Goal: Contribute content: Contribute content

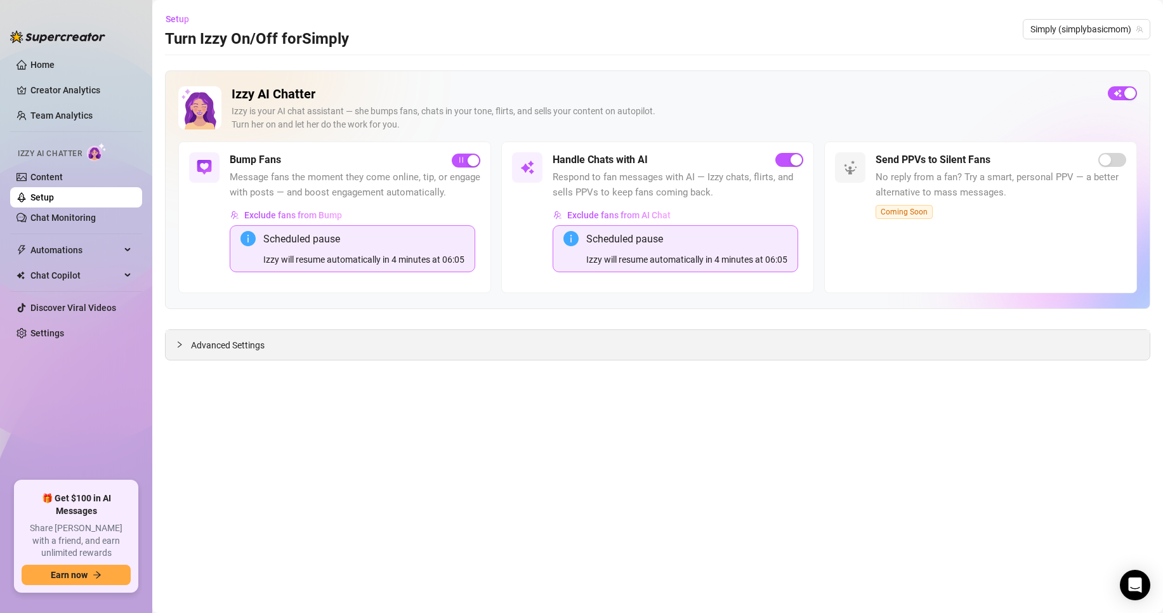
click at [244, 343] on span "Advanced Settings" at bounding box center [228, 345] width 74 height 14
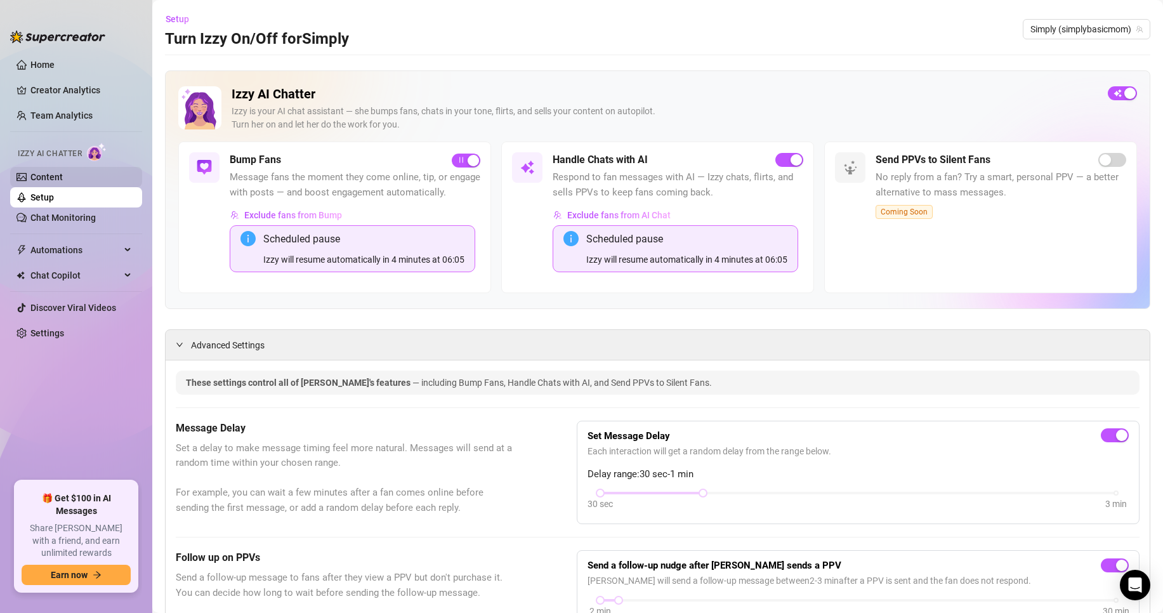
click at [63, 177] on link "Content" at bounding box center [46, 177] width 32 height 10
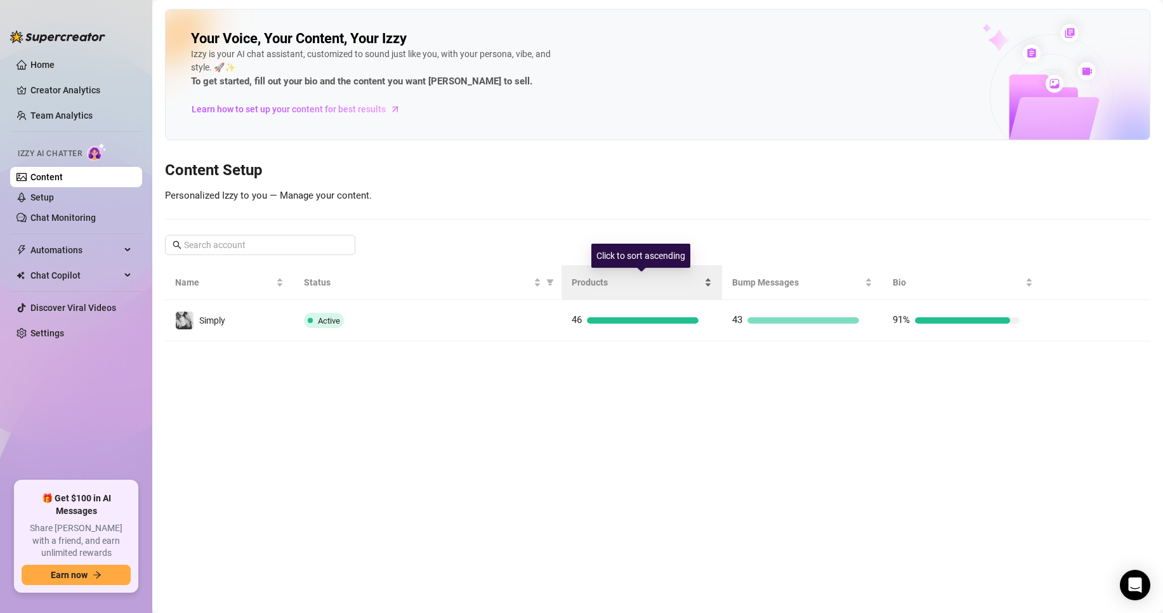
click at [605, 280] on span "Products" at bounding box center [637, 282] width 130 height 14
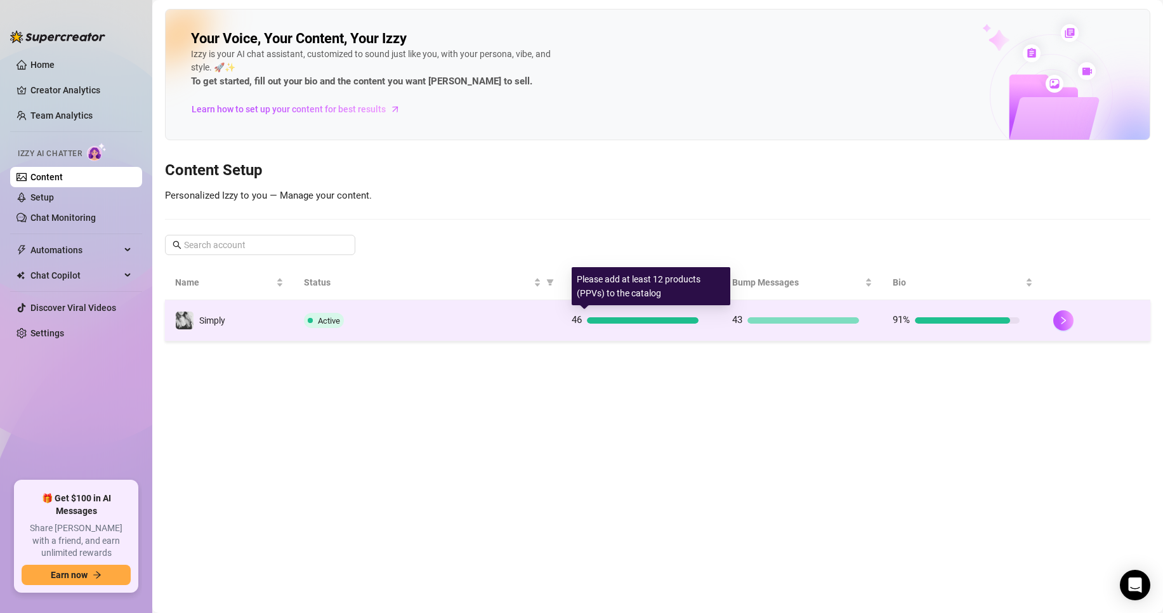
click at [614, 322] on div at bounding box center [643, 320] width 112 height 6
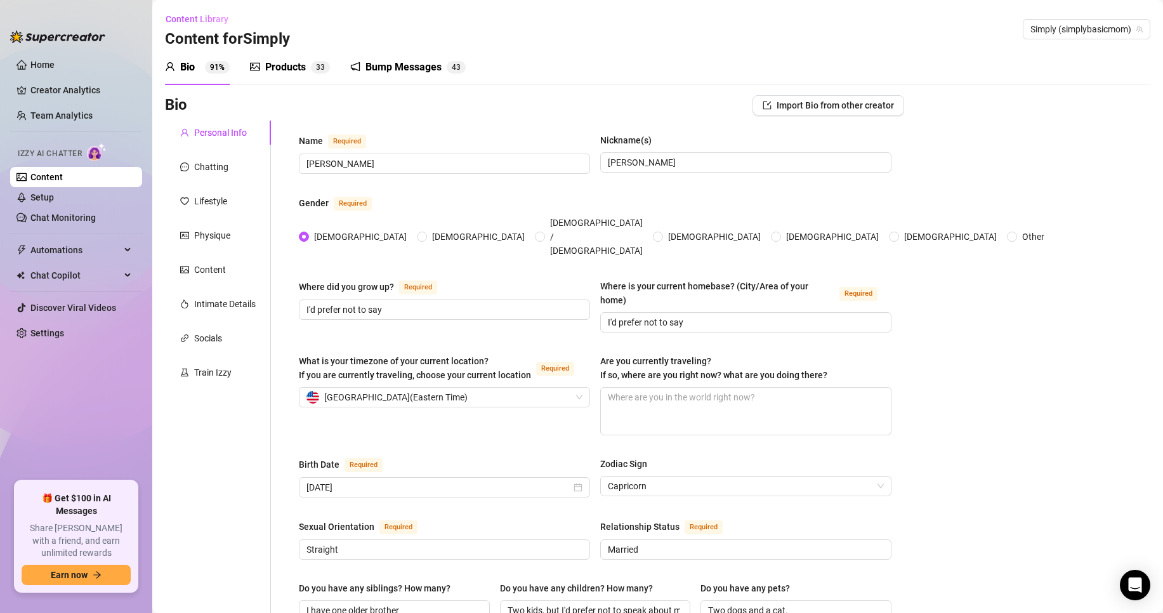
click at [314, 66] on sup "3 3" at bounding box center [320, 67] width 19 height 13
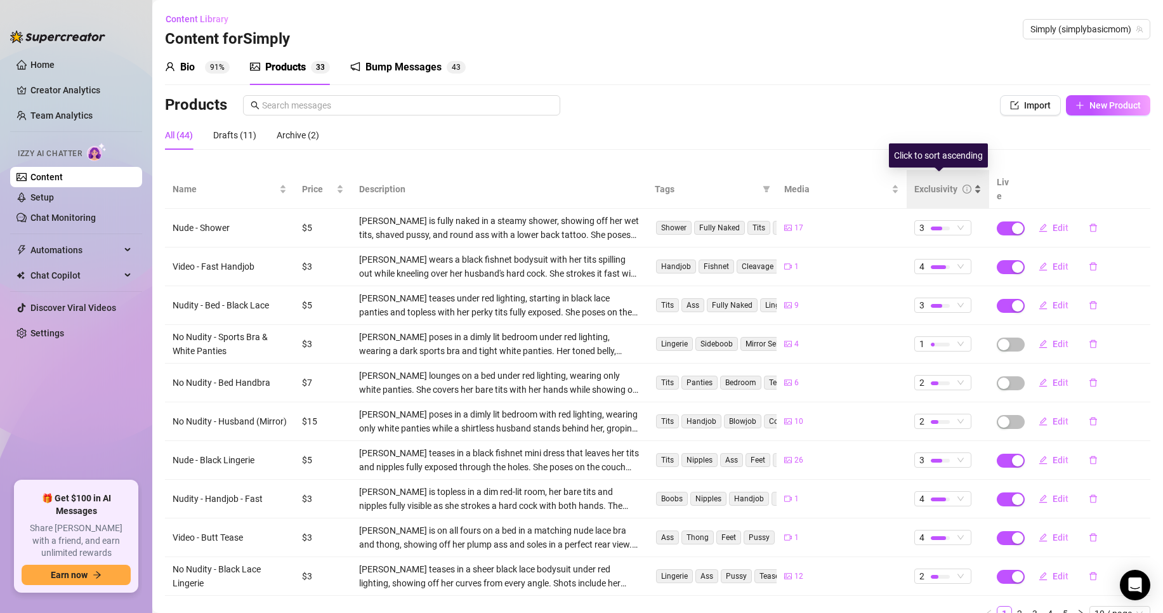
click at [970, 182] on div "Exclusivity" at bounding box center [947, 189] width 67 height 14
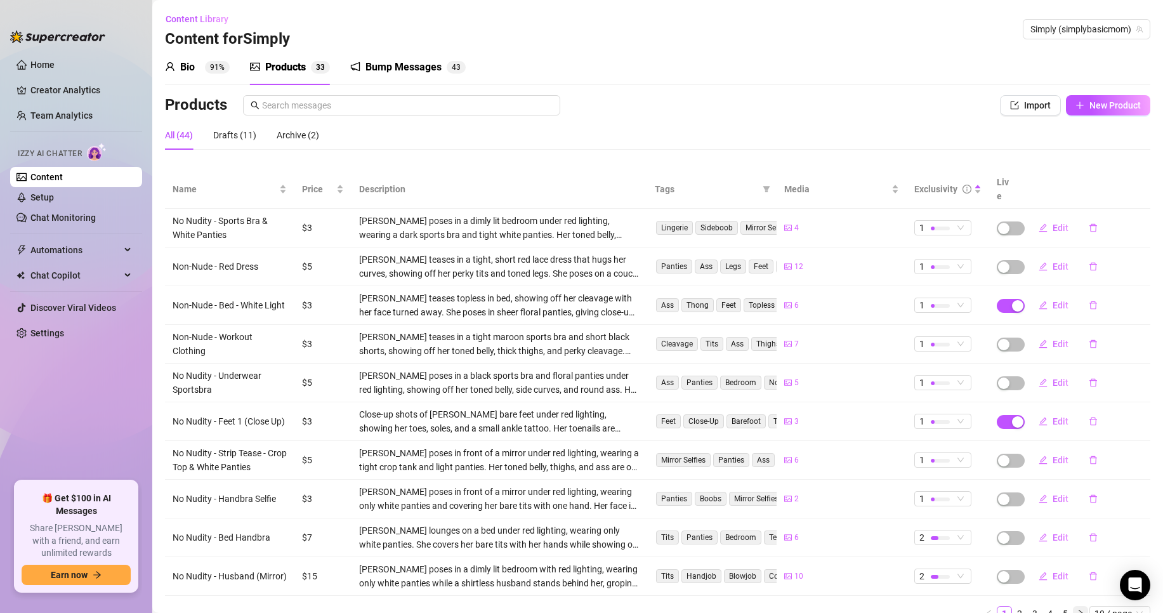
click at [1077, 609] on icon "right" at bounding box center [1081, 613] width 8 height 8
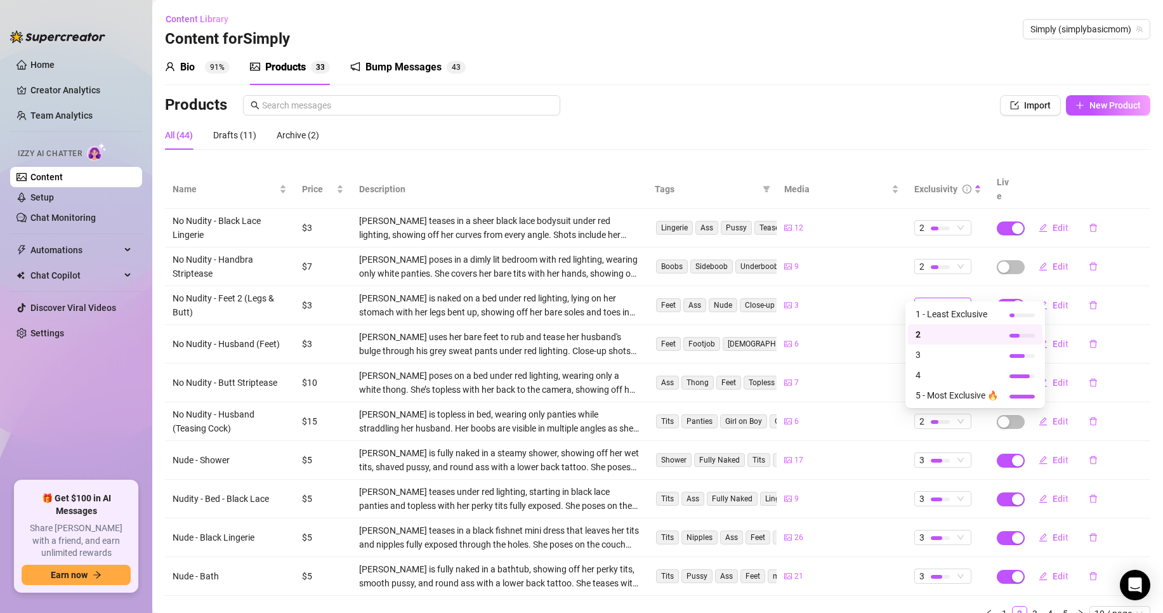
click at [950, 298] on span "2" at bounding box center [942, 305] width 47 height 14
click at [944, 312] on span "1 - Least Exclusive" at bounding box center [957, 314] width 82 height 14
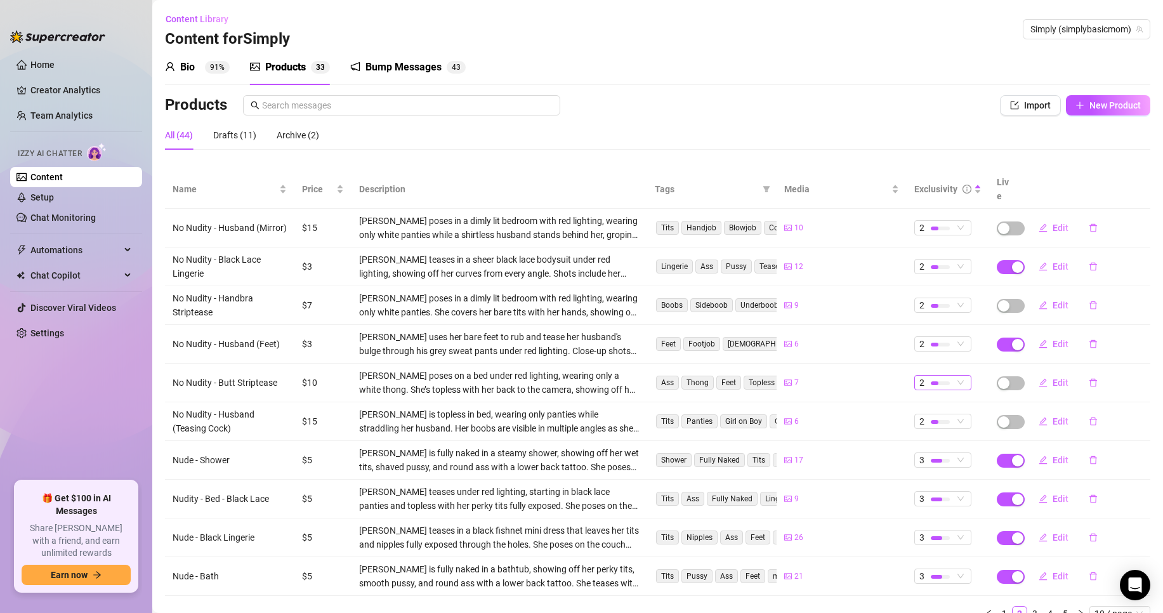
scroll to position [43, 0]
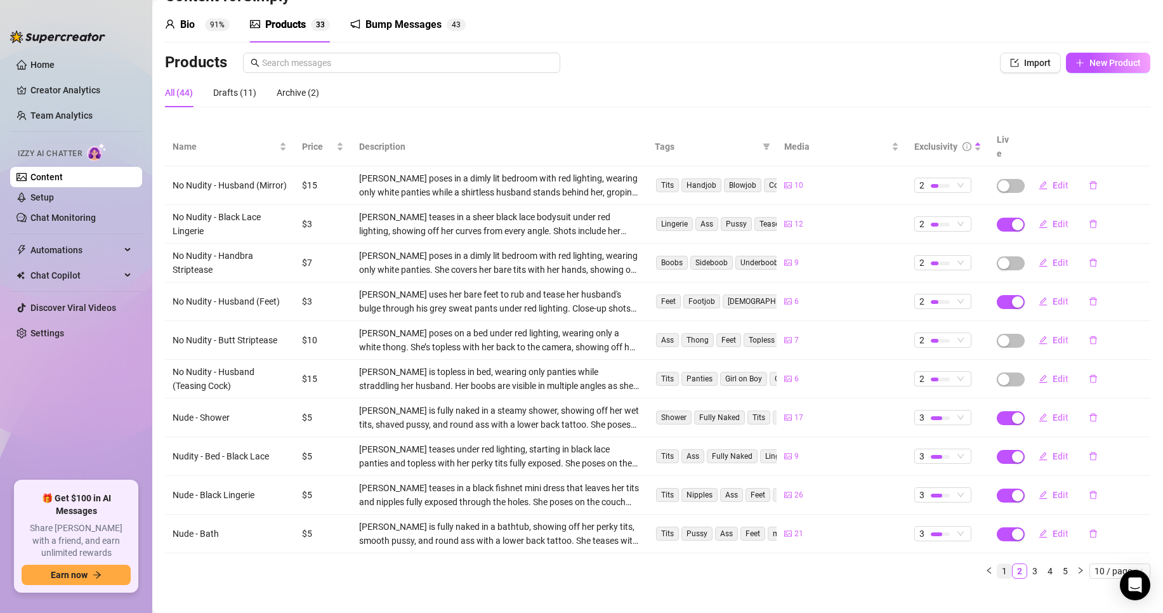
click at [998, 564] on link "1" at bounding box center [1004, 571] width 14 height 14
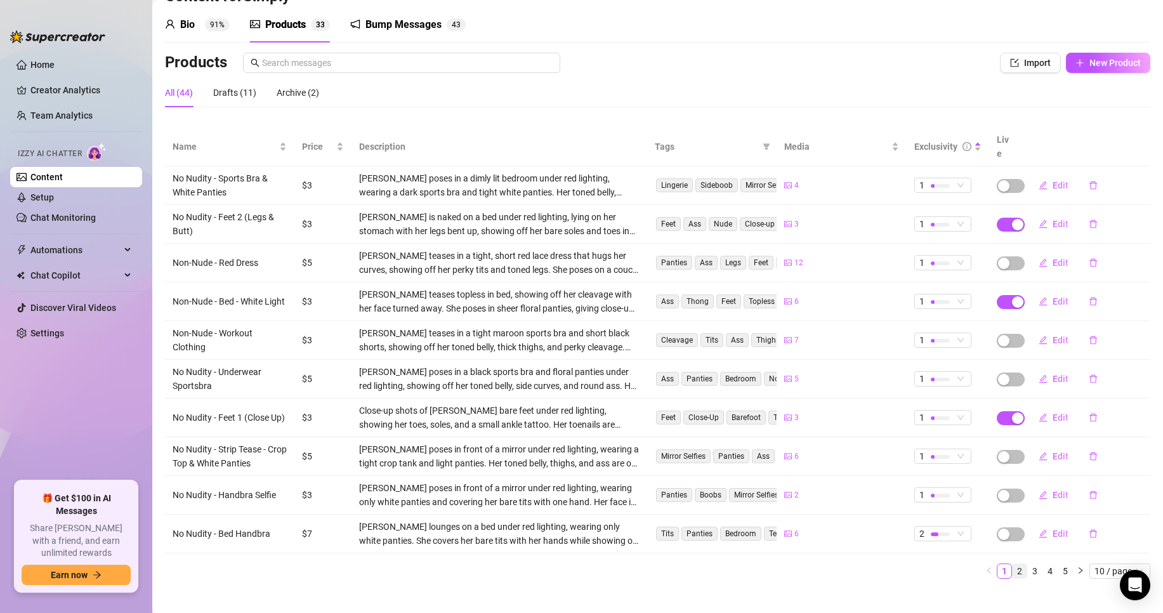
click at [1013, 564] on link "2" at bounding box center [1020, 571] width 14 height 14
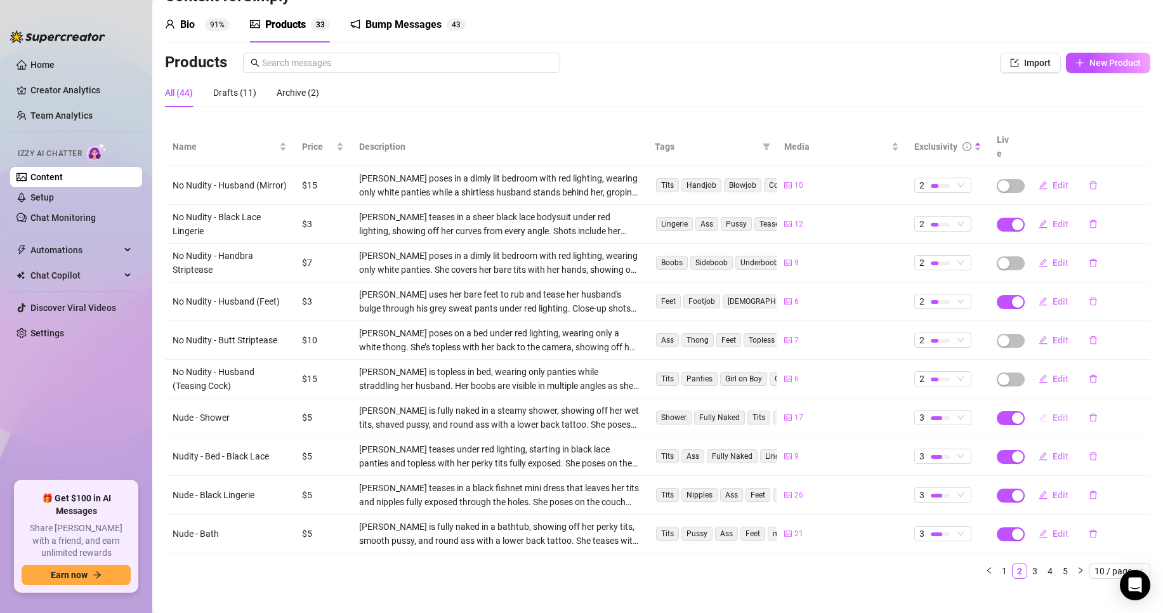
click at [1042, 407] on button "Edit" at bounding box center [1054, 417] width 50 height 20
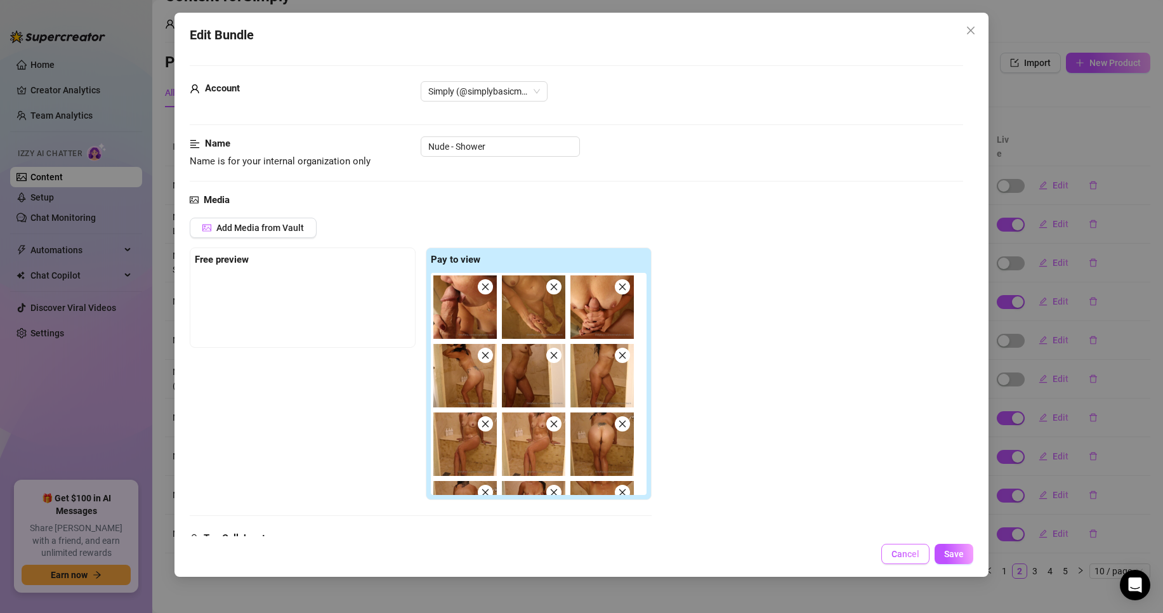
click at [910, 557] on span "Cancel" at bounding box center [905, 554] width 28 height 10
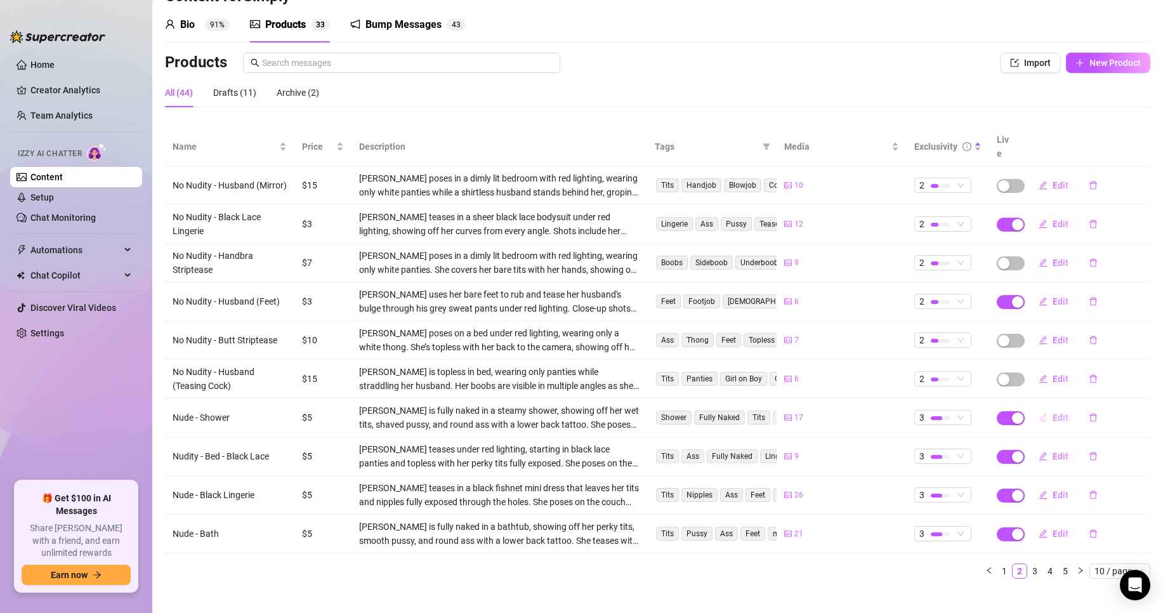
click at [1054, 412] on span "Edit" at bounding box center [1061, 417] width 16 height 10
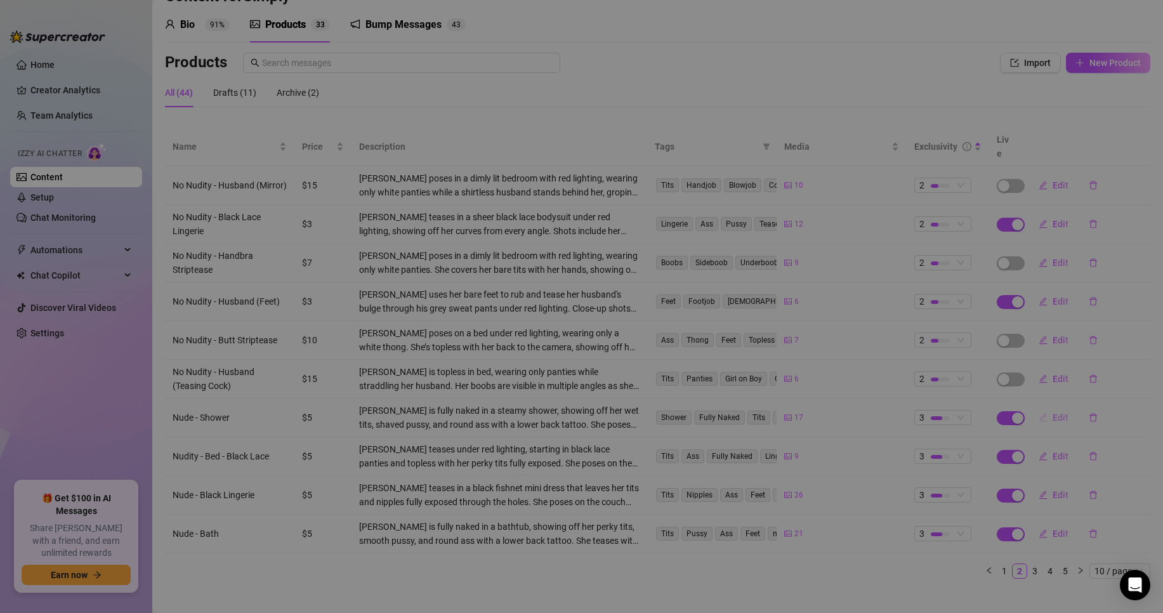
type textarea "Type your message here..."
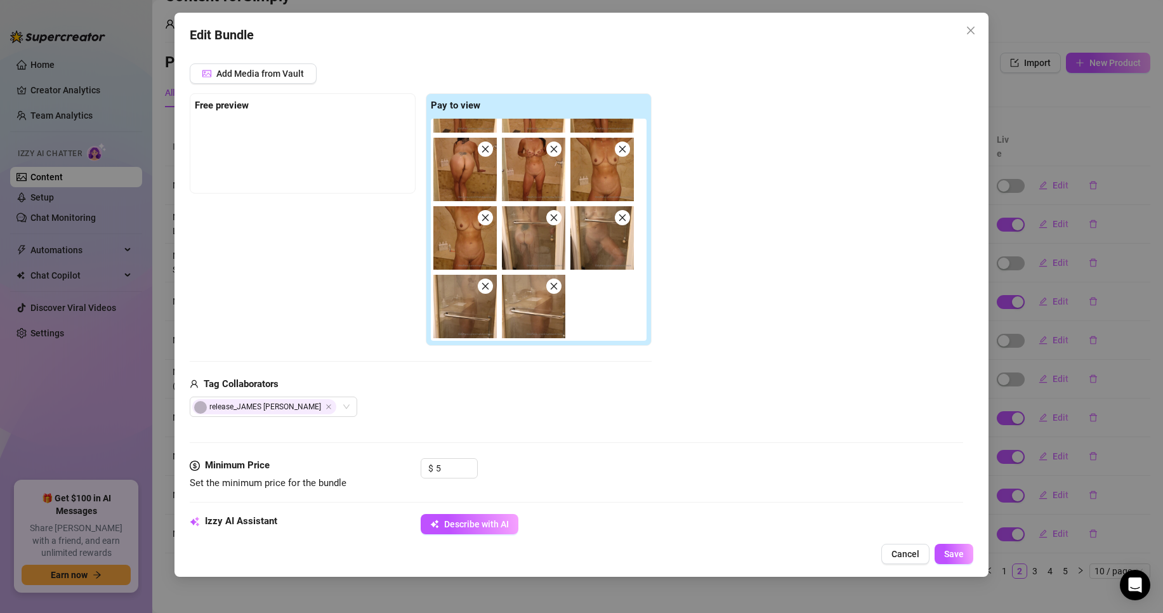
scroll to position [190, 0]
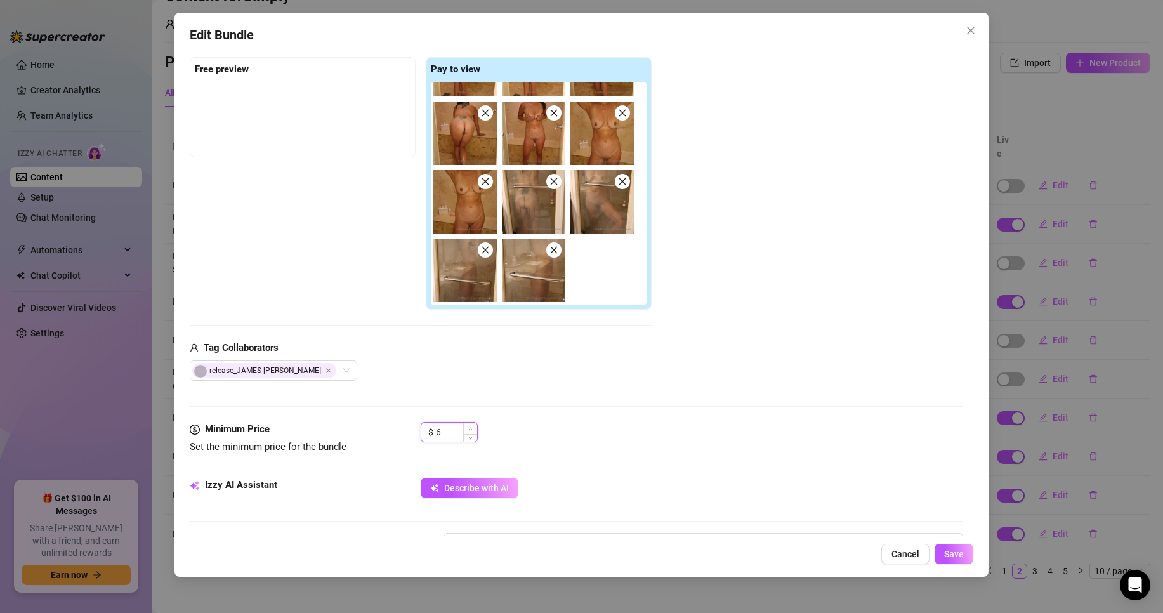
click at [468, 428] on icon "up" at bounding box center [470, 428] width 4 height 4
type input "7"
click at [468, 428] on icon "up" at bounding box center [470, 428] width 4 height 4
click at [944, 557] on button "Save" at bounding box center [954, 554] width 39 height 20
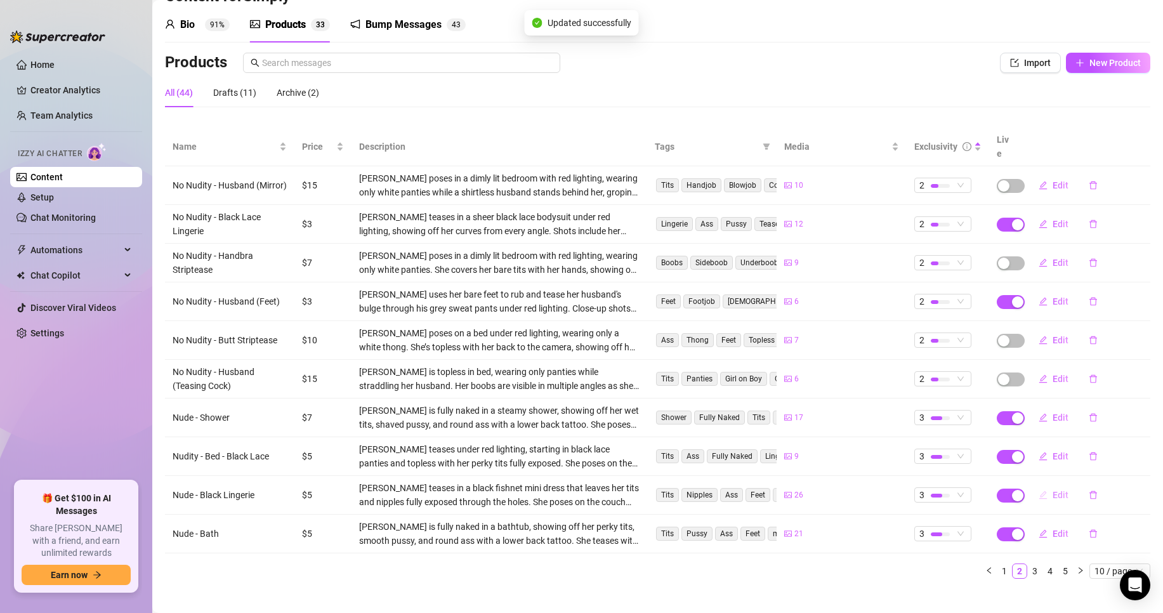
click at [1053, 490] on span "Edit" at bounding box center [1061, 495] width 16 height 10
type textarea "Type your message here..."
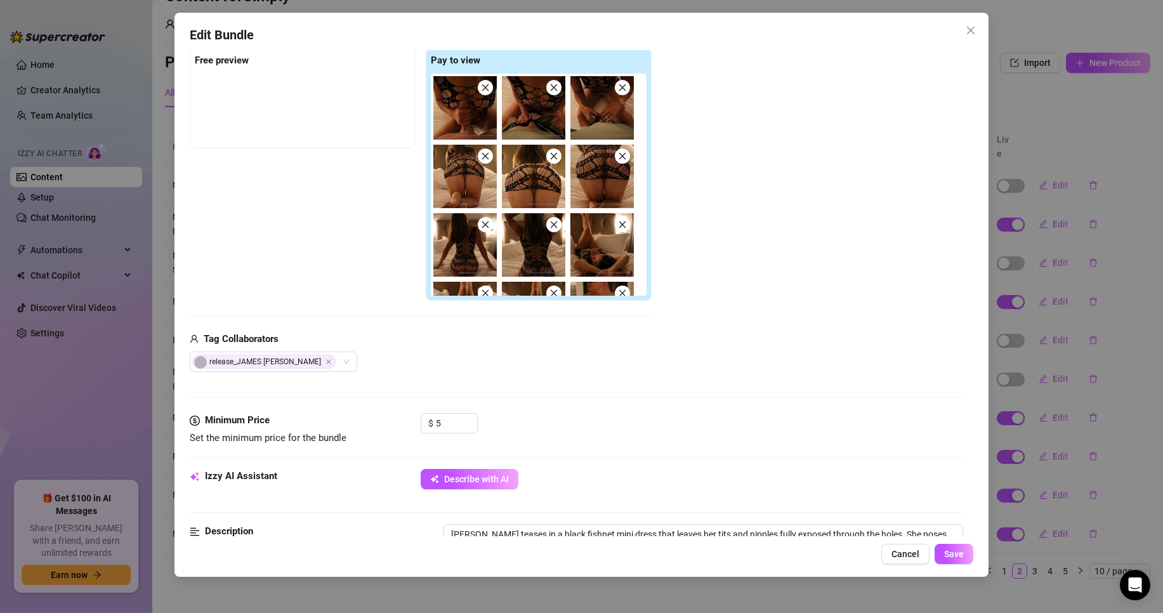
scroll to position [254, 0]
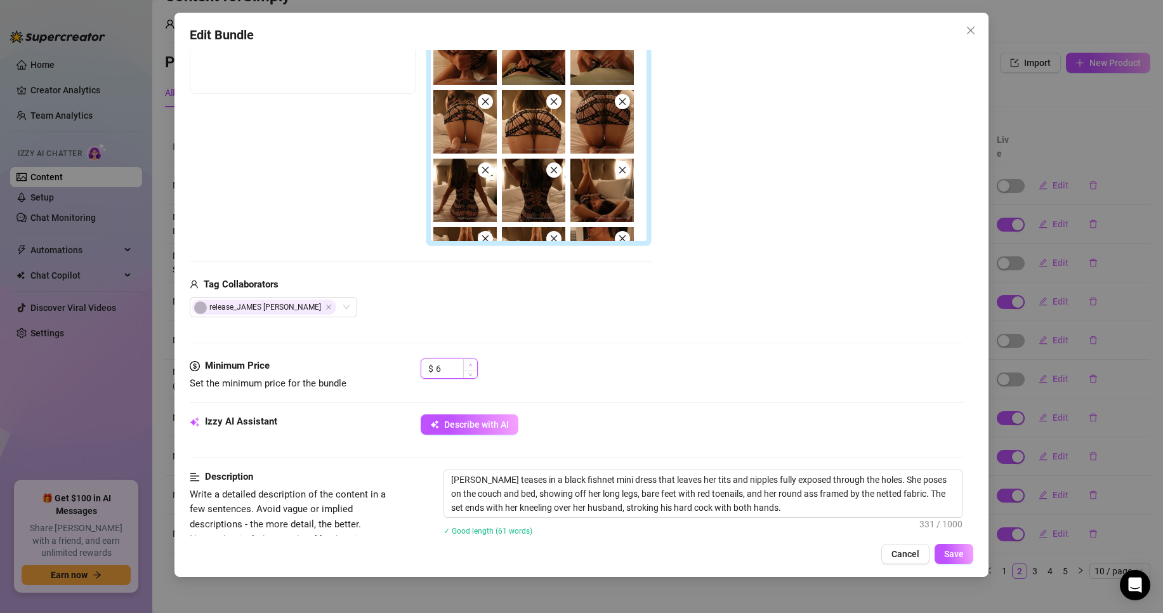
click at [474, 364] on span "Increase Value" at bounding box center [470, 364] width 14 height 11
type input "7"
click at [474, 364] on span "Increase Value" at bounding box center [470, 364] width 14 height 11
click at [949, 555] on span "Save" at bounding box center [954, 554] width 20 height 10
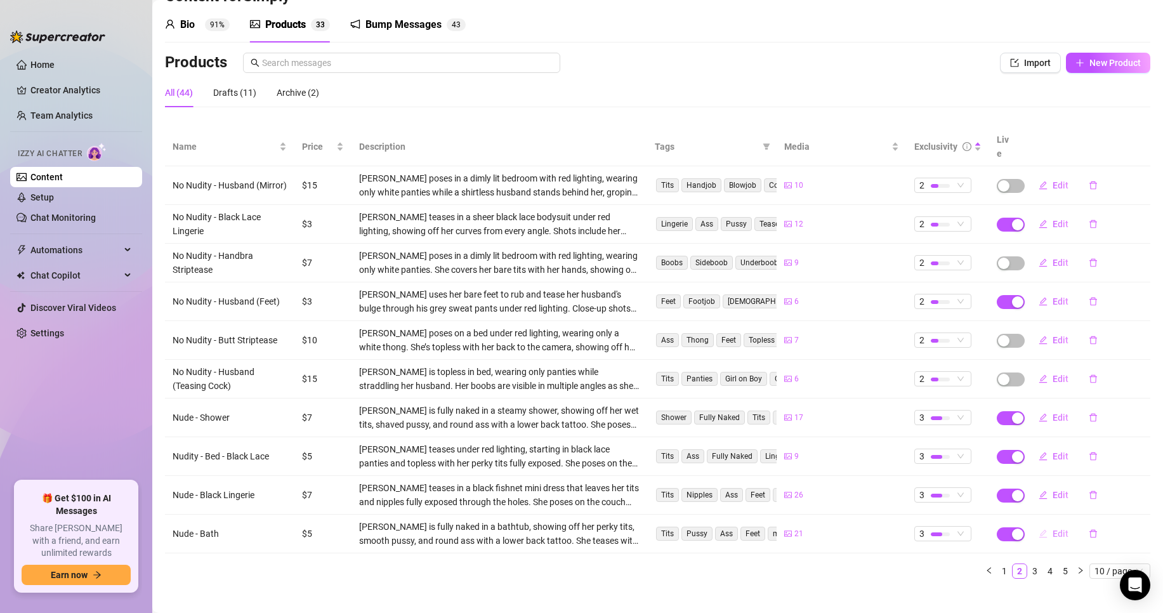
click at [1053, 529] on span "Edit" at bounding box center [1061, 534] width 16 height 10
type textarea "Type your message here..."
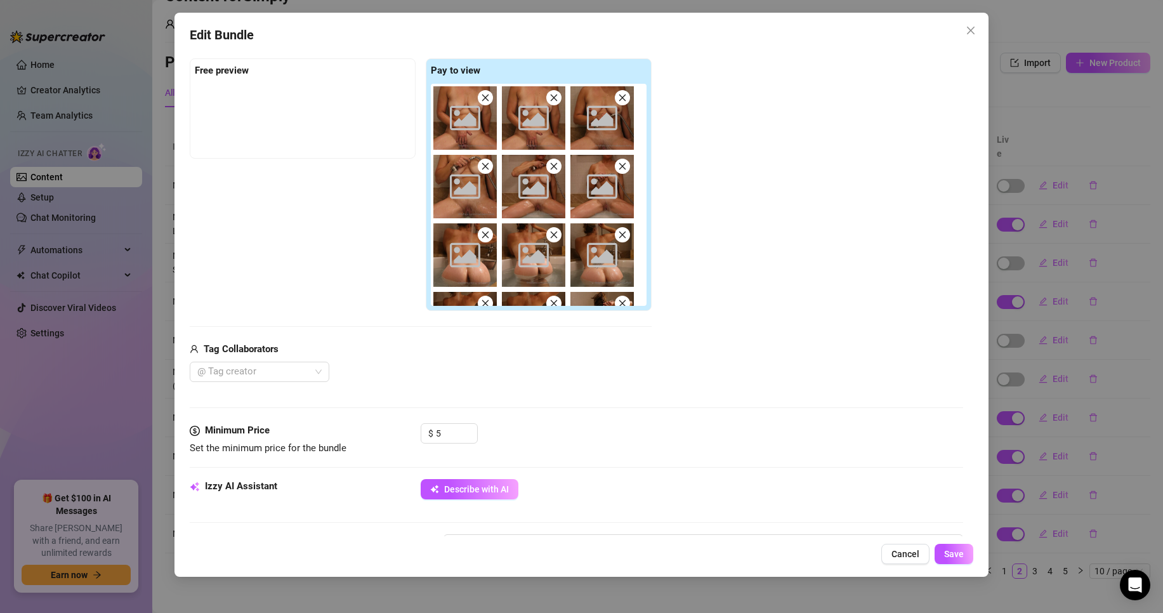
scroll to position [190, 0]
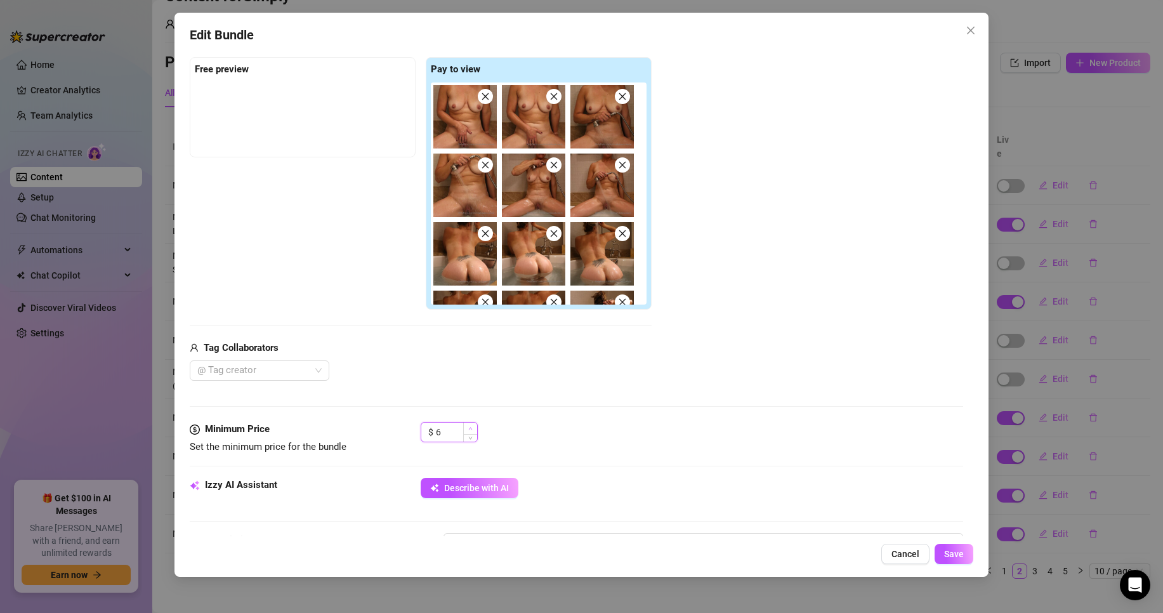
click at [466, 428] on span "Increase Value" at bounding box center [470, 428] width 14 height 11
type input "7"
click at [466, 428] on span "Increase Value" at bounding box center [470, 428] width 14 height 11
click at [944, 553] on button "Save" at bounding box center [954, 554] width 39 height 20
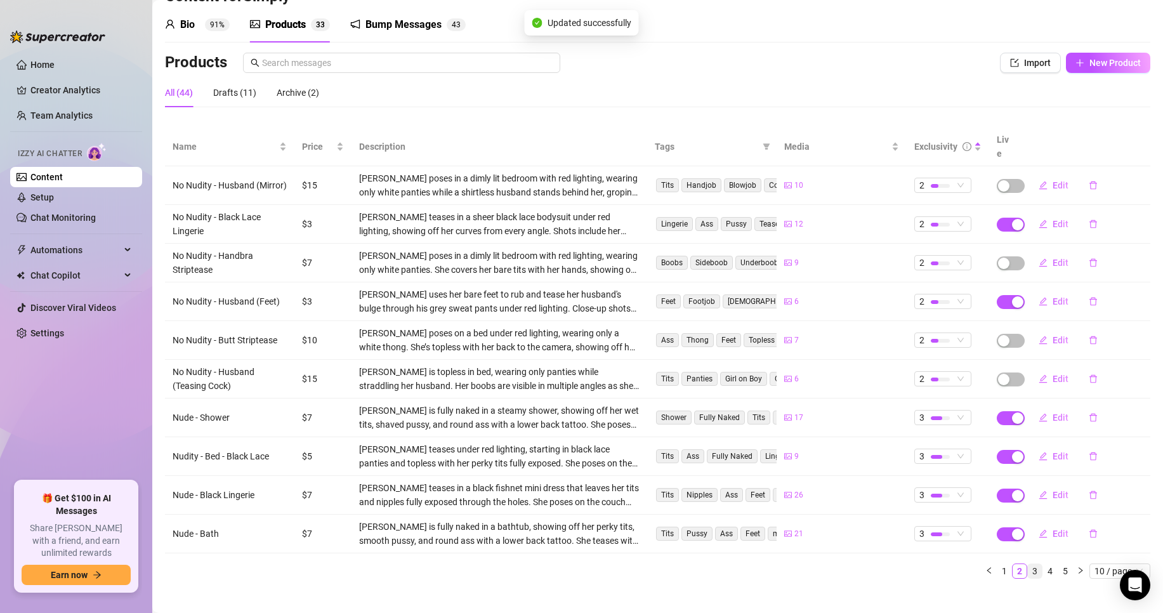
click at [1028, 564] on link "3" at bounding box center [1035, 571] width 14 height 14
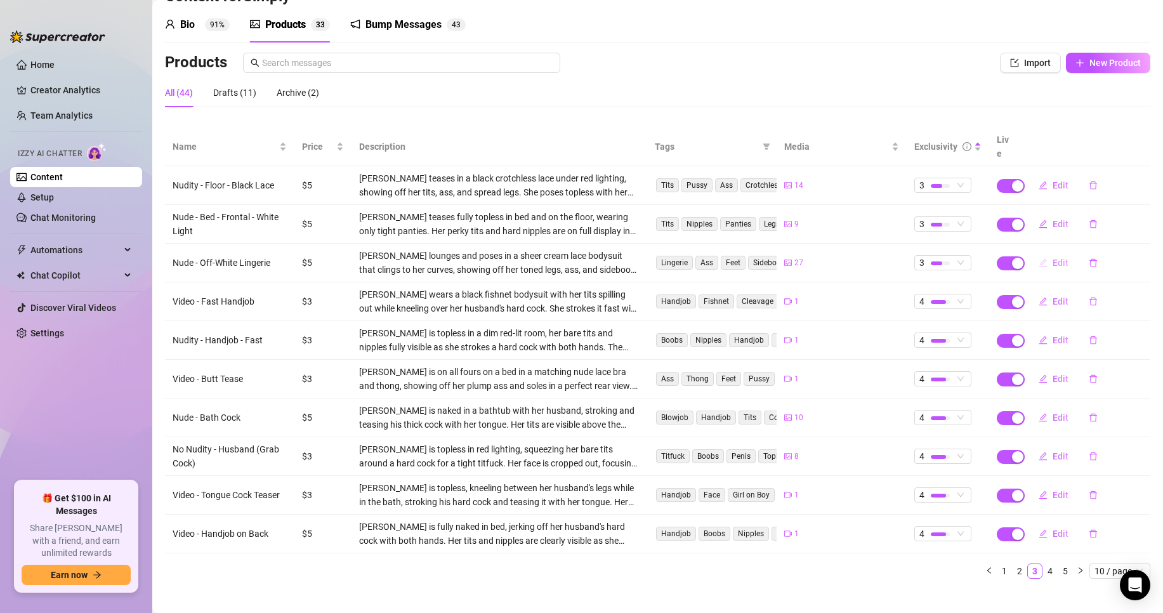
click at [1053, 258] on span "Edit" at bounding box center [1061, 263] width 16 height 10
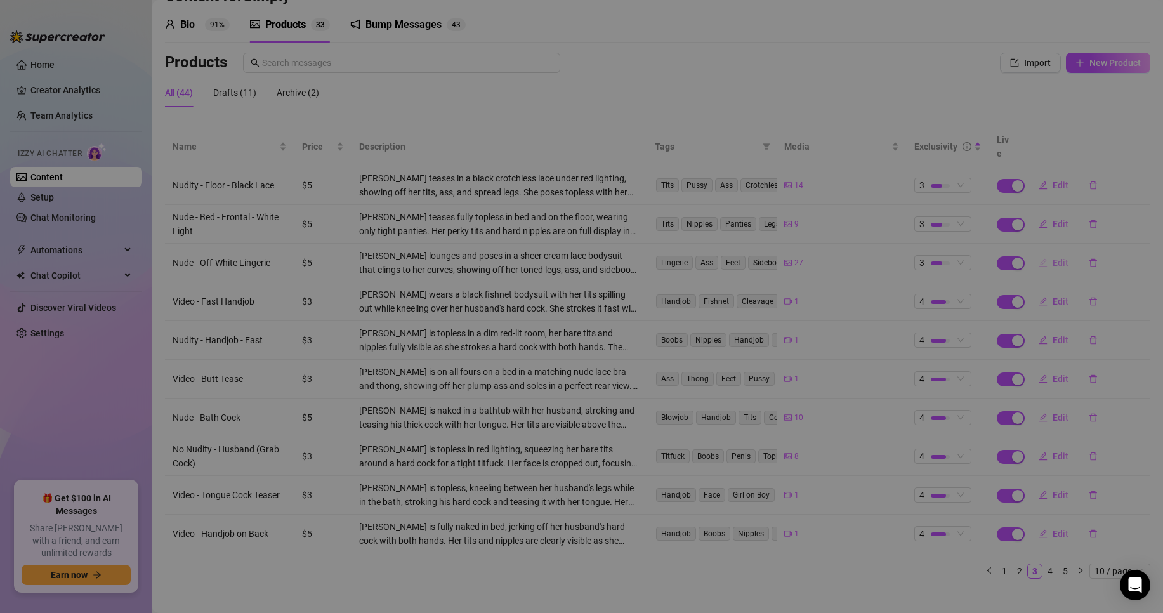
type textarea "Type your message here..."
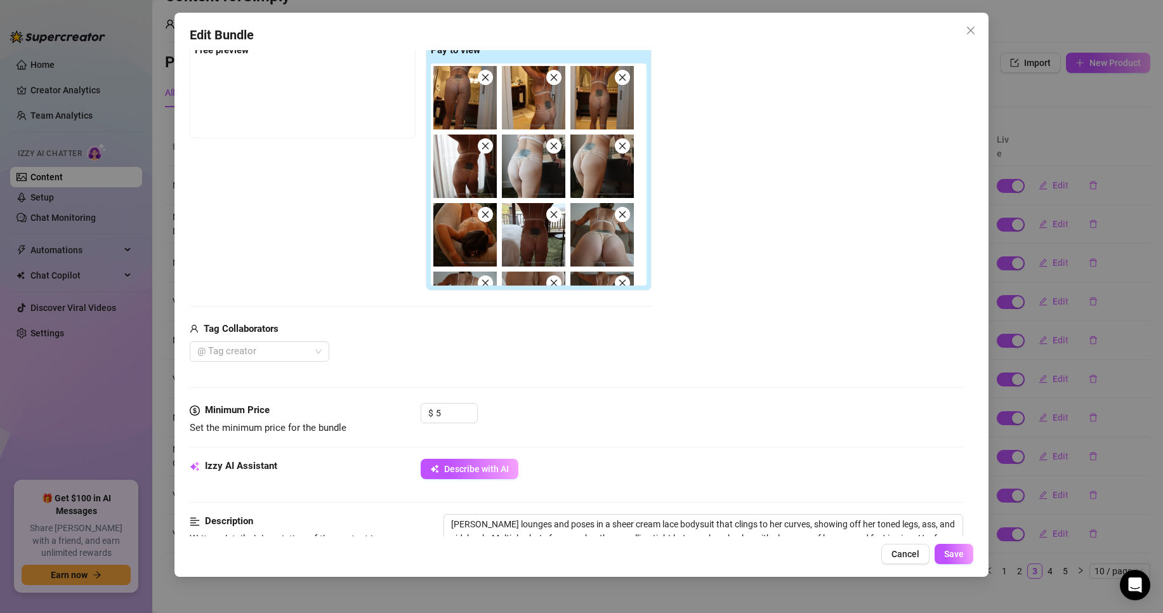
scroll to position [254, 0]
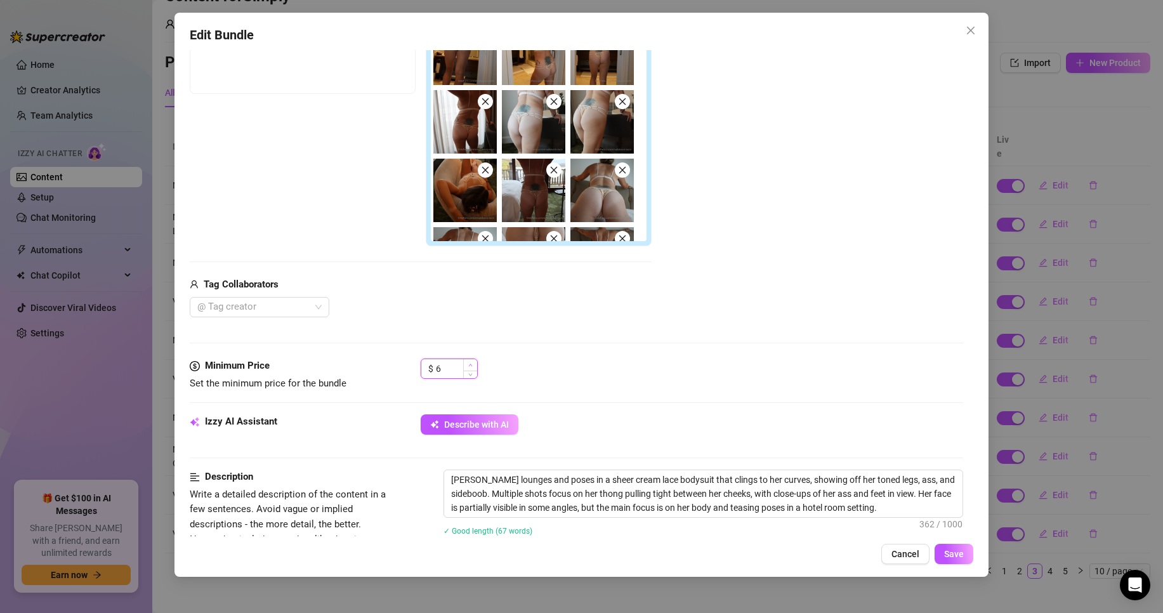
click at [471, 365] on icon "up" at bounding box center [470, 365] width 4 height 4
type input "7"
click at [471, 365] on icon "up" at bounding box center [470, 365] width 4 height 4
click at [957, 548] on button "Save" at bounding box center [954, 554] width 39 height 20
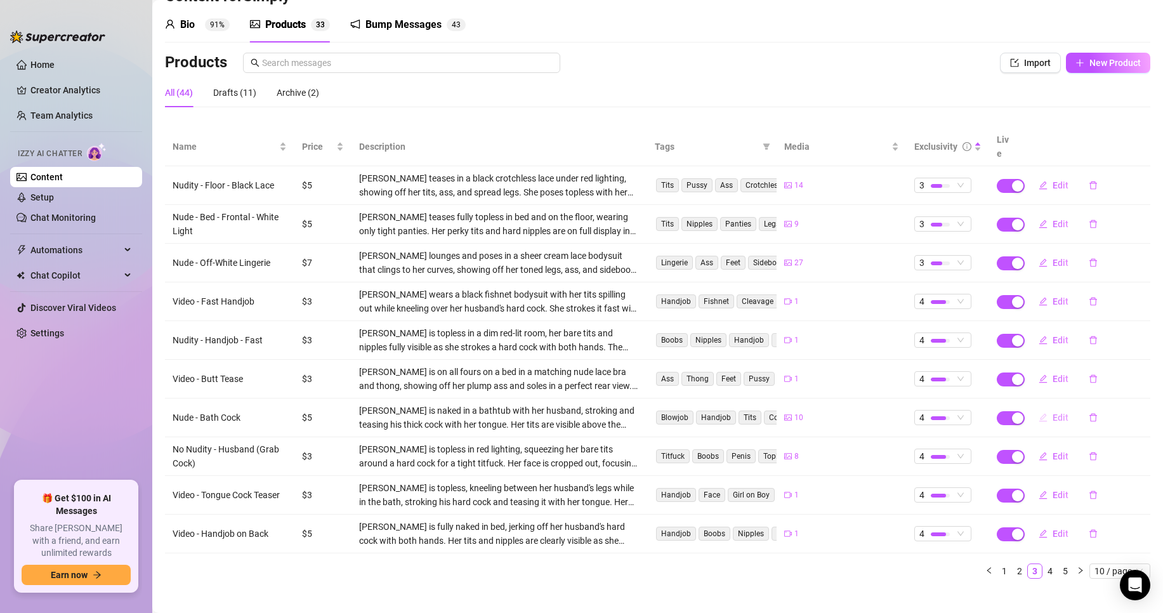
click at [1056, 412] on span "Edit" at bounding box center [1061, 417] width 16 height 10
type textarea "Type your message here..."
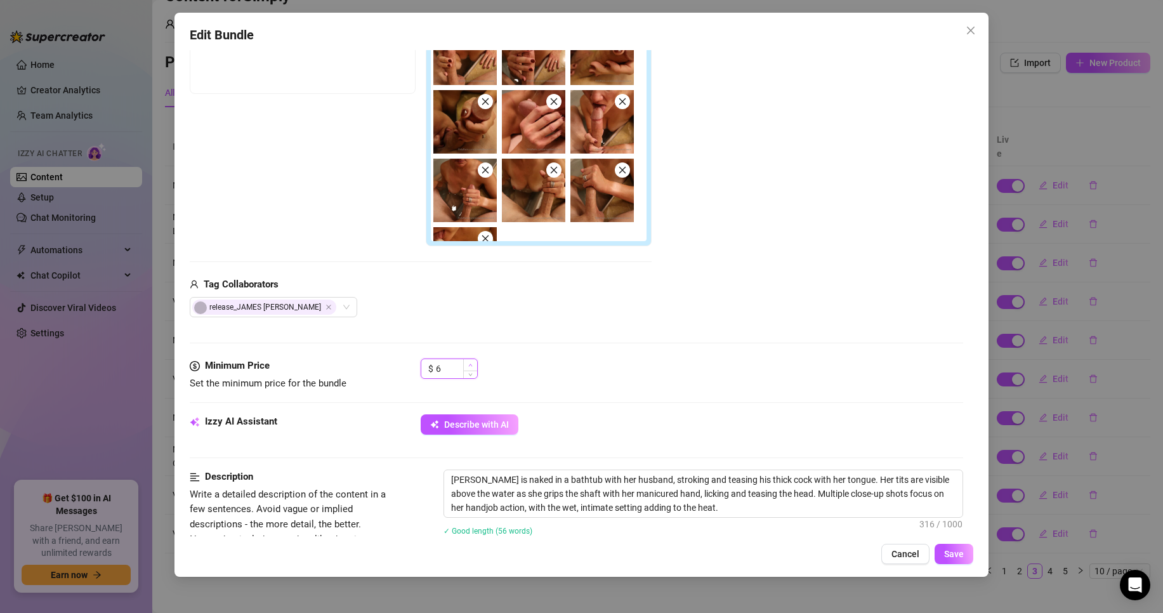
click at [471, 366] on icon "up" at bounding box center [470, 365] width 4 height 4
type input "7"
click at [471, 366] on icon "up" at bounding box center [470, 365] width 4 height 4
click at [956, 551] on span "Save" at bounding box center [954, 554] width 20 height 10
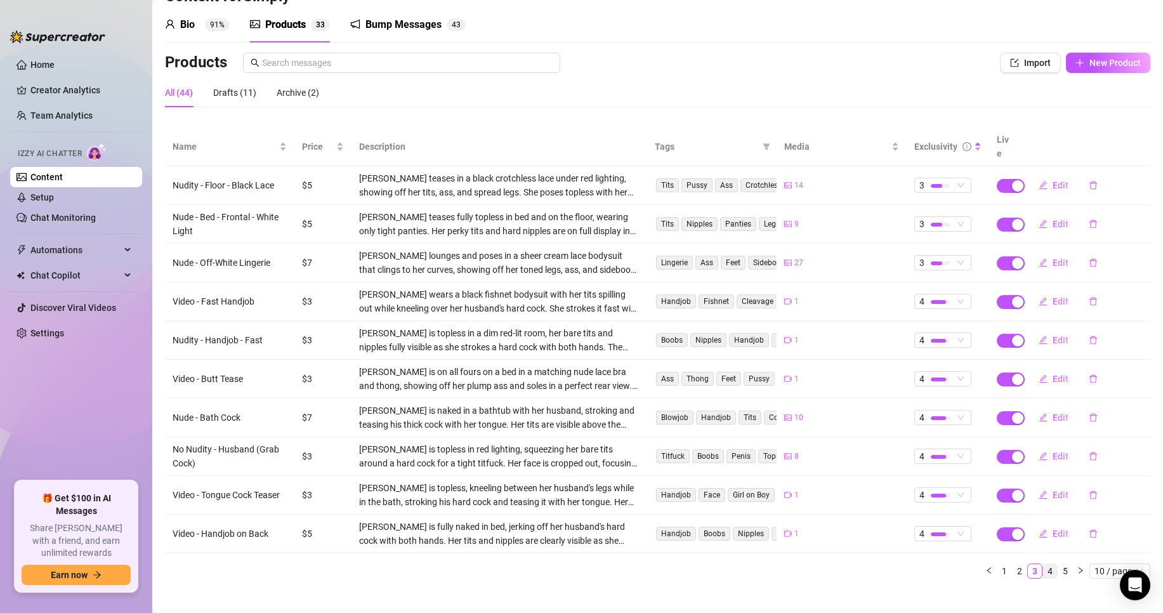
click at [1043, 564] on link "4" at bounding box center [1050, 571] width 14 height 14
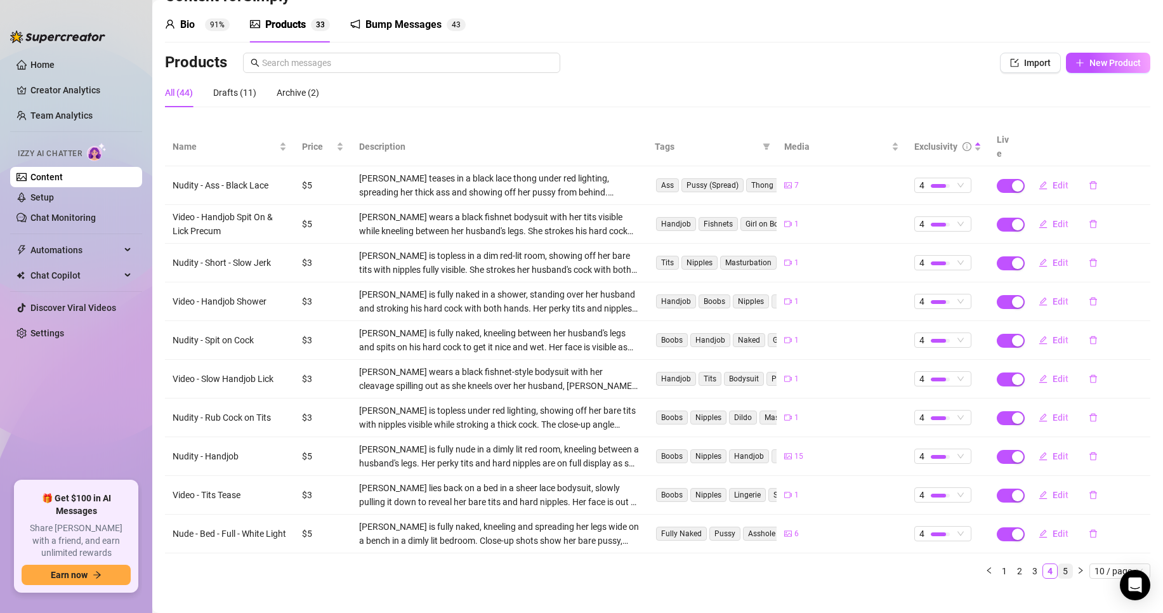
click at [1058, 564] on link "5" at bounding box center [1065, 571] width 14 height 14
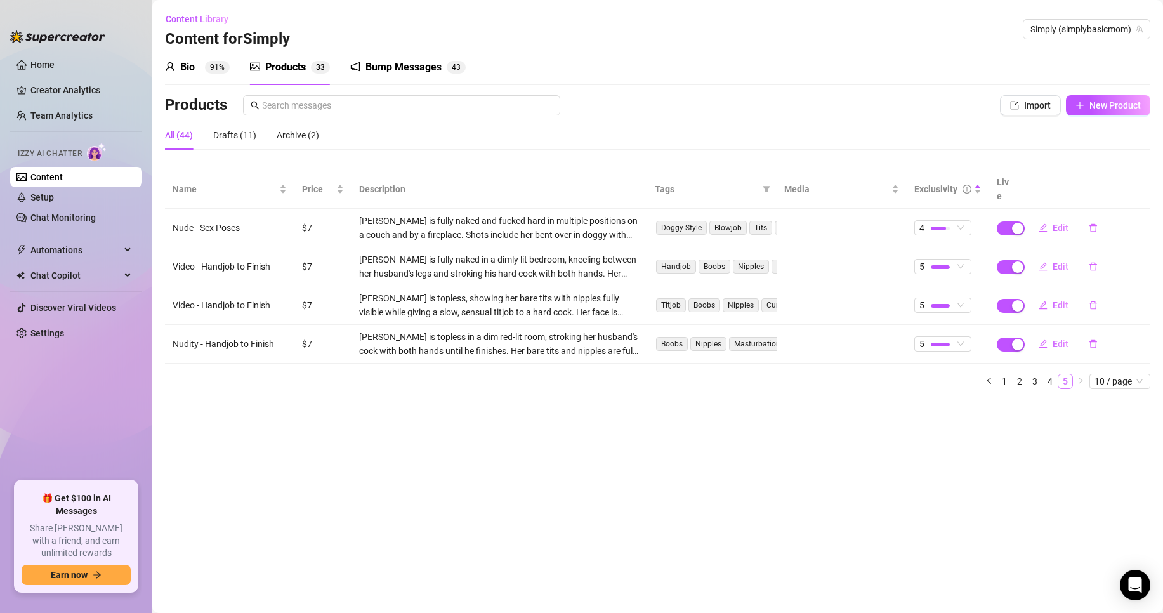
scroll to position [0, 0]
click at [1102, 113] on button "New Product" at bounding box center [1108, 105] width 84 height 20
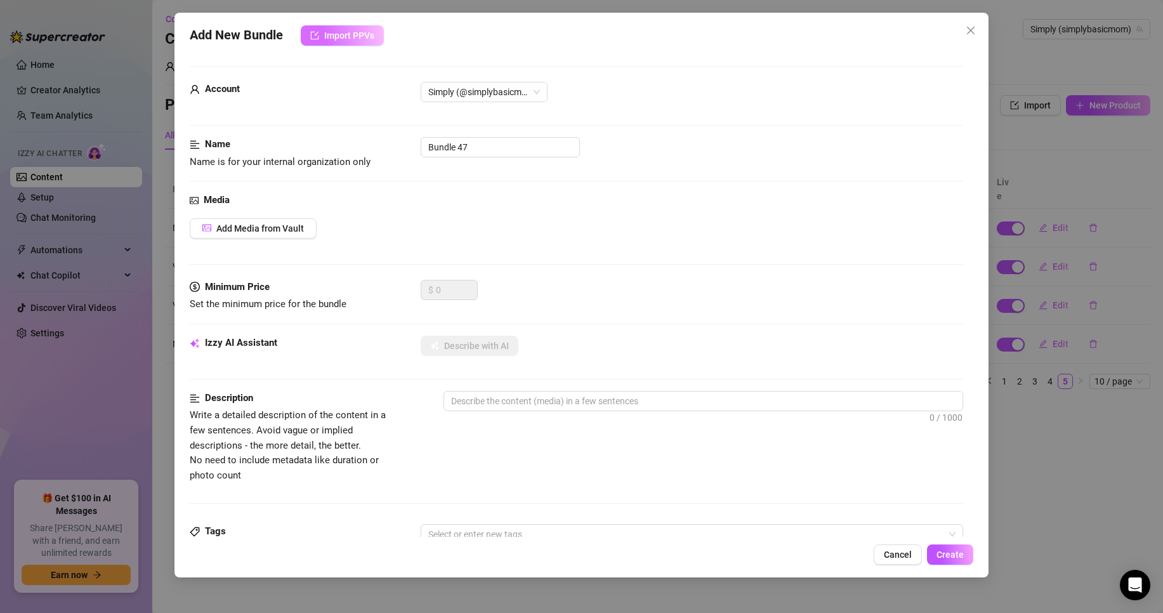
click at [350, 38] on span "Import PPVs" at bounding box center [349, 35] width 50 height 10
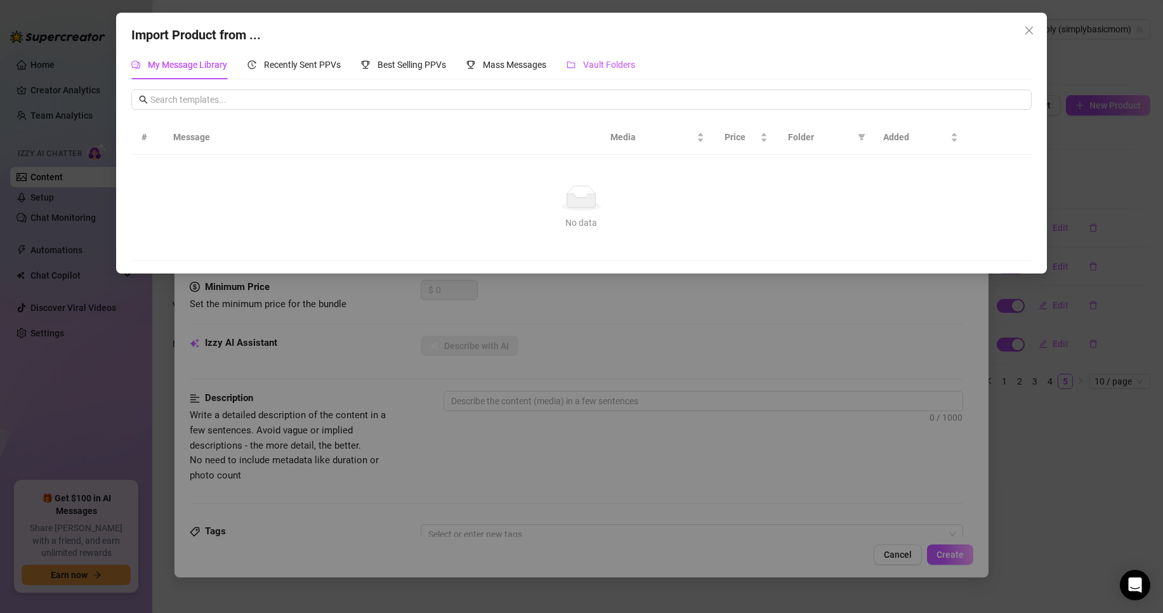
click at [600, 69] on span "Vault Folders" at bounding box center [609, 65] width 52 height 10
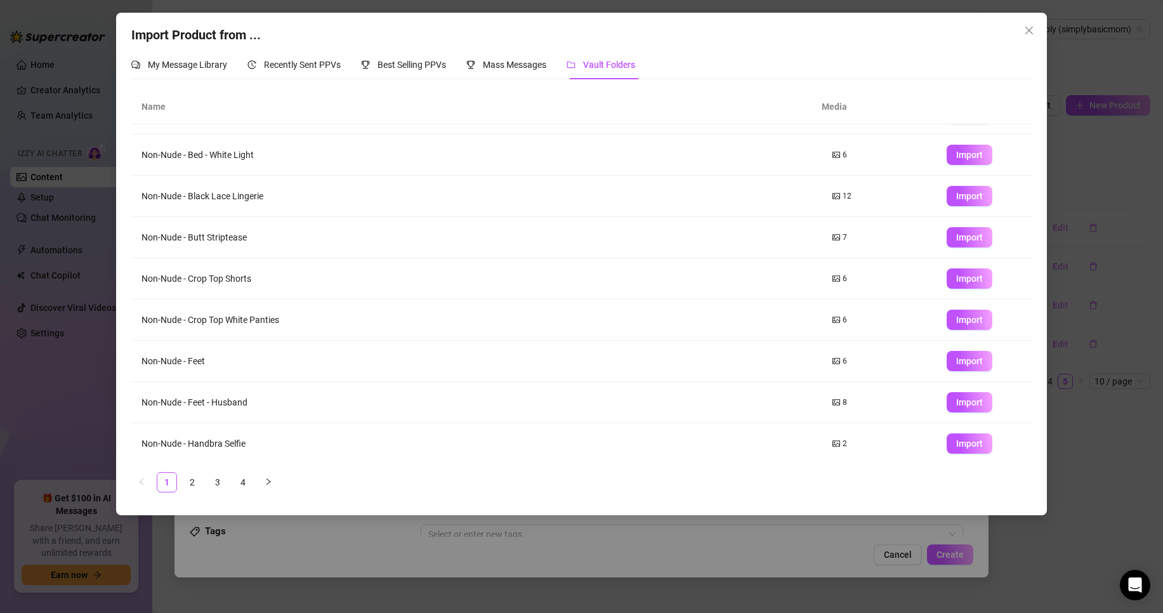
scroll to position [75, 0]
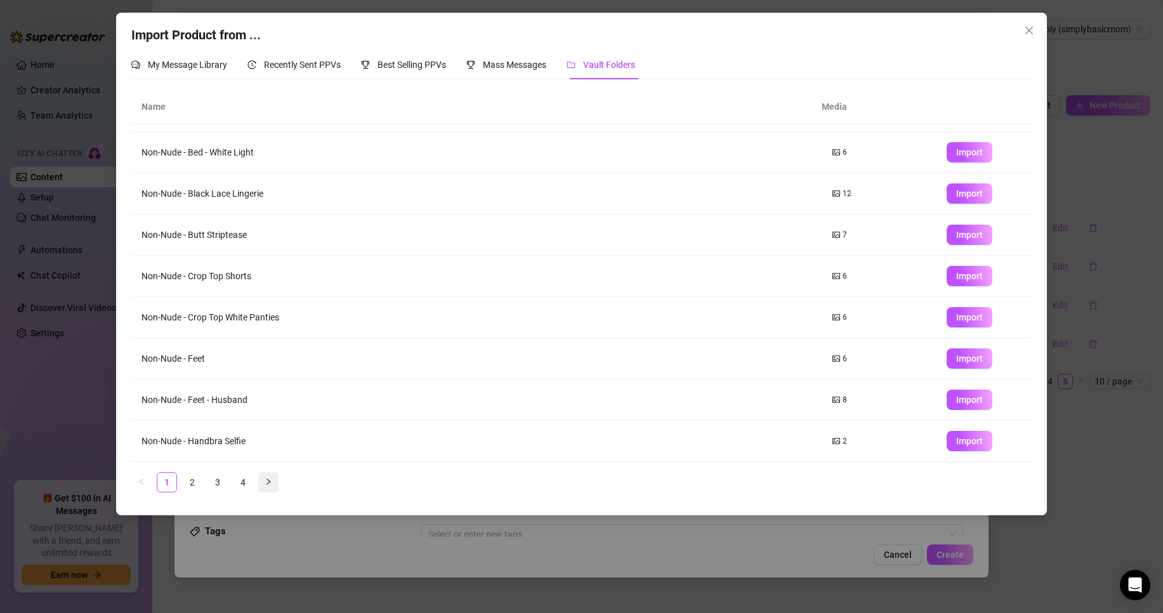
click at [263, 486] on button "button" at bounding box center [268, 482] width 20 height 20
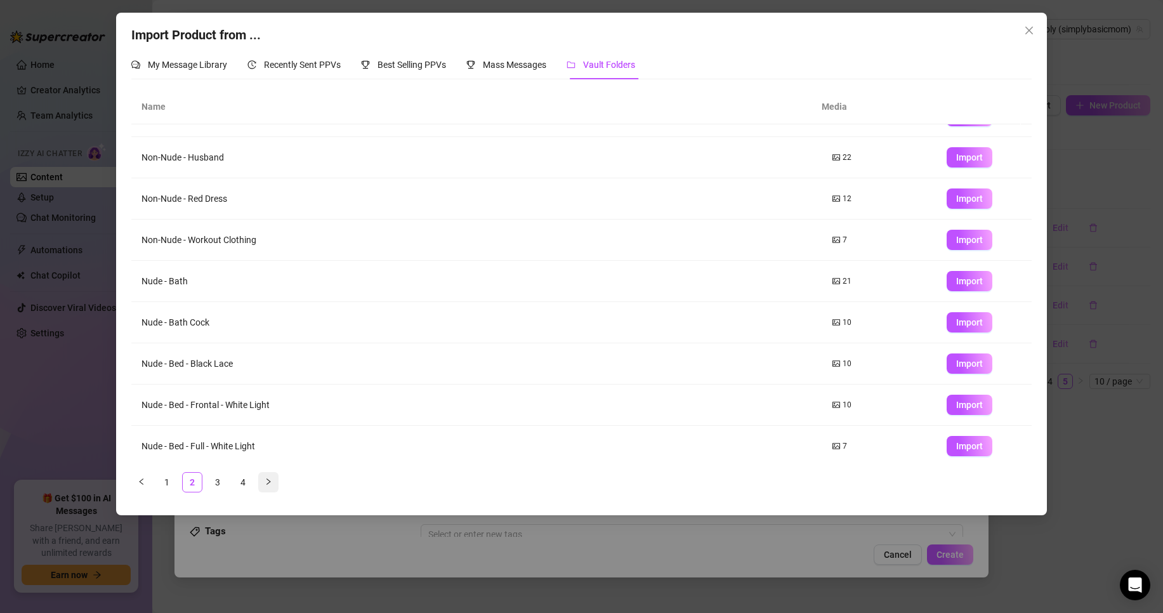
scroll to position [0, 0]
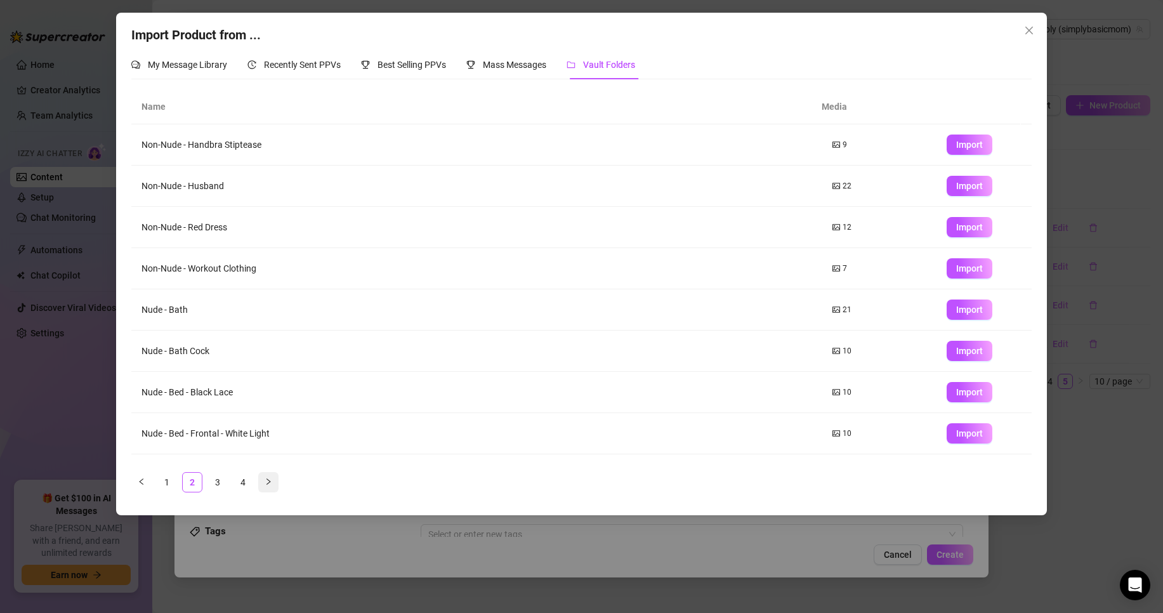
click at [263, 486] on button "button" at bounding box center [268, 482] width 20 height 20
click at [265, 486] on button "button" at bounding box center [268, 482] width 20 height 20
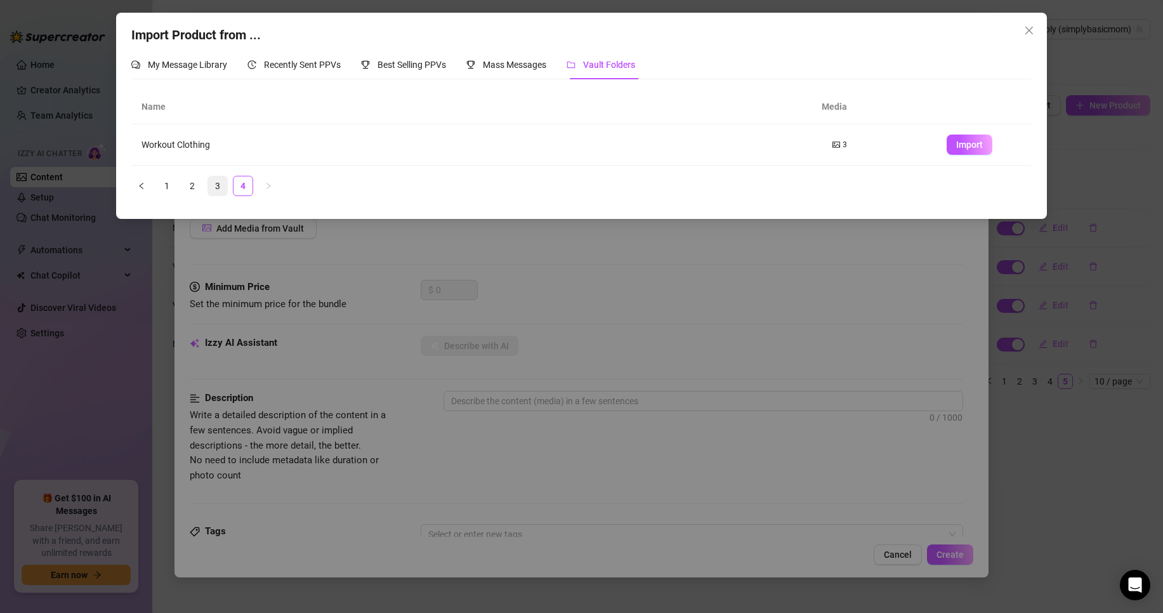
click at [217, 191] on link "3" at bounding box center [217, 185] width 19 height 19
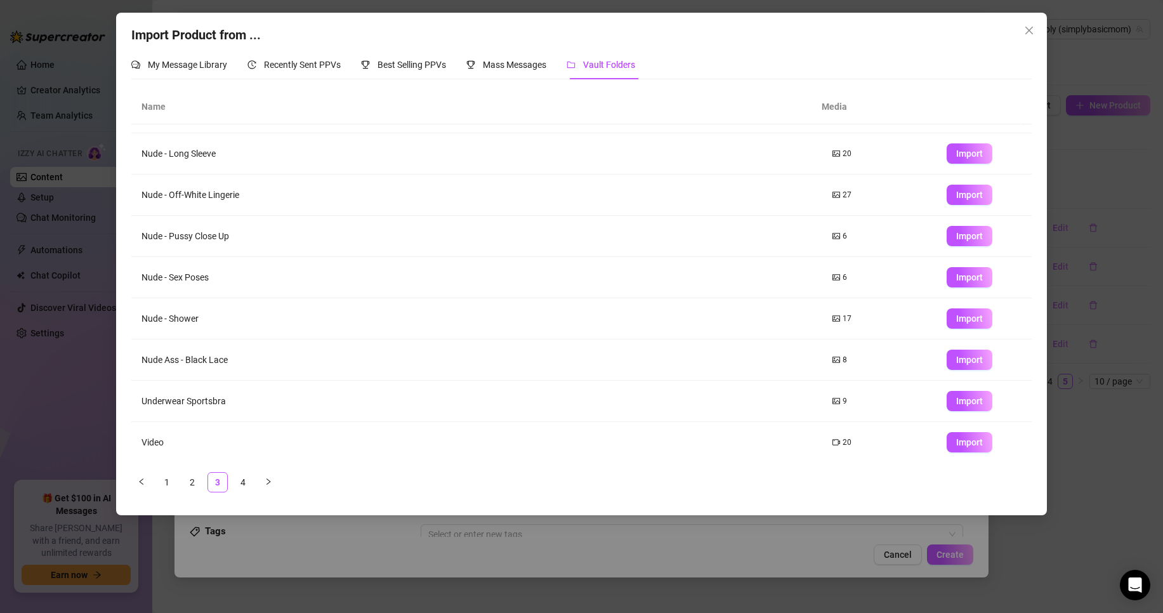
scroll to position [75, 0]
click at [956, 148] on span "Import" at bounding box center [969, 152] width 27 height 10
type textarea "Type your message here..."
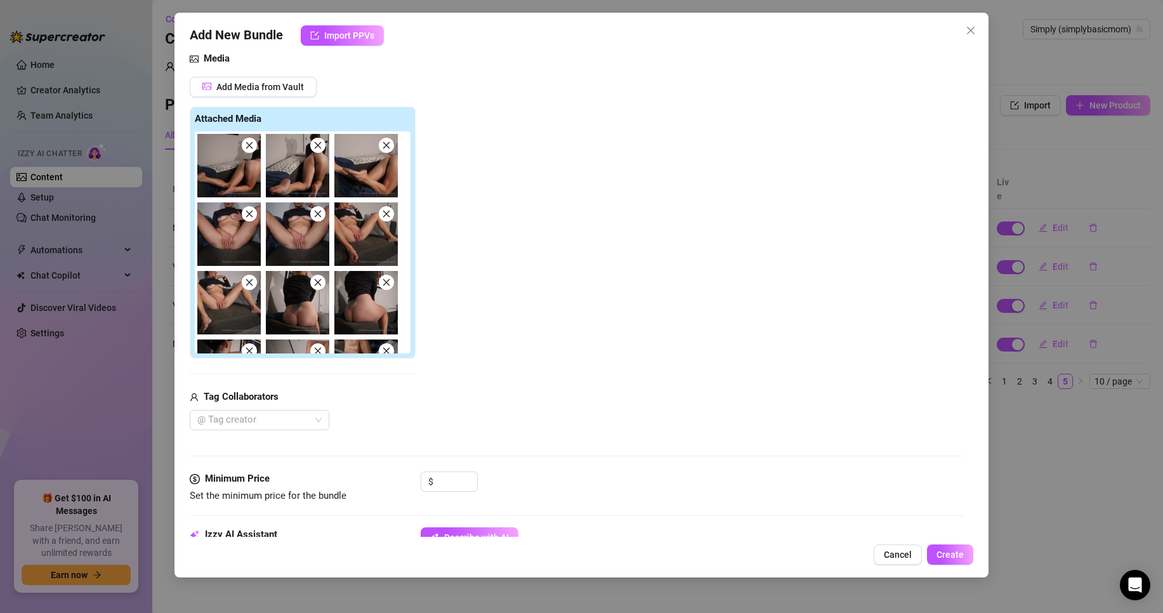
scroll to position [190, 0]
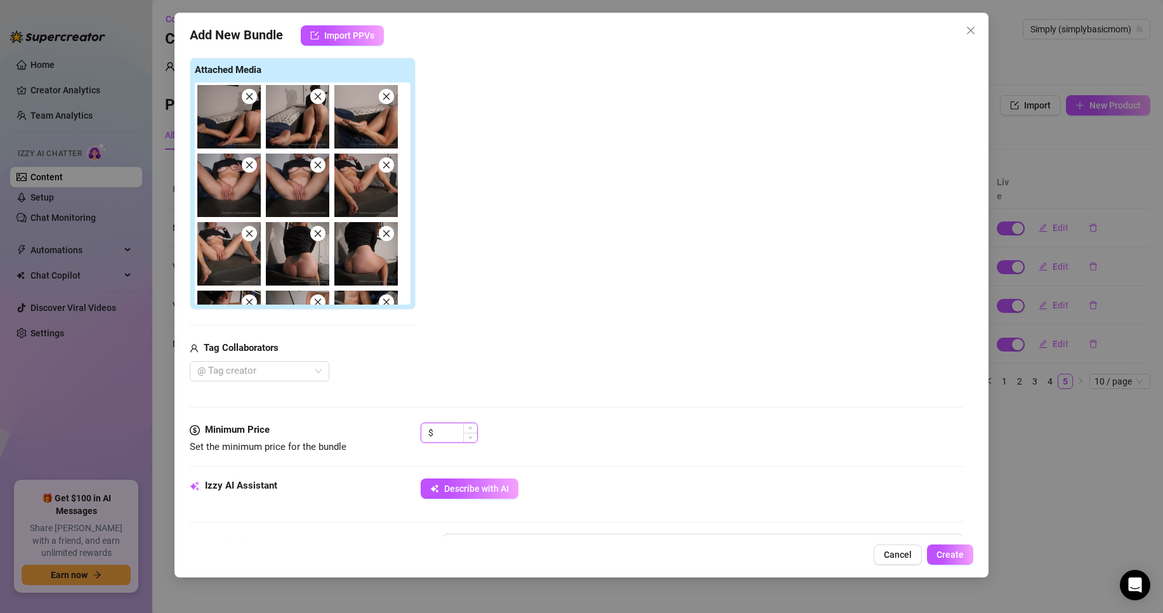
click at [447, 437] on input at bounding box center [456, 432] width 41 height 19
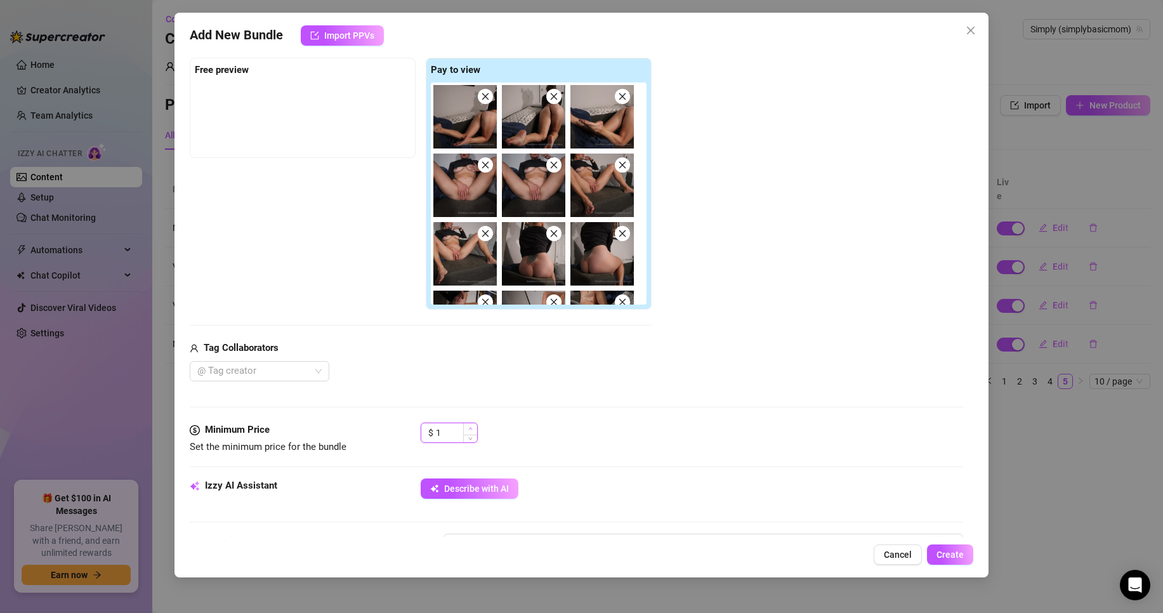
click at [467, 429] on span "Increase Value" at bounding box center [470, 428] width 14 height 11
type input "3"
click at [467, 429] on span "Increase Value" at bounding box center [470, 428] width 14 height 11
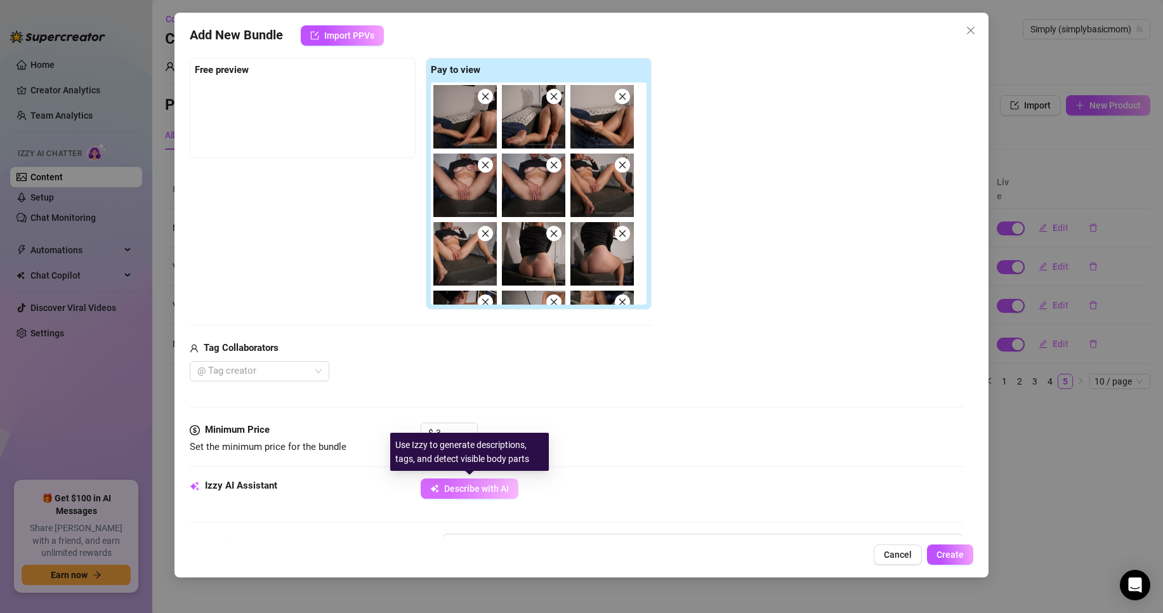
click at [504, 483] on span "Describe with AI" at bounding box center [476, 488] width 65 height 10
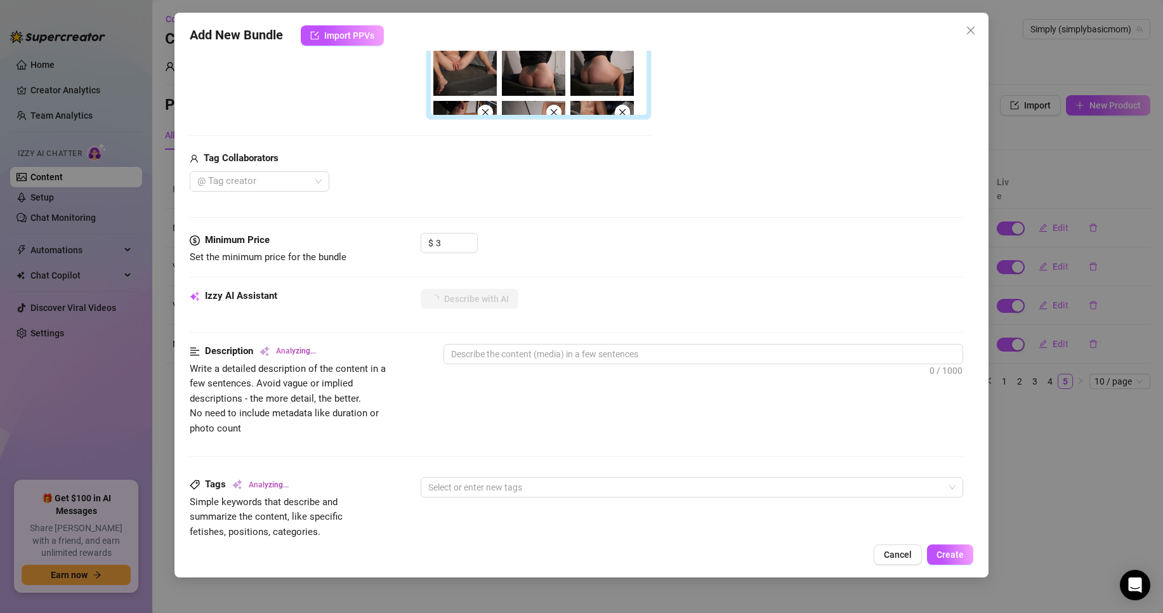
scroll to position [381, 0]
type textarea "[PERSON_NAME]"
type textarea "[PERSON_NAME] teases"
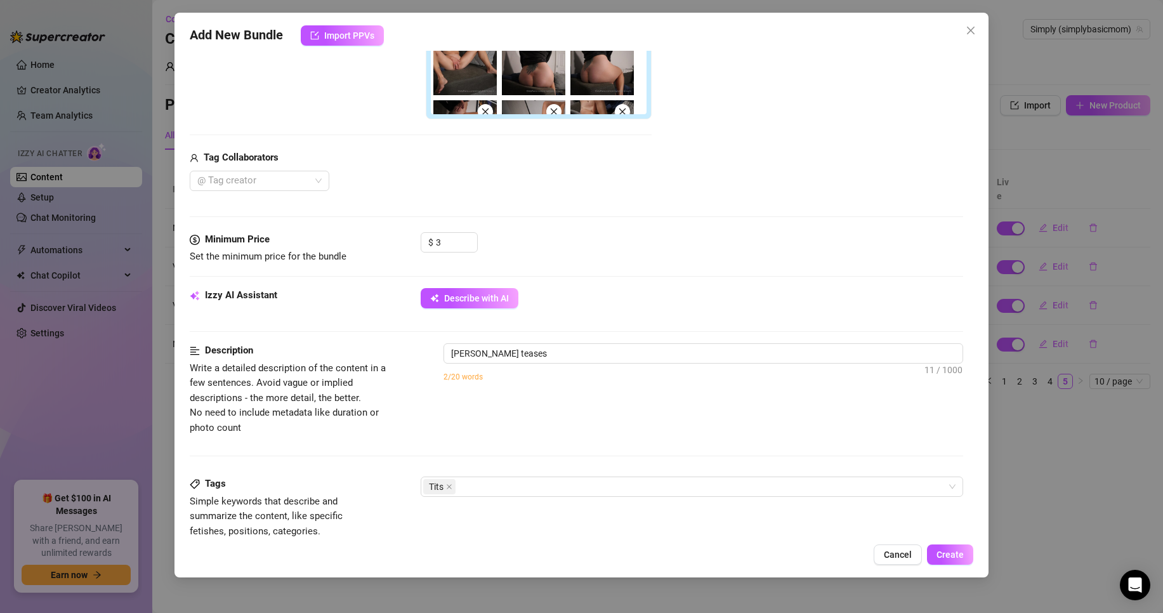
type textarea "[PERSON_NAME] teases in"
type textarea "[PERSON_NAME] teases in a"
type textarea "[PERSON_NAME] teases in a dark"
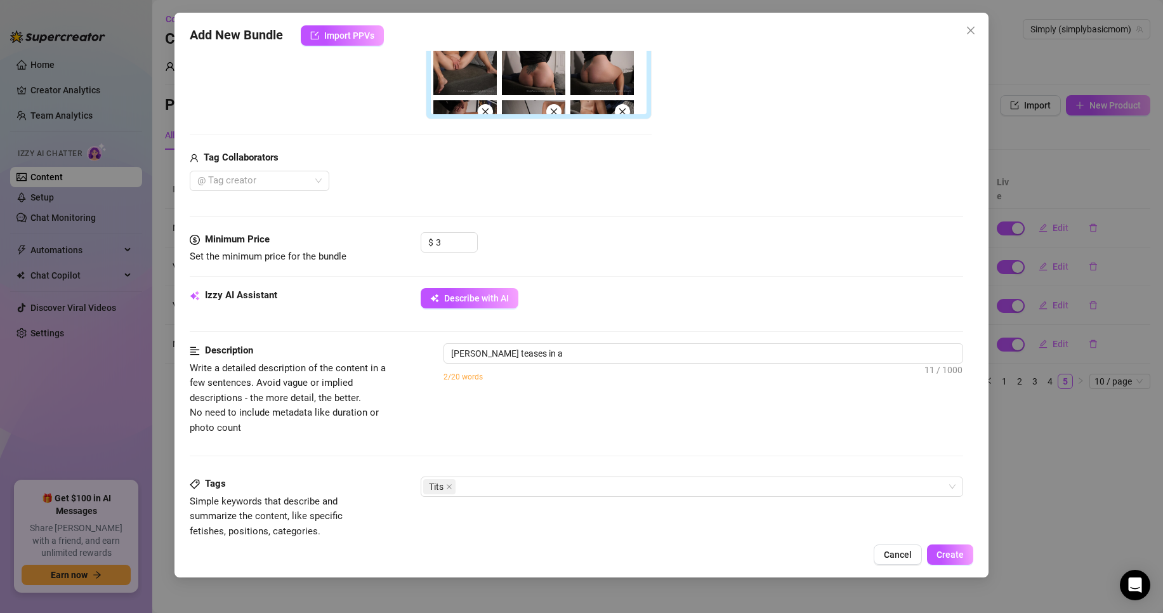
type textarea "[PERSON_NAME] teases in a dark"
type textarea "[PERSON_NAME] teases in a dark long-sleeve"
type textarea "[PERSON_NAME] teases in a dark long-sleeve top"
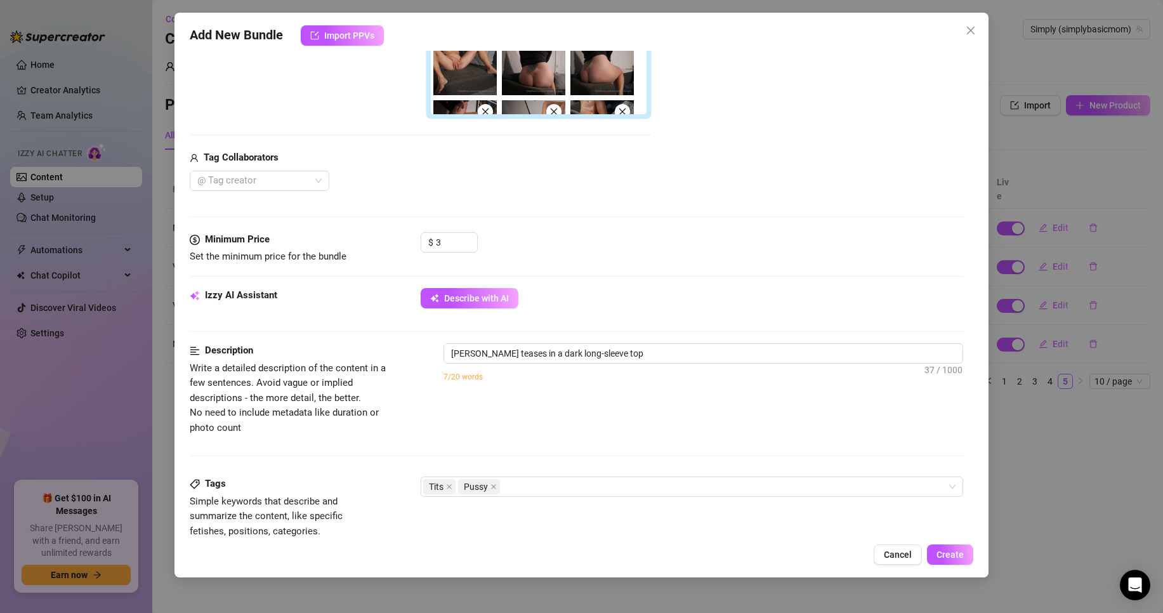
type textarea "[PERSON_NAME] teases in a dark long-sleeve top with"
type textarea "[PERSON_NAME] teases in a dark long-sleeve top with no"
type textarea "[PERSON_NAME] teases in a dark long-sleeve top with no bottoms,"
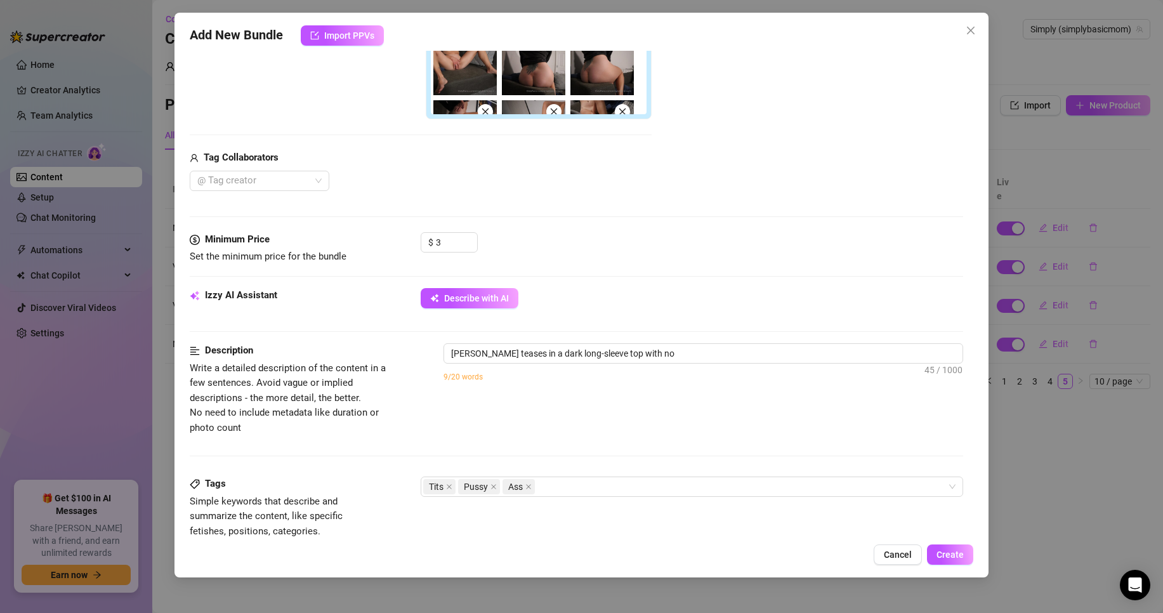
type textarea "[PERSON_NAME] teases in a dark long-sleeve top with no bottoms,"
type textarea "[PERSON_NAME] teases in a dark long-sleeve top with no bottoms, spreading"
type textarea "[PERSON_NAME] teases in a dark long-sleeve top with no bottoms, spreading her"
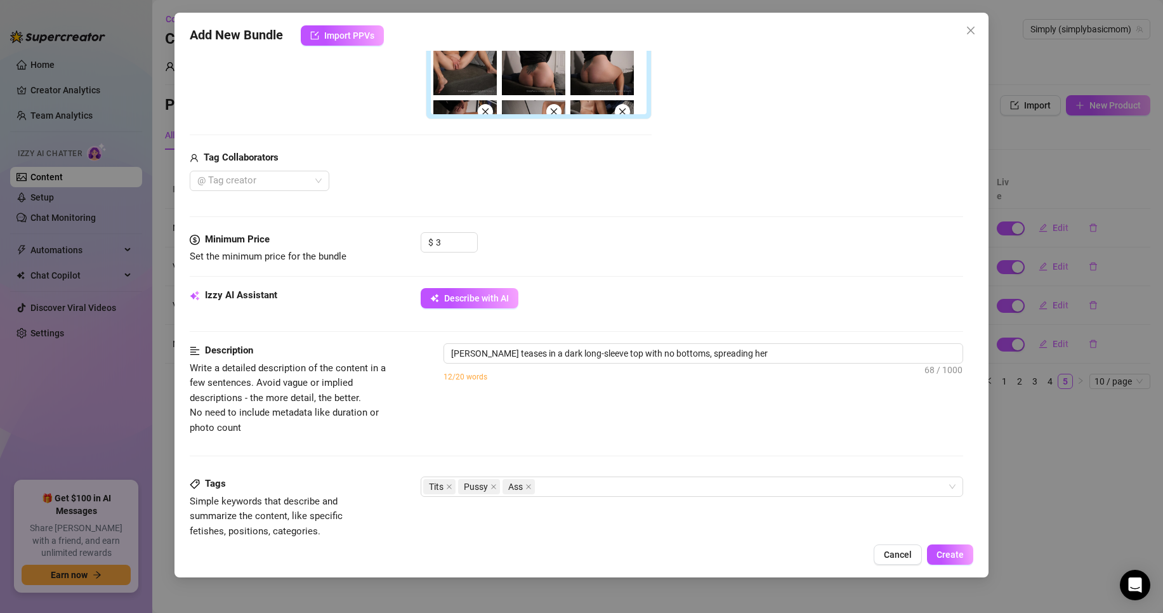
type textarea "[PERSON_NAME] teases in a dark long-sleeve top with no bottoms, spreading her l…"
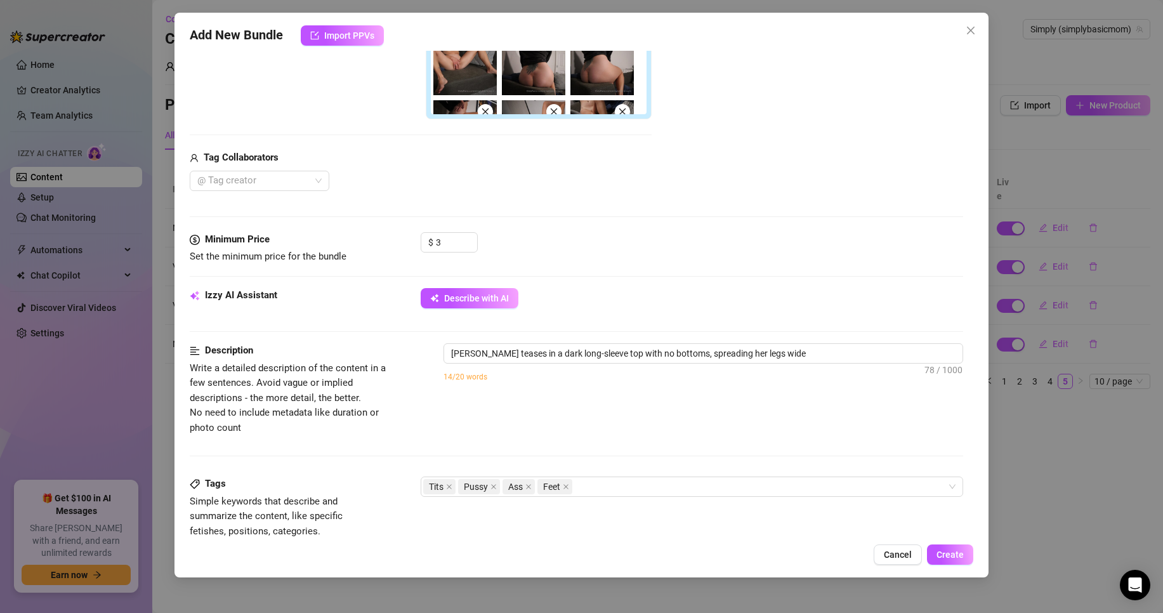
type textarea "[PERSON_NAME] teases in a dark long-sleeve top with no bottoms, spreading her l…"
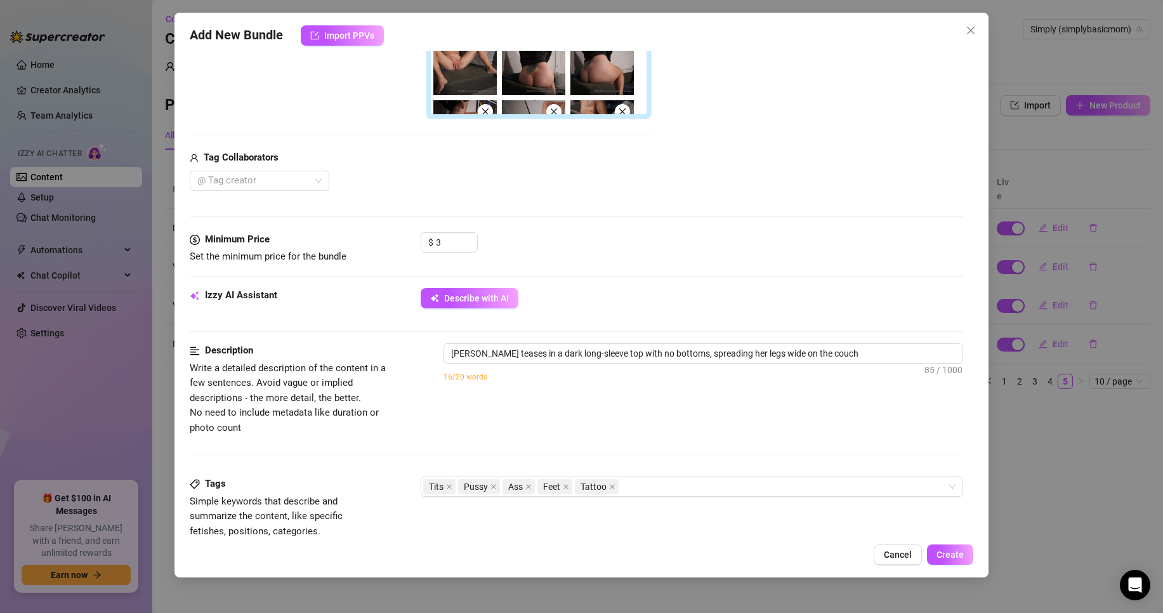
type textarea "[PERSON_NAME] teases in a dark long-sleeve top with no bottoms, spreading her l…"
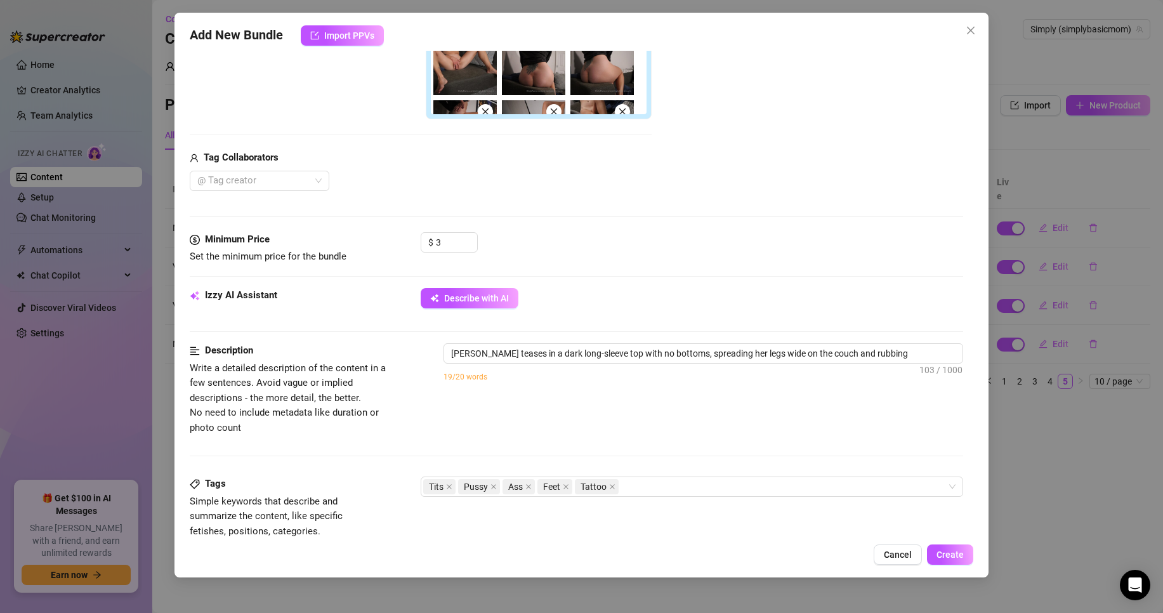
type textarea "[PERSON_NAME] teases in a dark long-sleeve top with no bottoms, spreading her l…"
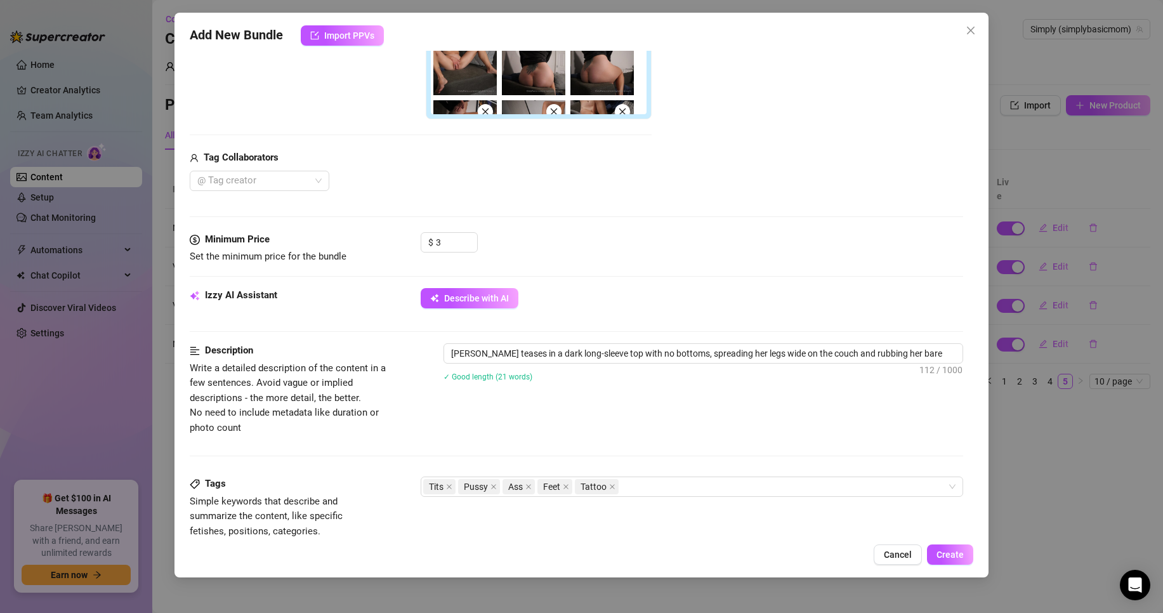
type textarea "[PERSON_NAME] teases in a dark long-sleeve top with no bottoms, spreading her l…"
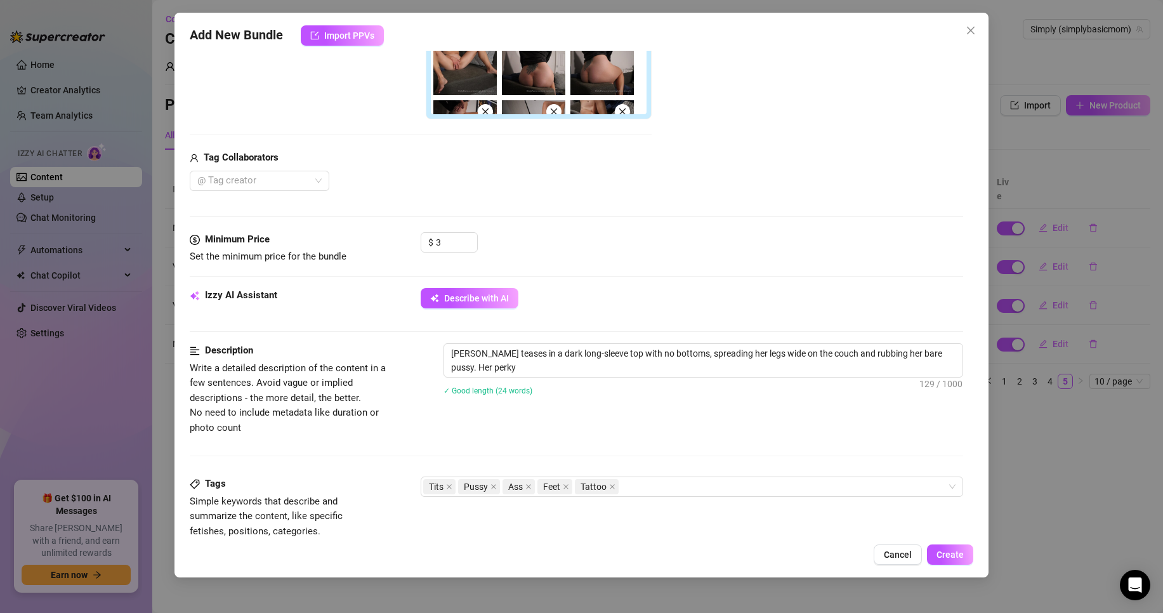
type textarea "[PERSON_NAME] teases in a dark long-sleeve top with no bottoms, spreading her l…"
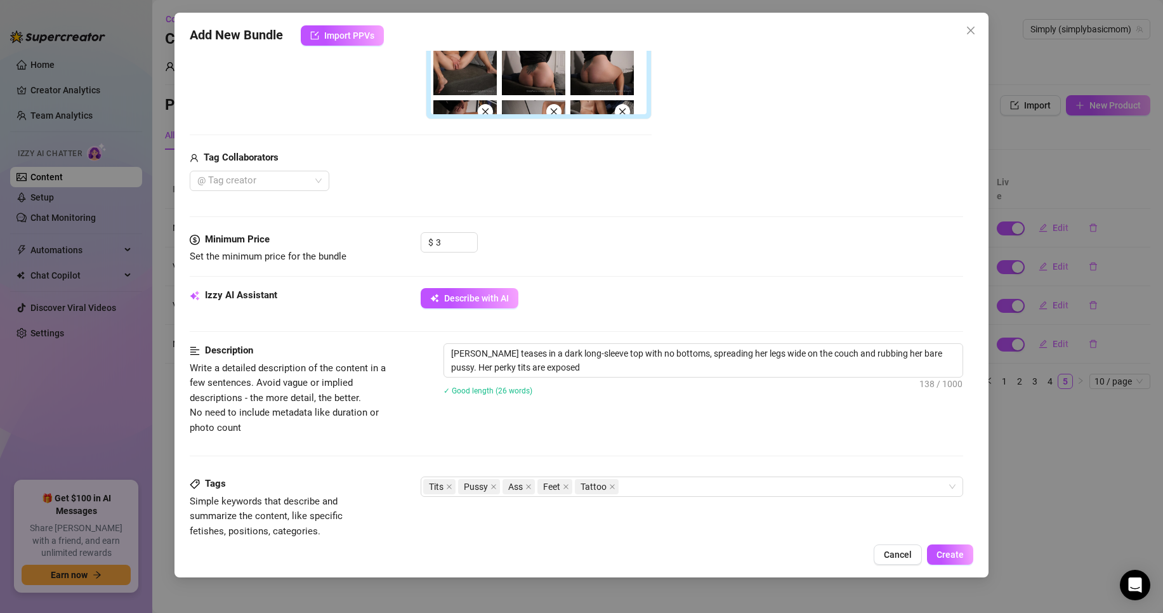
type textarea "[PERSON_NAME] teases in a dark long-sleeve top with no bottoms, spreading her l…"
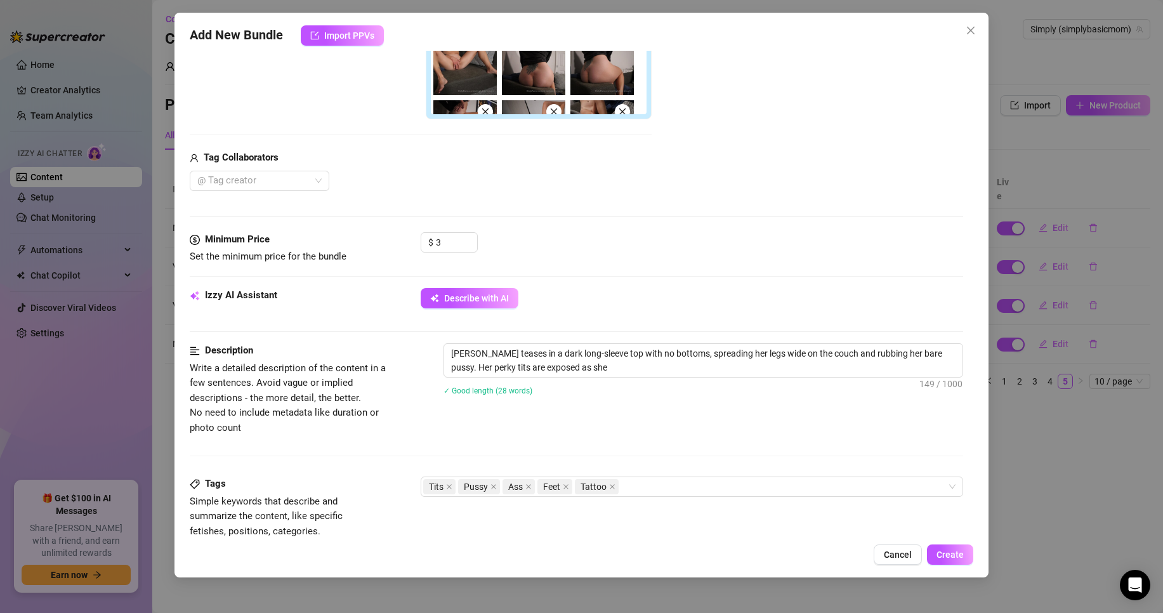
type textarea "[PERSON_NAME] teases in a dark long-sleeve top with no bottoms, spreading her l…"
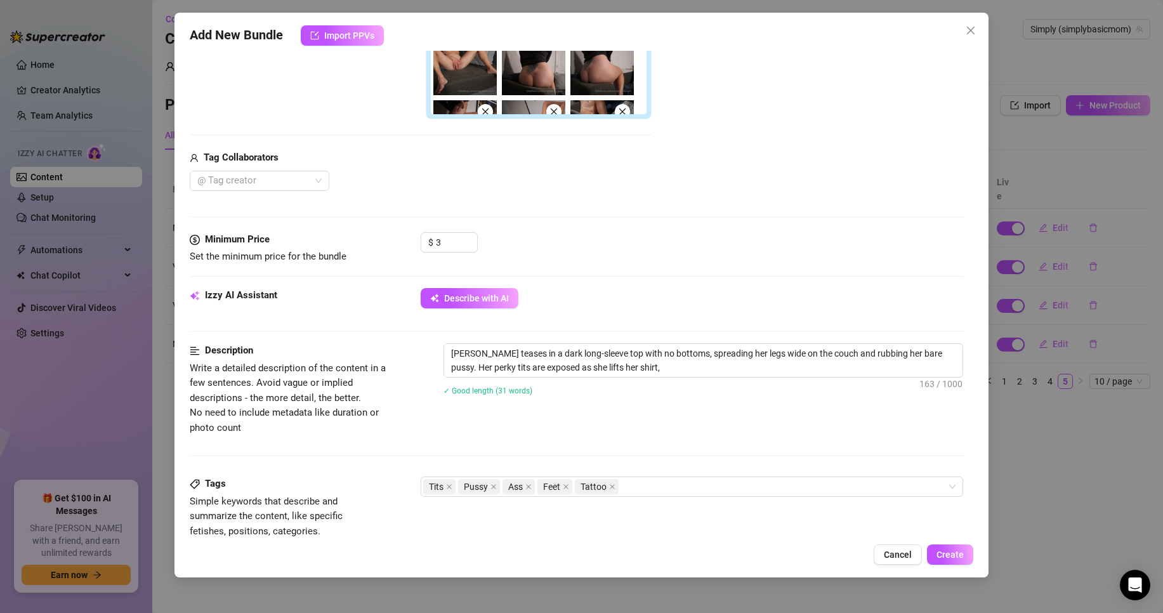
type textarea "[PERSON_NAME] teases in a dark long-sleeve top with no bottoms, spreading her l…"
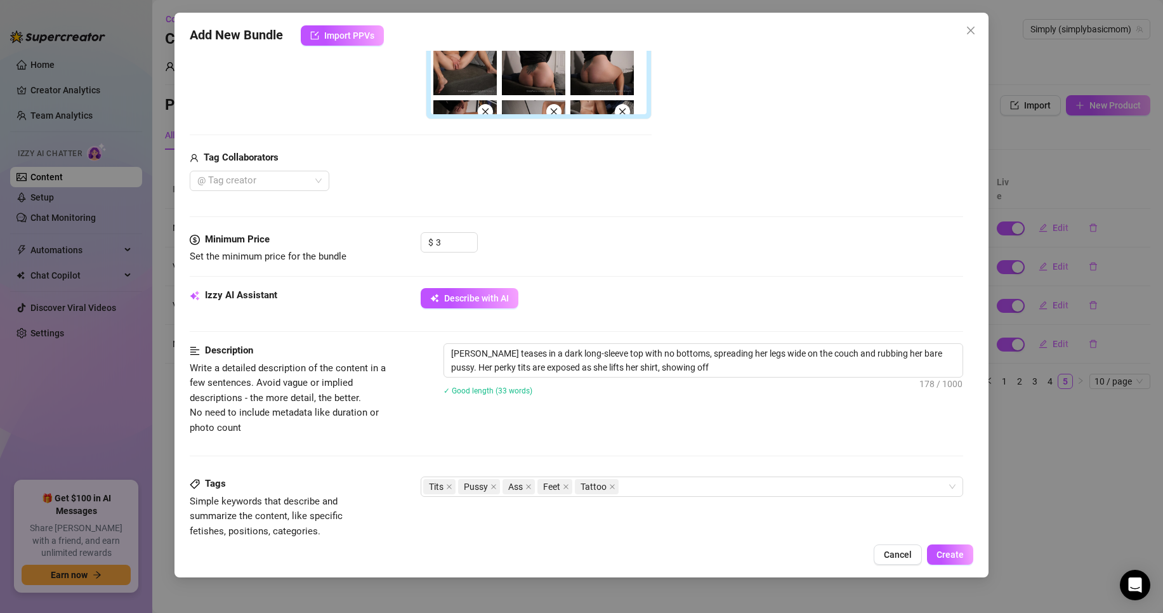
type textarea "[PERSON_NAME] teases in a dark long-sleeve top with no bottoms, spreading her l…"
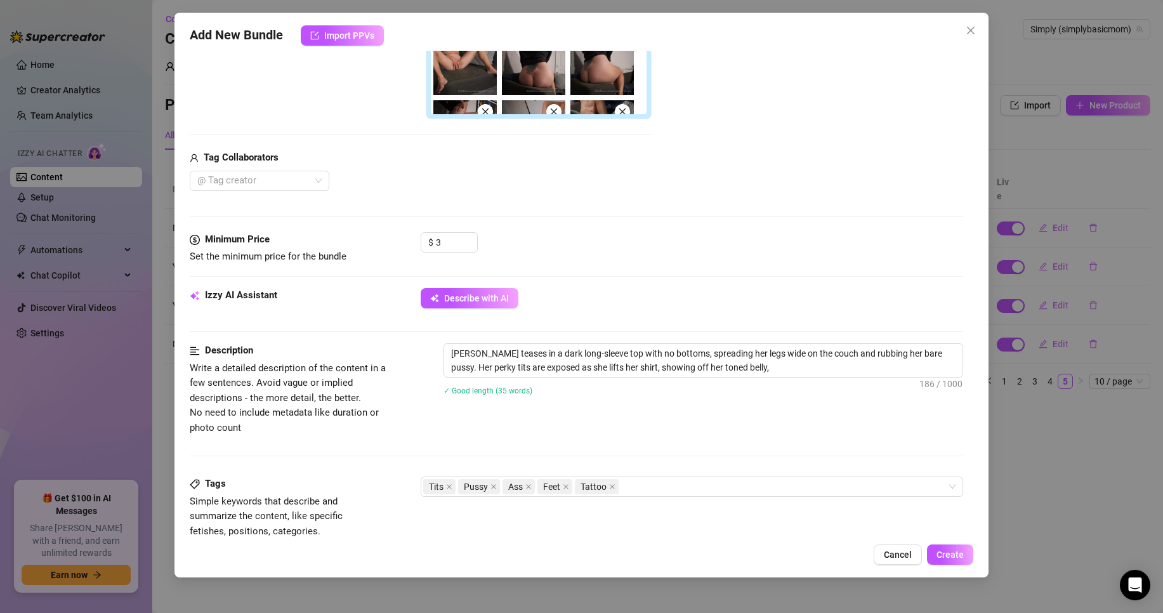
type textarea "[PERSON_NAME] teases in a dark long-sleeve top with no bottoms, spreading her l…"
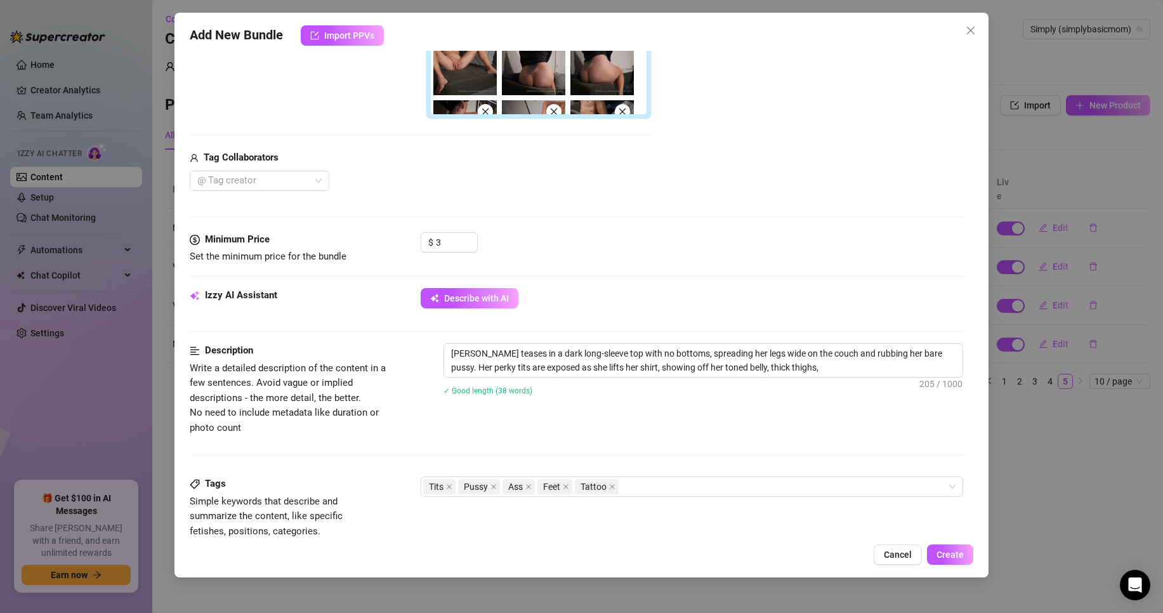
type textarea "[PERSON_NAME] teases in a dark long-sleeve top with no bottoms, spreading her l…"
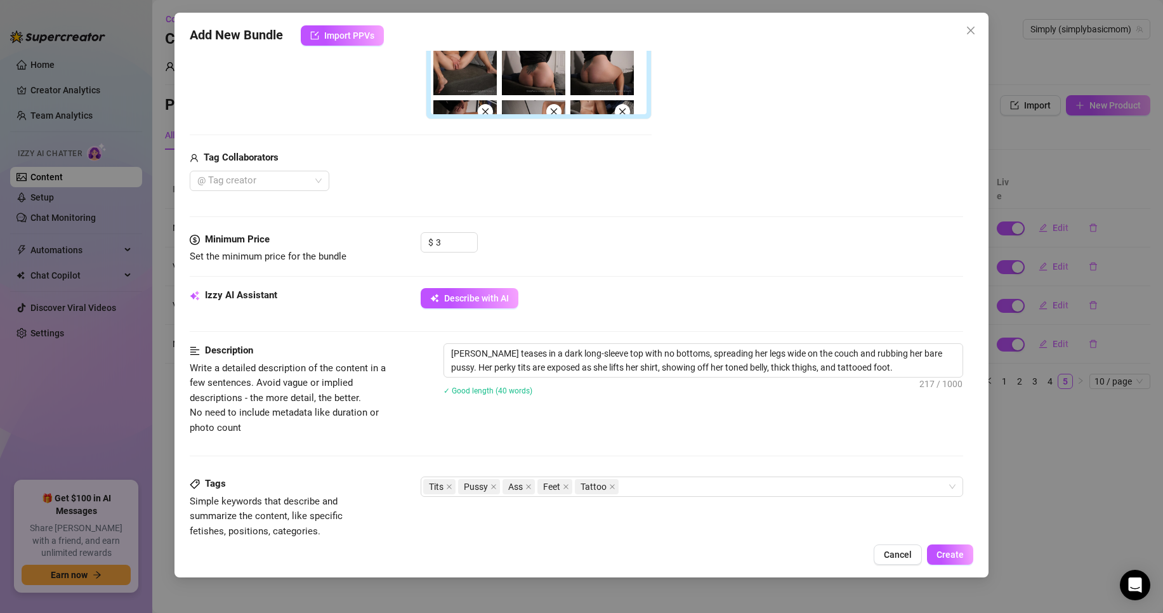
type textarea "[PERSON_NAME] teases in a dark long-sleeve top with no bottoms, spreading her l…"
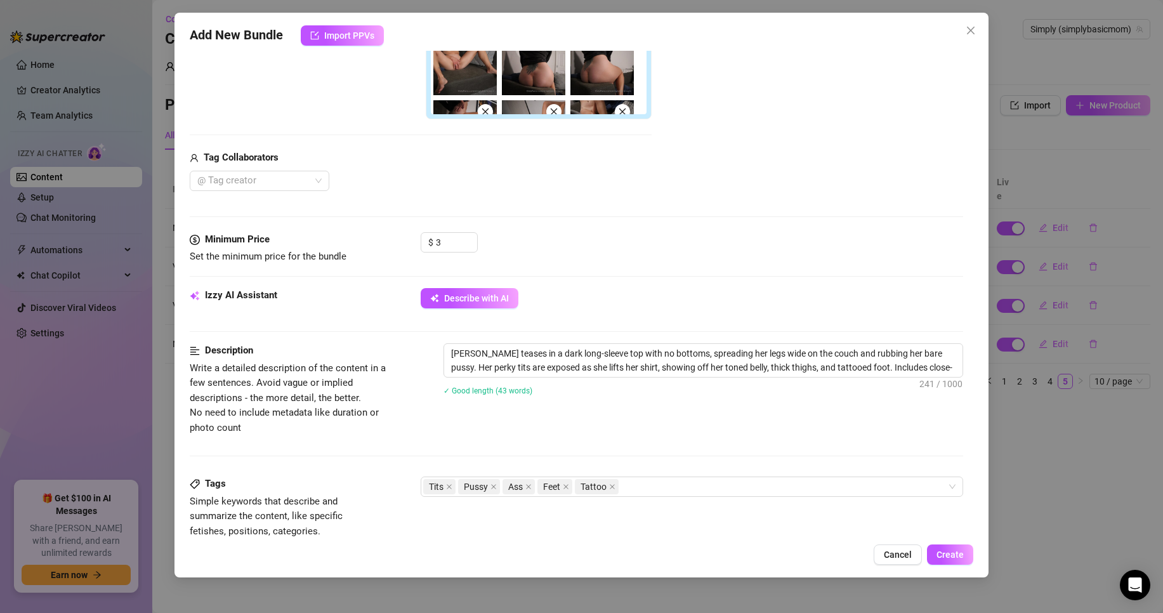
type textarea "[PERSON_NAME] teases in a dark long-sleeve top with no bottoms, spreading her l…"
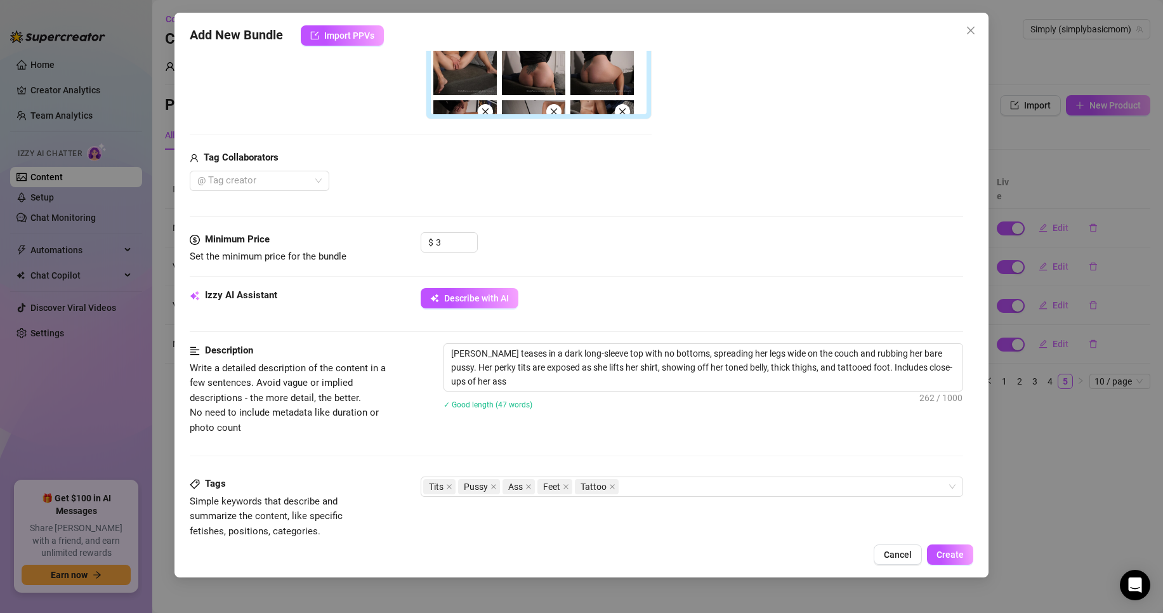
type textarea "[PERSON_NAME] teases in a dark long-sleeve top with no bottoms, spreading her l…"
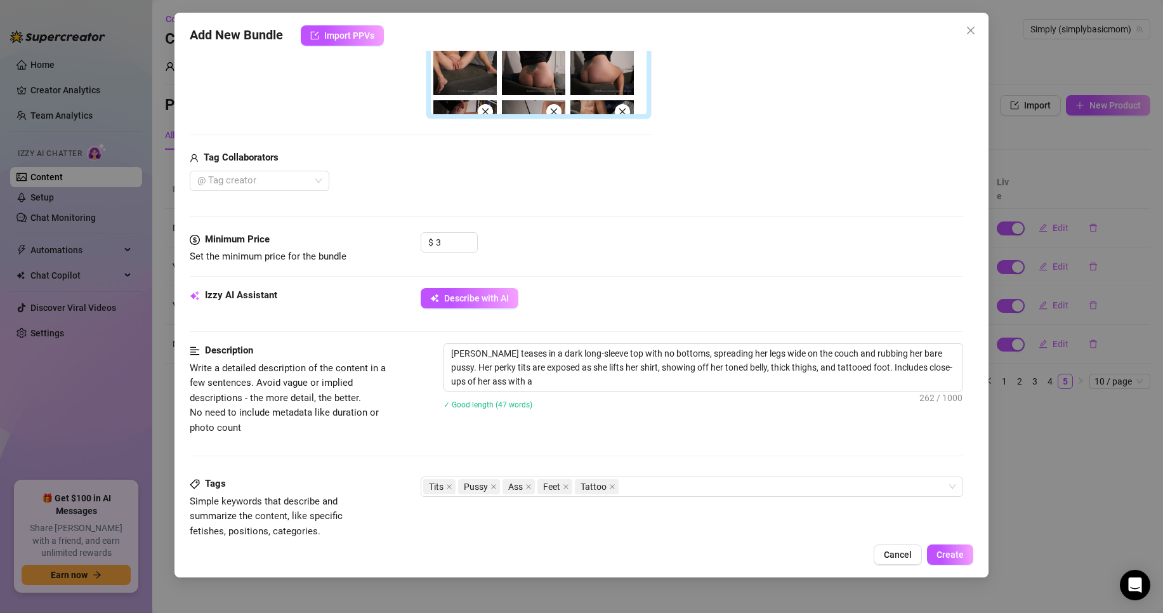
type textarea "[PERSON_NAME] teases in a dark long-sleeve top with no bottoms, spreading her l…"
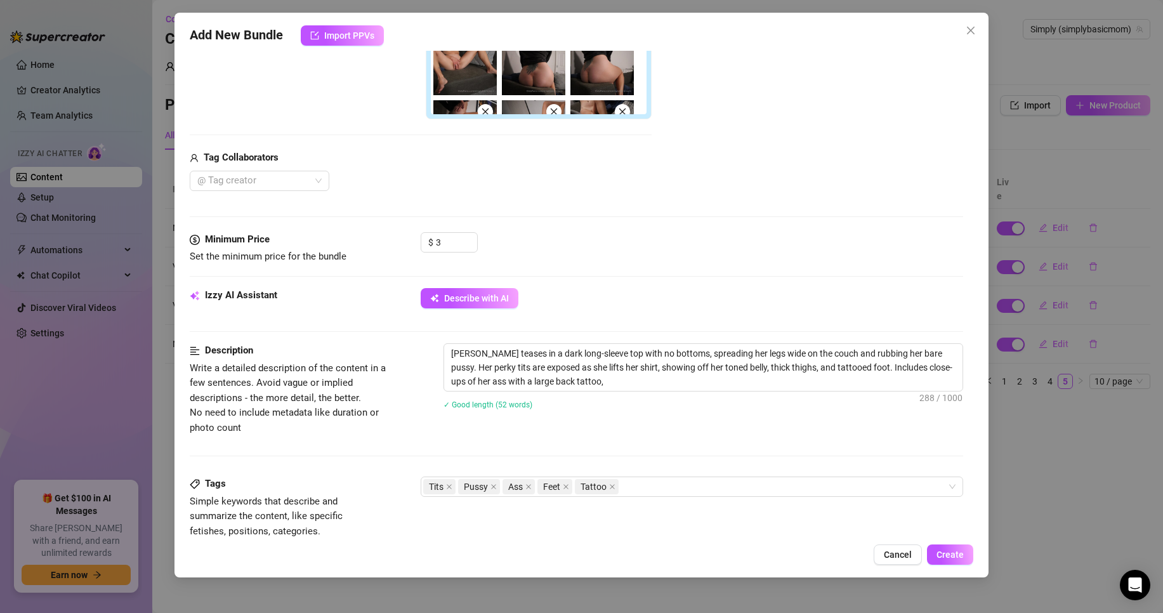
type textarea "[PERSON_NAME] teases in a dark long-sleeve top with no bottoms, spreading her l…"
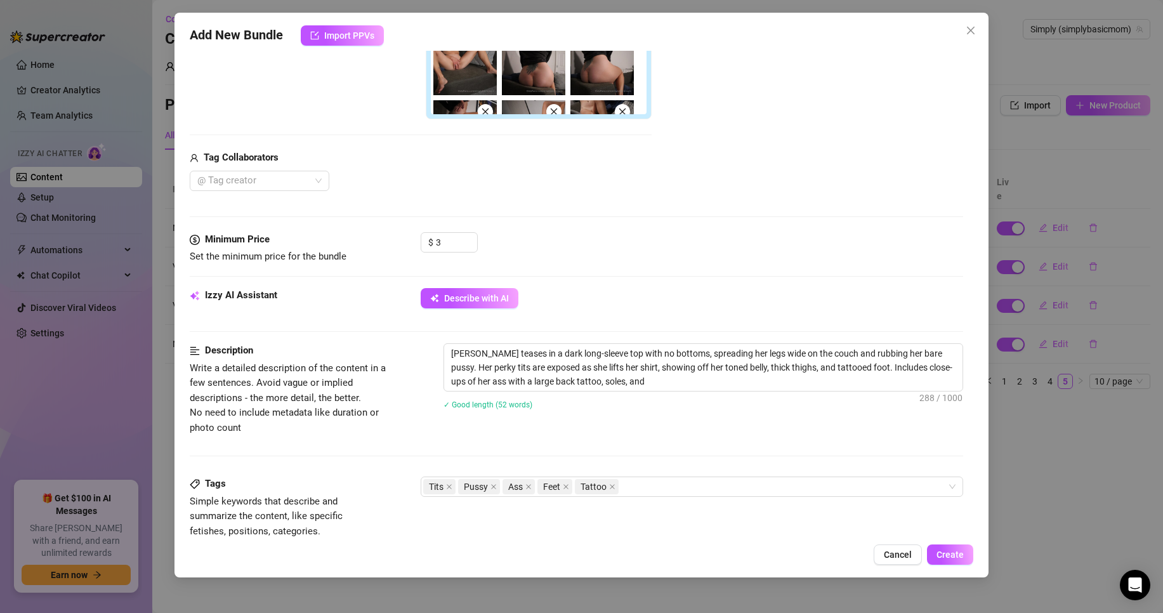
type textarea "[PERSON_NAME] teases in a dark long-sleeve top with no bottoms, spreading her l…"
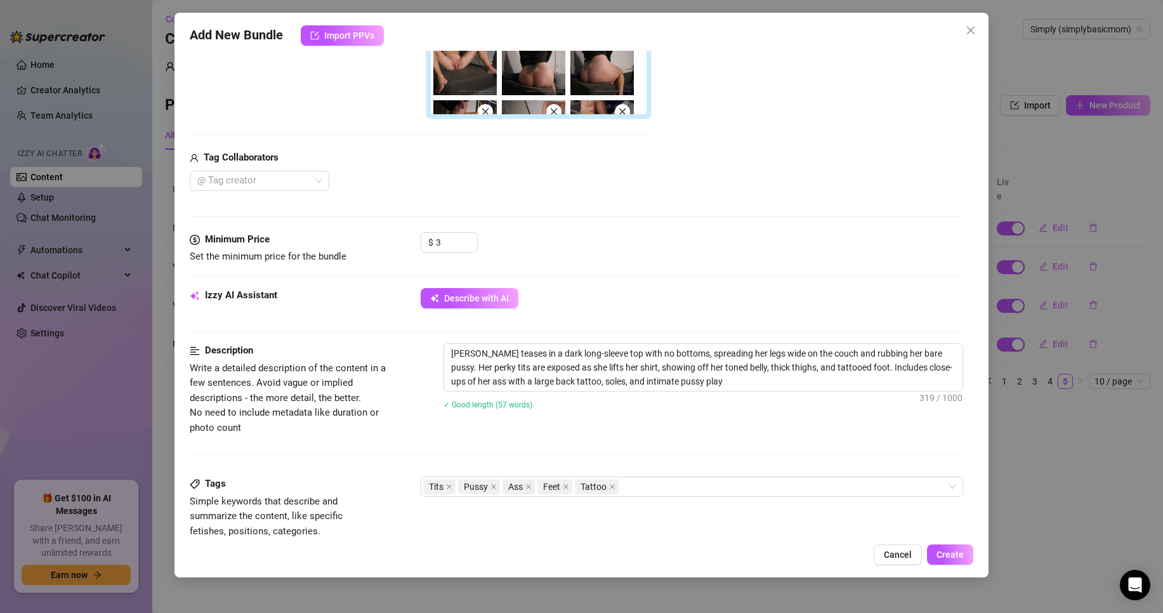
type textarea "[PERSON_NAME] teases in a dark long-sleeve top with no bottoms, spreading her l…"
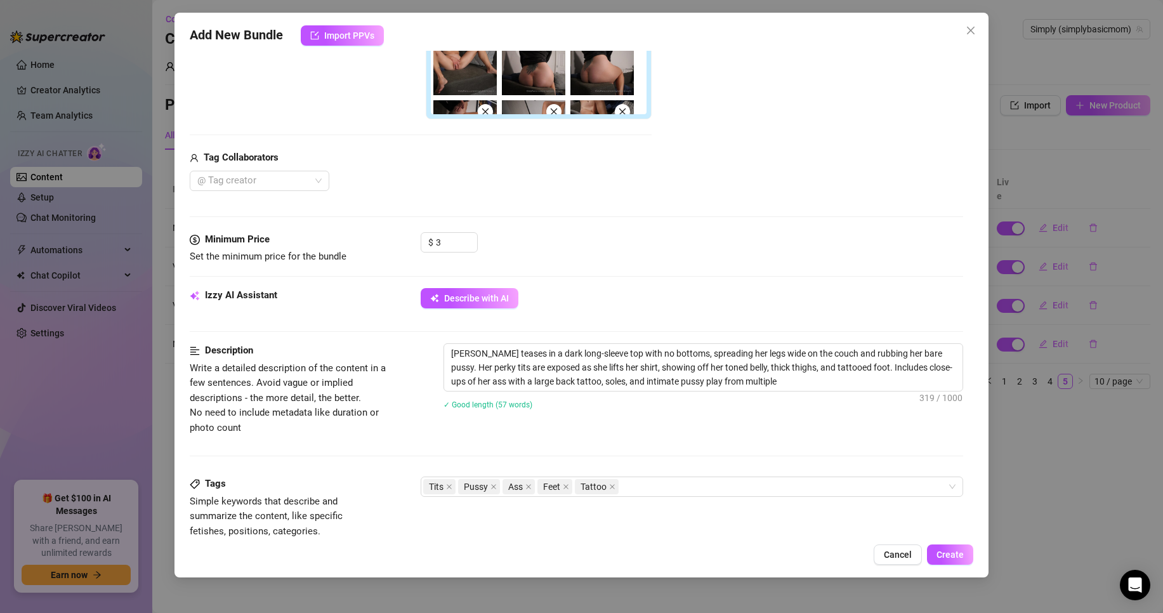
type textarea "[PERSON_NAME] teases in a dark long-sleeve top with no bottoms, spreading her l…"
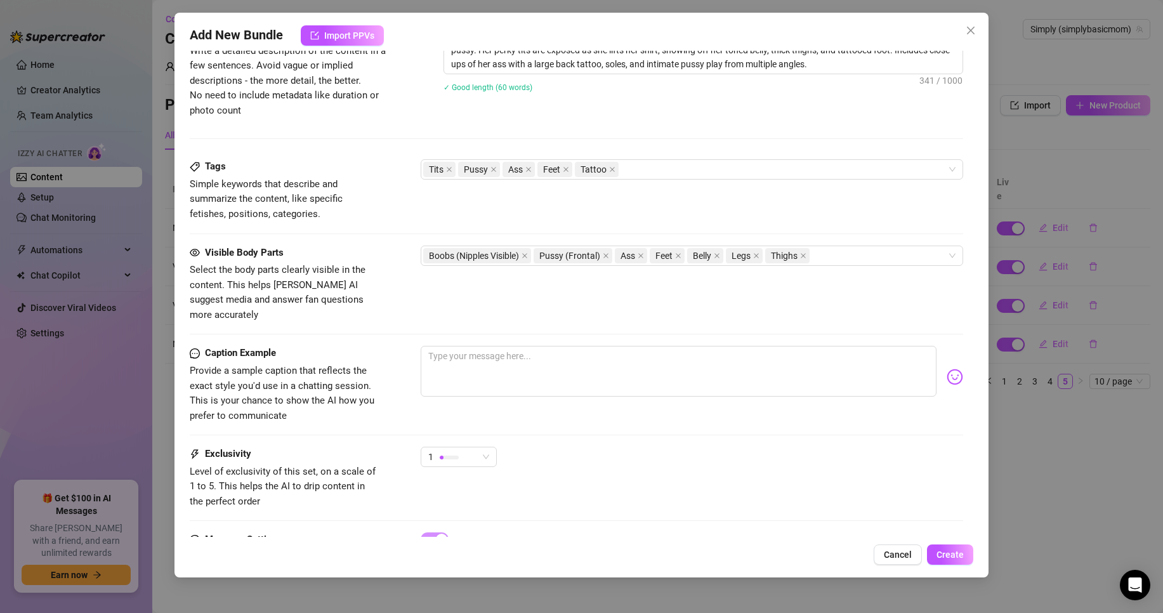
scroll to position [750, 0]
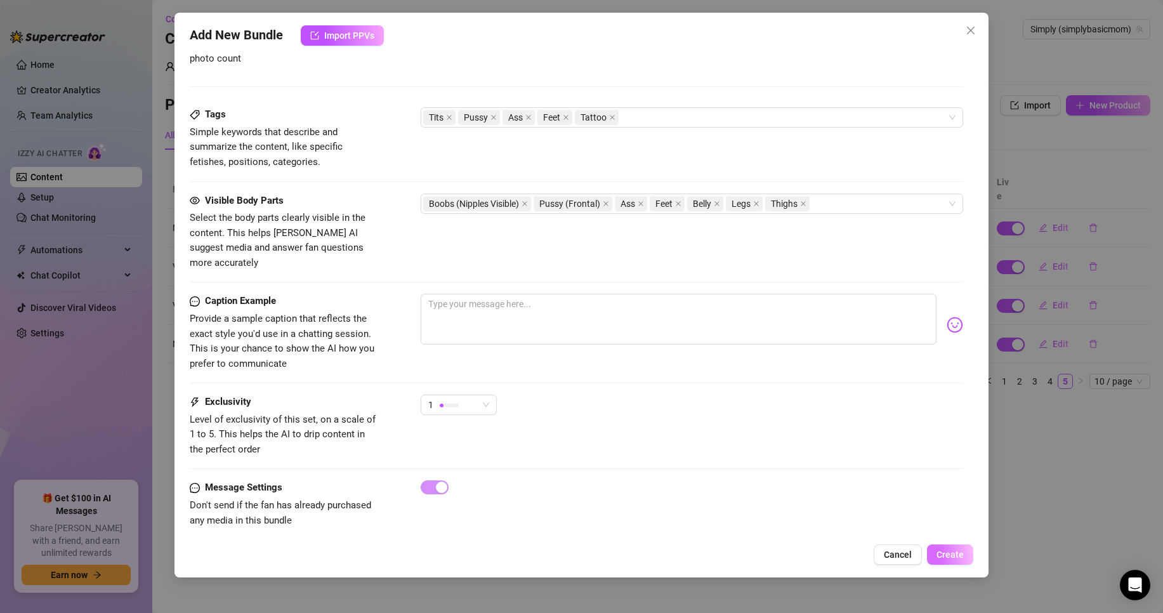
click at [944, 550] on span "Create" at bounding box center [950, 554] width 27 height 10
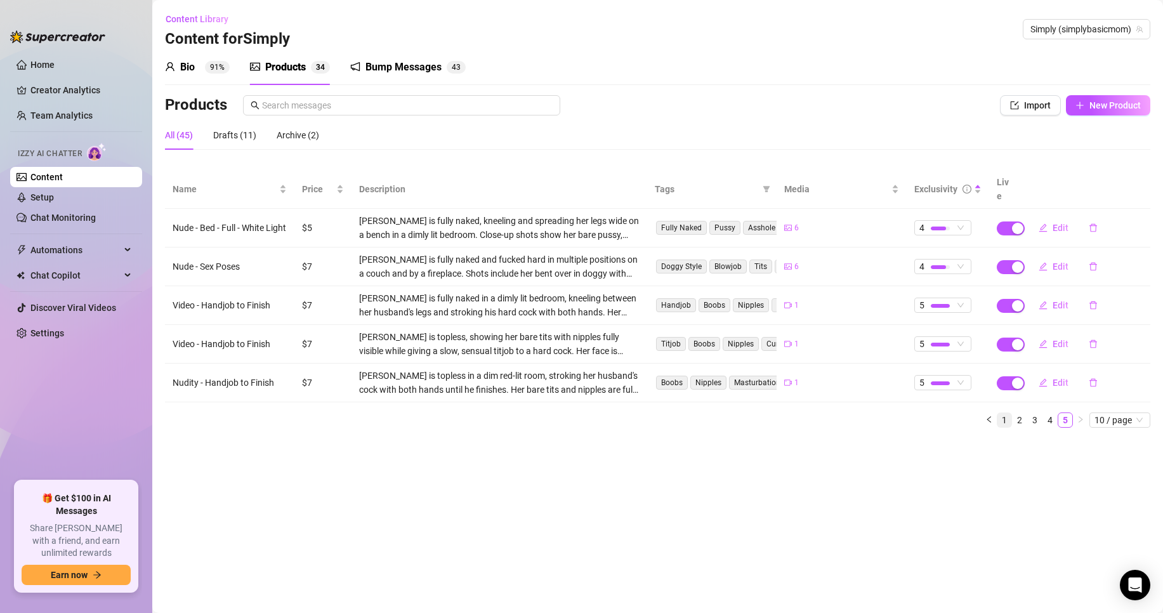
click at [1002, 413] on link "1" at bounding box center [1004, 420] width 14 height 14
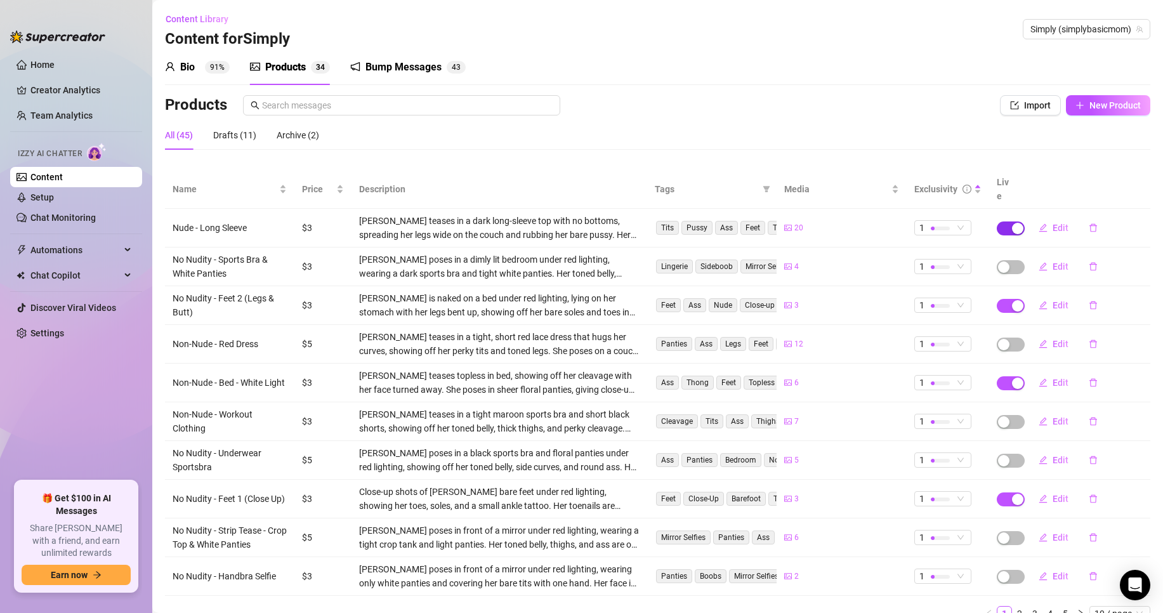
click at [1012, 223] on div "button" at bounding box center [1017, 228] width 11 height 11
click at [1101, 183] on span "OK" at bounding box center [1102, 184] width 12 height 10
click at [1093, 108] on span "New Product" at bounding box center [1114, 105] width 51 height 10
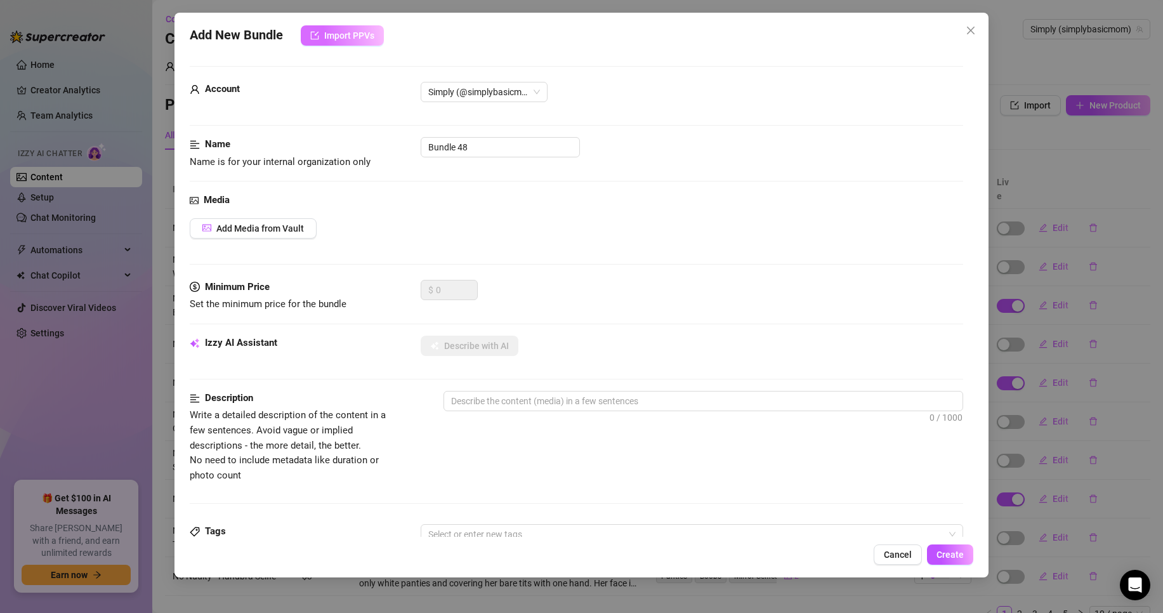
click at [375, 44] on button "Import PPVs" at bounding box center [342, 35] width 83 height 20
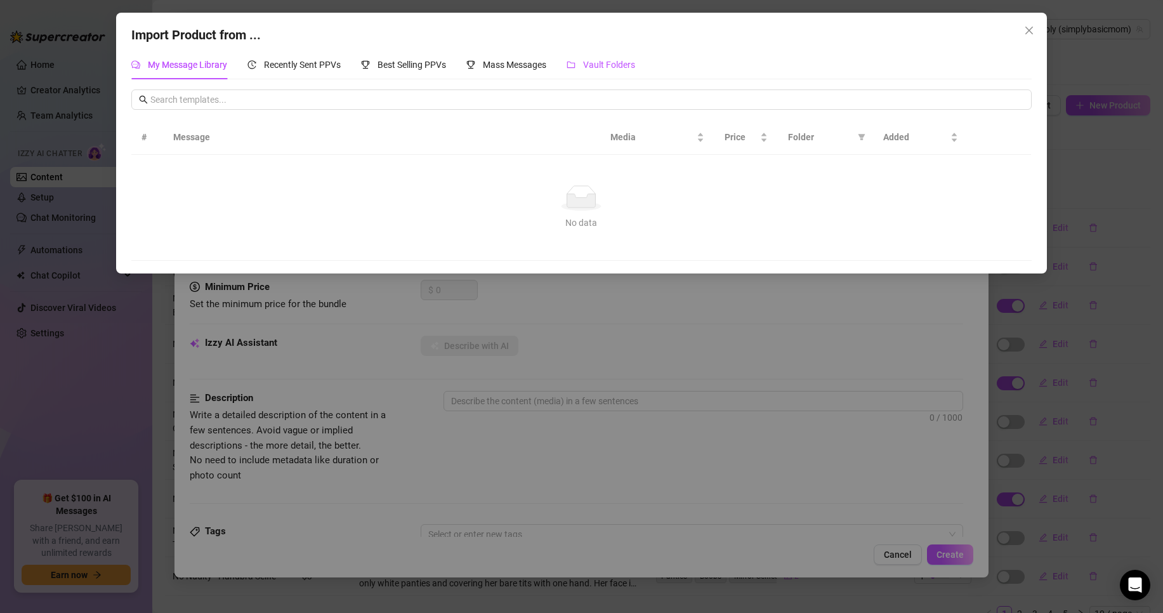
click at [605, 62] on span "Vault Folders" at bounding box center [609, 65] width 52 height 10
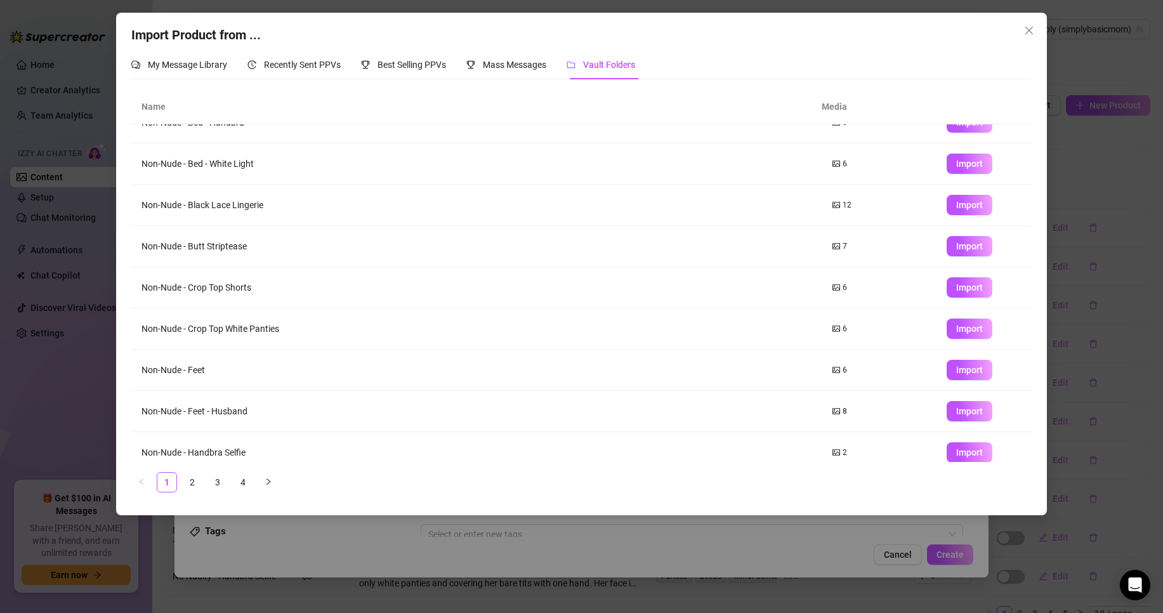
scroll to position [75, 0]
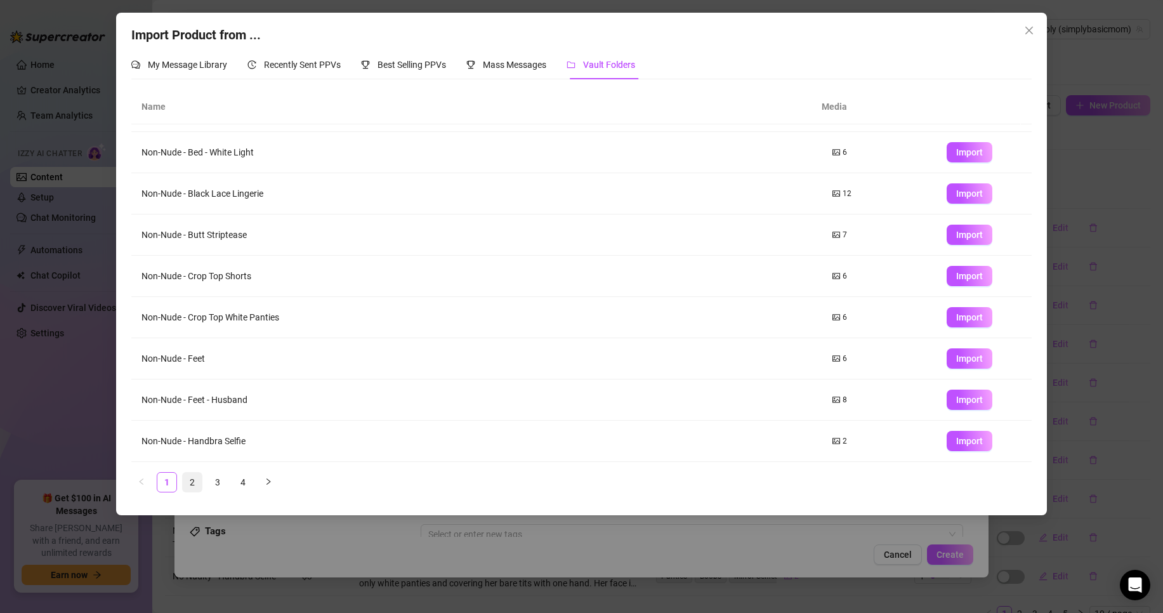
click at [188, 485] on link "2" at bounding box center [192, 482] width 19 height 19
click at [216, 490] on link "3" at bounding box center [217, 482] width 19 height 19
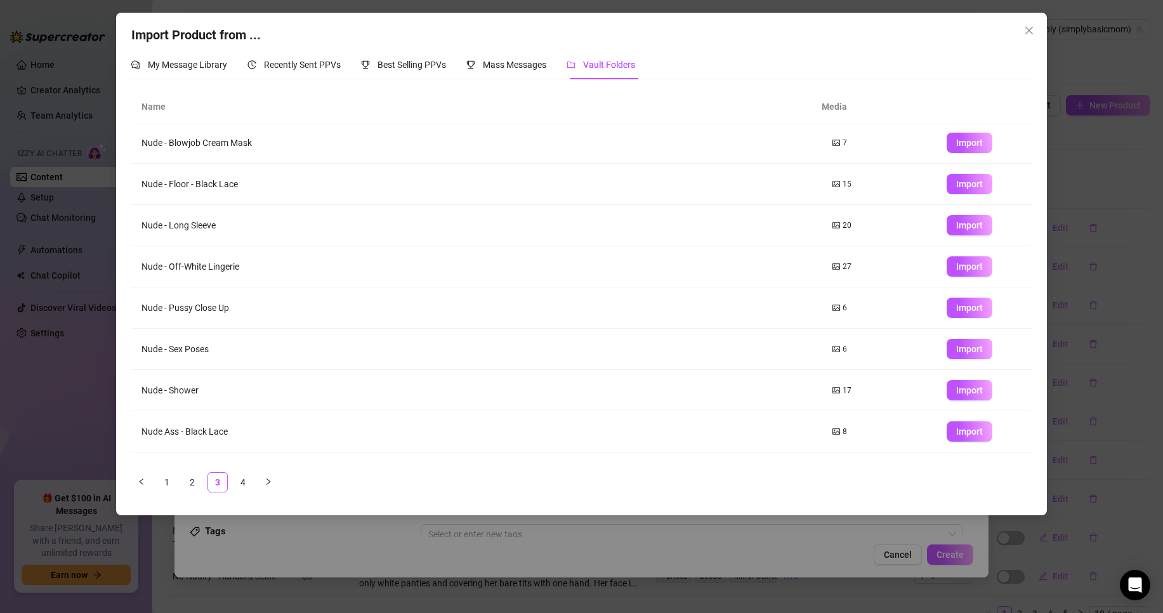
scroll to position [0, 0]
click at [970, 145] on span "Import" at bounding box center [969, 145] width 27 height 10
type textarea "Type your message here..."
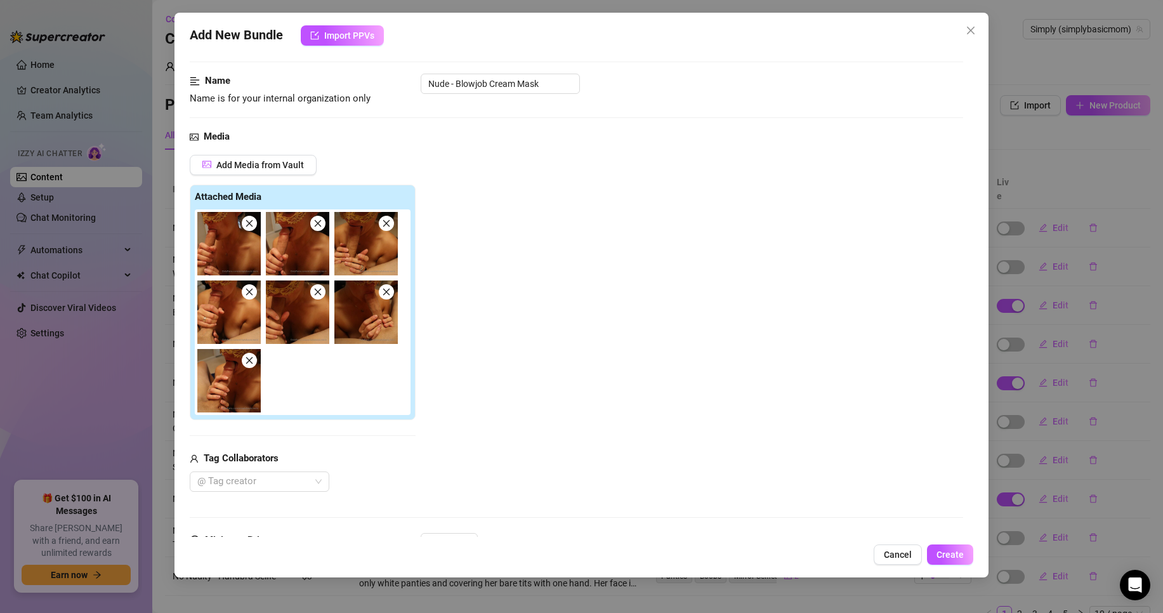
scroll to position [127, 0]
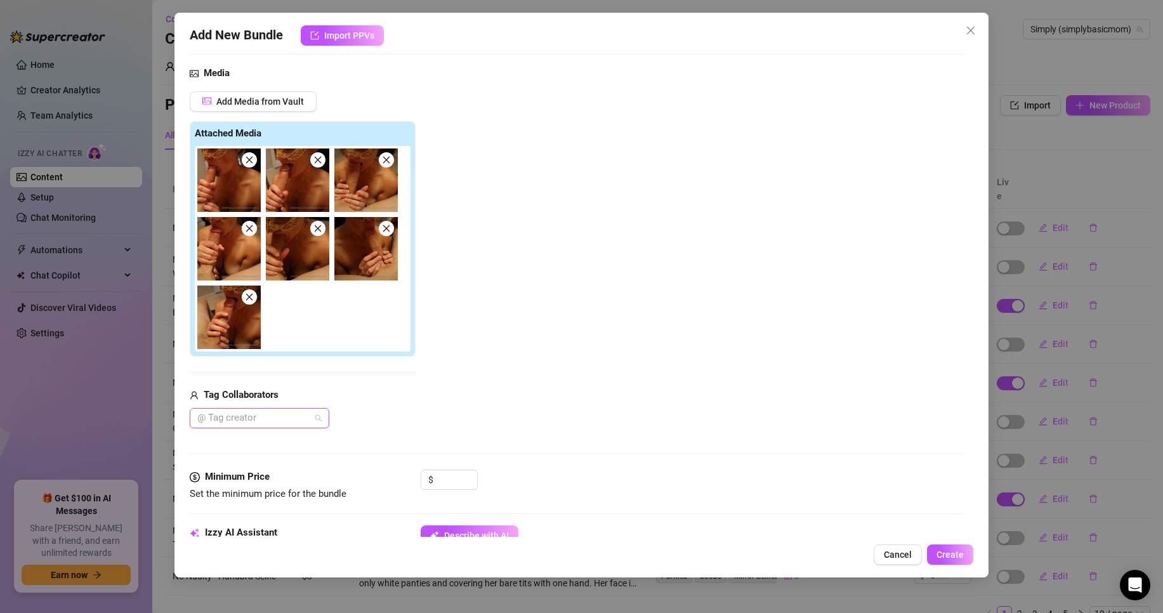
click at [274, 428] on div "@ Tag creator" at bounding box center [260, 418] width 140 height 20
click at [268, 442] on div "release_JAMES [PERSON_NAME]" at bounding box center [259, 444] width 119 height 14
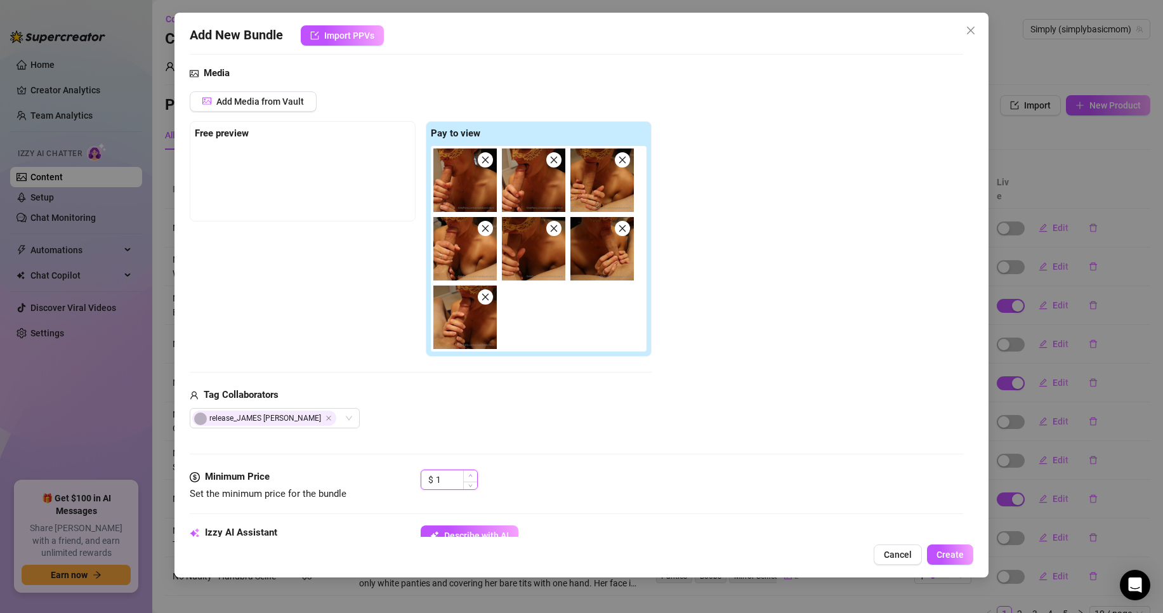
click at [473, 473] on span "Increase Value" at bounding box center [470, 475] width 14 height 11
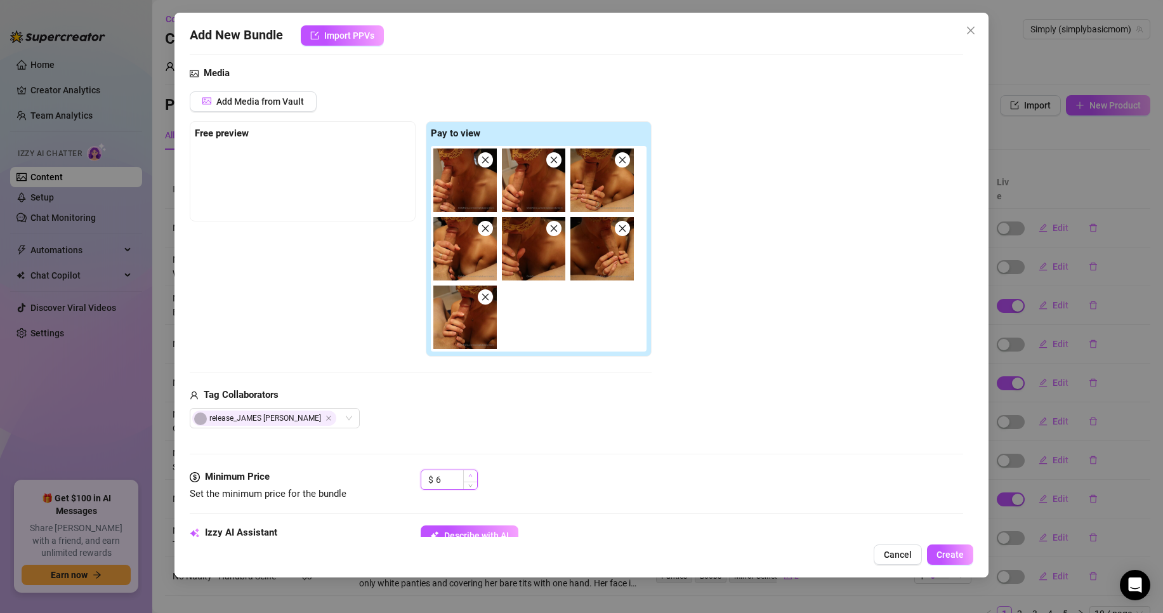
click at [473, 473] on span "Increase Value" at bounding box center [470, 475] width 14 height 11
type input "7"
click at [473, 473] on span "Increase Value" at bounding box center [470, 475] width 14 height 11
click at [520, 471] on div "$ 7" at bounding box center [692, 486] width 542 height 32
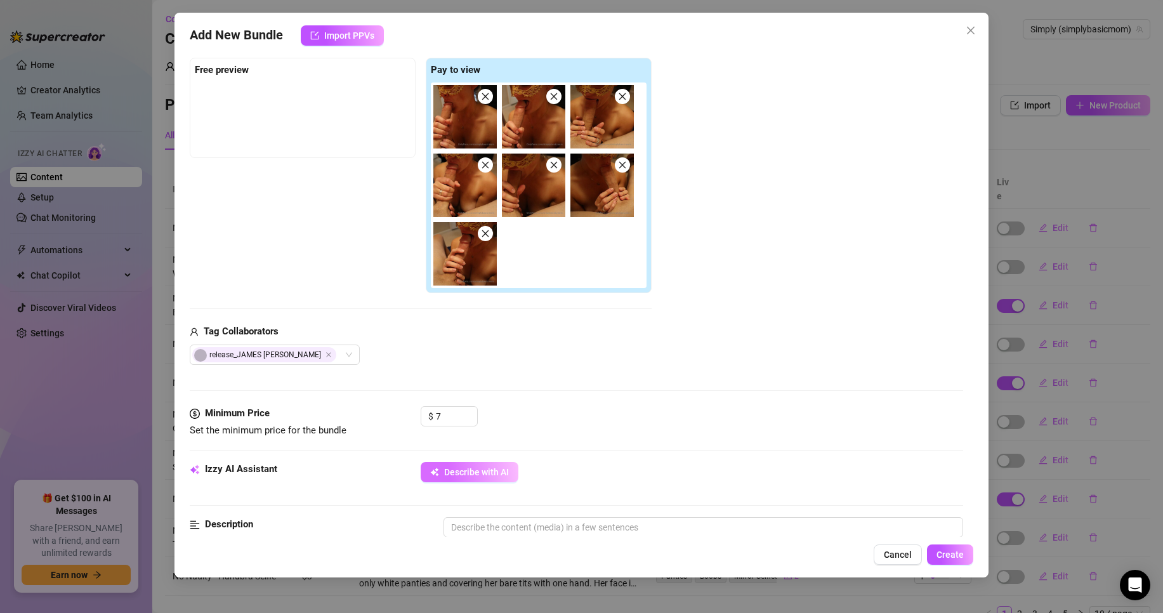
click at [508, 478] on button "Describe with AI" at bounding box center [470, 472] width 98 height 20
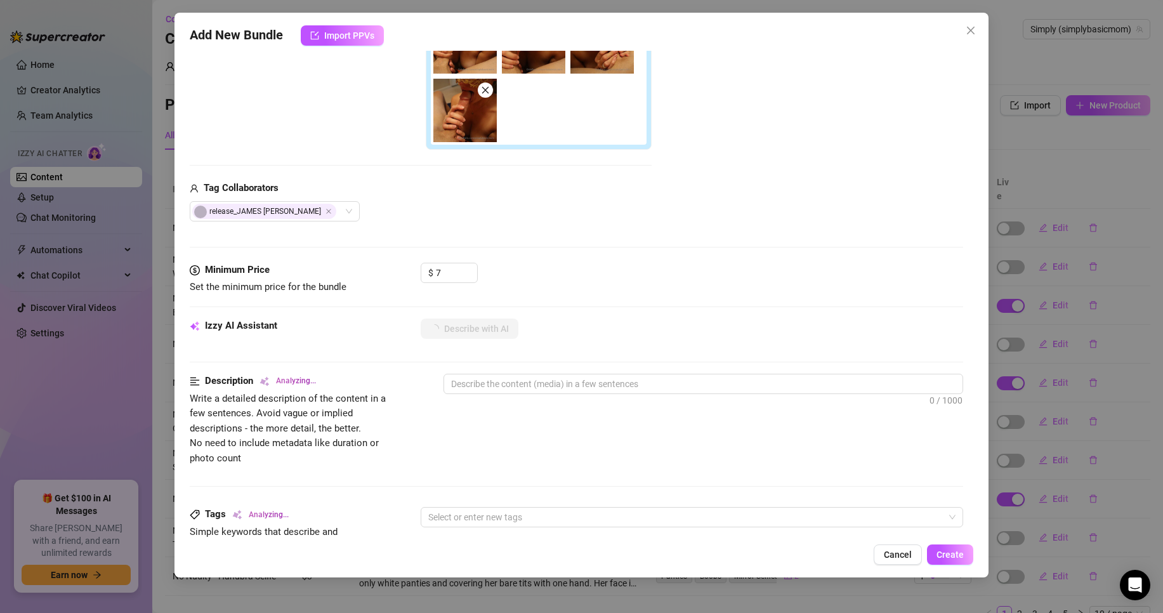
scroll to position [381, 0]
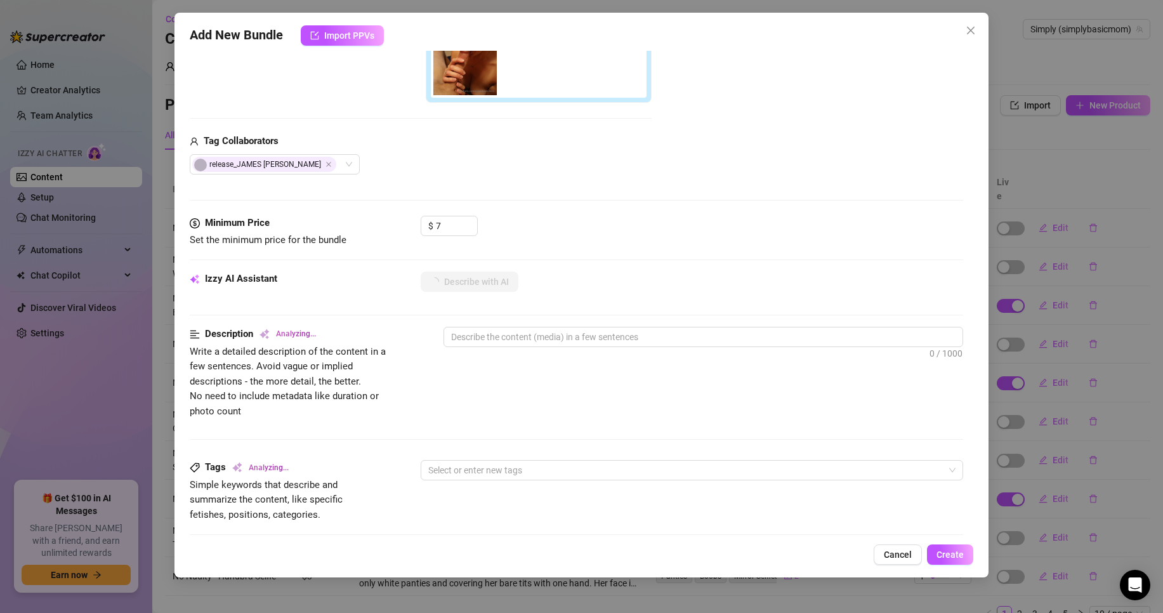
type textarea "[PERSON_NAME]"
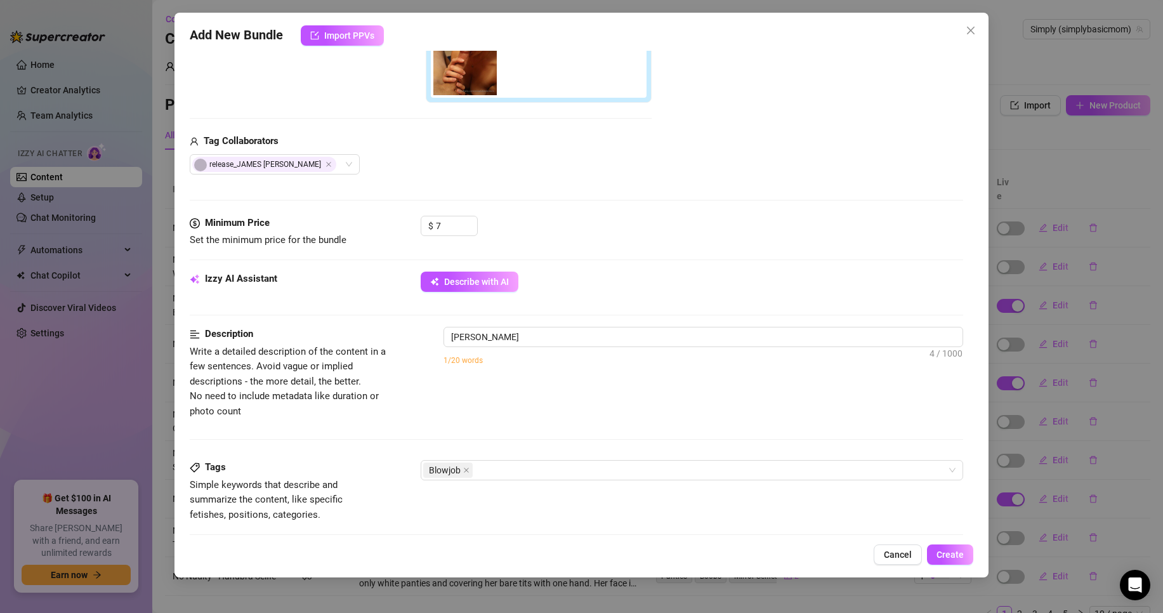
type textarea "[PERSON_NAME] is"
type textarea "[PERSON_NAME] is topless,"
type textarea "[PERSON_NAME] is topless, wearing"
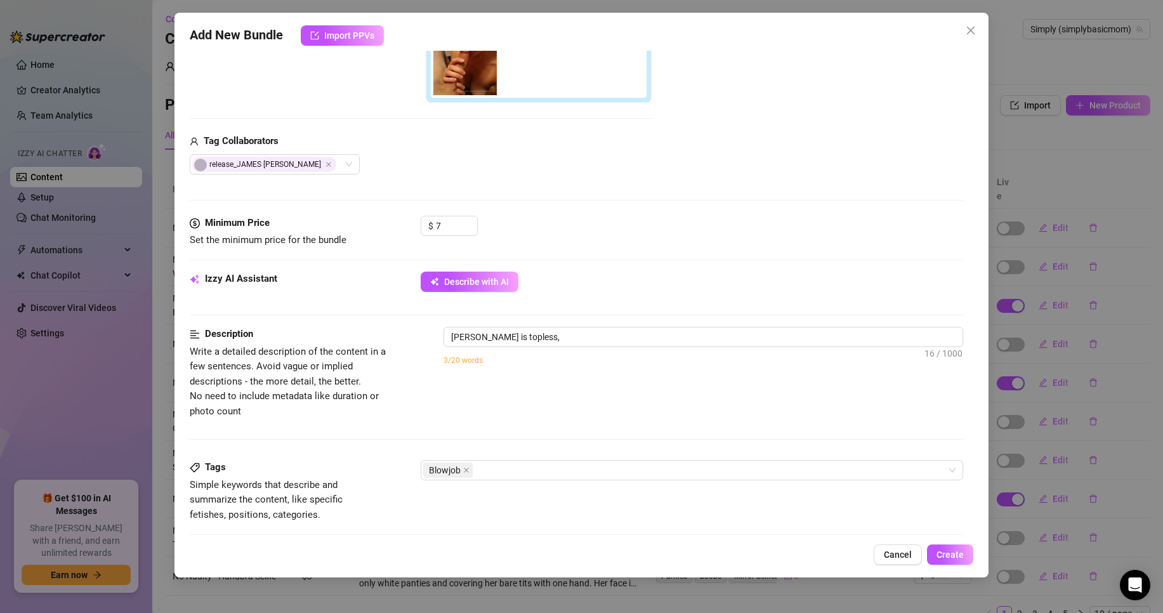
type textarea "[PERSON_NAME] is topless, wearing"
type textarea "[PERSON_NAME] is topless, wearing only"
type textarea "[PERSON_NAME] is topless, wearing only a"
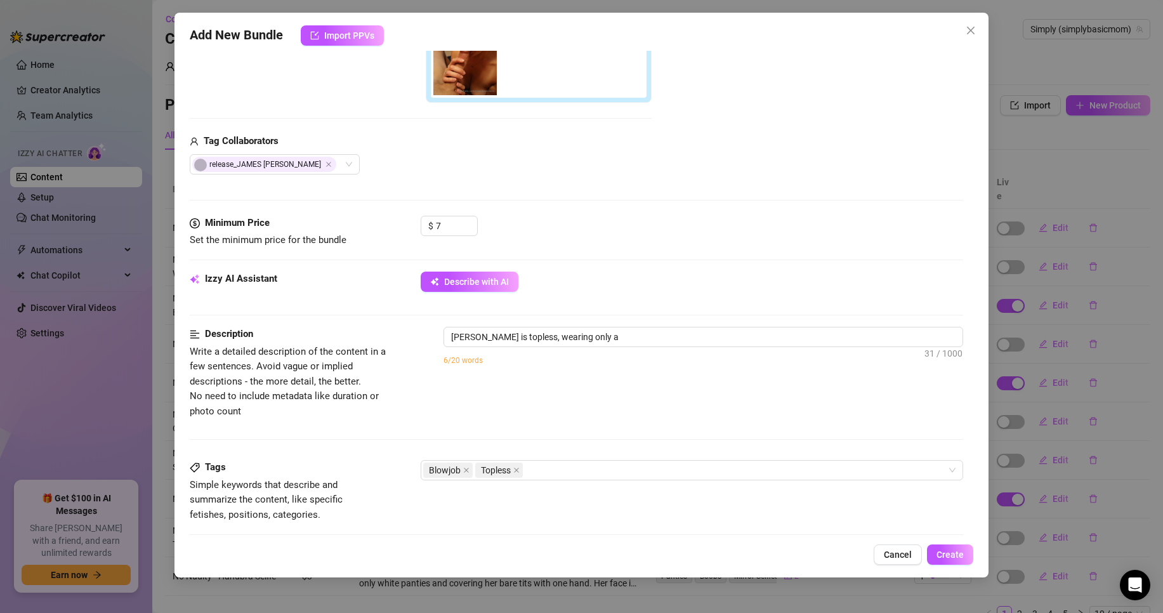
type textarea "[PERSON_NAME] is topless, wearing only a decorative"
type textarea "[PERSON_NAME] is topless, wearing only a decorative gold"
type textarea "[PERSON_NAME] is topless, wearing only a decorative gold lace"
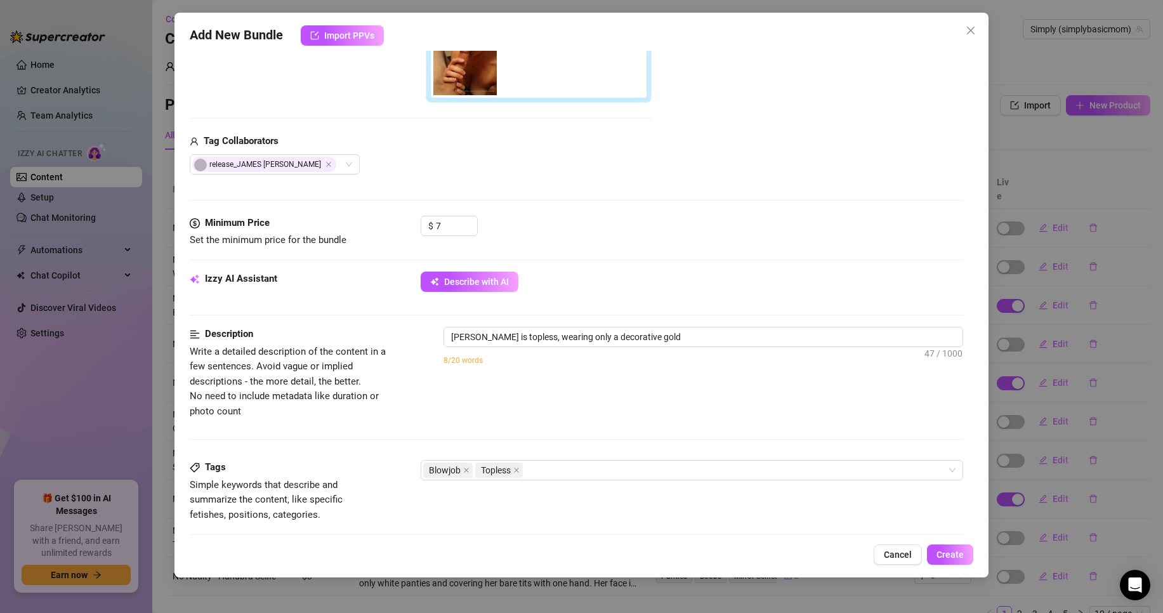
type textarea "[PERSON_NAME] is topless, wearing only a decorative gold lace"
type textarea "[PERSON_NAME] is topless, wearing only a decorative gold lace mask"
type textarea "[PERSON_NAME] is topless, wearing only a decorative gold lace mask while"
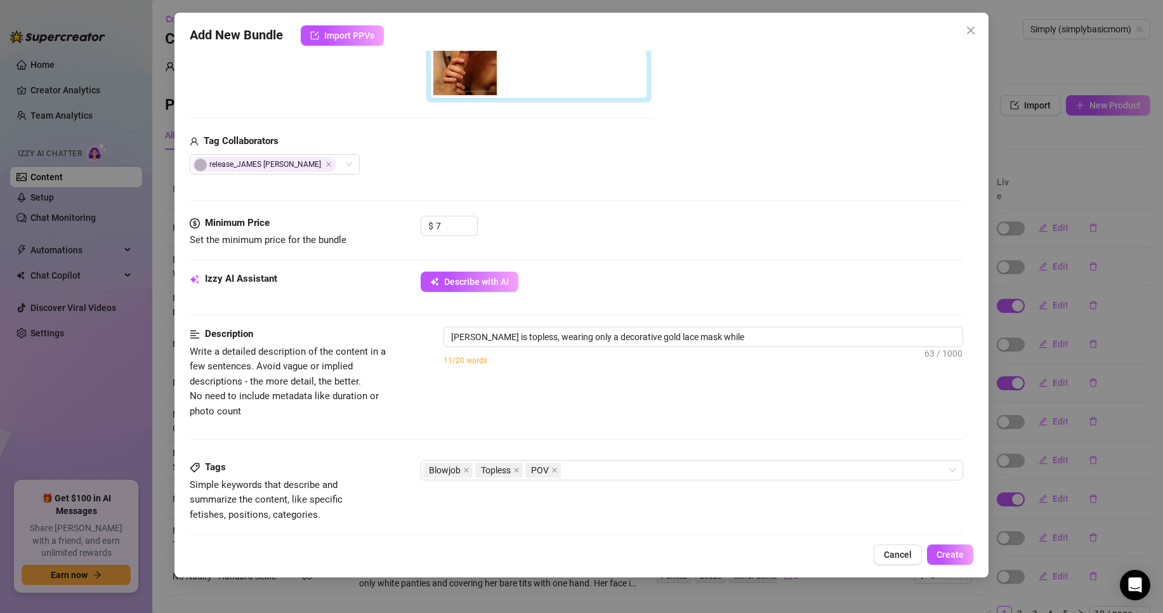
type textarea "[PERSON_NAME] is topless, wearing only a decorative gold lace mask while deepth…"
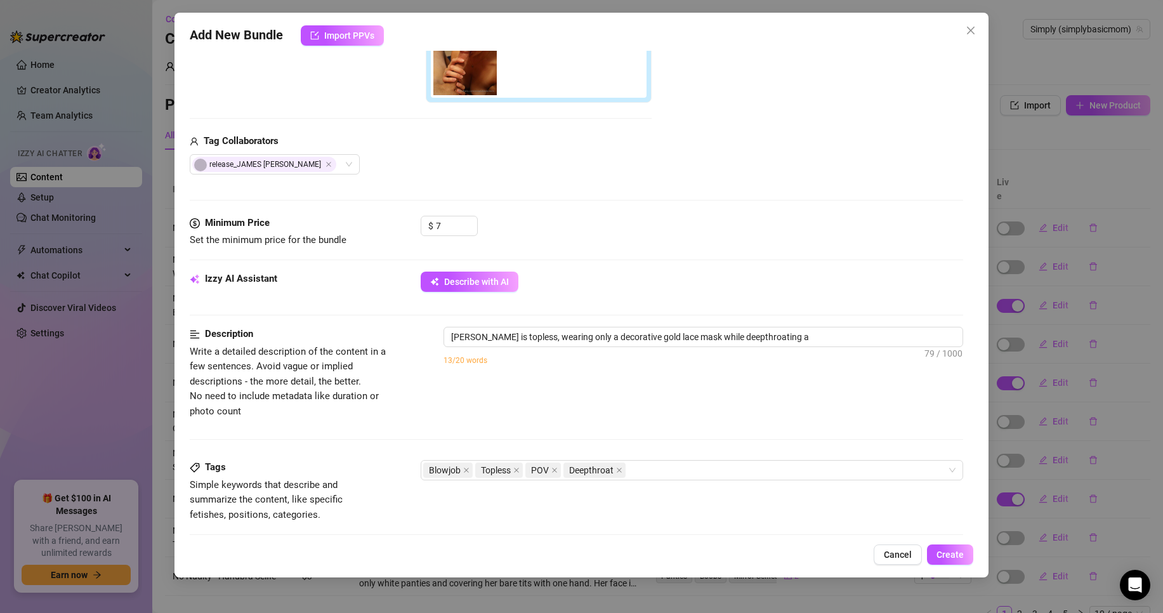
type textarea "[PERSON_NAME] is topless, wearing only a decorative gold lace mask while deepth…"
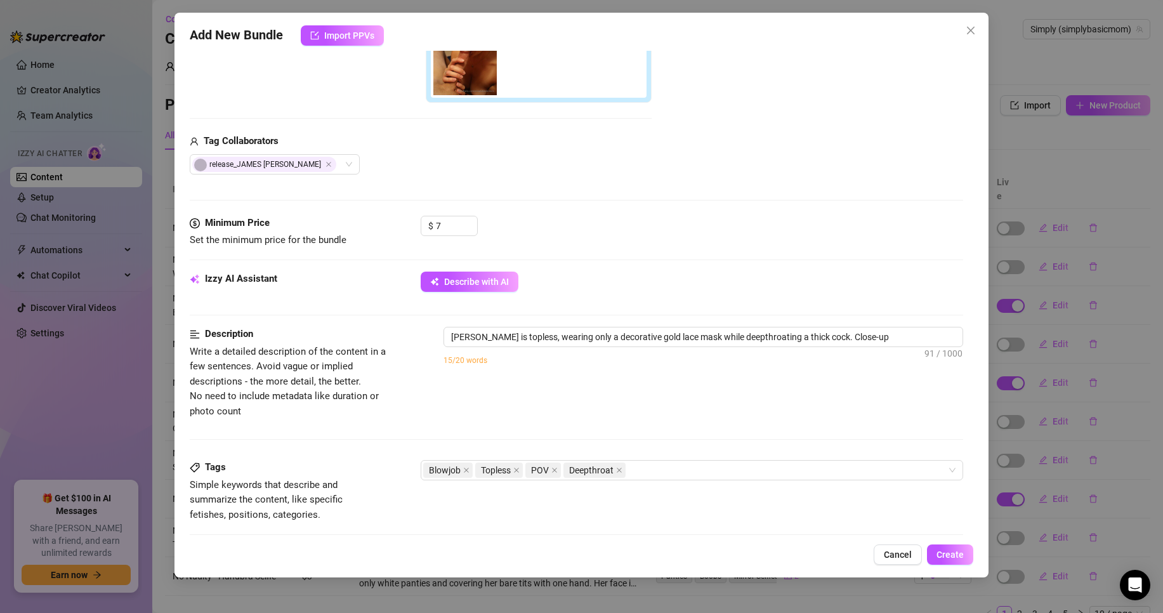
type textarea "[PERSON_NAME] is topless, wearing only a decorative gold lace mask while deepth…"
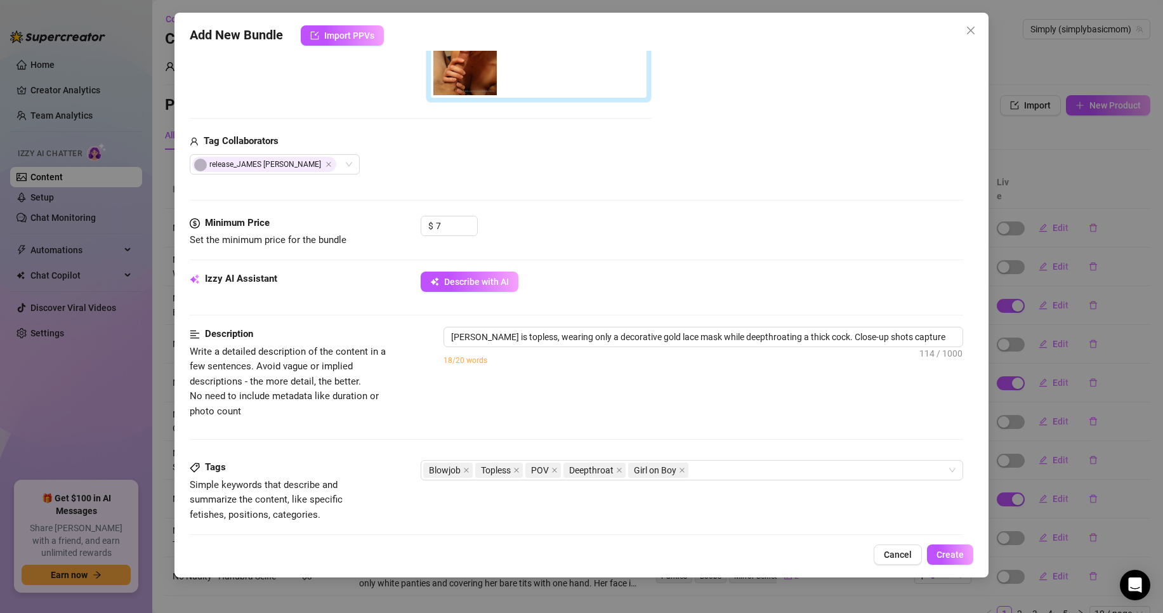
type textarea "[PERSON_NAME] is topless, wearing only a decorative gold lace mask while deepth…"
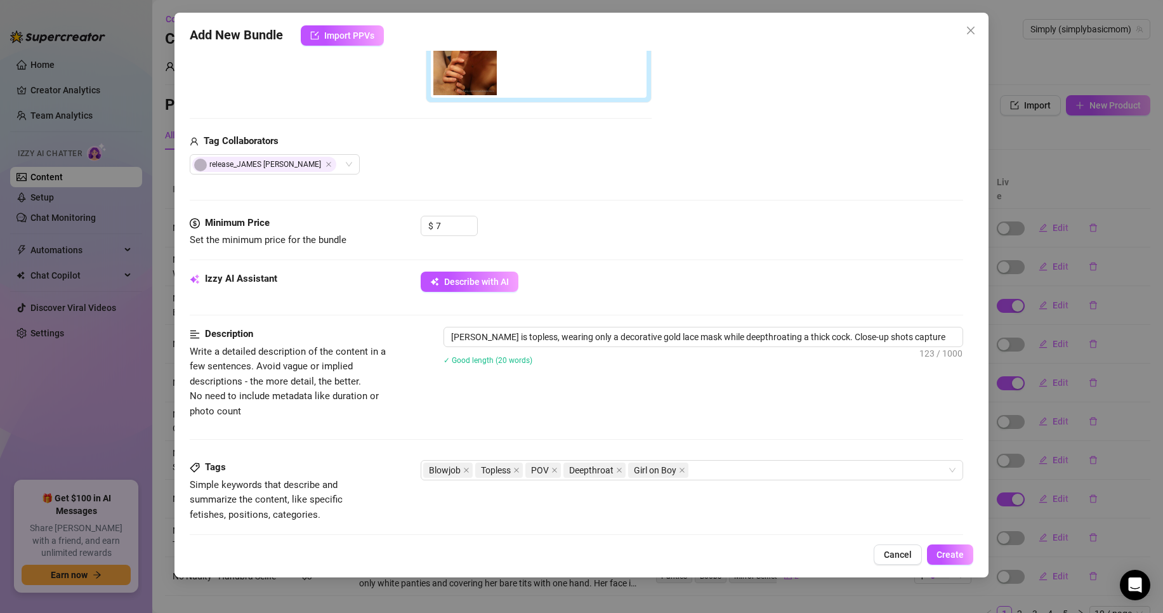
type textarea "[PERSON_NAME] is topless, wearing only a decorative gold lace mask while deepth…"
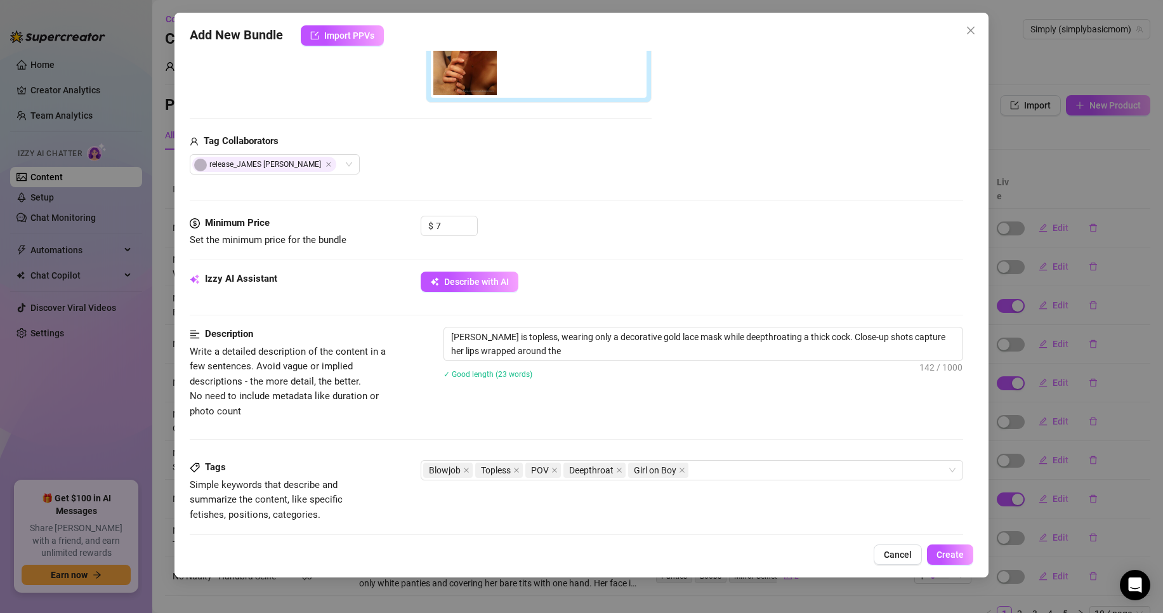
type textarea "[PERSON_NAME] is topless, wearing only a decorative gold lace mask while deepth…"
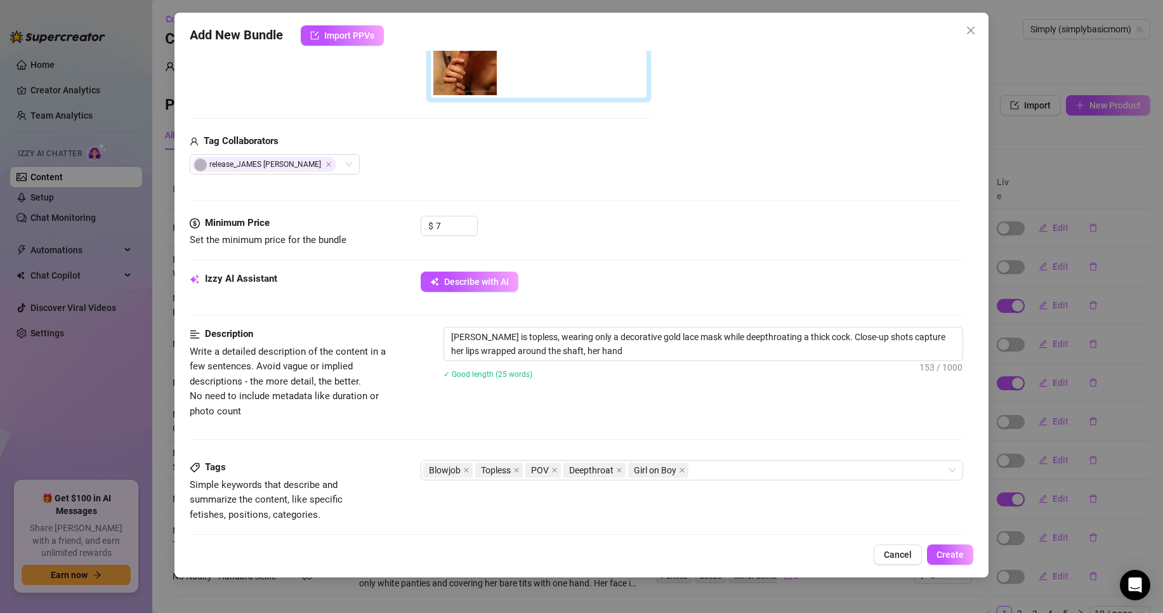
type textarea "[PERSON_NAME] is topless, wearing only a decorative gold lace mask while deepth…"
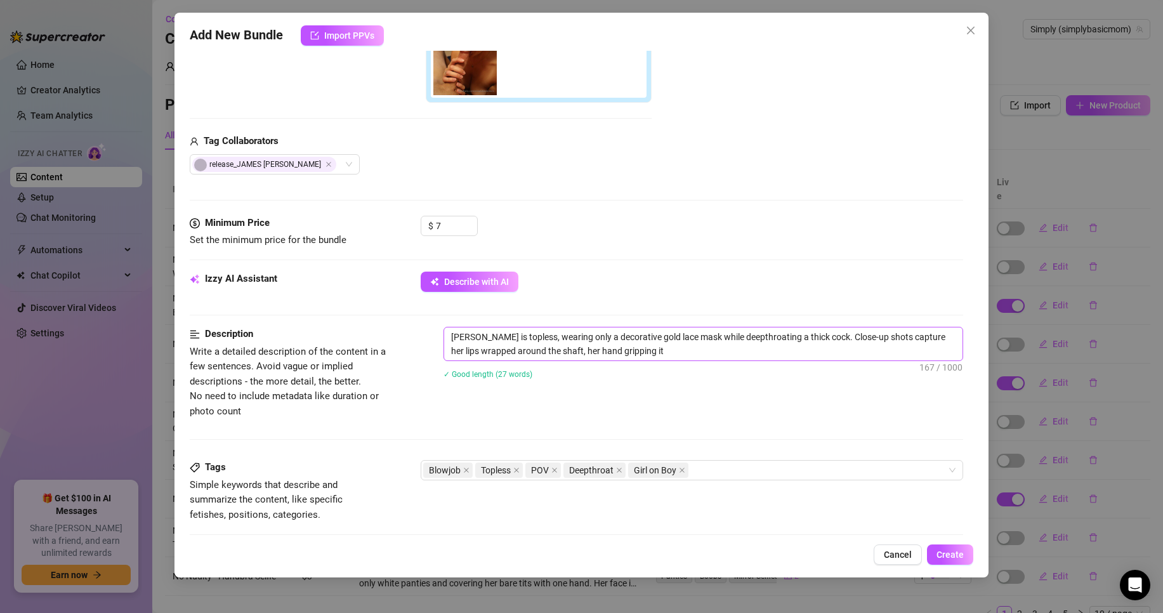
type textarea "[PERSON_NAME] is topless, wearing only a decorative gold lace mask while deepth…"
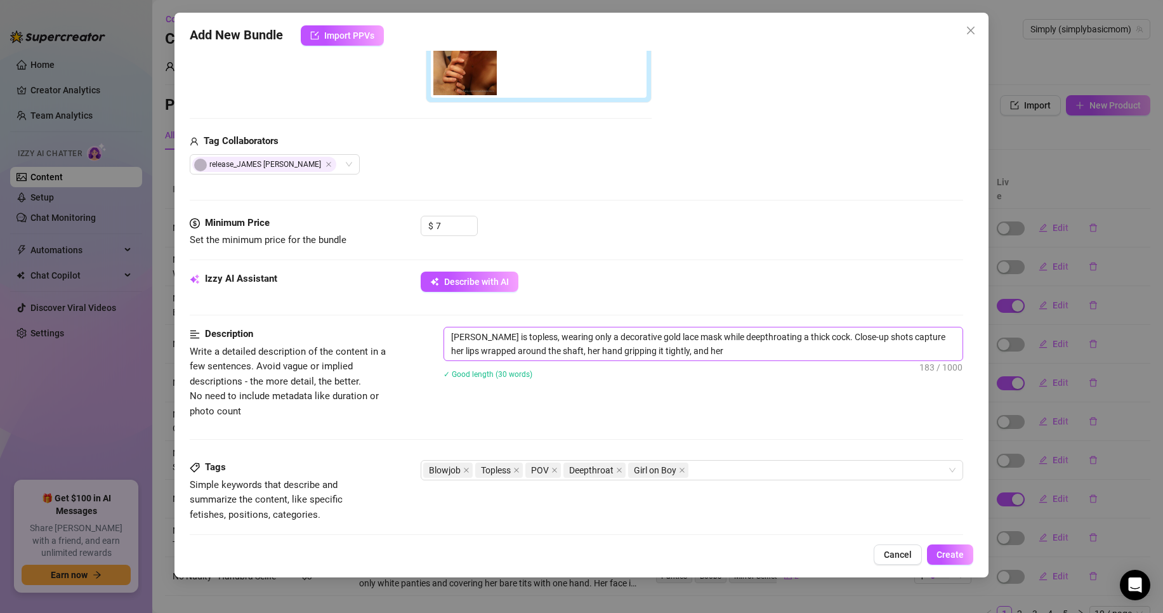
type textarea "[PERSON_NAME] is topless, wearing only a decorative gold lace mask while deepth…"
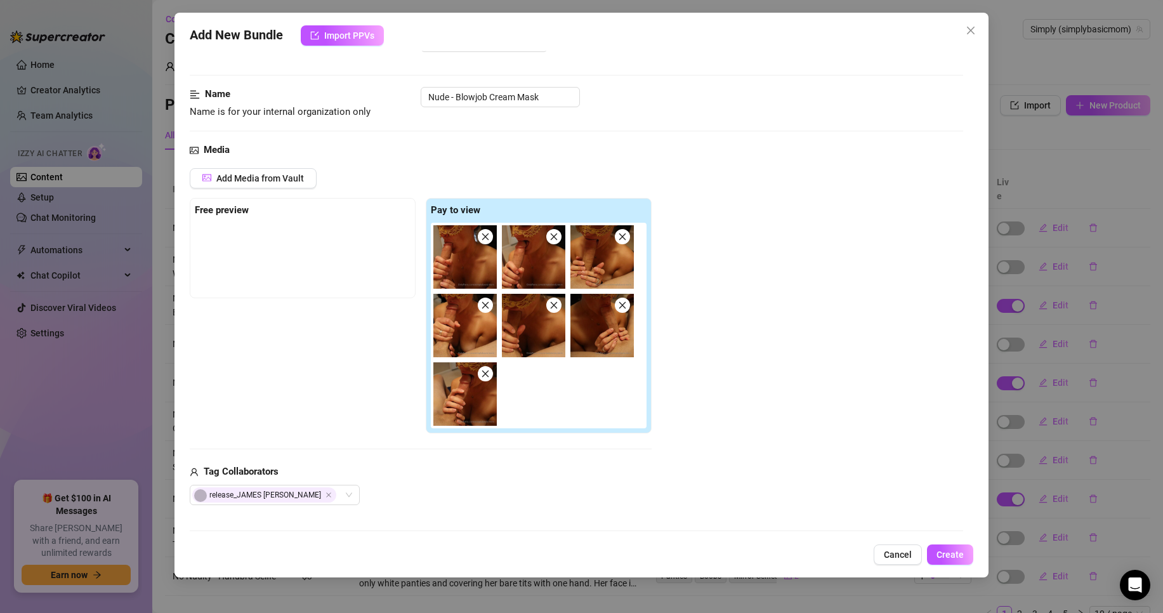
scroll to position [0, 0]
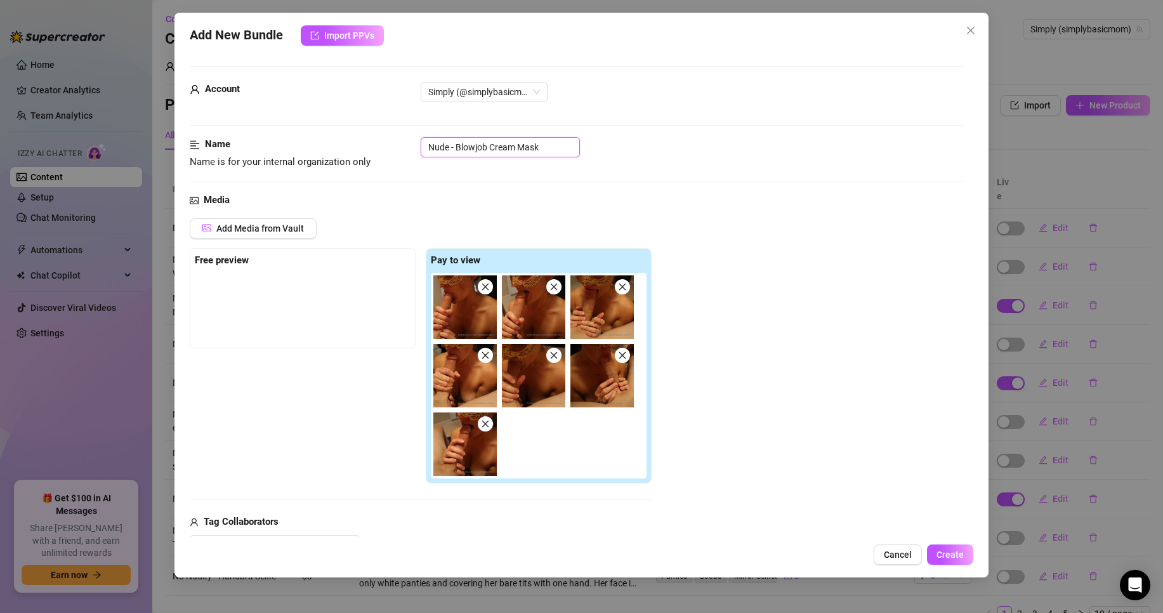
click at [499, 150] on input "Nude - Blowjob Cream Mask" at bounding box center [500, 147] width 159 height 20
click at [777, 248] on div "Add Media from Vault Free preview Pay to view Tag Collaborators [PERSON_NAME]" at bounding box center [576, 386] width 773 height 337
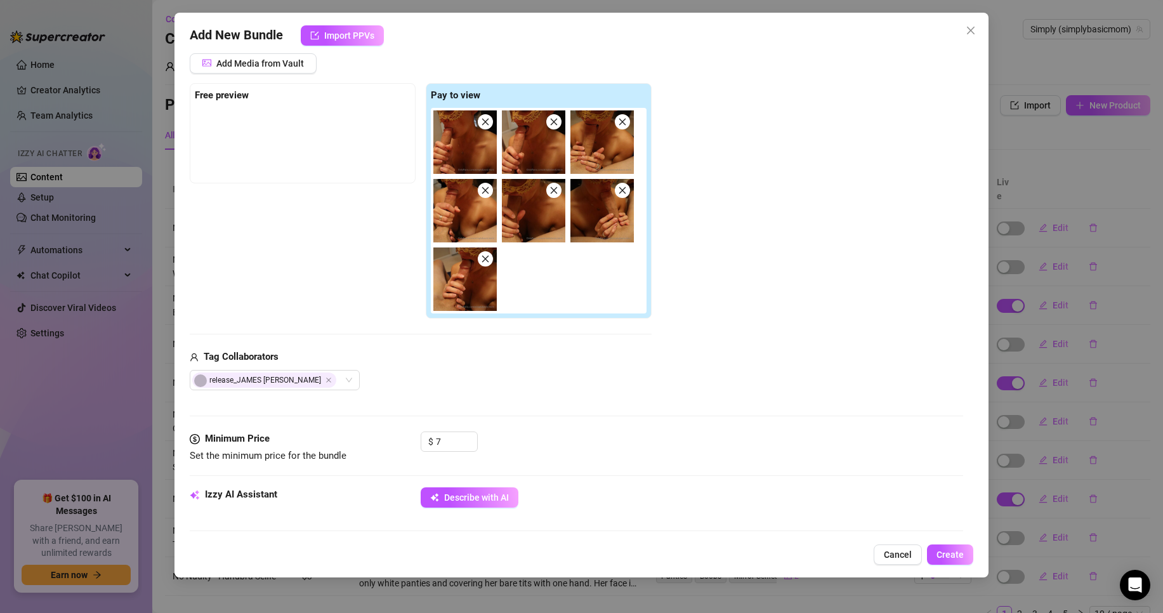
scroll to position [317, 0]
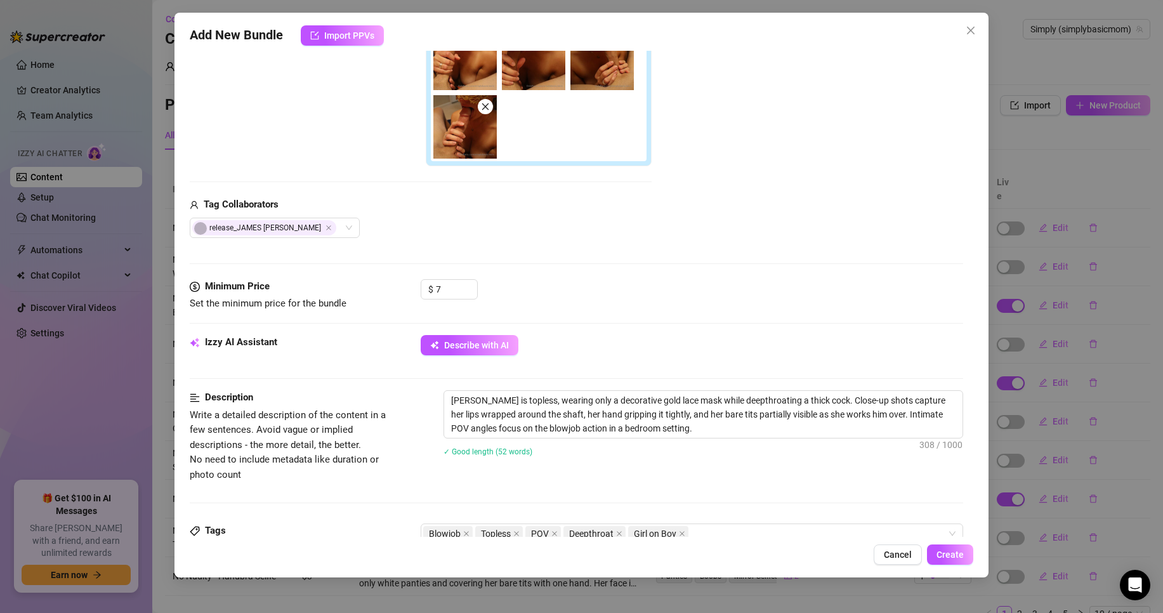
click at [883, 192] on div "Add Media from Vault Free preview Pay to view Tag Collaborators [PERSON_NAME]" at bounding box center [576, 69] width 773 height 337
click at [749, 397] on textarea "[PERSON_NAME] is topless, wearing only a decorative gold lace mask while deepth…" at bounding box center [703, 414] width 518 height 47
click at [733, 399] on textarea "[PERSON_NAME] is topless, wearing only a decorative gold lace mask while suckin…" at bounding box center [703, 414] width 518 height 47
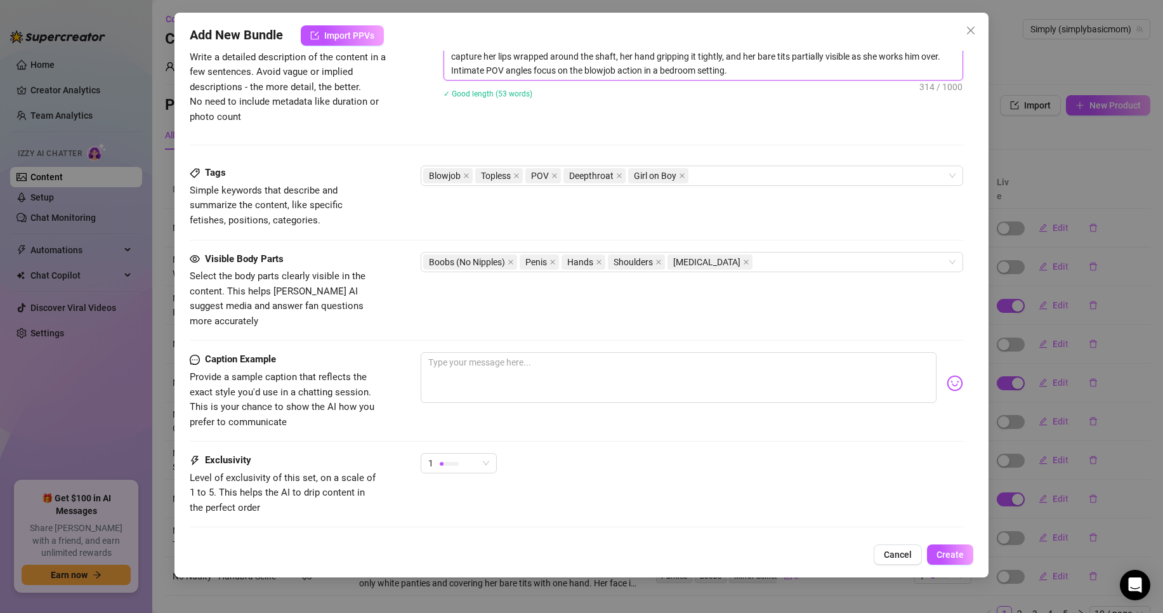
scroll to position [698, 0]
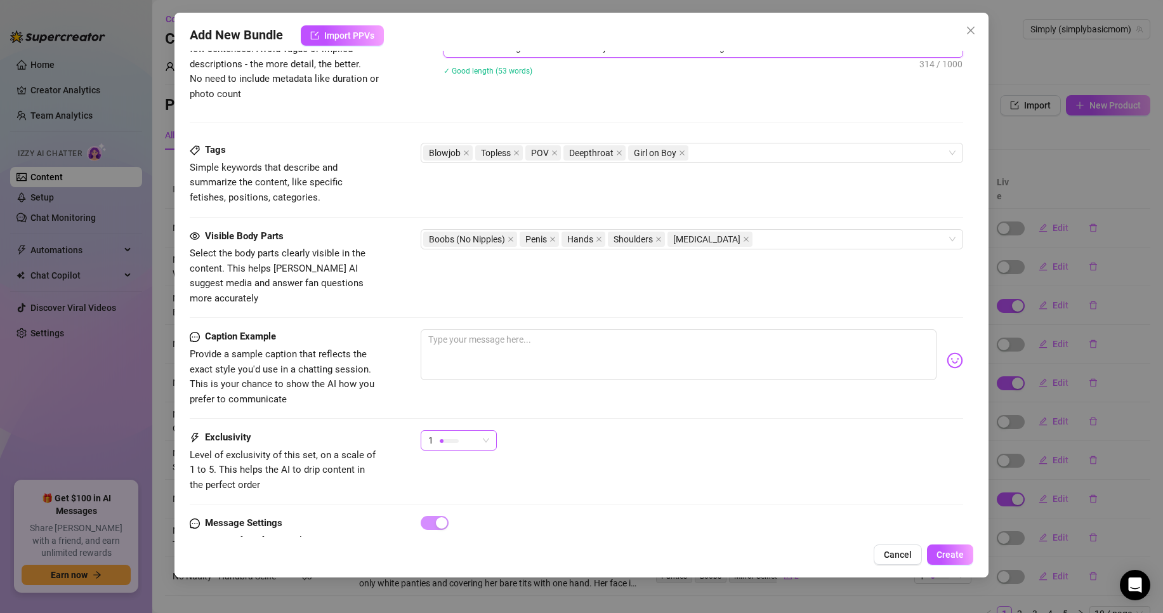
click at [487, 431] on span "1" at bounding box center [458, 440] width 61 height 19
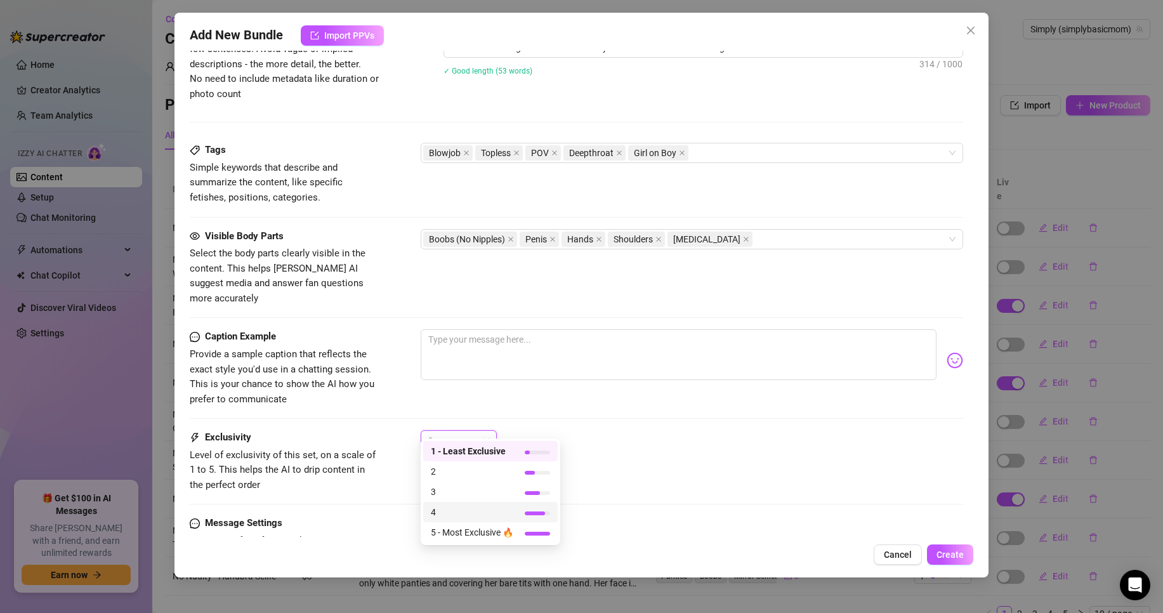
click at [452, 513] on span "4" at bounding box center [472, 512] width 82 height 14
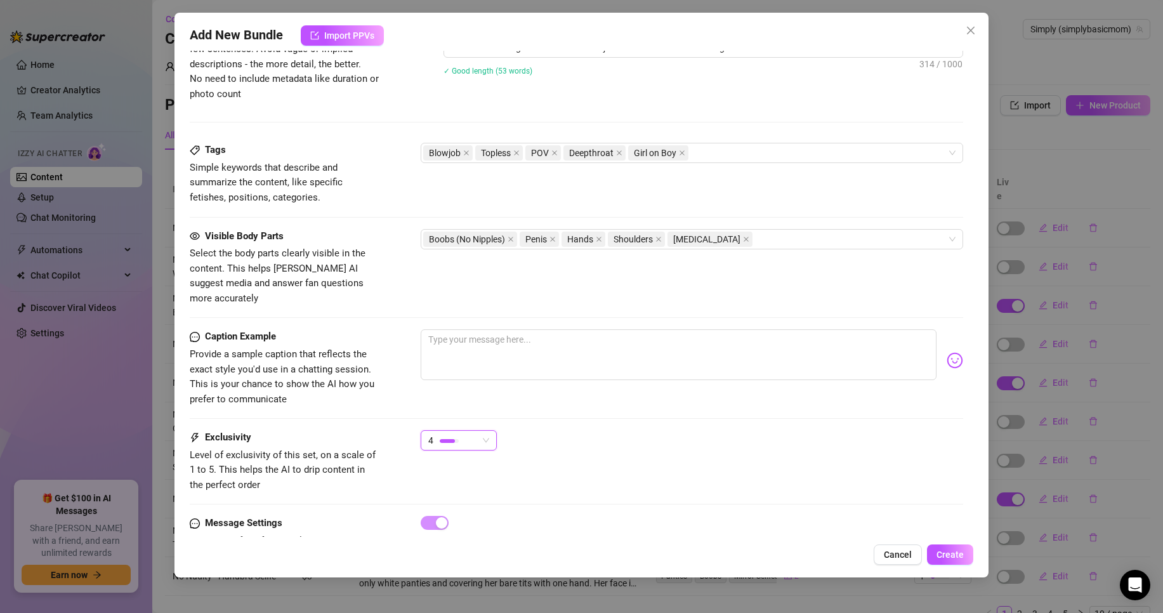
click at [560, 478] on div "Exclusivity Level of exclusivity of this set, on a scale of 1 to 5. This helps …" at bounding box center [576, 473] width 773 height 86
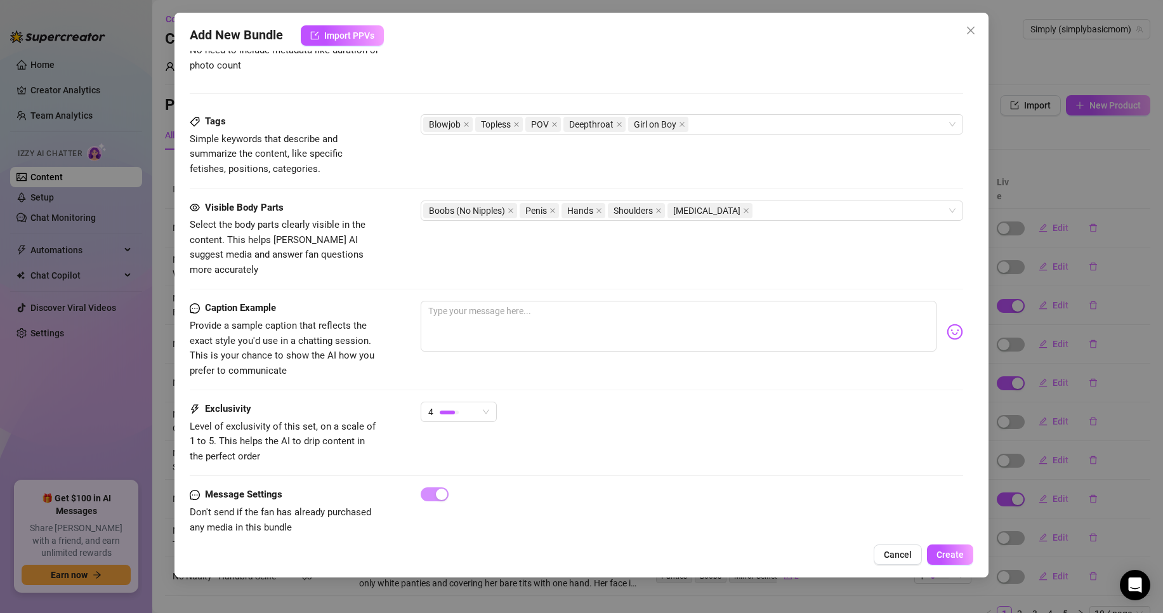
scroll to position [733, 0]
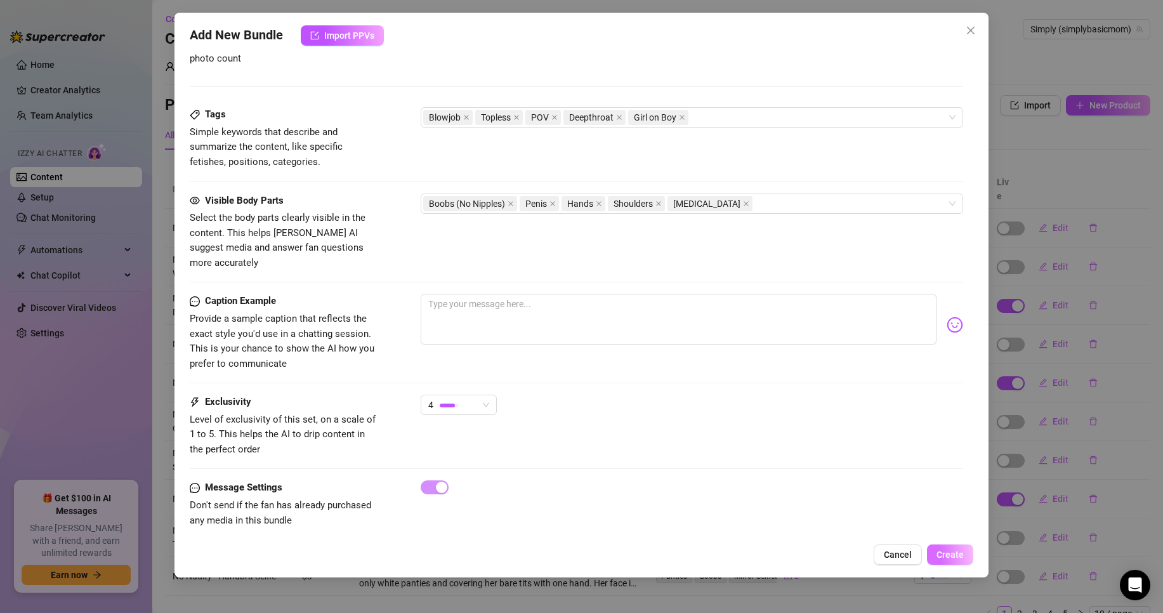
click at [951, 560] on button "Create" at bounding box center [950, 554] width 46 height 20
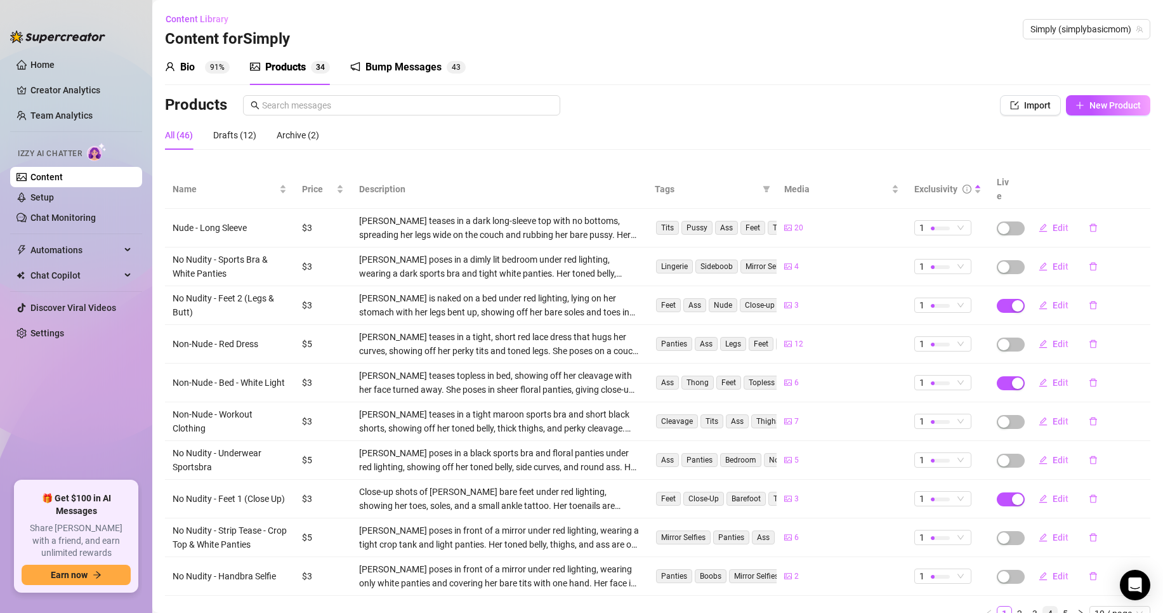
click at [1043, 607] on link "4" at bounding box center [1050, 614] width 14 height 14
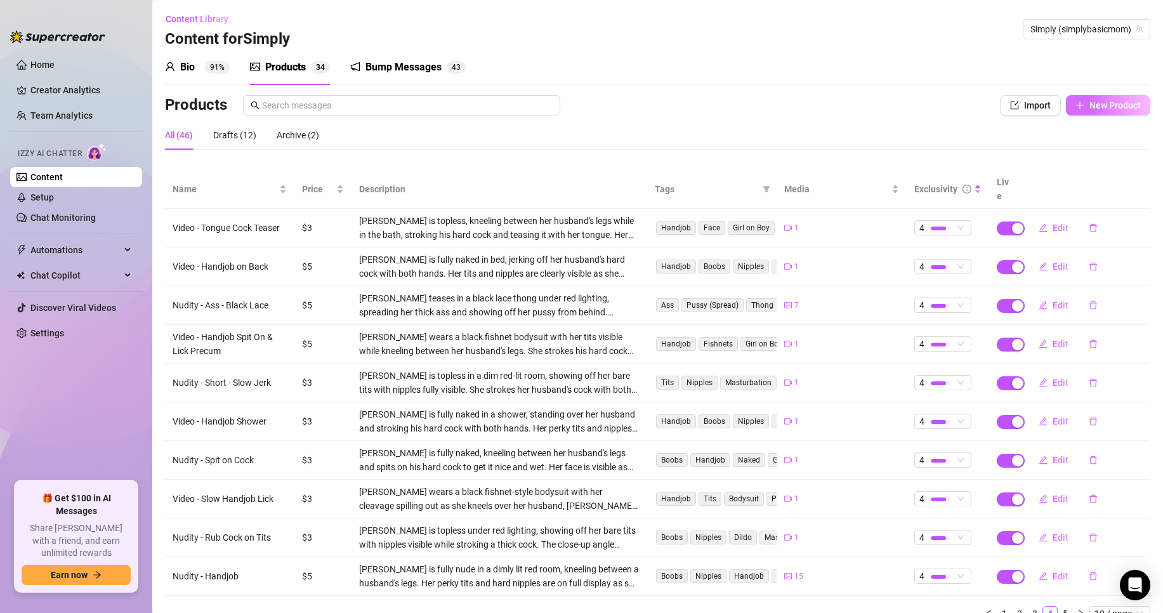
click at [1077, 106] on button "New Product" at bounding box center [1108, 105] width 84 height 20
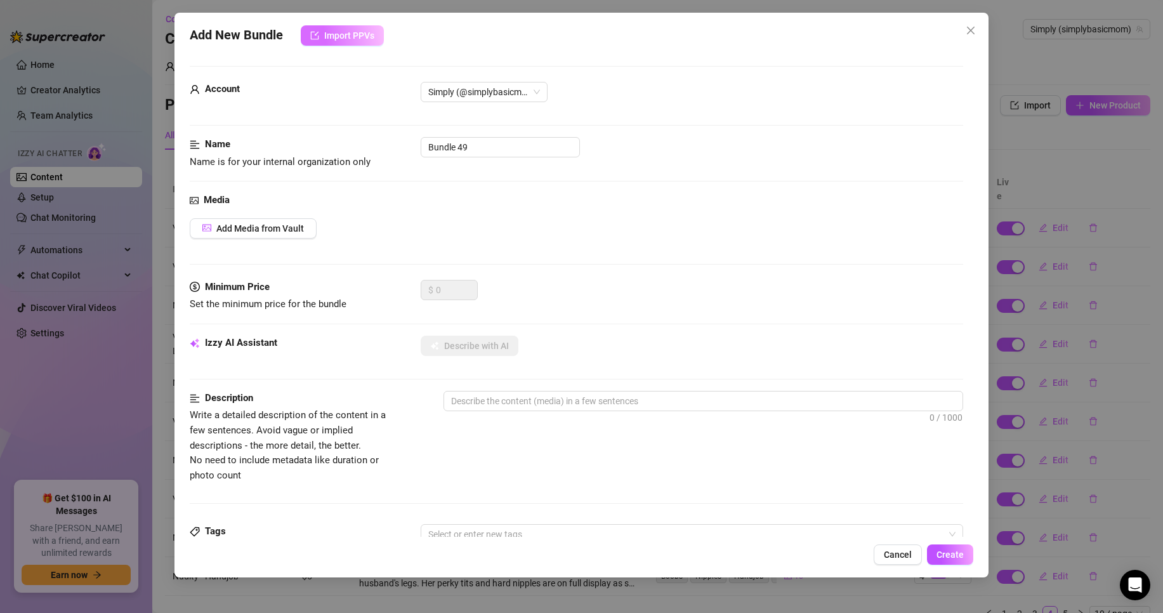
click at [360, 43] on button "Import PPVs" at bounding box center [342, 35] width 83 height 20
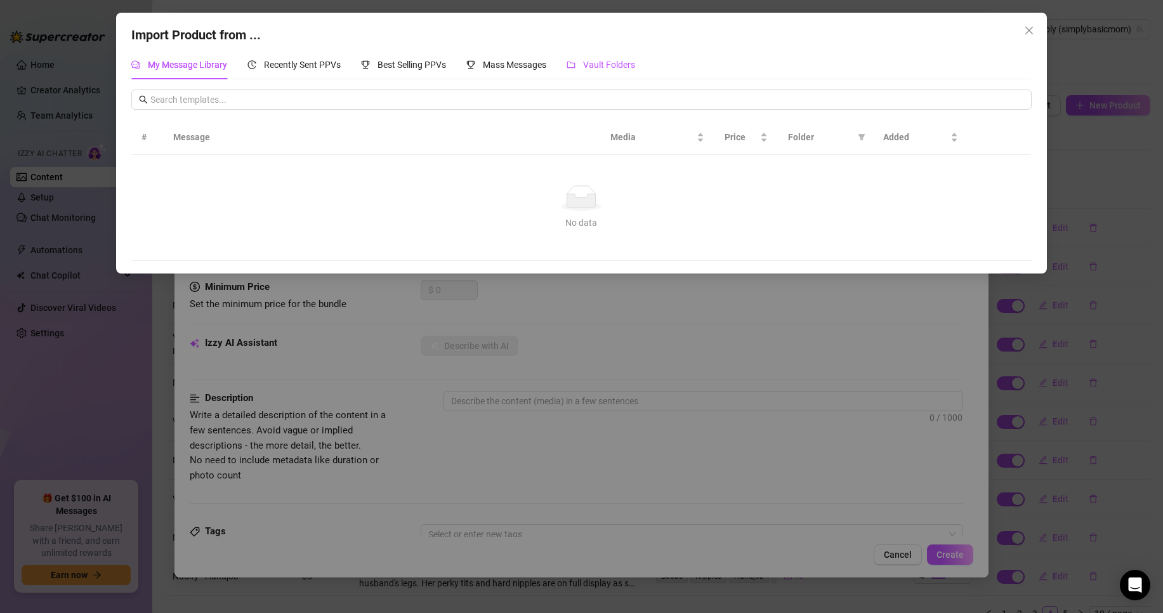
click at [581, 65] on div "Vault Folders" at bounding box center [601, 65] width 69 height 14
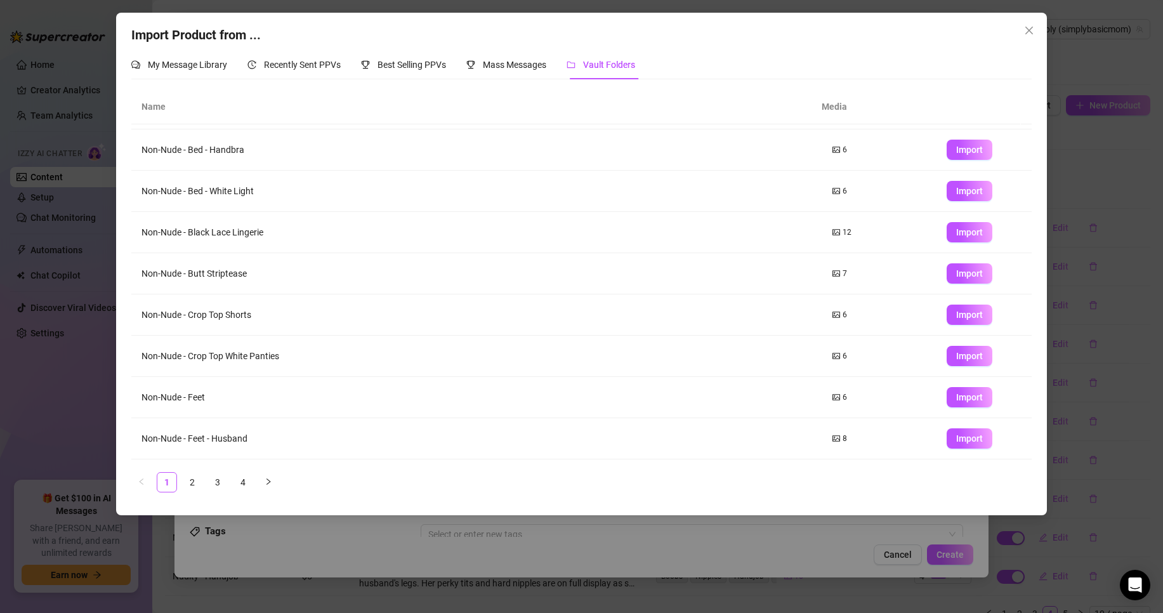
scroll to position [75, 0]
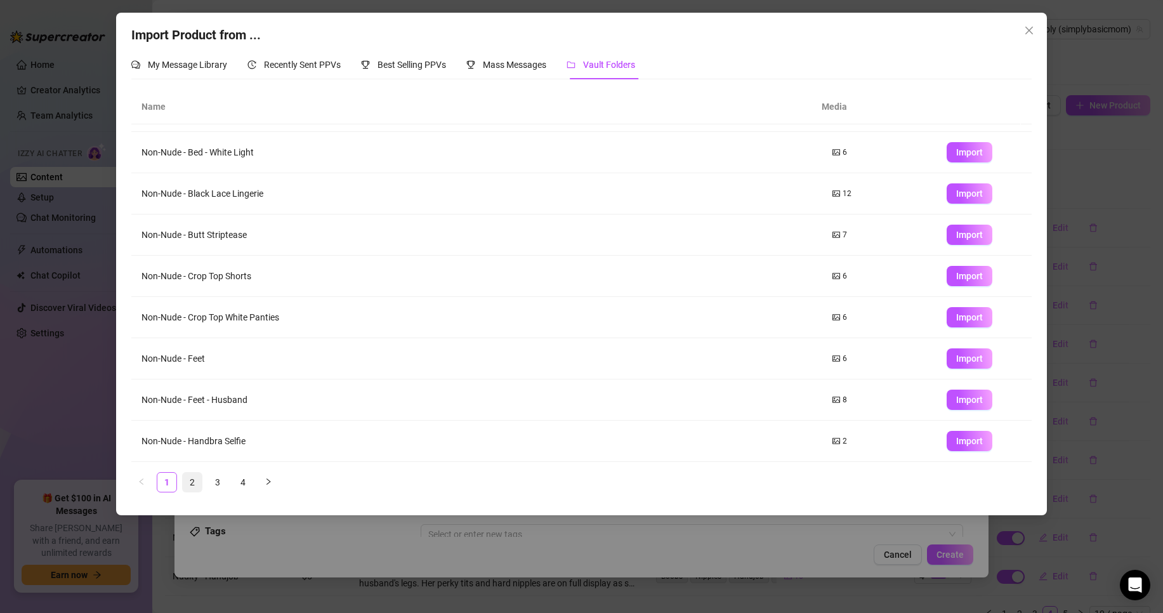
click at [201, 485] on link "2" at bounding box center [192, 482] width 19 height 19
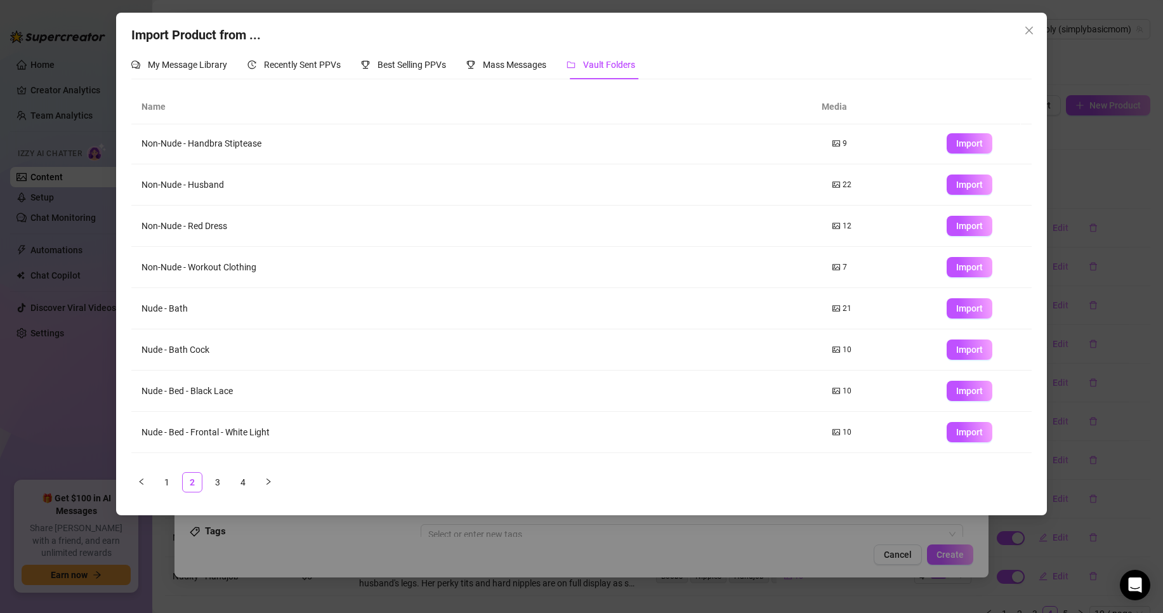
scroll to position [0, 0]
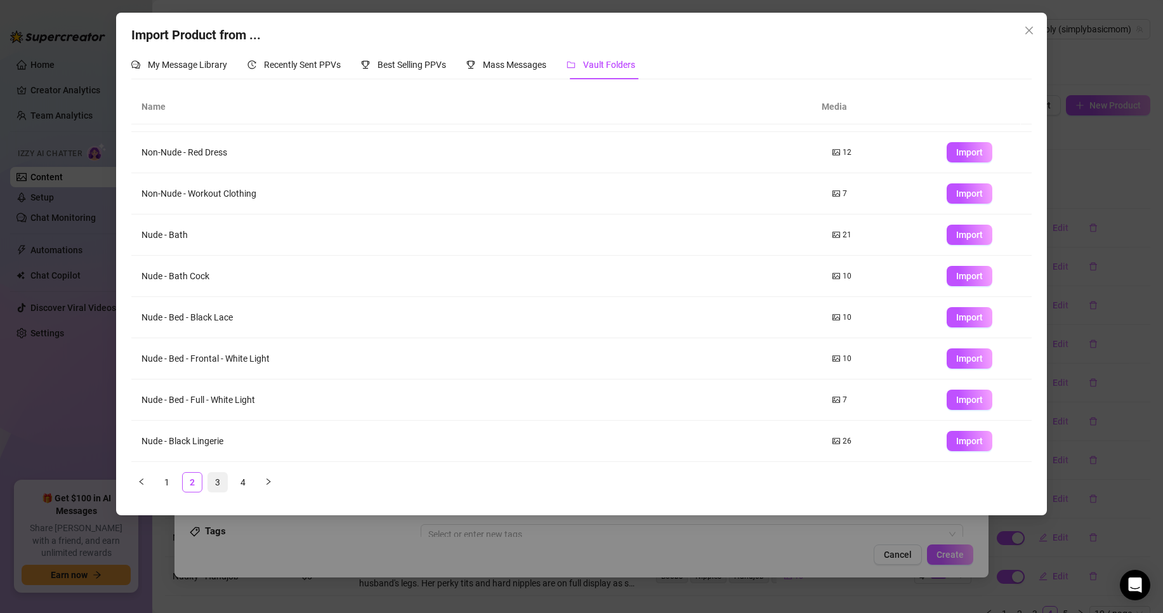
click at [213, 475] on link "3" at bounding box center [217, 482] width 19 height 19
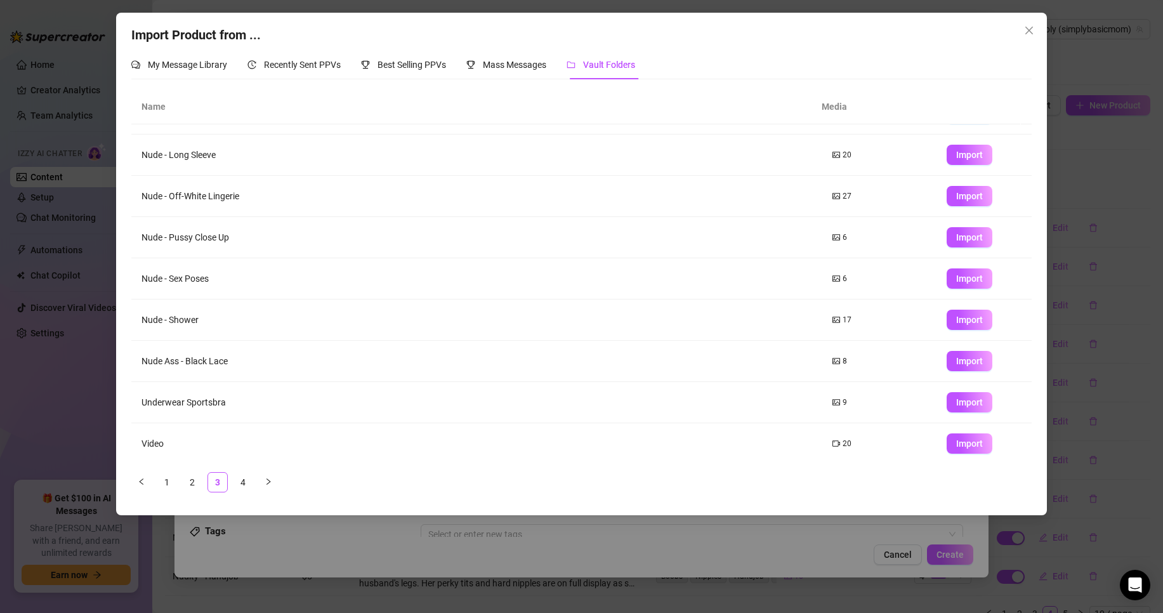
scroll to position [75, 0]
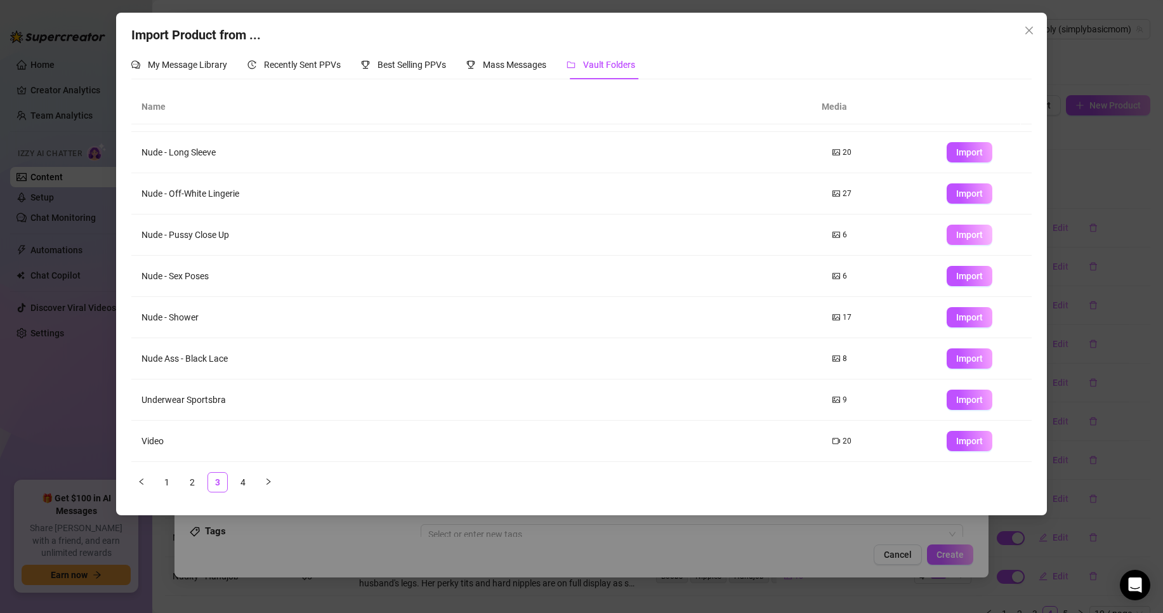
click at [957, 241] on button "Import" at bounding box center [970, 235] width 46 height 20
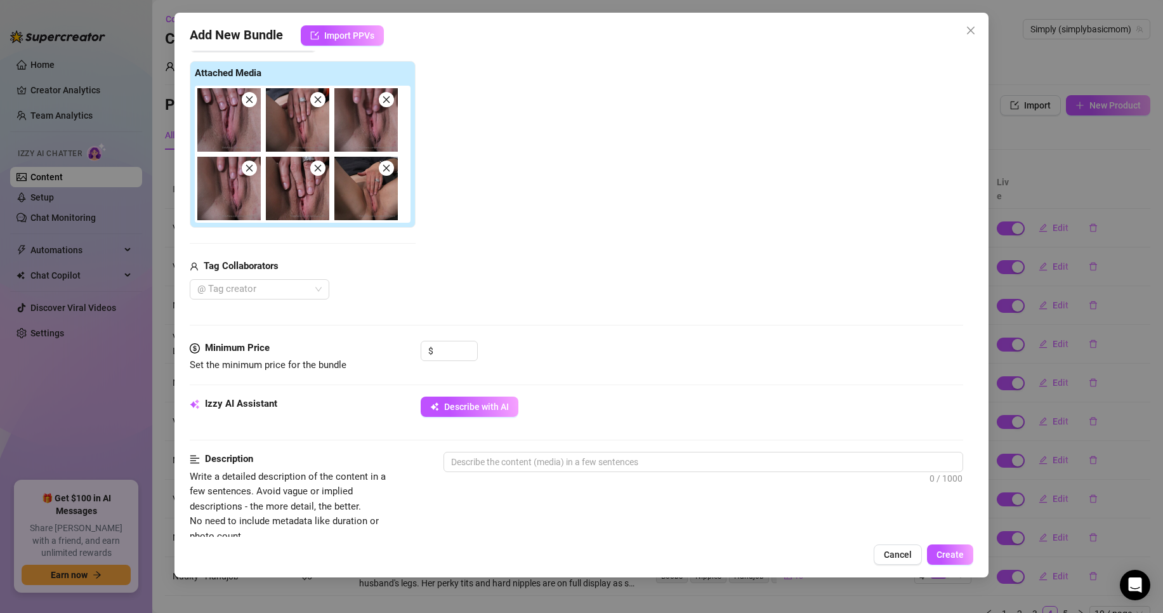
scroll to position [190, 0]
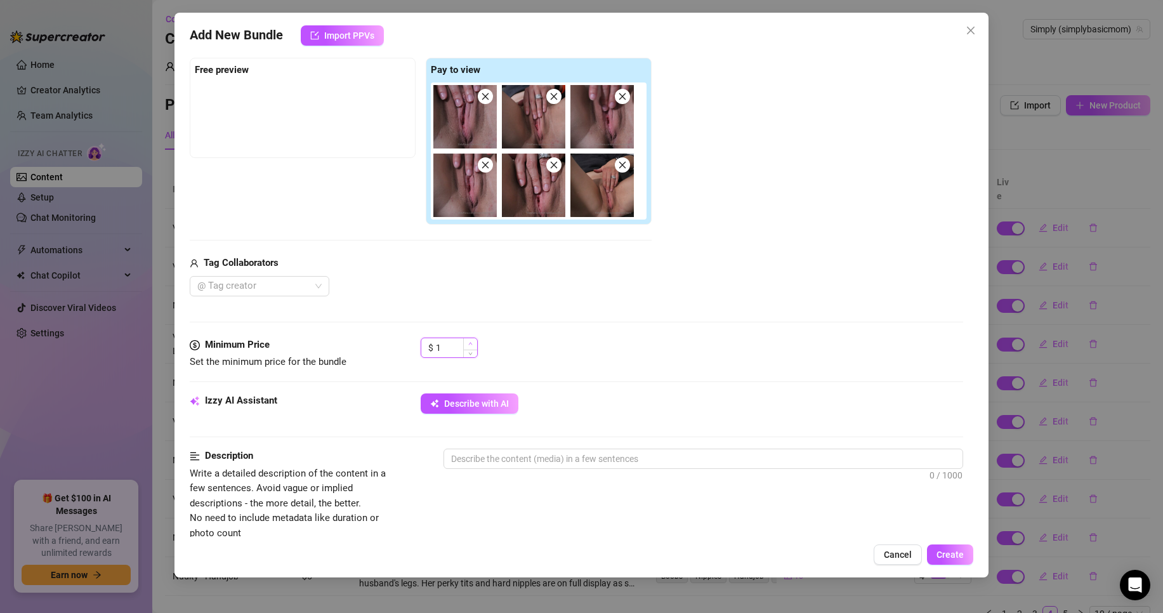
click at [469, 341] on span "Increase Value" at bounding box center [470, 343] width 14 height 11
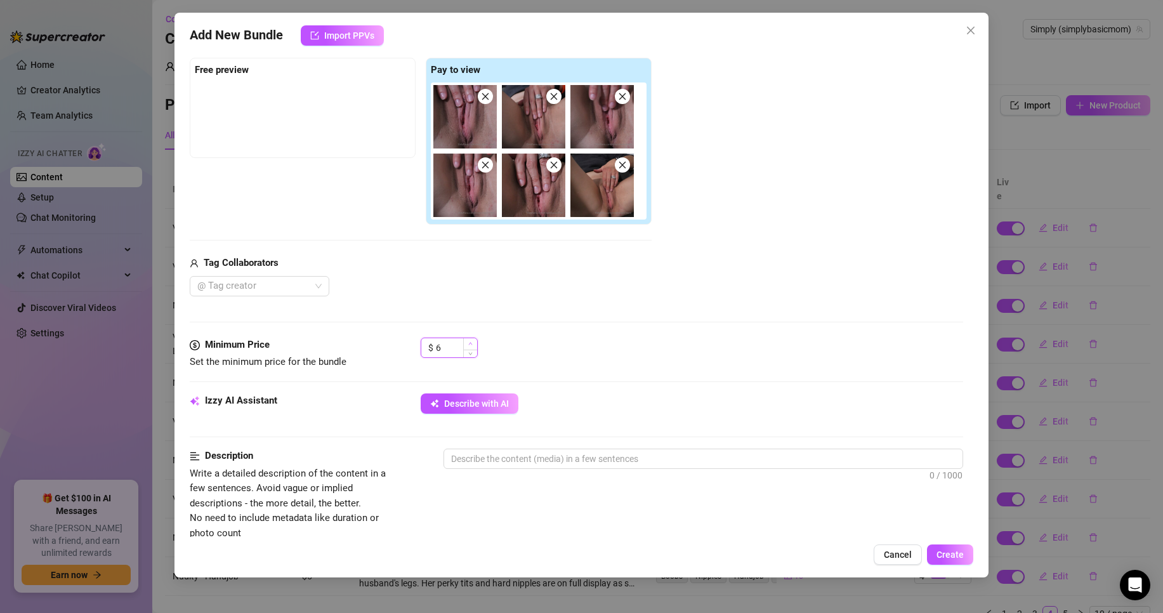
click at [469, 341] on span "Increase Value" at bounding box center [470, 343] width 14 height 11
click at [470, 400] on span "Describe with AI" at bounding box center [476, 403] width 65 height 10
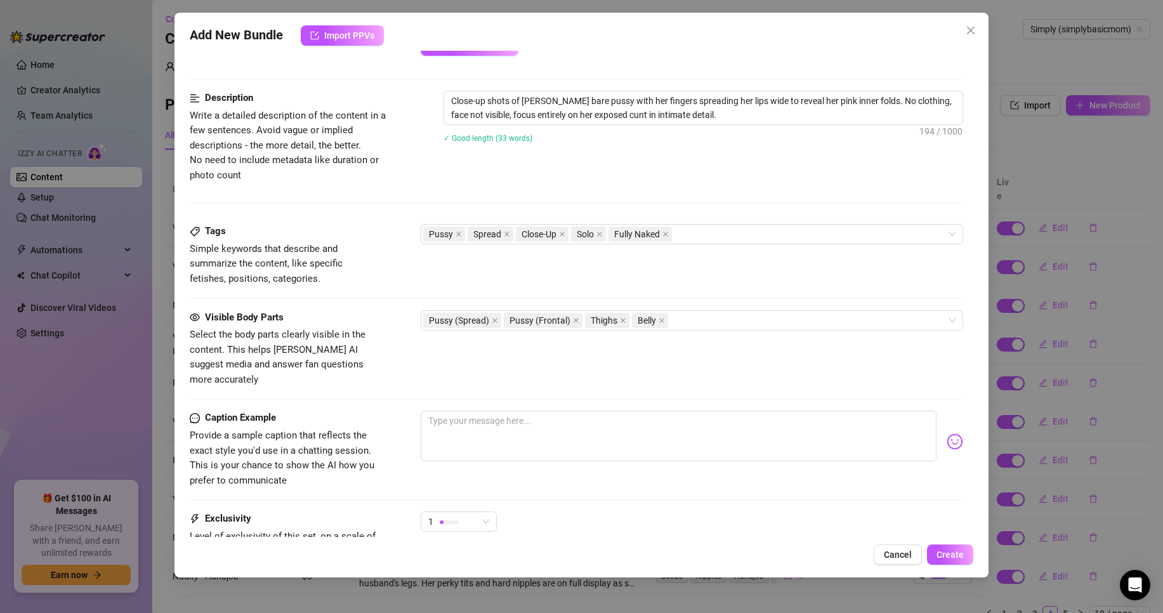
scroll to position [571, 0]
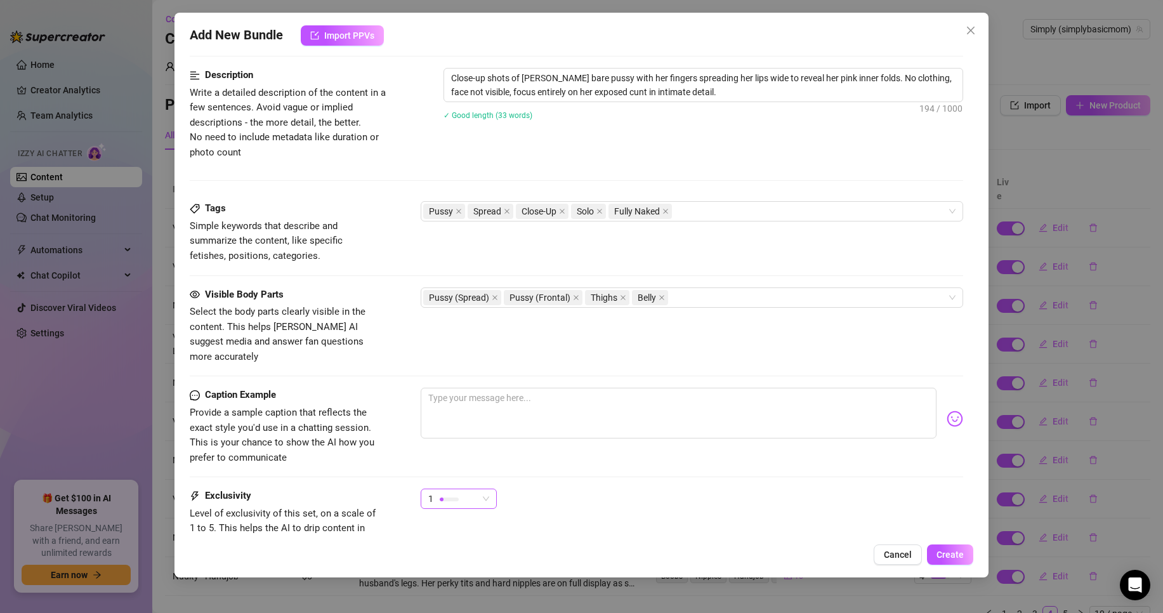
click at [492, 489] on div "1" at bounding box center [459, 499] width 76 height 20
click at [452, 569] on span "4" at bounding box center [472, 570] width 82 height 14
click at [400, 537] on div "Add New Bundle Import PPVs Account Simply (@simplybasicmom) Name Name is for yo…" at bounding box center [581, 295] width 814 height 565
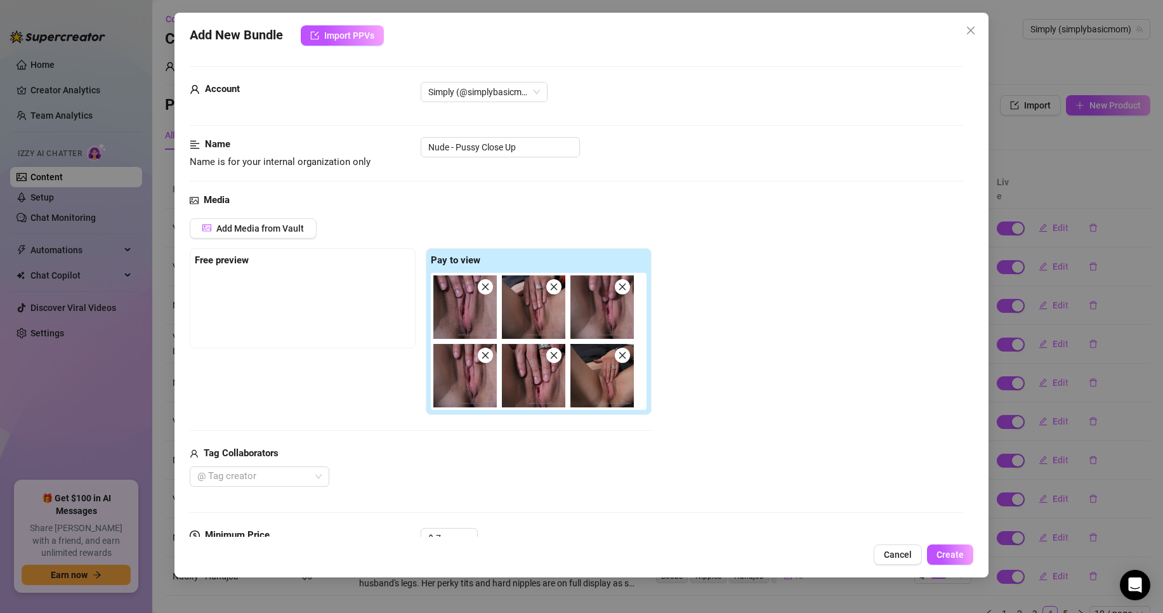
scroll to position [63, 0]
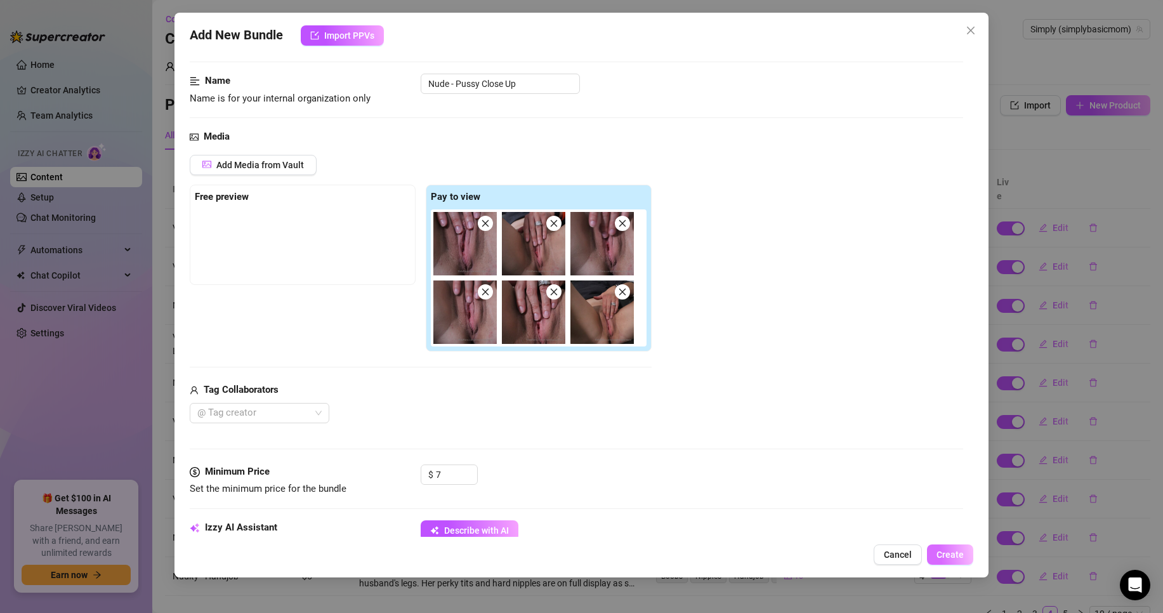
click at [945, 558] on span "Create" at bounding box center [950, 554] width 27 height 10
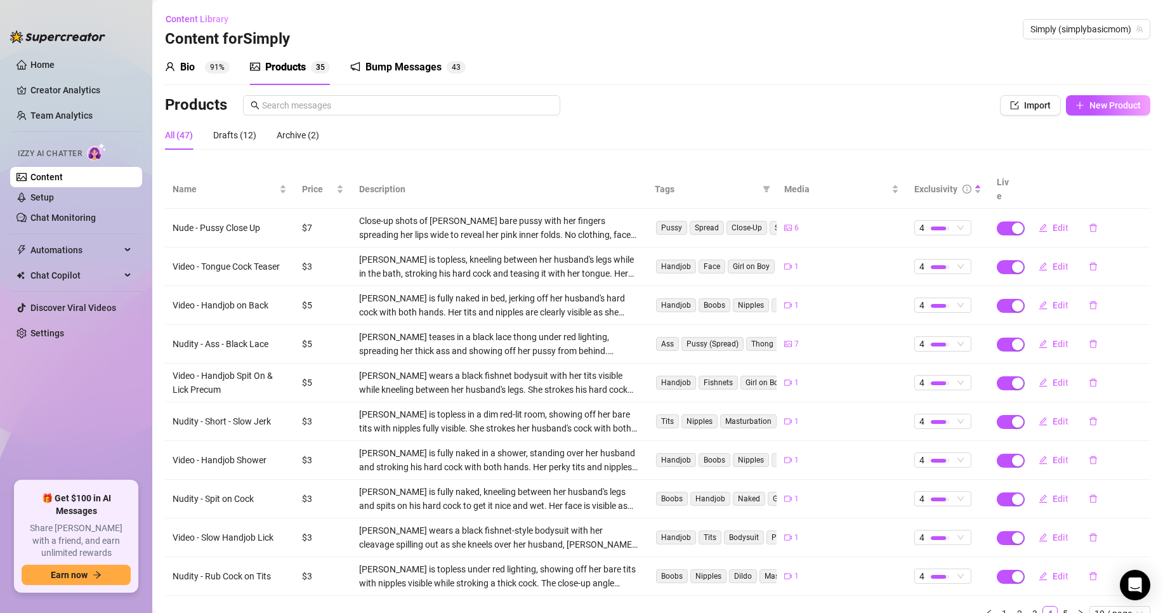
click at [675, 86] on div "Bio 91% Products 3 5 Bump Messages 4 3 Bio Import Bio from other creator Person…" at bounding box center [657, 340] width 985 height 582
click at [1089, 105] on span "New Product" at bounding box center [1114, 105] width 51 height 10
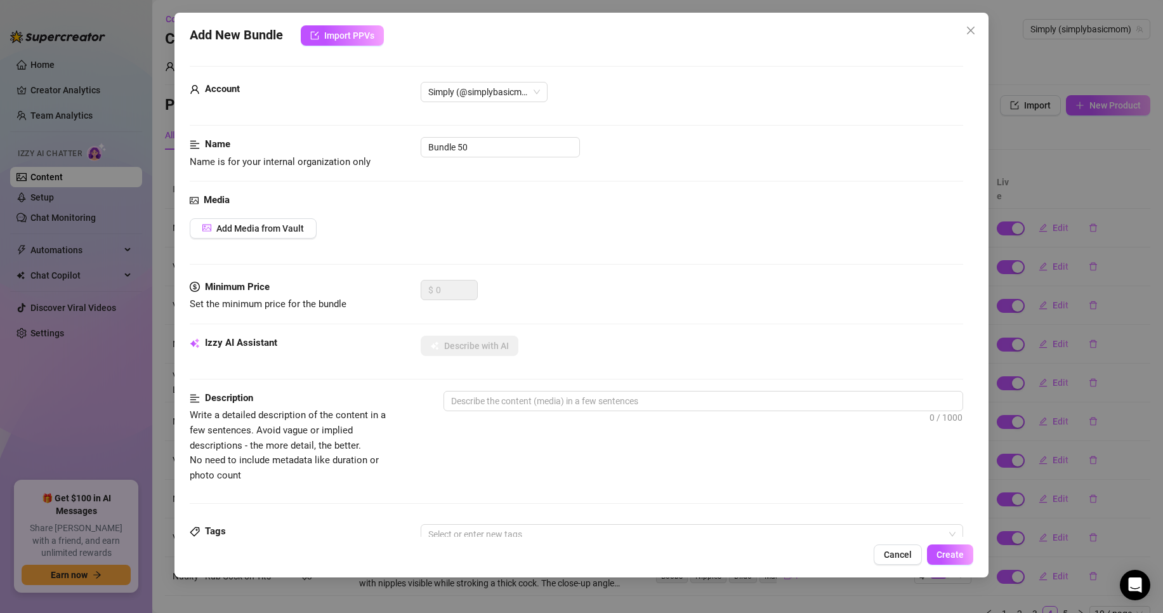
click at [330, 25] on div "Add New Bundle Import PPVs Account Simply (@simplybasicmom) Name Name is for yo…" at bounding box center [581, 295] width 814 height 565
click at [334, 28] on button "Import PPVs" at bounding box center [342, 35] width 83 height 20
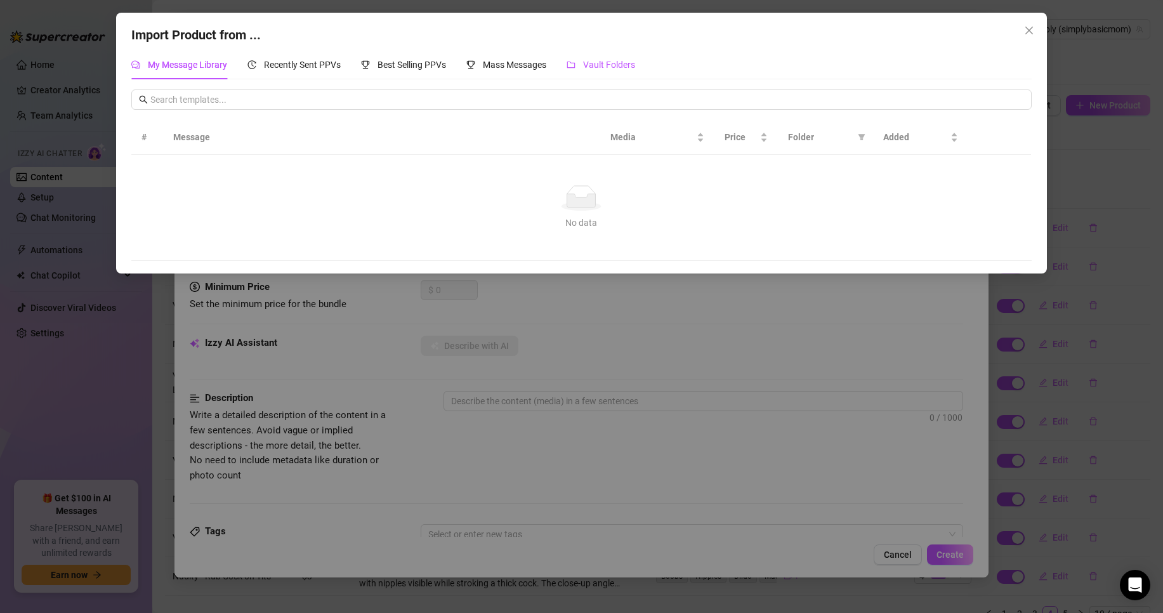
click at [610, 65] on span "Vault Folders" at bounding box center [609, 65] width 52 height 10
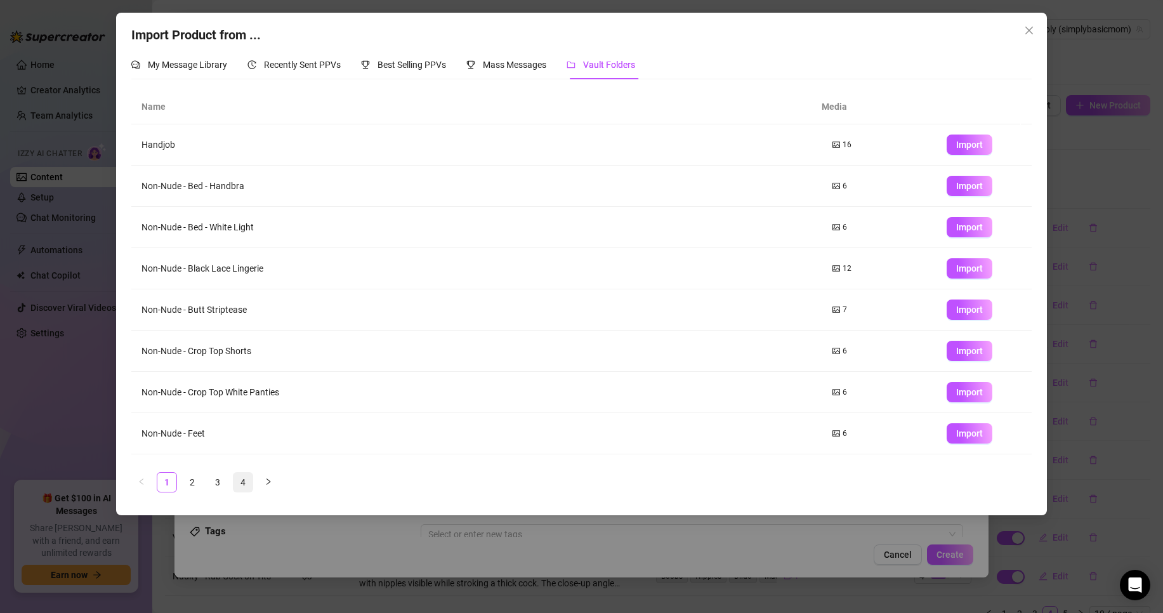
click at [243, 482] on link "4" at bounding box center [242, 482] width 19 height 19
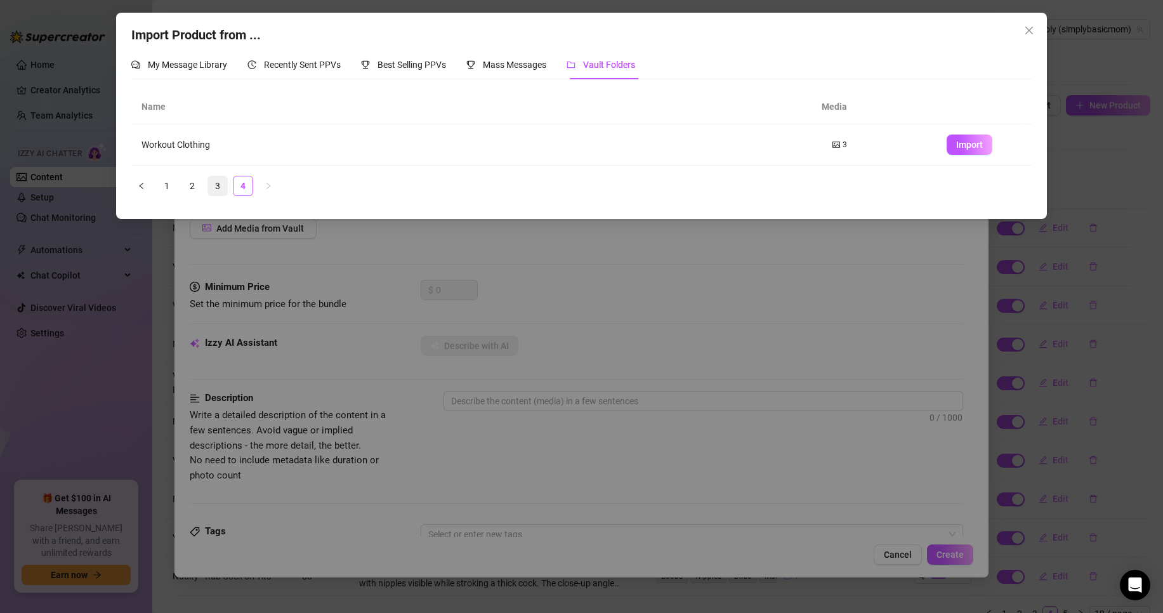
click at [219, 192] on link "3" at bounding box center [217, 185] width 19 height 19
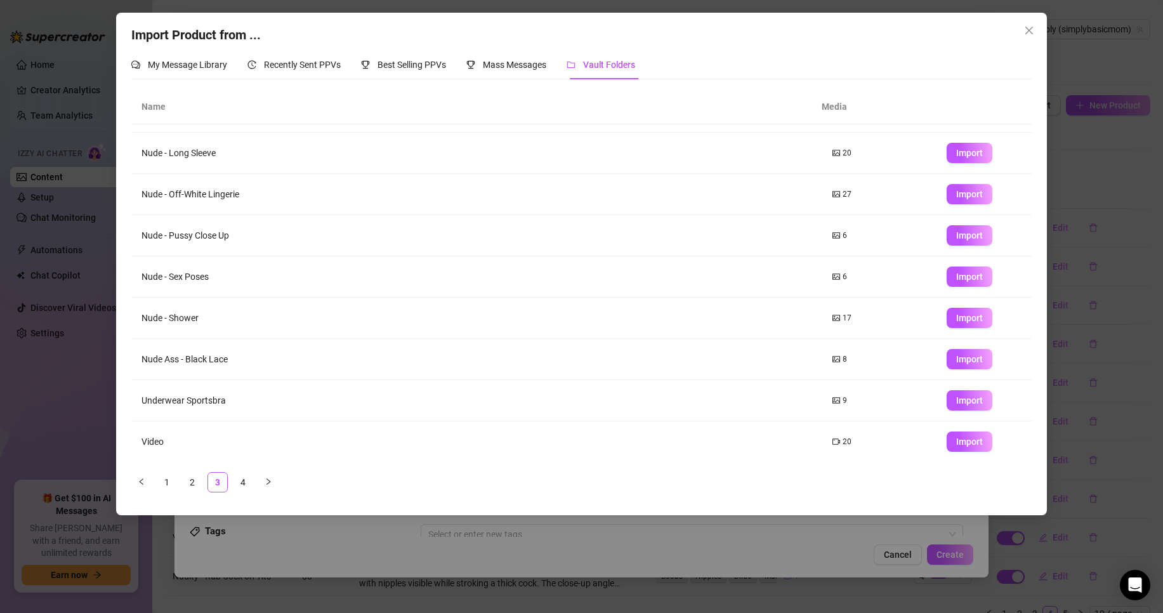
scroll to position [75, 0]
click at [1029, 24] on button "Close" at bounding box center [1029, 30] width 20 height 20
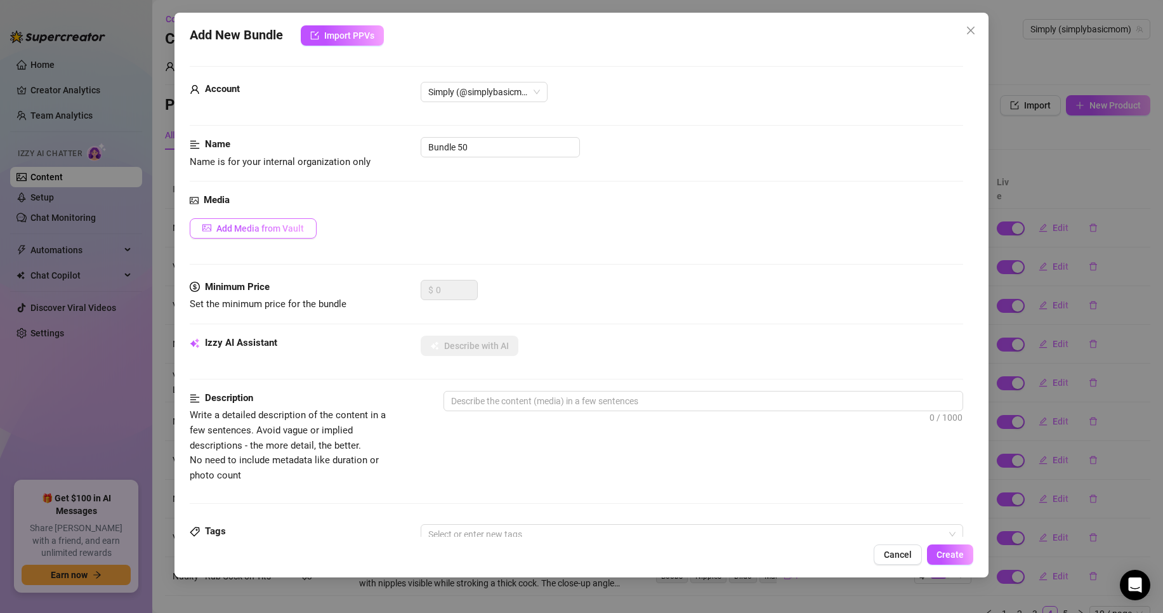
click at [264, 234] on button "Add Media from Vault" at bounding box center [253, 228] width 127 height 20
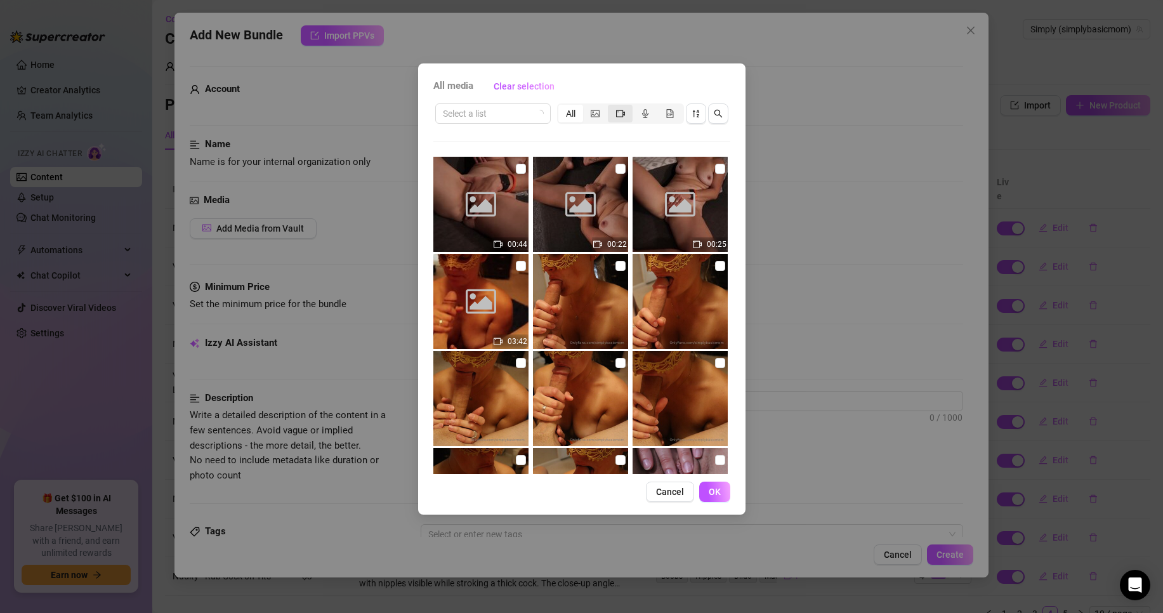
click at [625, 119] on div "segmented control" at bounding box center [620, 114] width 25 height 18
click at [611, 107] on input "segmented control" at bounding box center [611, 107] width 0 height 0
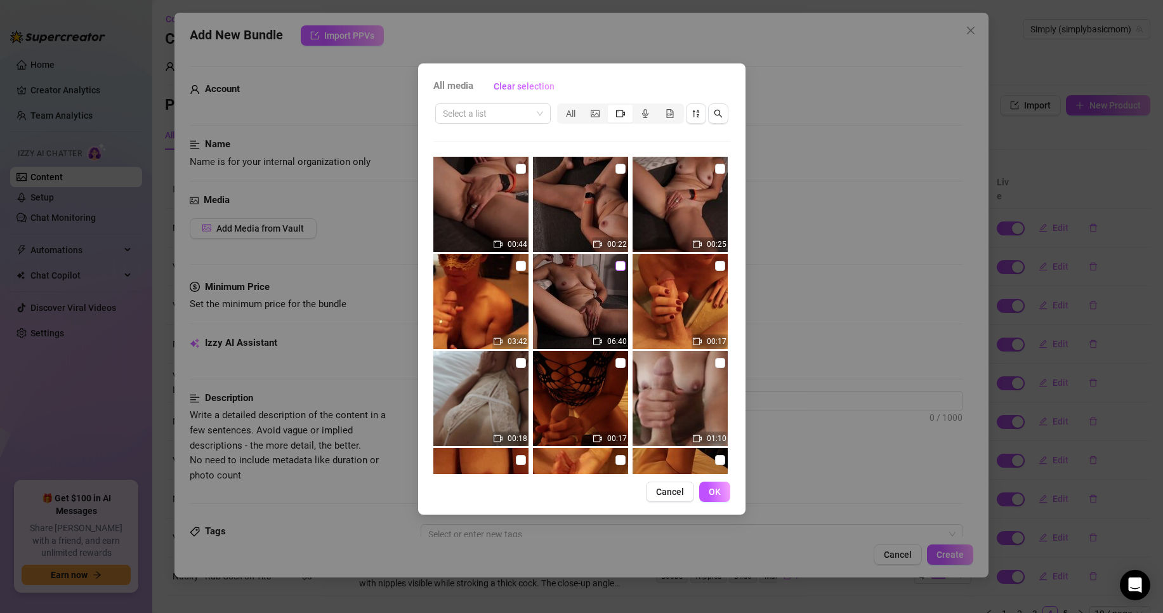
click at [615, 269] on input "checkbox" at bounding box center [620, 266] width 10 height 10
click at [718, 495] on span "OK" at bounding box center [715, 492] width 12 height 10
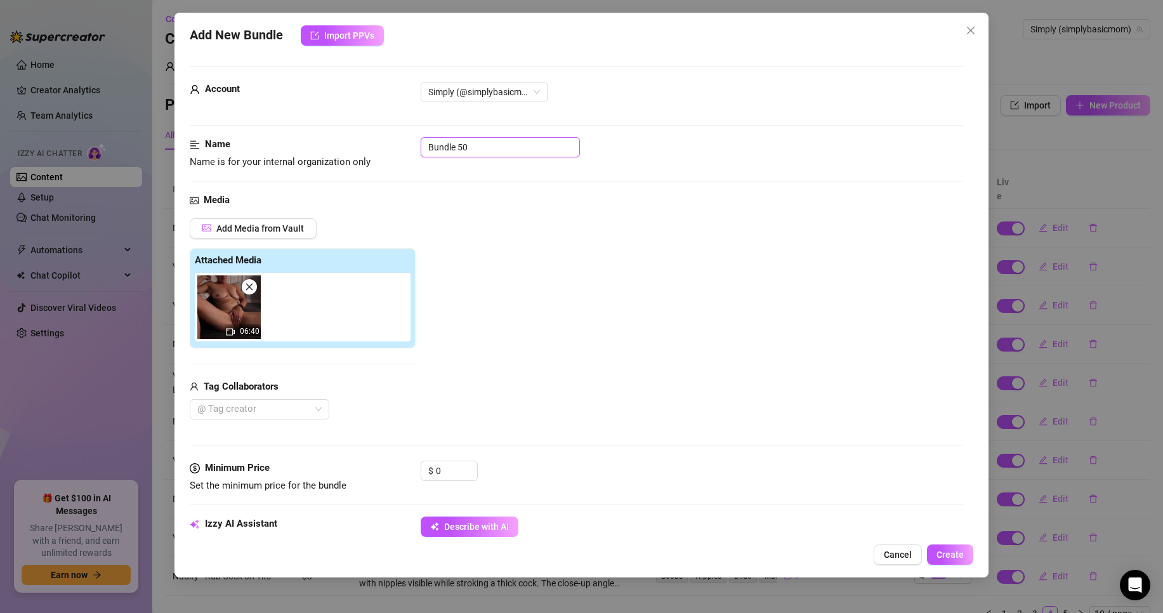
drag, startPoint x: 499, startPoint y: 152, endPoint x: 307, endPoint y: 119, distance: 194.5
click at [307, 119] on form "Account Simply (@simplybasicmom) Name Name is for your internal organization on…" at bounding box center [576, 608] width 773 height 1084
drag, startPoint x: 456, startPoint y: 471, endPoint x: 385, endPoint y: 473, distance: 71.1
click at [388, 473] on div "Minimum Price Set the minimum price for the bundle $ 0" at bounding box center [576, 477] width 773 height 32
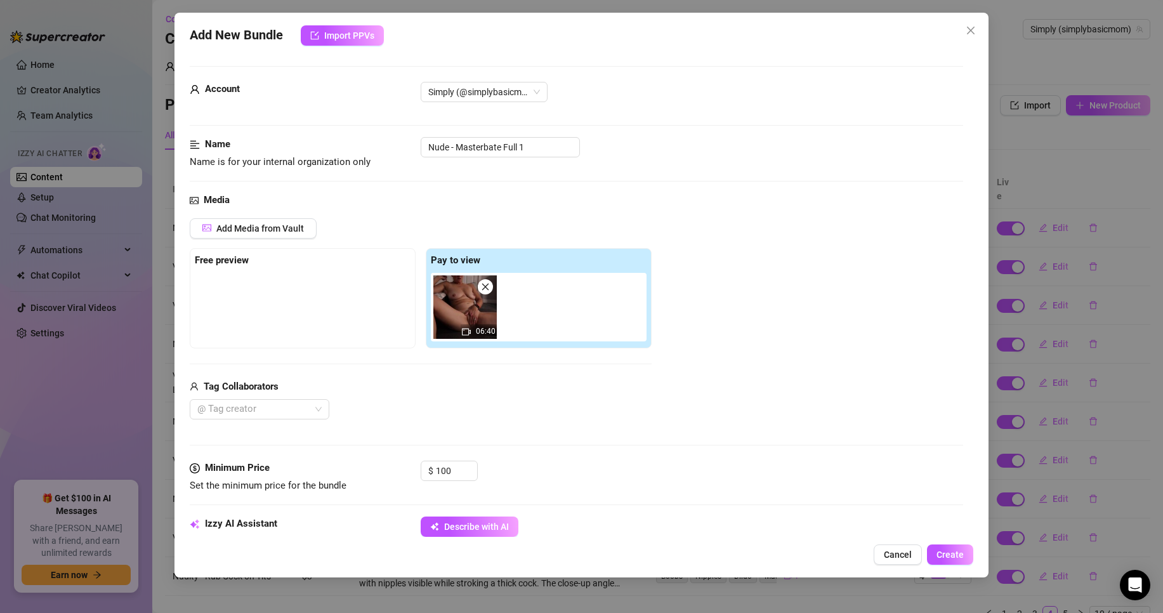
click at [555, 468] on div "$ 100" at bounding box center [692, 477] width 542 height 32
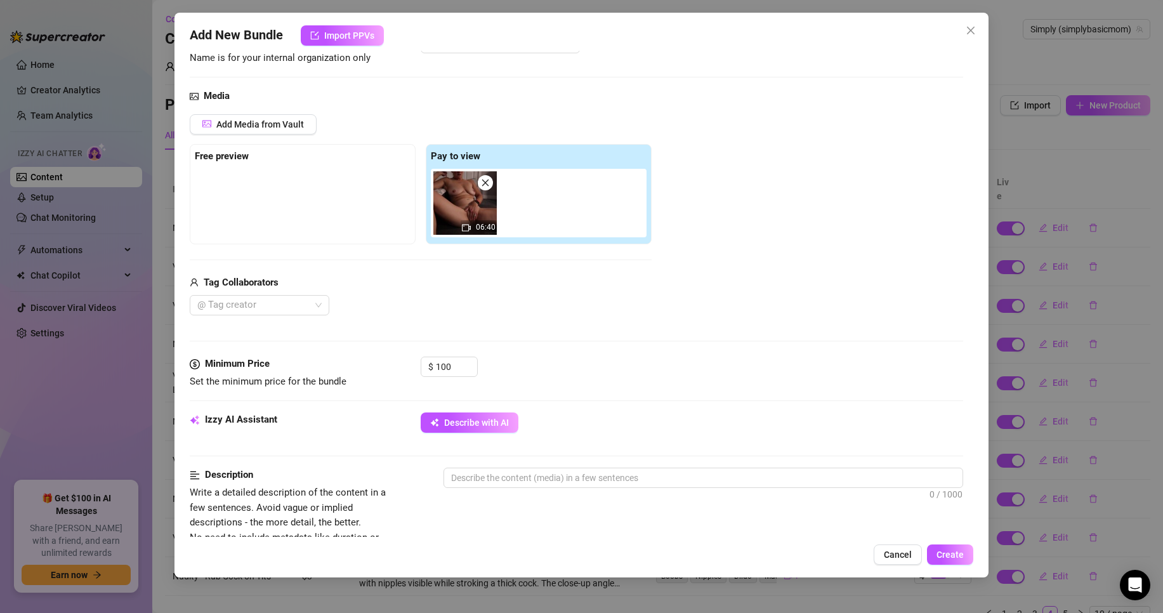
scroll to position [127, 0]
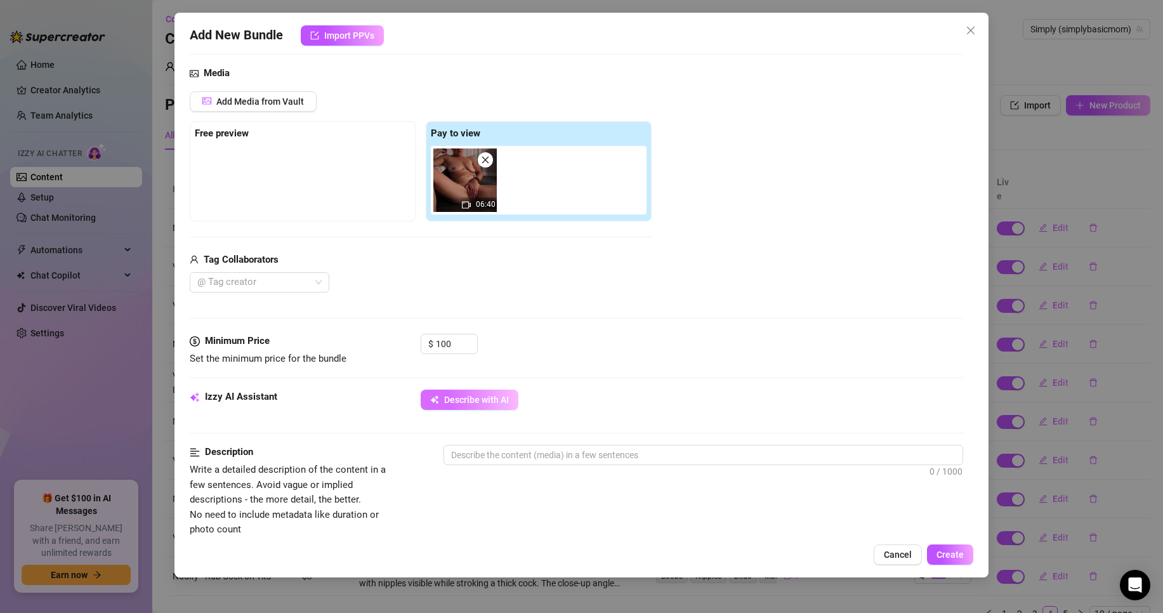
click at [490, 405] on span "Describe with AI" at bounding box center [476, 400] width 65 height 10
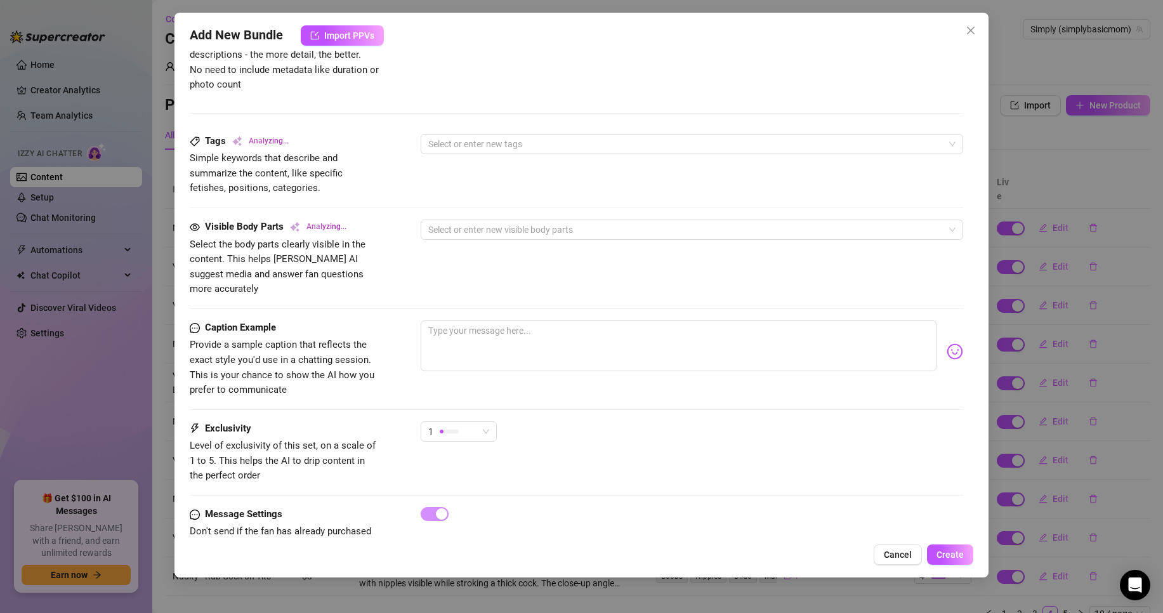
scroll to position [598, 0]
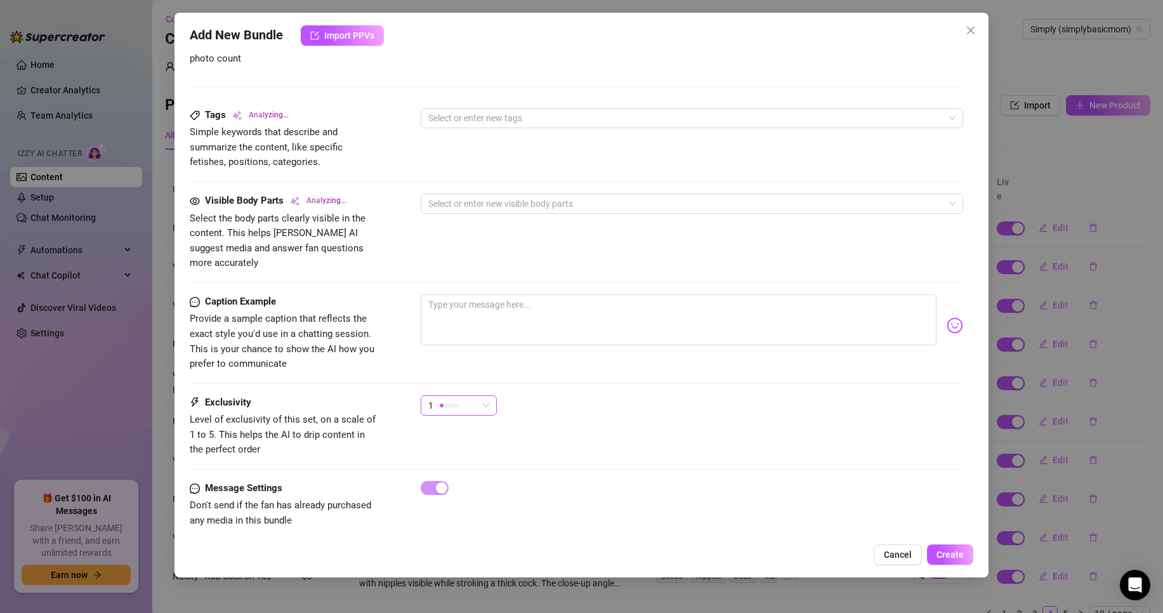
click at [484, 396] on span "1" at bounding box center [458, 405] width 61 height 19
click at [457, 497] on span "5 - Most Exclusive 🔥" at bounding box center [472, 497] width 82 height 14
click at [403, 421] on div "Exclusivity Level of exclusivity of this set, on a scale of 1 to 5. This helps …" at bounding box center [576, 426] width 773 height 62
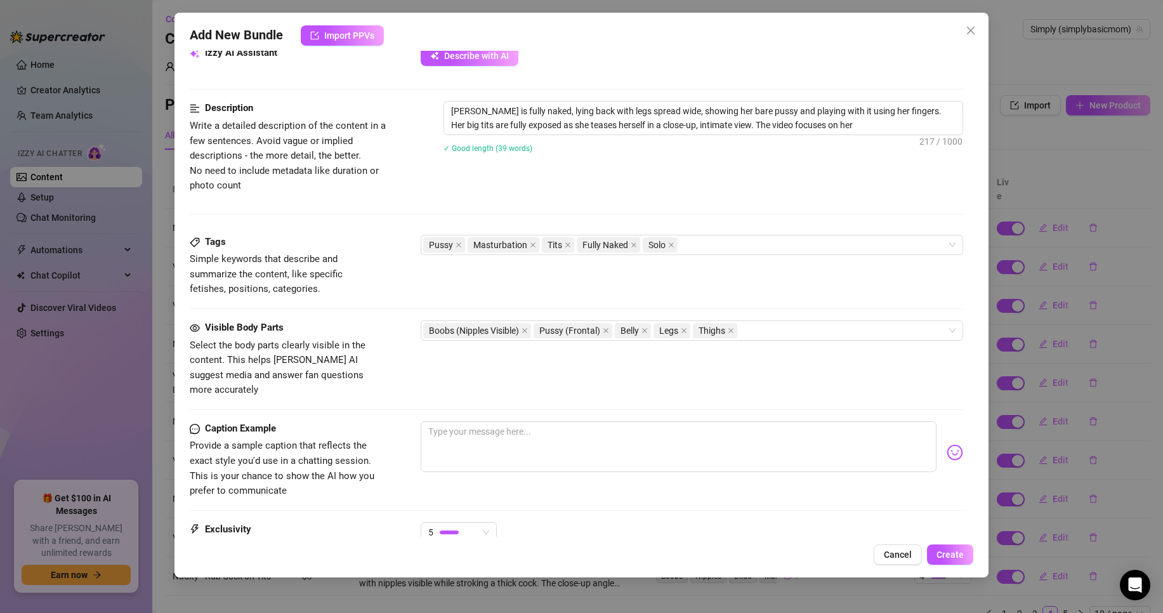
scroll to position [407, 0]
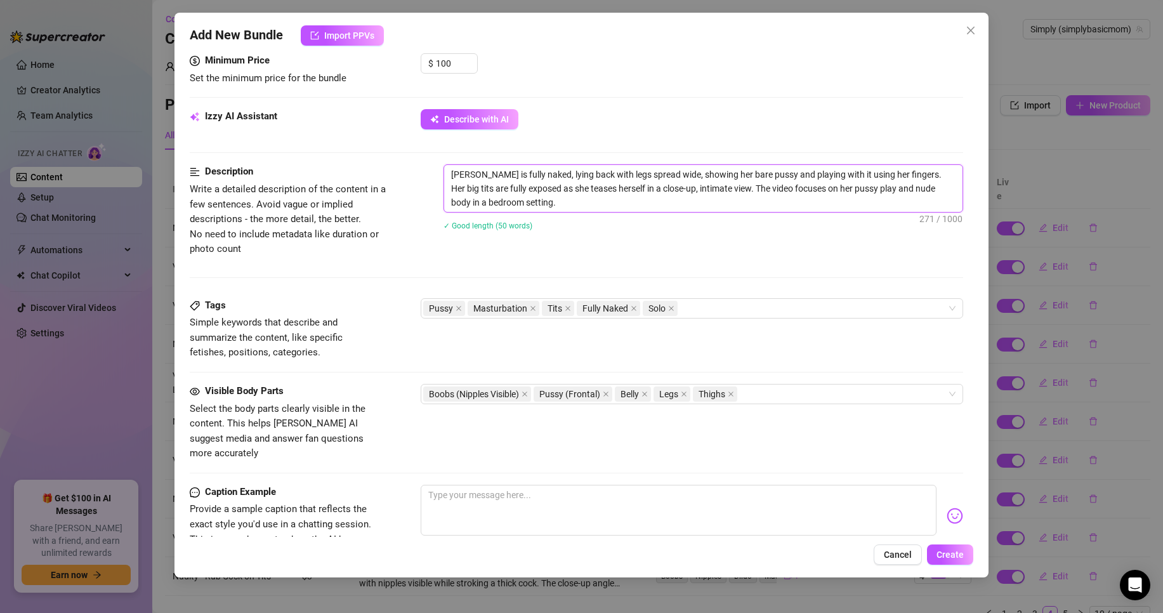
drag, startPoint x: 916, startPoint y: 200, endPoint x: 922, endPoint y: 191, distance: 10.6
click at [922, 191] on textarea "[PERSON_NAME] is fully naked, lying back with legs spread wide, showing her bar…" at bounding box center [703, 188] width 518 height 47
click at [678, 236] on div "[PERSON_NAME] is fully naked, lying back with legs spread wide, showing her bar…" at bounding box center [704, 205] width 520 height 82
click at [723, 300] on div "Pussy Masturbation Tits Fully Naked Solo" at bounding box center [685, 308] width 524 height 18
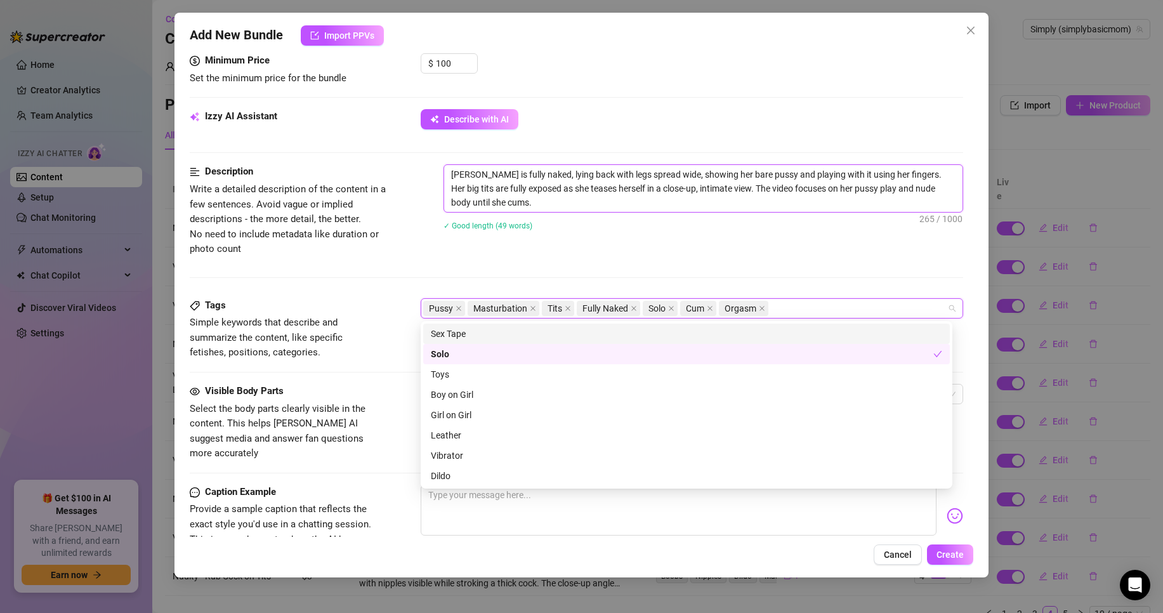
click at [622, 204] on textarea "[PERSON_NAME] is fully naked, lying back with legs spread wide, showing her bar…" at bounding box center [703, 188] width 518 height 47
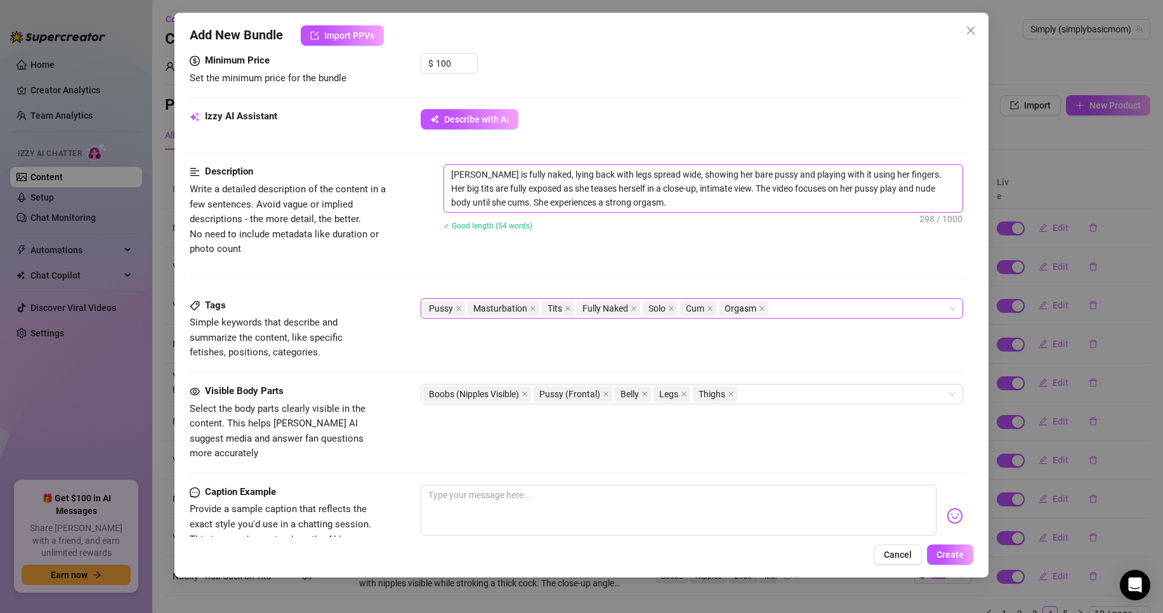
click at [647, 203] on textarea "[PERSON_NAME] is fully naked, lying back with legs spread wide, showing her bar…" at bounding box center [703, 188] width 518 height 47
click at [791, 421] on div "Visible Body Parts Select the body parts clearly visible in the content. This h…" at bounding box center [576, 422] width 773 height 77
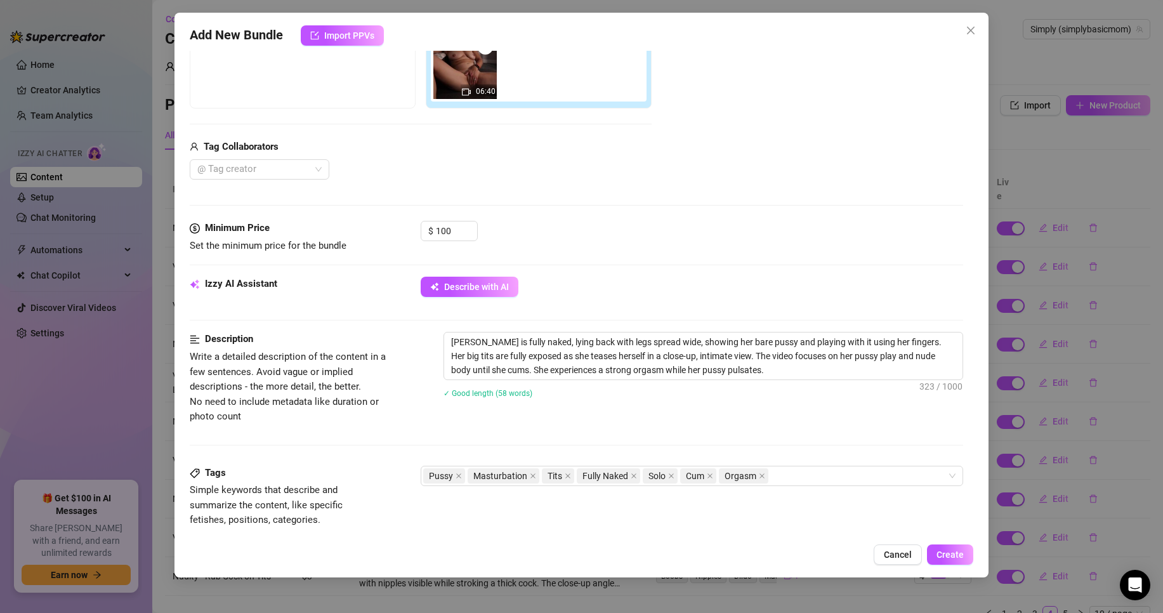
scroll to position [217, 0]
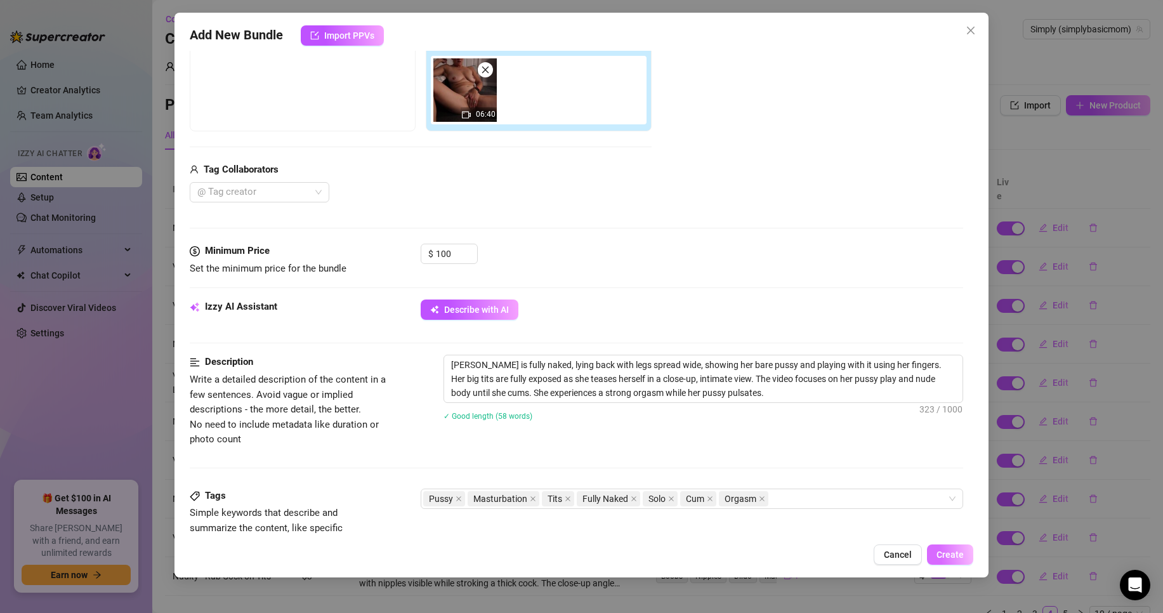
click at [952, 560] on button "Create" at bounding box center [950, 554] width 46 height 20
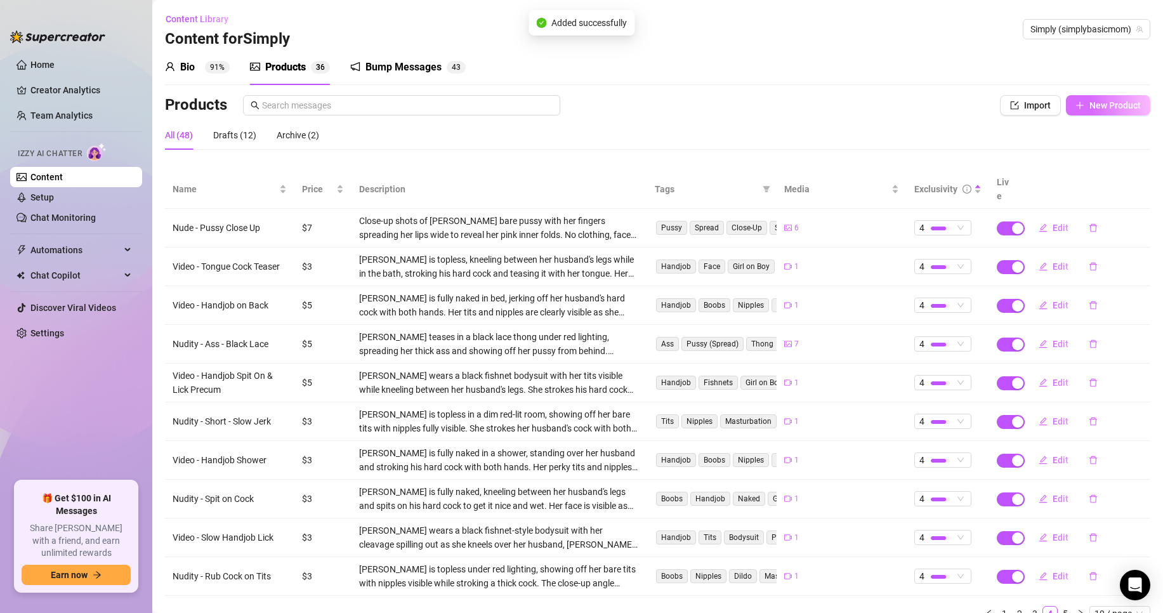
click at [1127, 104] on span "New Product" at bounding box center [1114, 105] width 51 height 10
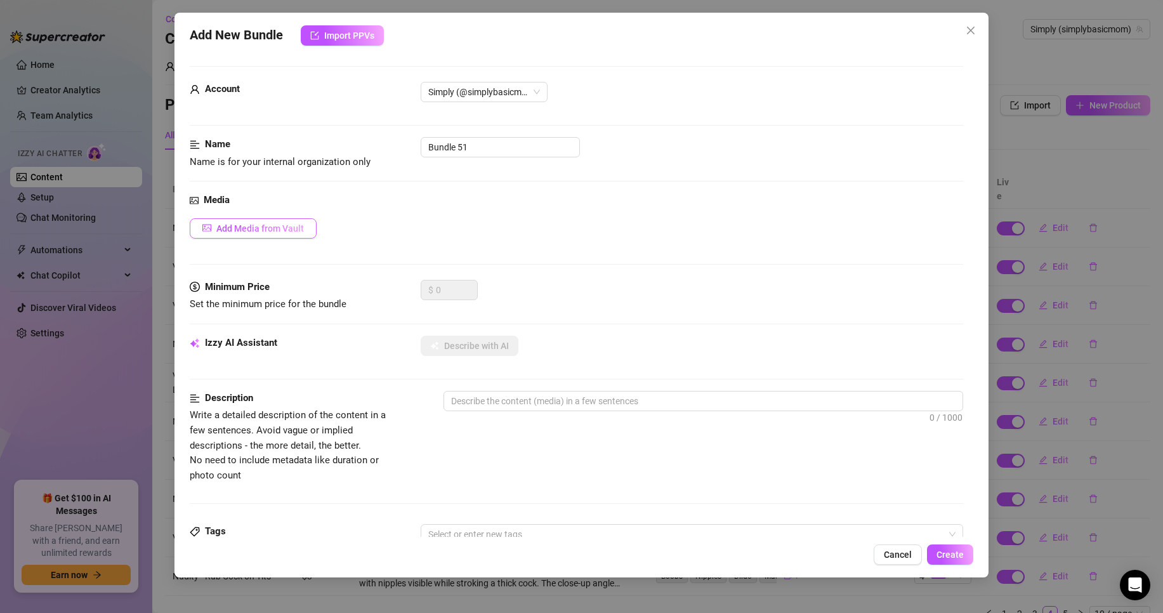
click at [288, 232] on span "Add Media from Vault" at bounding box center [260, 228] width 88 height 10
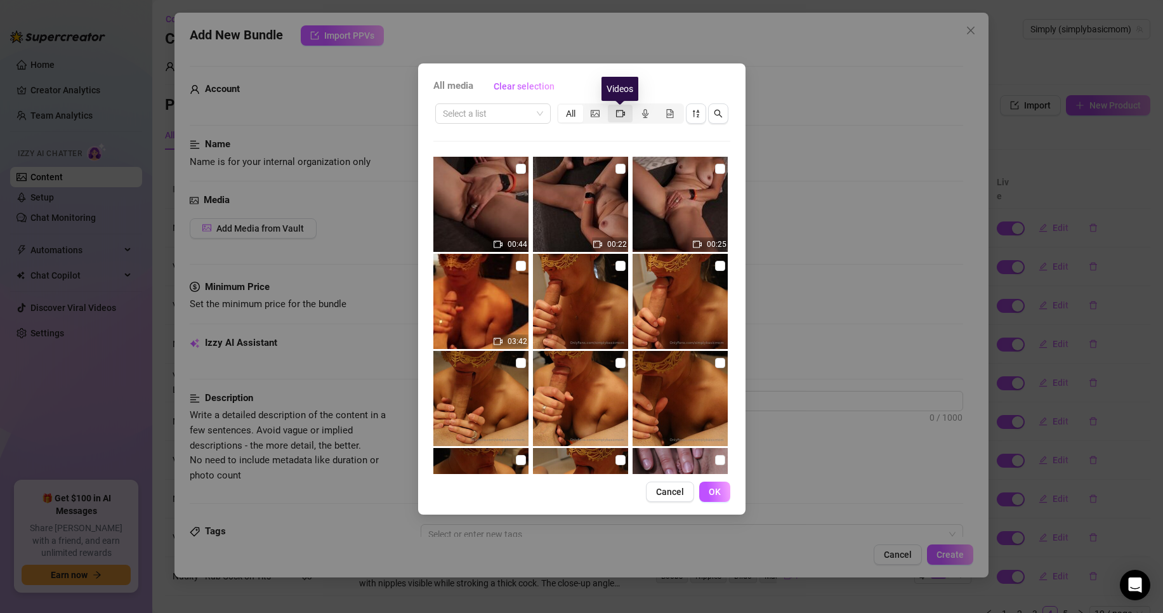
click at [617, 114] on icon "video-camera" at bounding box center [620, 113] width 9 height 9
click at [611, 107] on input "segmented control" at bounding box center [611, 107] width 0 height 0
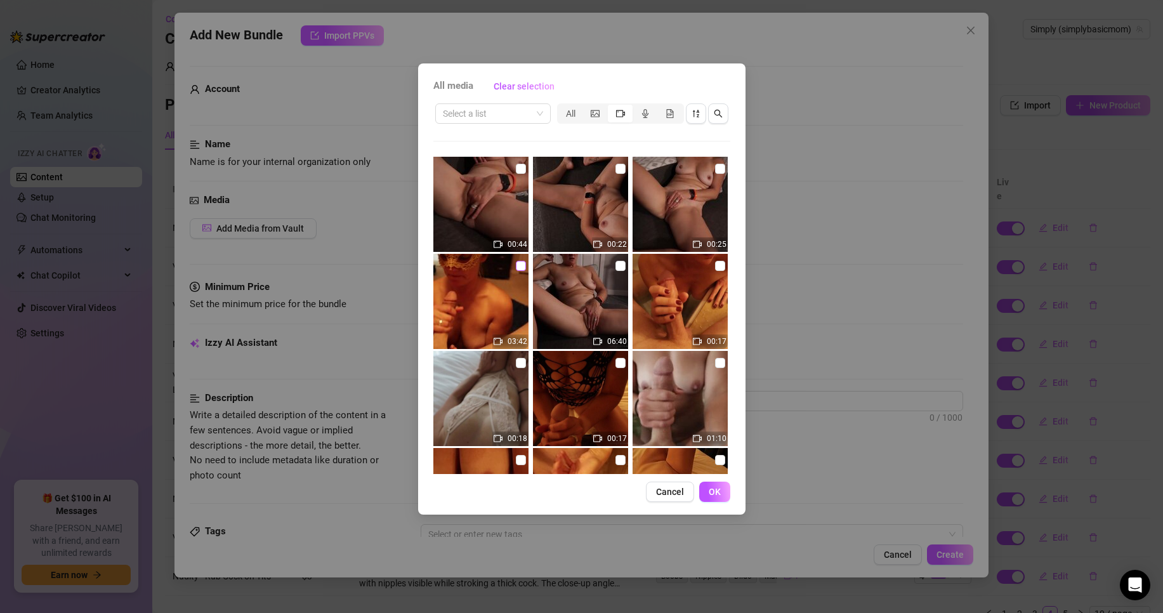
click at [516, 266] on input "checkbox" at bounding box center [521, 266] width 10 height 10
click at [708, 492] on button "OK" at bounding box center [714, 492] width 31 height 20
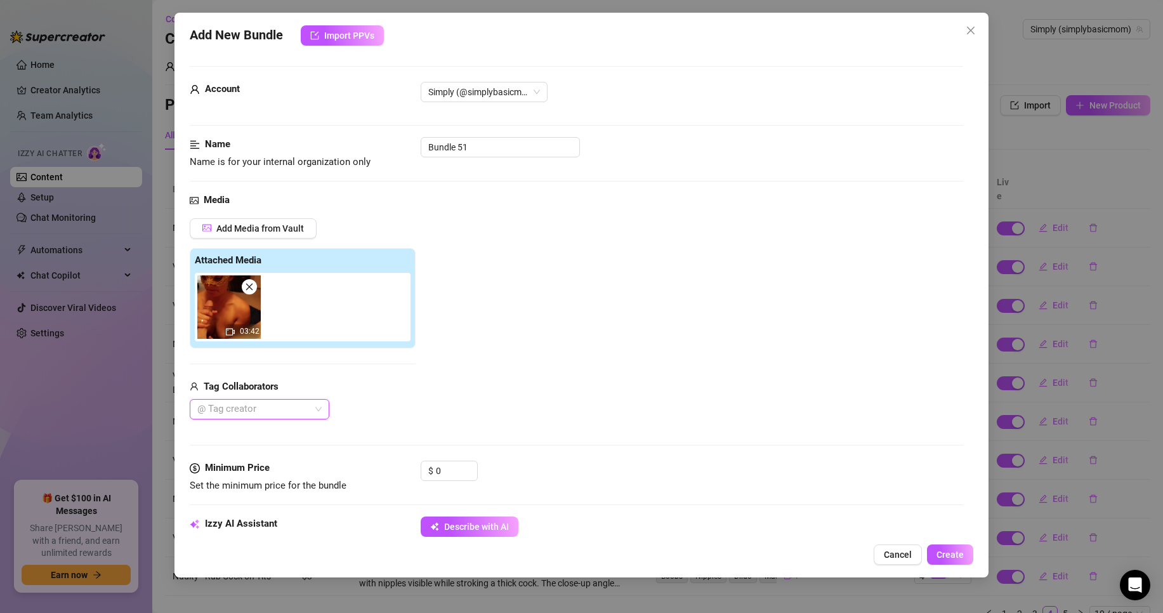
click at [296, 412] on div at bounding box center [252, 409] width 121 height 18
click at [291, 433] on div "release_JAMES [PERSON_NAME]" at bounding box center [259, 435] width 119 height 14
drag, startPoint x: 447, startPoint y: 468, endPoint x: 353, endPoint y: 457, distance: 93.8
click at [366, 460] on form "Account Simply (@simplybasicmom) Name Name is for your internal organization on…" at bounding box center [576, 608] width 773 height 1084
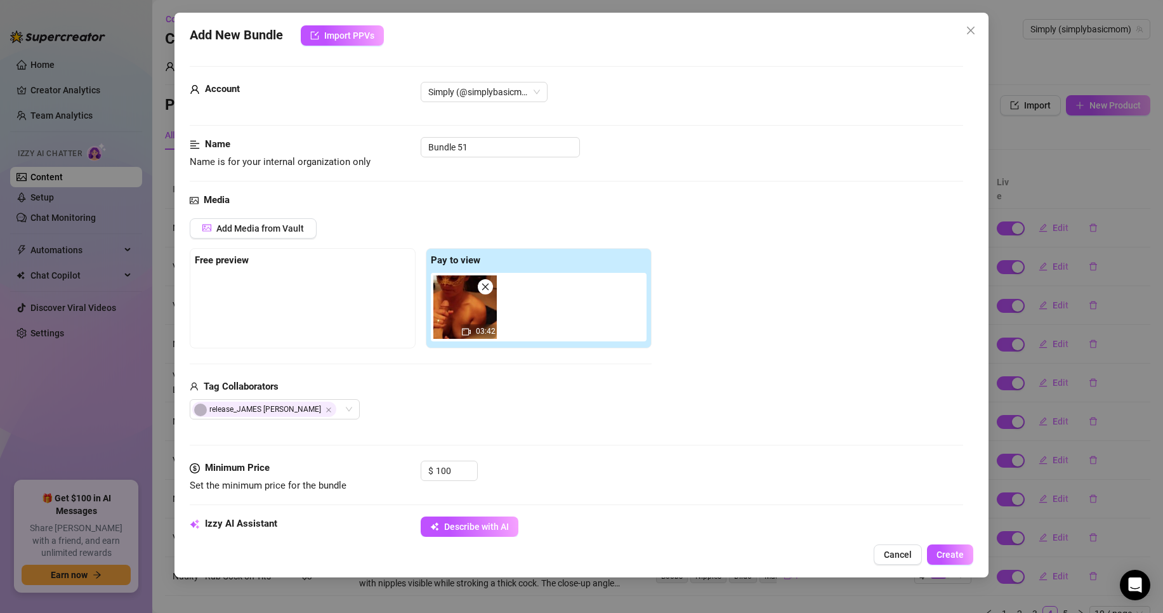
click at [640, 461] on div "$ 100" at bounding box center [692, 477] width 542 height 32
drag, startPoint x: 490, startPoint y: 147, endPoint x: 157, endPoint y: 101, distance: 335.7
click at [180, 105] on div "Add New Bundle Import PPVs Account Simply (@simplybasicmom) Name Name is for yo…" at bounding box center [581, 295] width 814 height 565
click at [345, 525] on div "Izzy AI Assistant" at bounding box center [285, 523] width 190 height 15
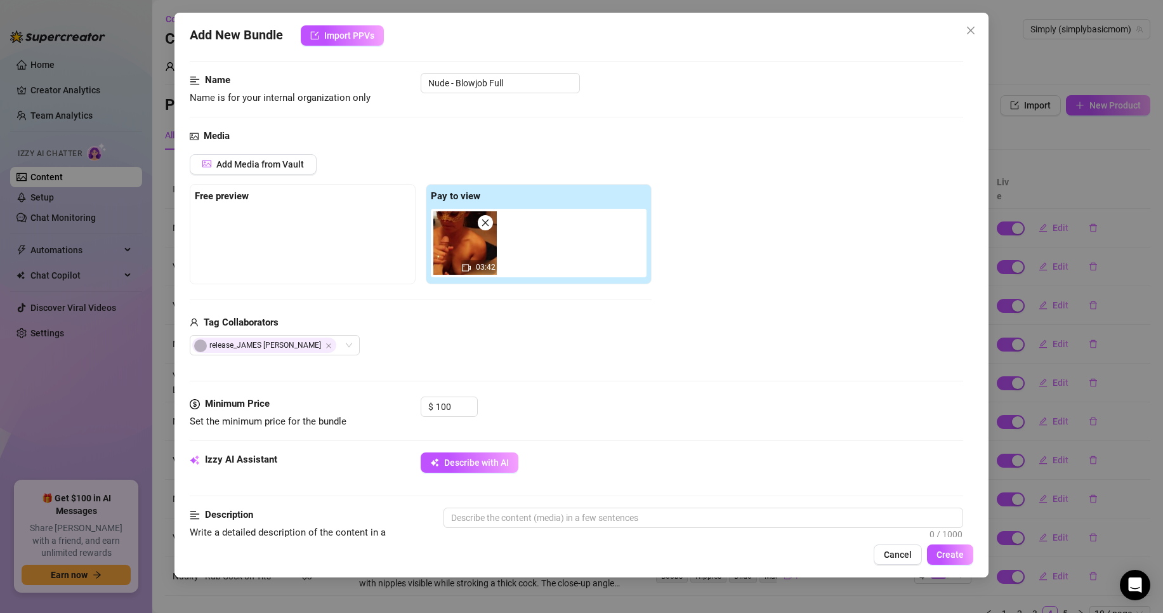
scroll to position [127, 0]
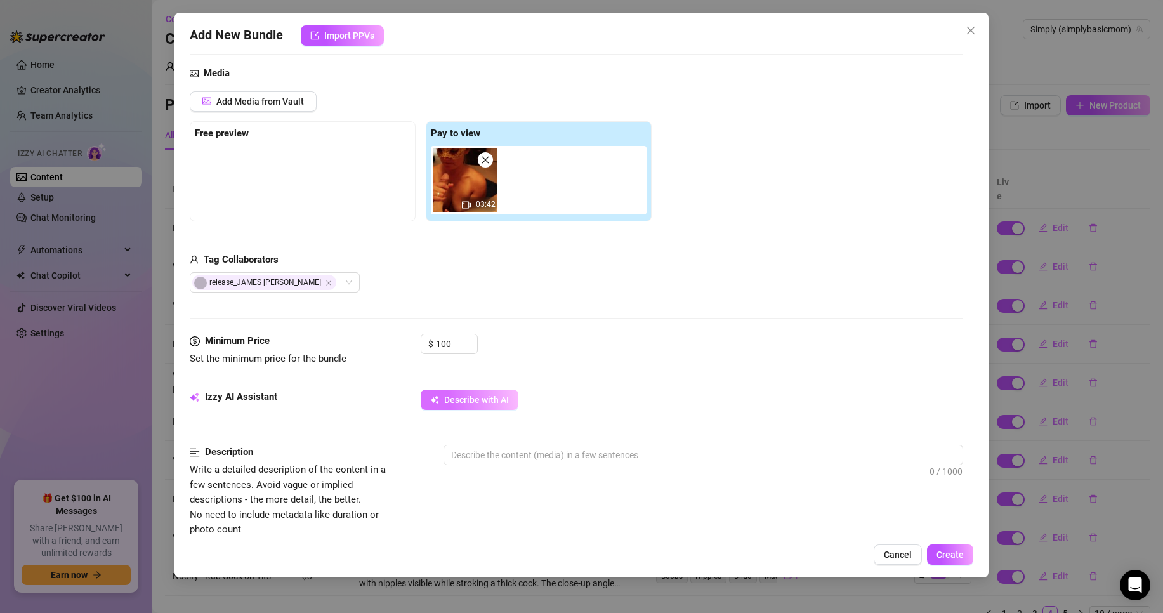
click at [457, 395] on span "Describe with AI" at bounding box center [476, 400] width 65 height 10
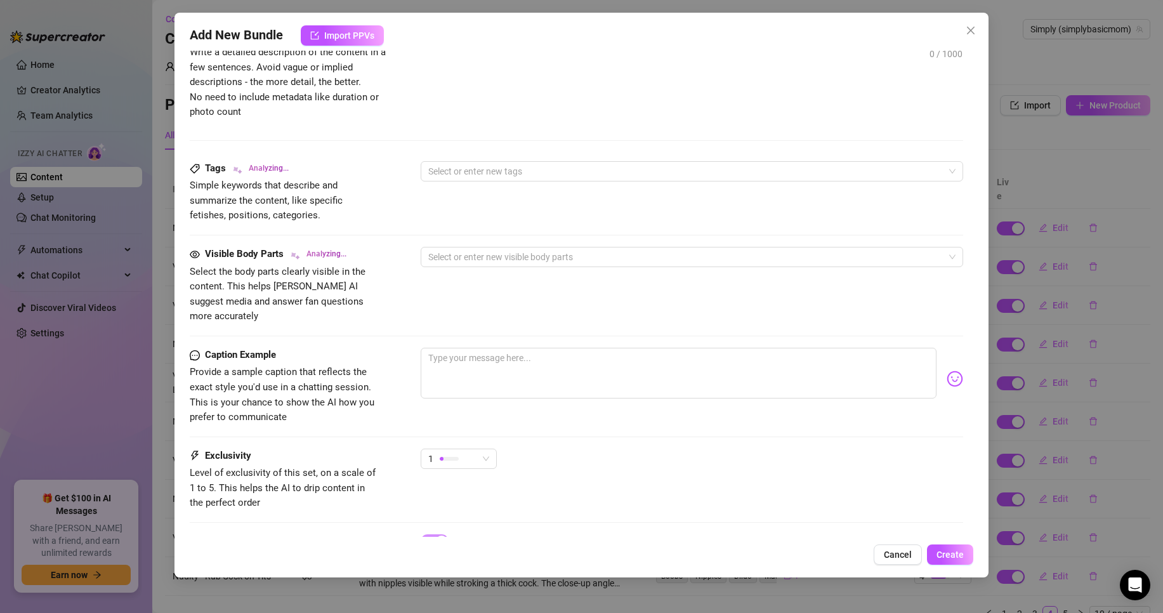
scroll to position [571, 0]
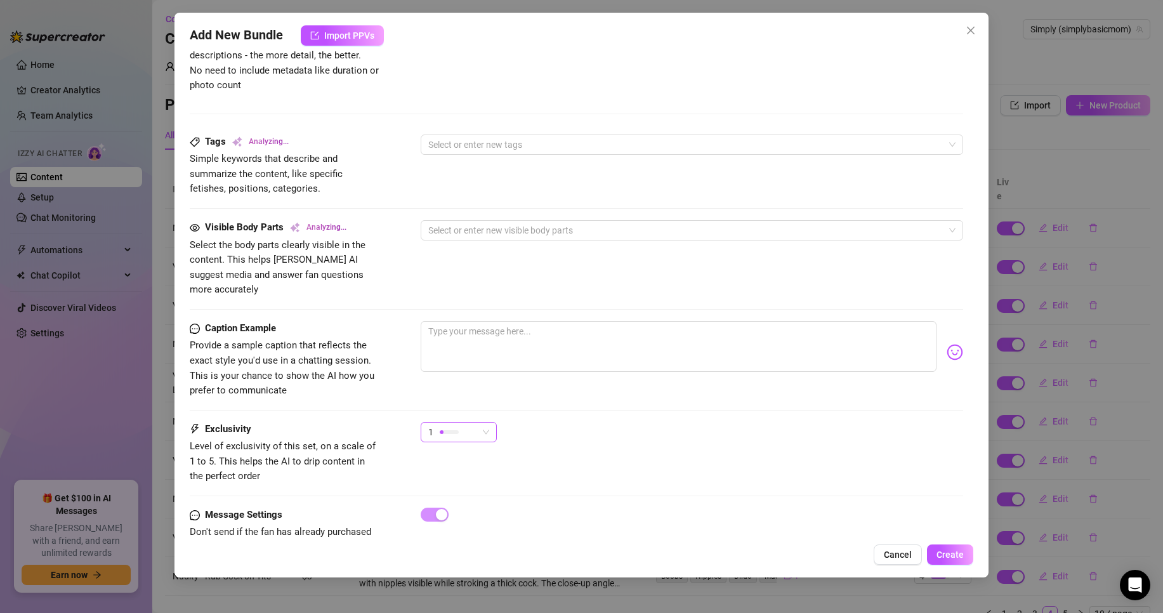
click at [443, 430] on div at bounding box center [449, 432] width 19 height 4
click at [450, 527] on span "5 - Most Exclusive 🔥" at bounding box center [472, 523] width 82 height 14
click at [376, 394] on div "Caption Example Provide a sample caption that reflects the exact style you'd us…" at bounding box center [576, 371] width 773 height 101
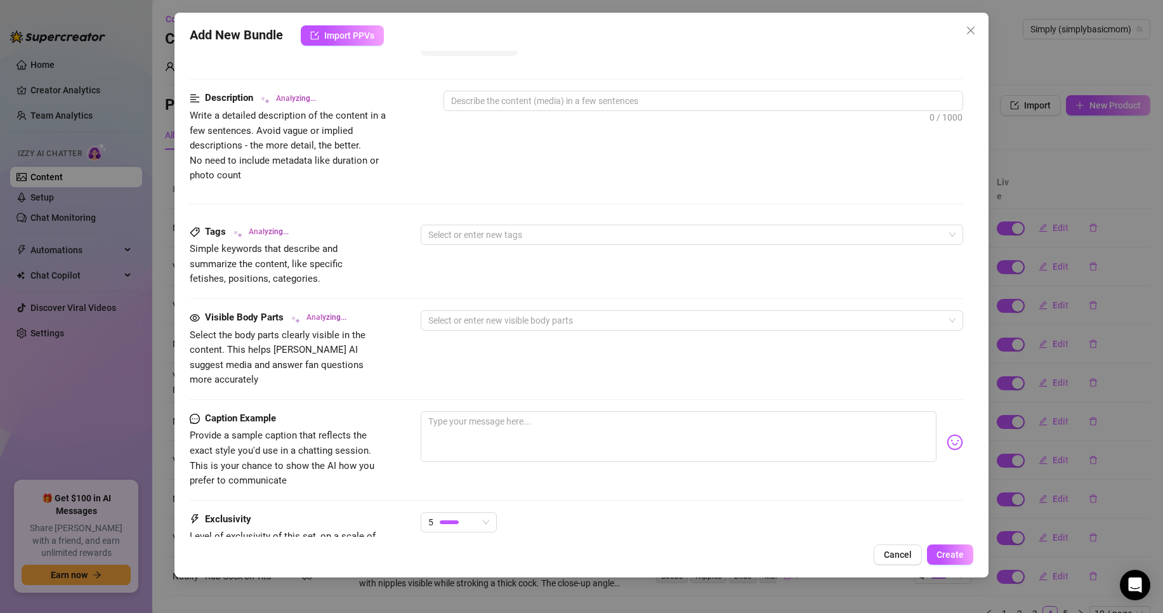
scroll to position [381, 0]
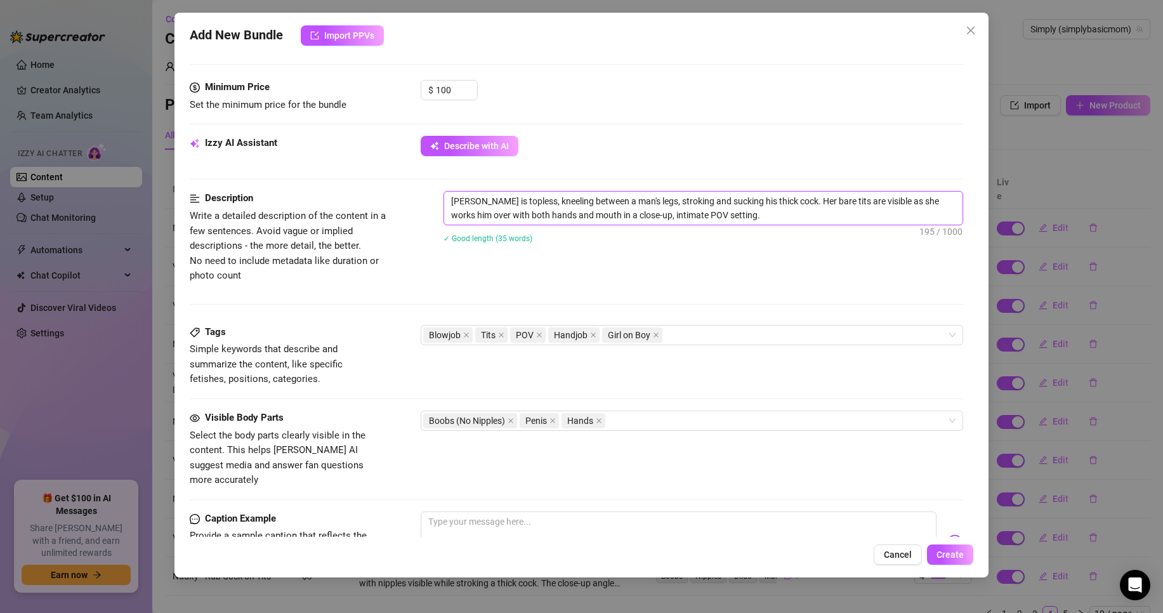
drag, startPoint x: 614, startPoint y: 200, endPoint x: 584, endPoint y: 204, distance: 30.7
click at [584, 204] on textarea "[PERSON_NAME] is topless, kneeling between a man's legs, stroking and sucking h…" at bounding box center [703, 208] width 518 height 33
click at [792, 212] on textarea "[PERSON_NAME] is topless, kneeling between her husband's legs, stroking and suc…" at bounding box center [703, 208] width 518 height 33
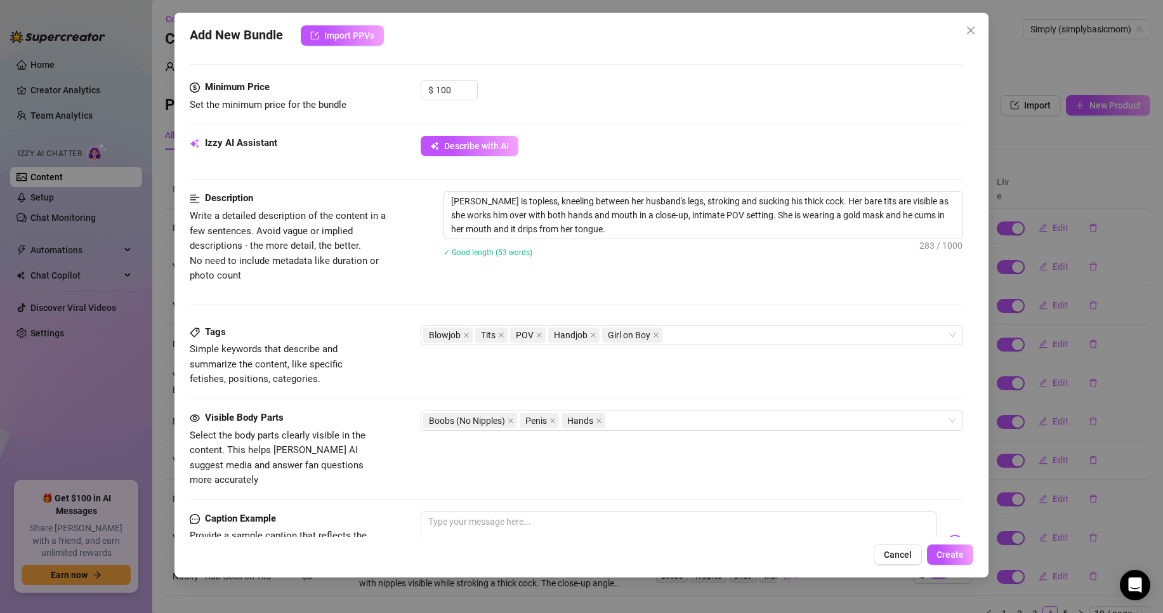
click at [417, 293] on div "Description Write a detailed description of the content in a few sentences. Avo…" at bounding box center [576, 257] width 773 height 133
click at [773, 338] on div "Blowjob Tits POV Handjob Girl on Boy" at bounding box center [685, 335] width 524 height 18
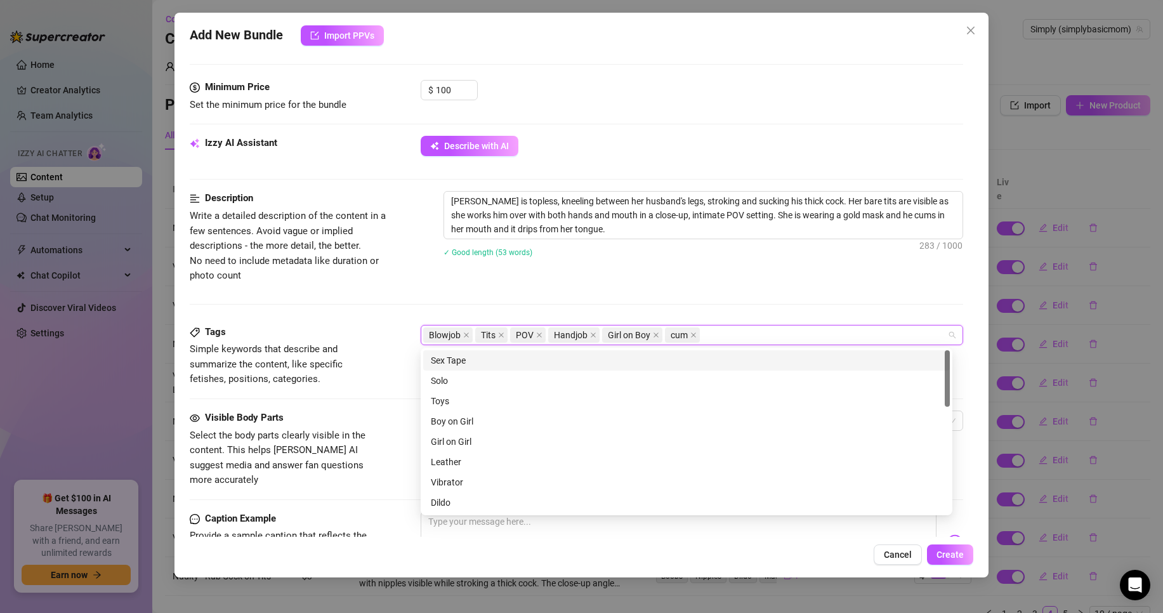
click at [691, 288] on div "Description Write a detailed description of the content in a few sentences. Avo…" at bounding box center [576, 257] width 773 height 133
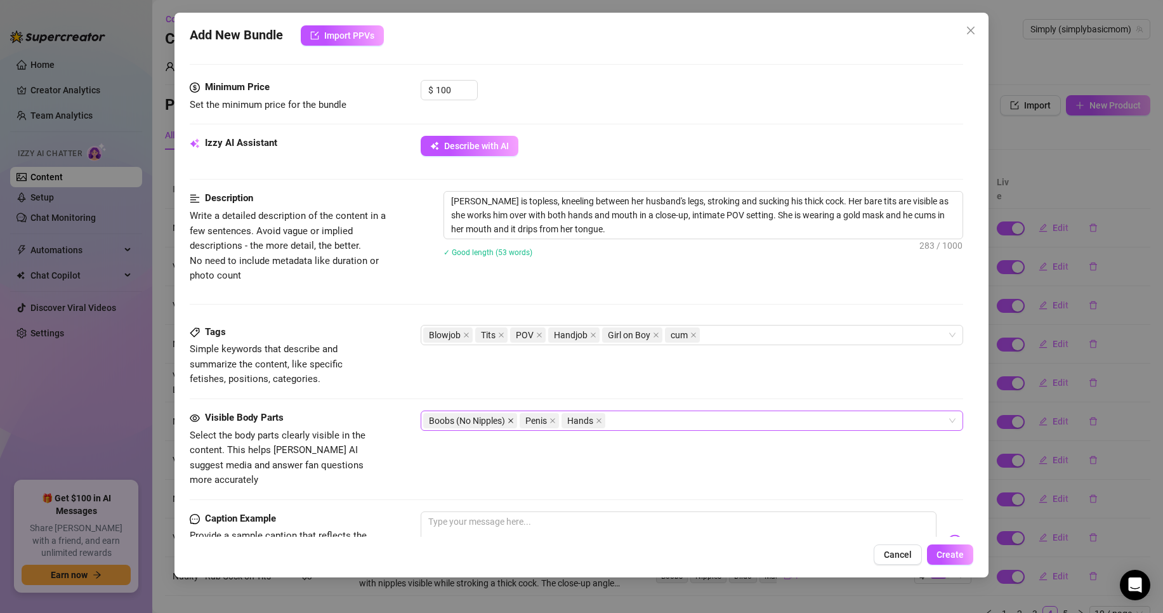
click at [511, 423] on icon "close" at bounding box center [511, 421] width 6 height 6
click at [575, 421] on div "Penis Hands" at bounding box center [685, 421] width 524 height 18
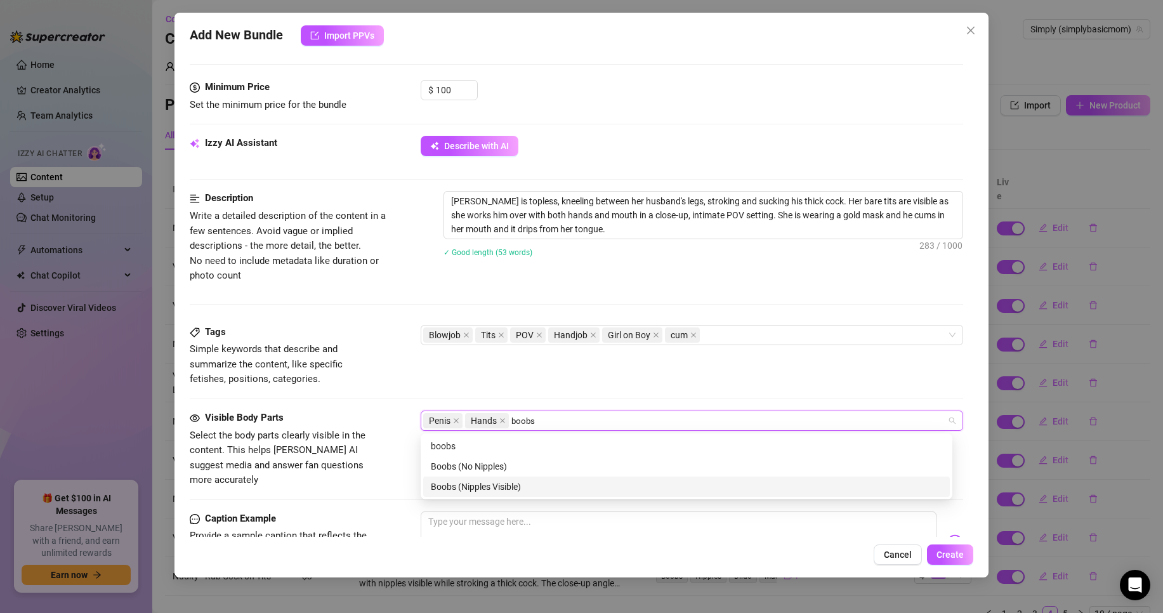
click at [510, 487] on div "Boobs (Nipples Visible)" at bounding box center [686, 487] width 511 height 14
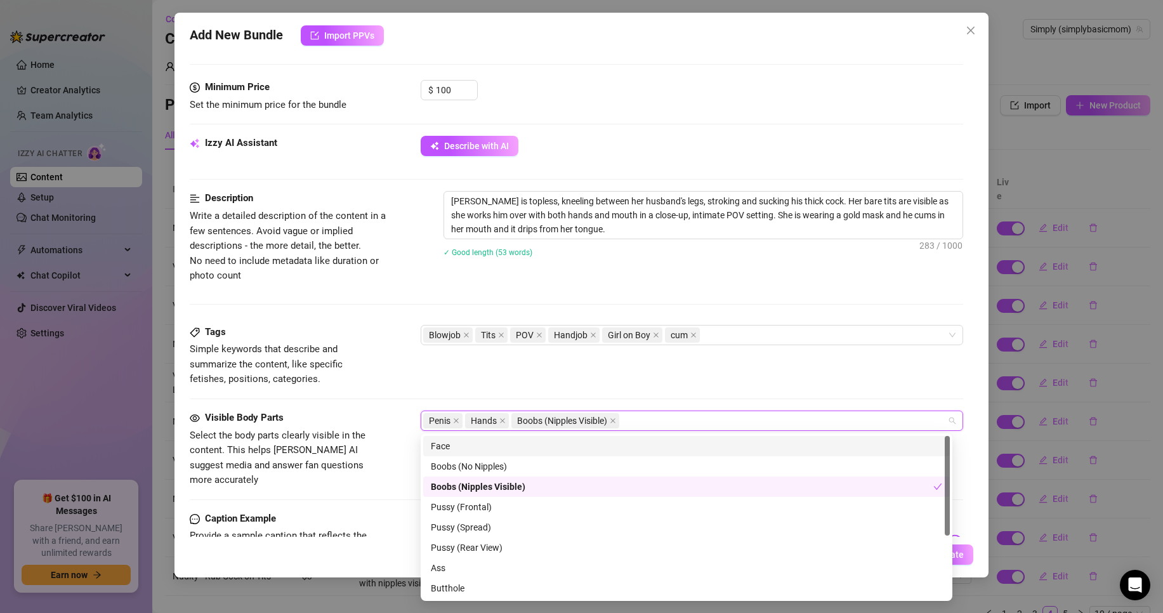
click at [436, 374] on div "Tags Simple keywords that describe and summarize the content, like specific fet…" at bounding box center [576, 356] width 773 height 62
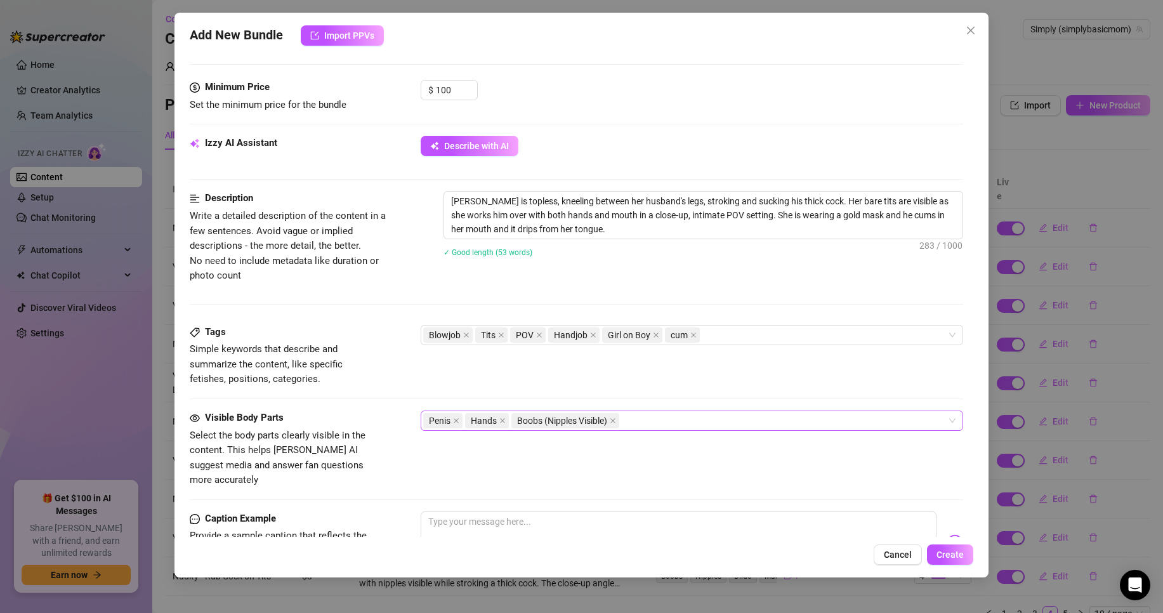
click at [669, 421] on div "Penis Hands Boobs (Nipples Visible)" at bounding box center [685, 421] width 524 height 18
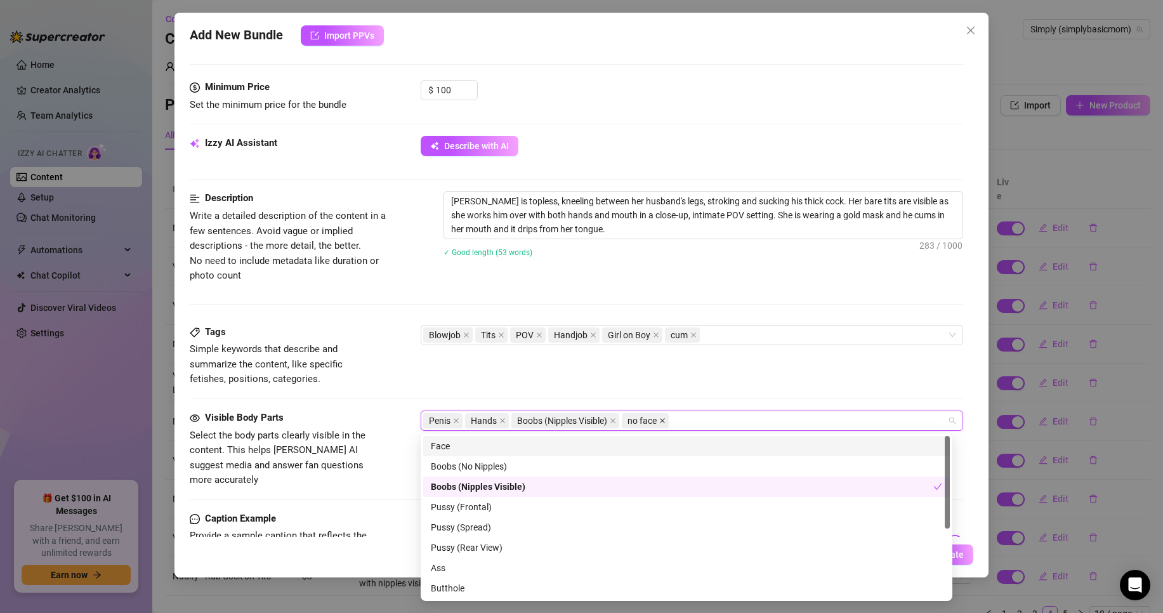
click at [665, 419] on icon "close" at bounding box center [662, 420] width 5 height 5
click at [717, 336] on div "Blowjob Tits POV Handjob Girl on Boy cum" at bounding box center [685, 335] width 524 height 18
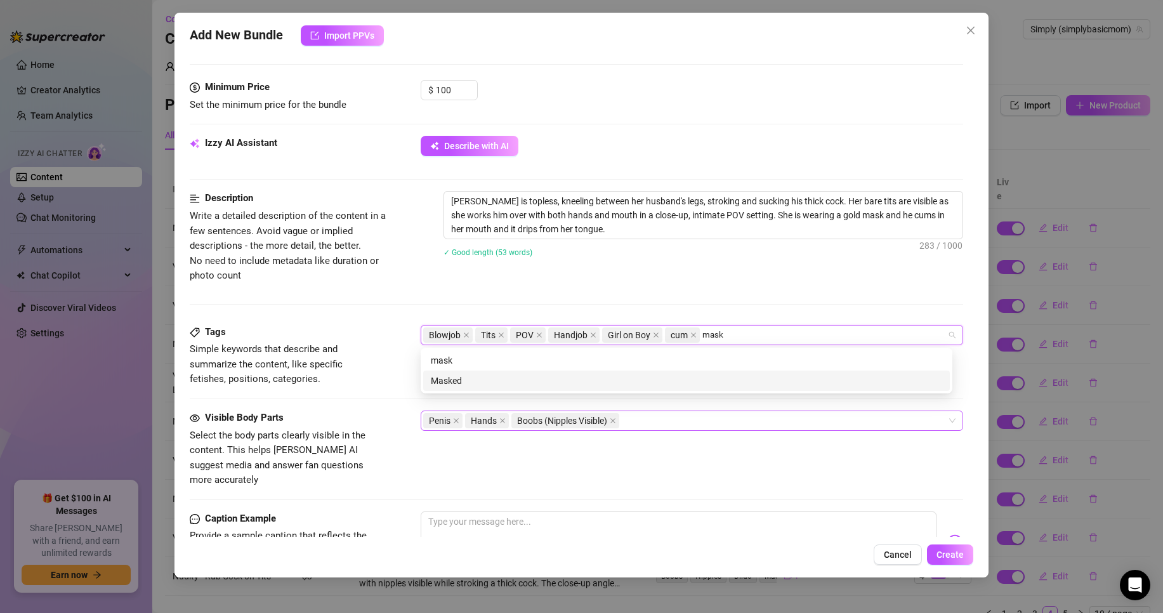
click at [445, 379] on div "Masked" at bounding box center [686, 381] width 511 height 14
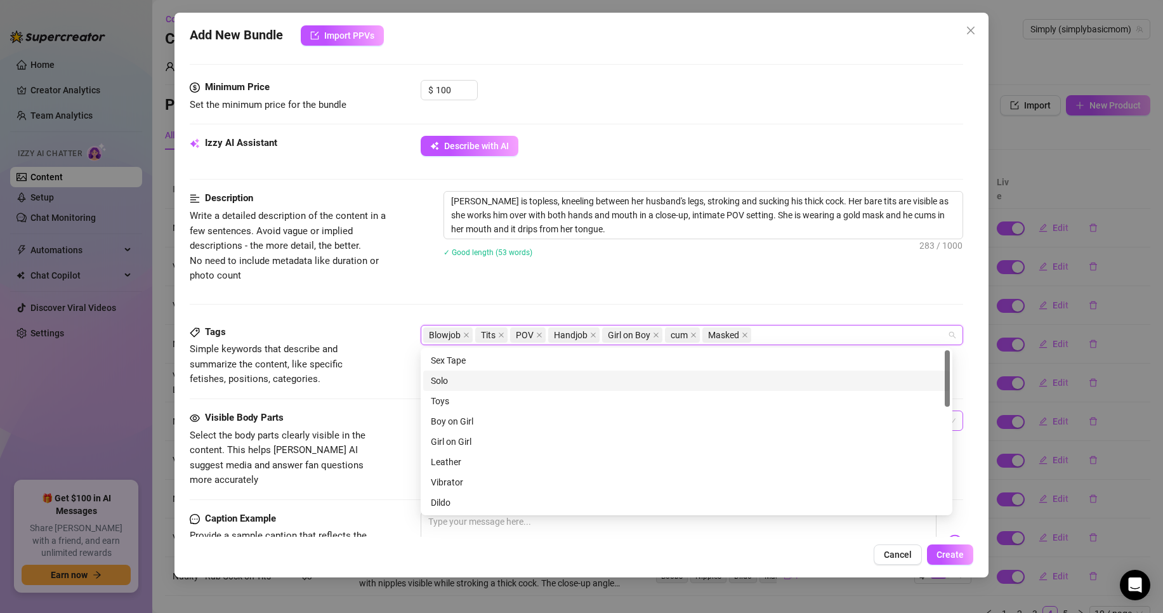
click at [406, 356] on div "Tags Simple keywords that describe and summarize the content, like specific fet…" at bounding box center [576, 356] width 773 height 62
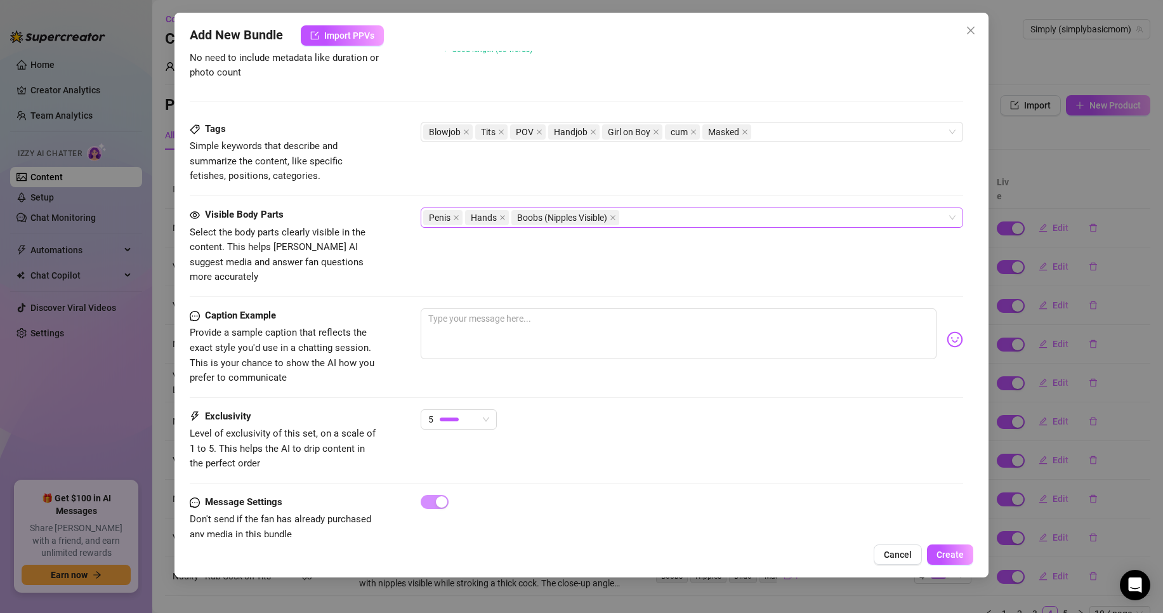
scroll to position [598, 0]
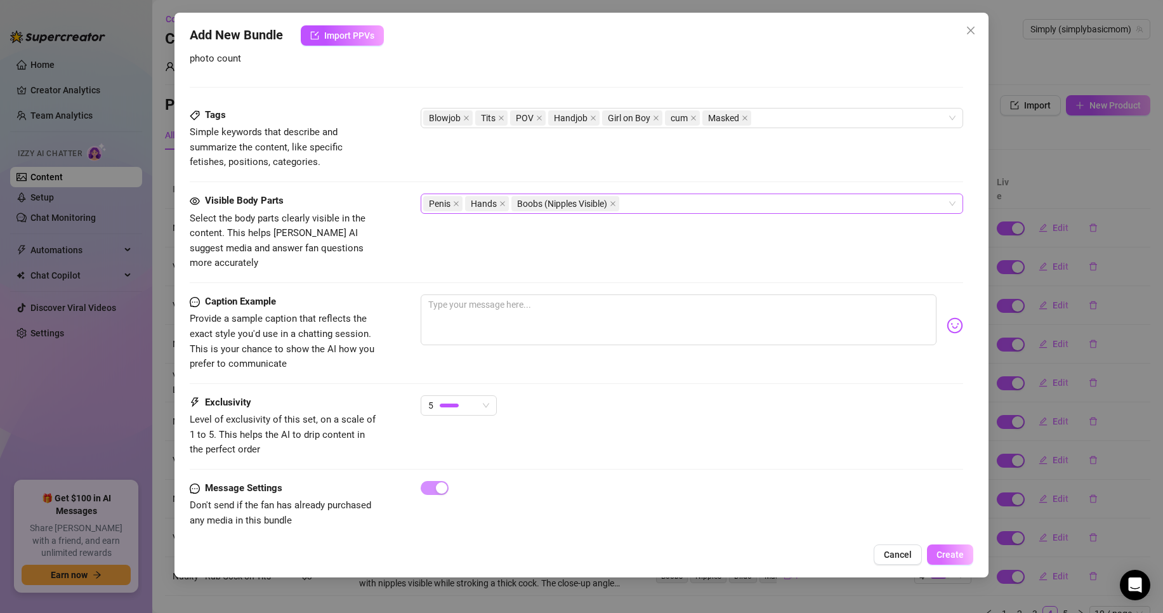
click at [950, 553] on span "Create" at bounding box center [950, 554] width 27 height 10
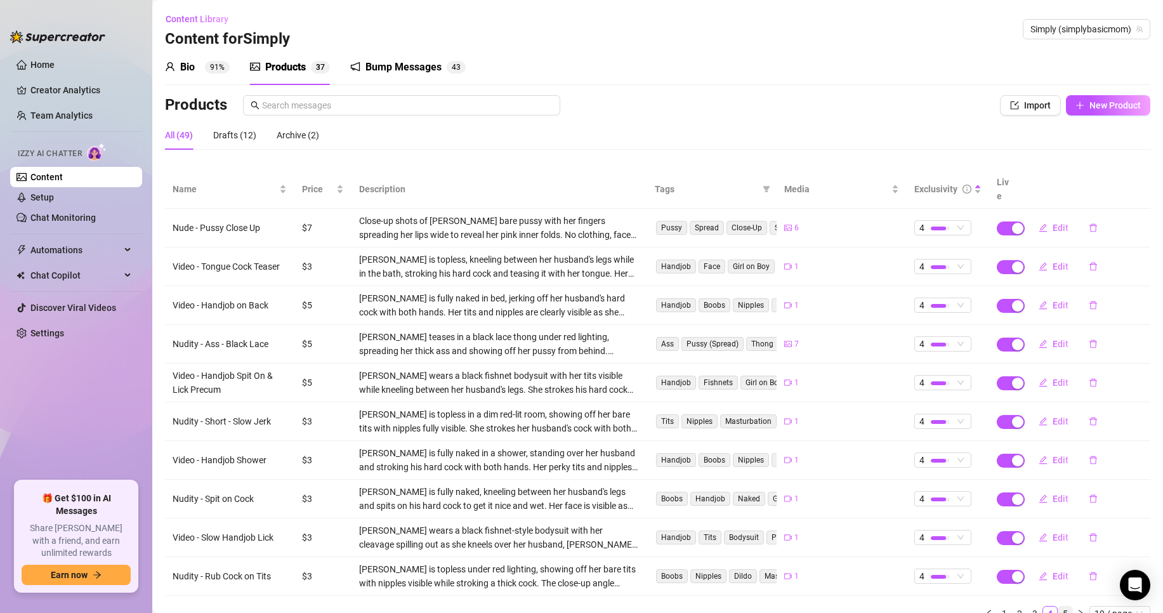
click at [1058, 607] on link "5" at bounding box center [1065, 614] width 14 height 14
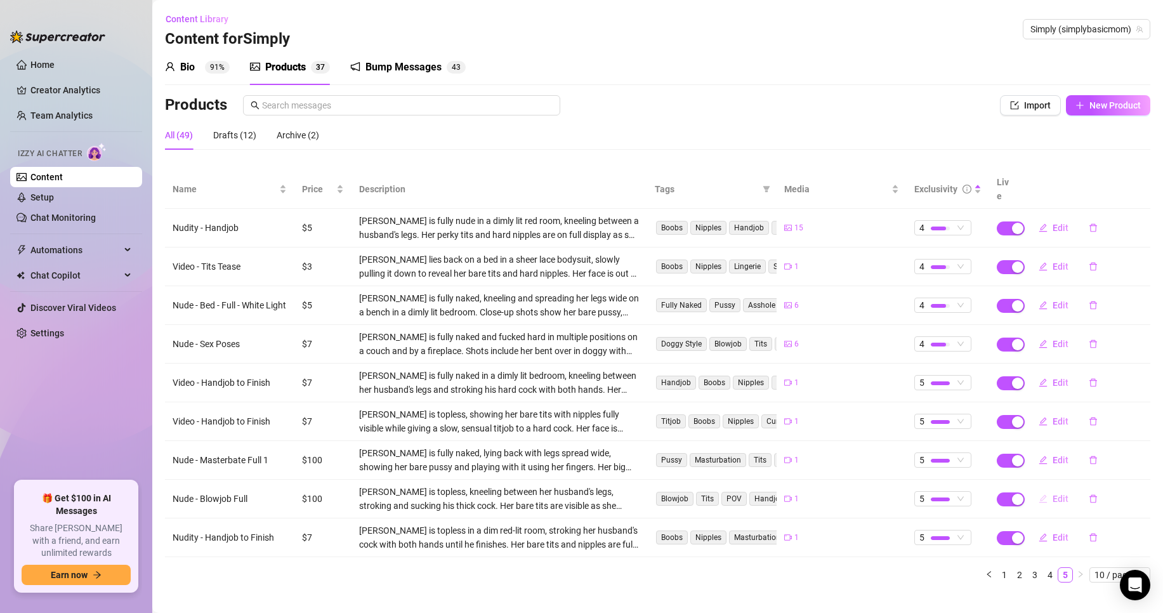
click at [1053, 494] on span "Edit" at bounding box center [1061, 499] width 16 height 10
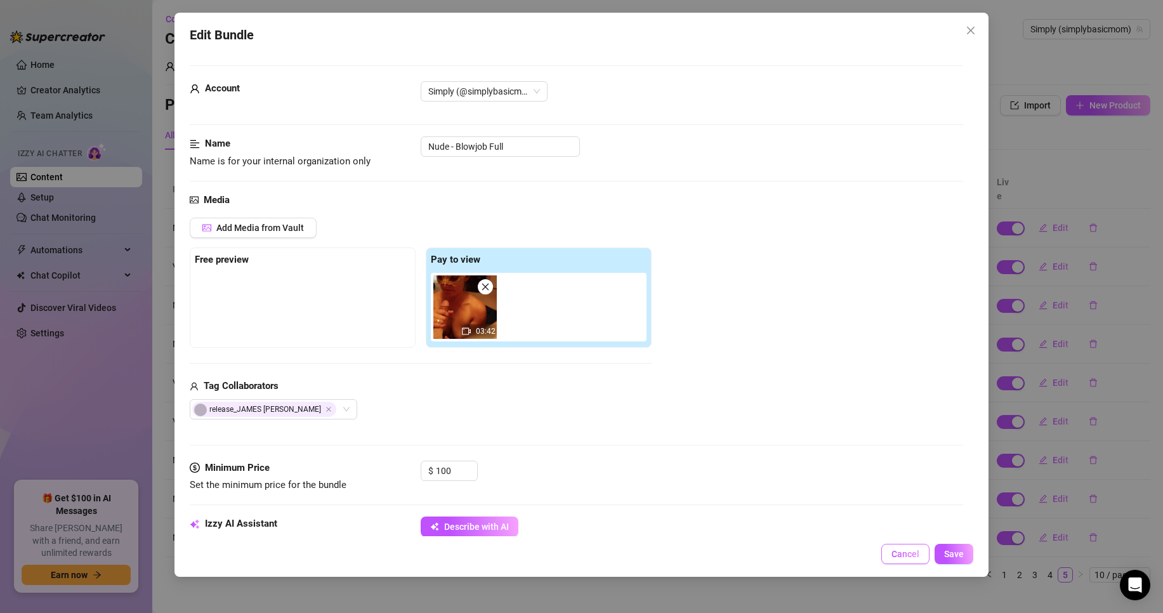
click at [917, 553] on span "Cancel" at bounding box center [905, 554] width 28 height 10
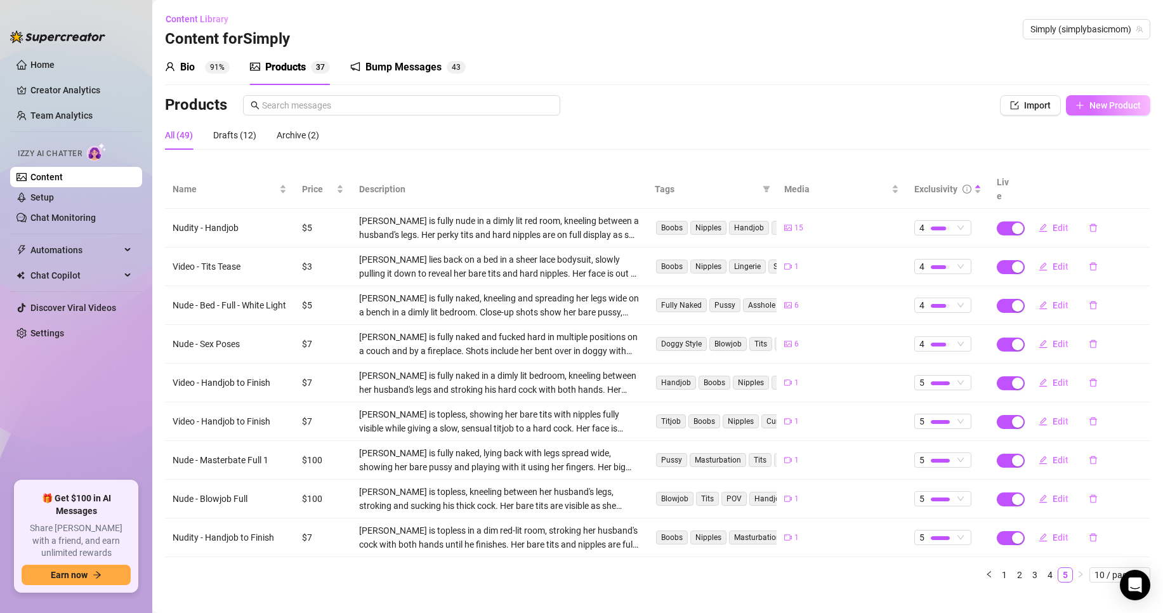
click at [1100, 108] on span "New Product" at bounding box center [1114, 105] width 51 height 10
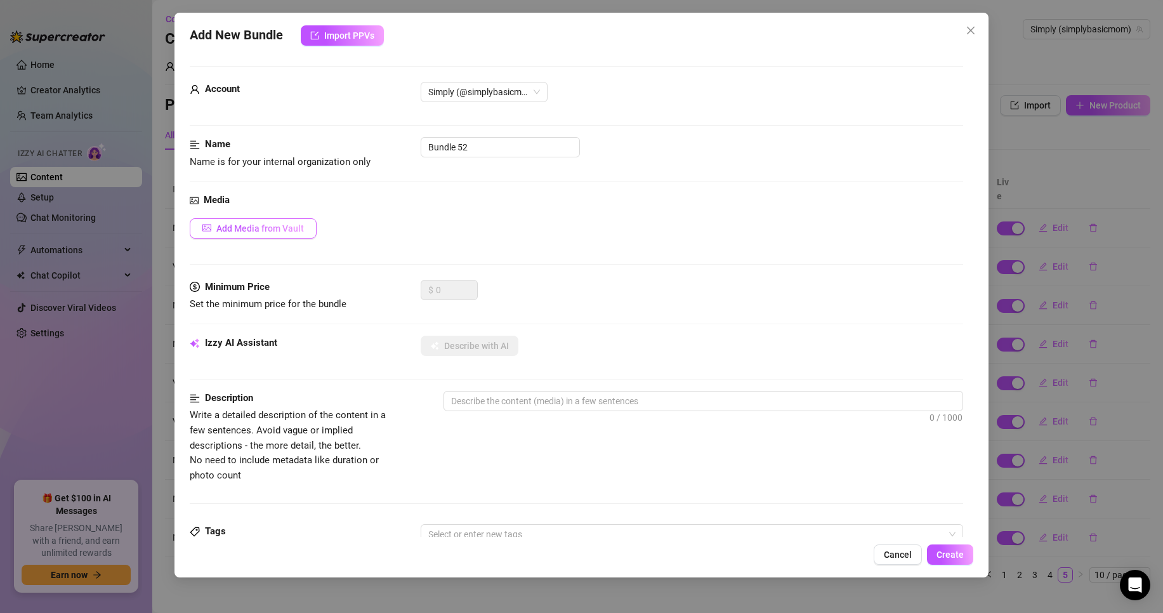
click at [283, 230] on span "Add Media from Vault" at bounding box center [260, 228] width 88 height 10
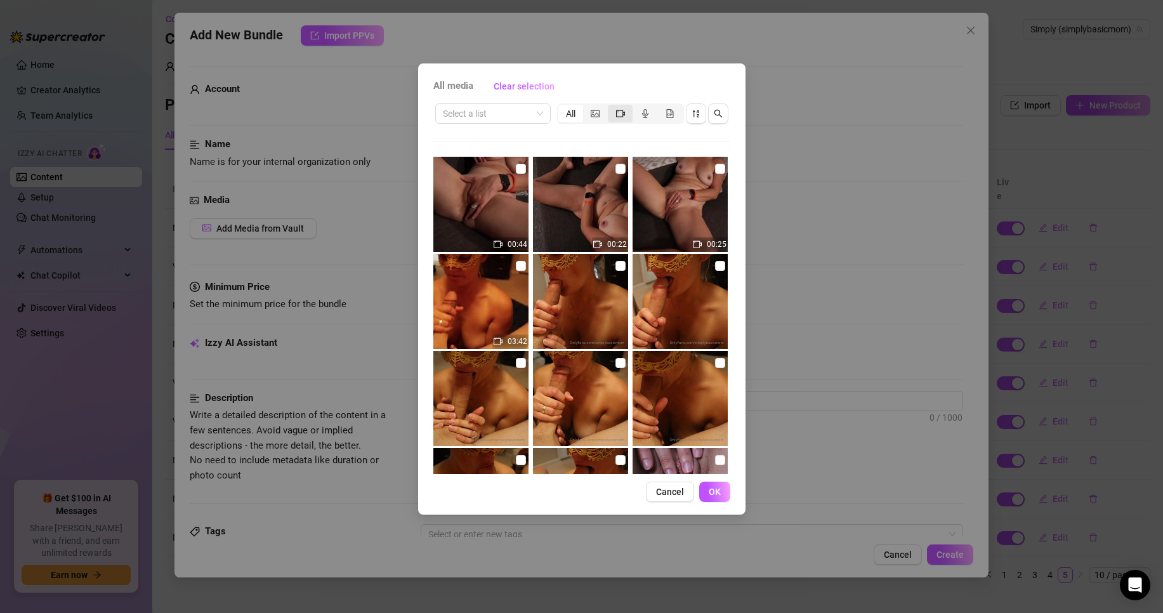
click at [615, 115] on div "segmented control" at bounding box center [620, 114] width 25 height 18
click at [611, 107] on input "segmented control" at bounding box center [611, 107] width 0 height 0
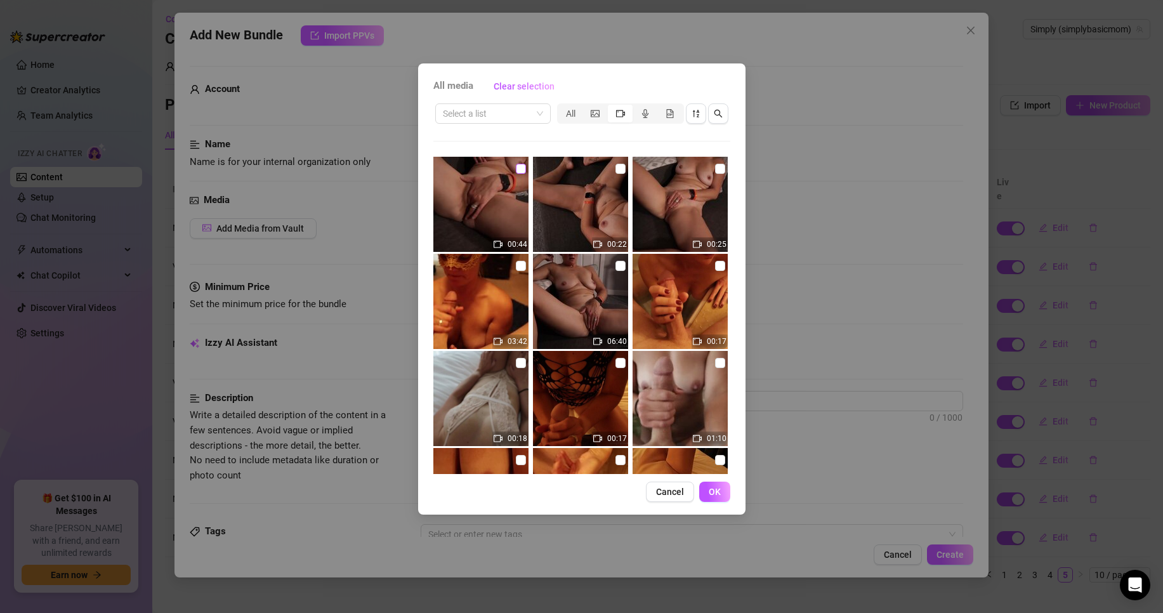
click at [520, 171] on input "checkbox" at bounding box center [521, 169] width 10 height 10
click at [706, 489] on button "OK" at bounding box center [714, 492] width 31 height 20
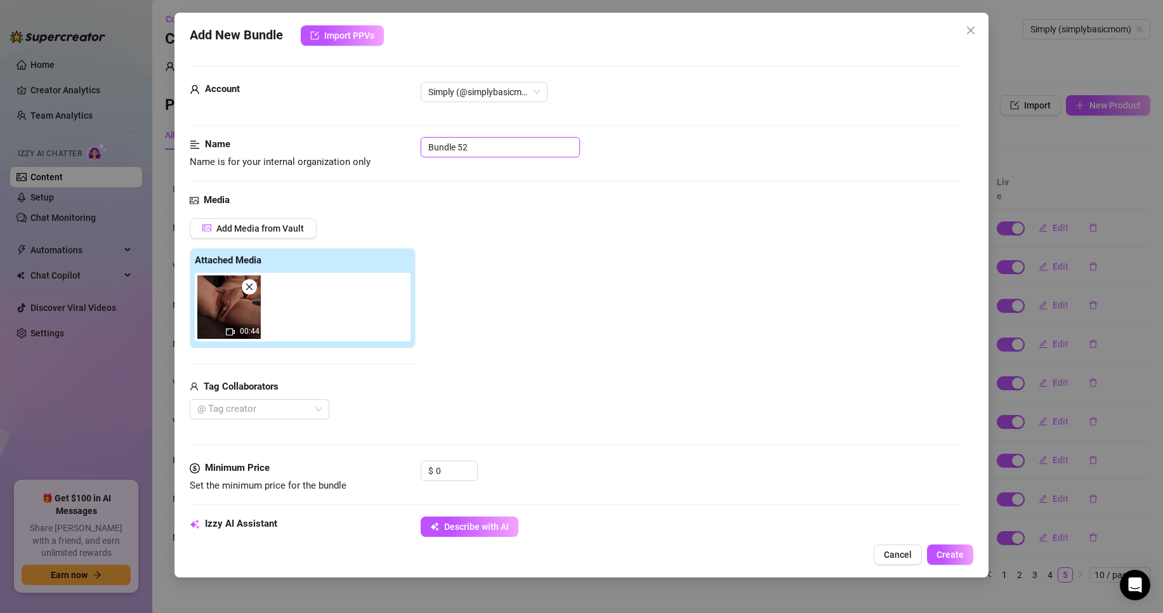
drag, startPoint x: 518, startPoint y: 150, endPoint x: 161, endPoint y: 86, distance: 362.3
click at [173, 89] on div "Add New Bundle Import PPVs Account Simply (@simplybasicmom) Name Name is for yo…" at bounding box center [581, 306] width 1163 height 613
click at [469, 466] on icon "up" at bounding box center [470, 467] width 4 height 4
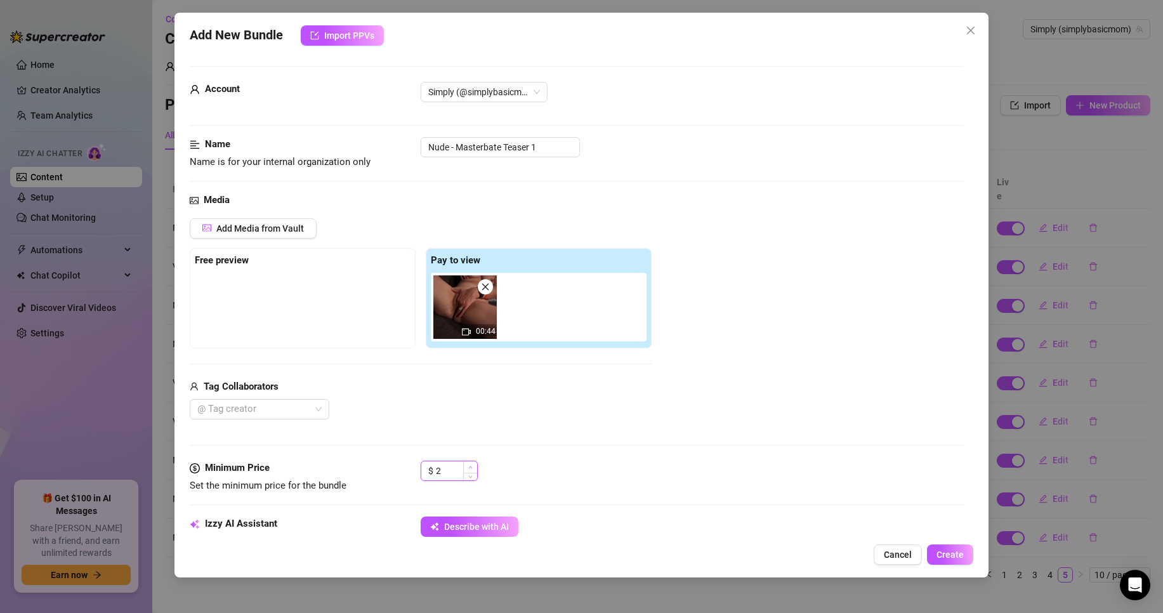
click at [469, 466] on icon "up" at bounding box center [470, 467] width 4 height 4
drag, startPoint x: 449, startPoint y: 471, endPoint x: 361, endPoint y: 456, distance: 88.9
click at [396, 463] on div "Minimum Price Set the minimum price for the bundle $ 4" at bounding box center [576, 477] width 773 height 32
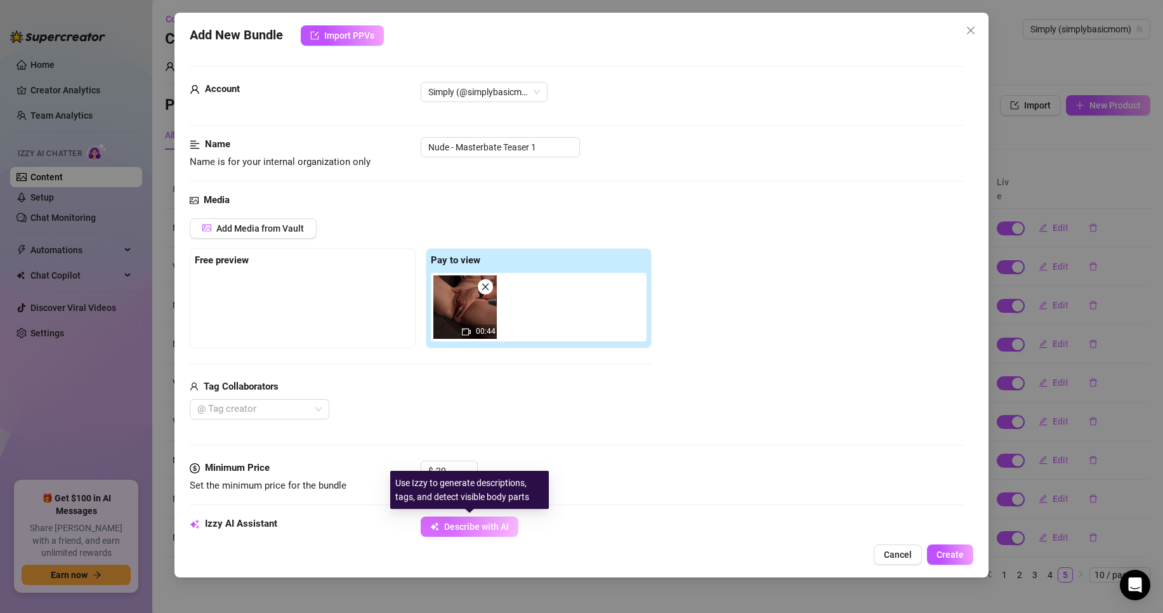
click at [437, 522] on span "button" at bounding box center [434, 527] width 9 height 10
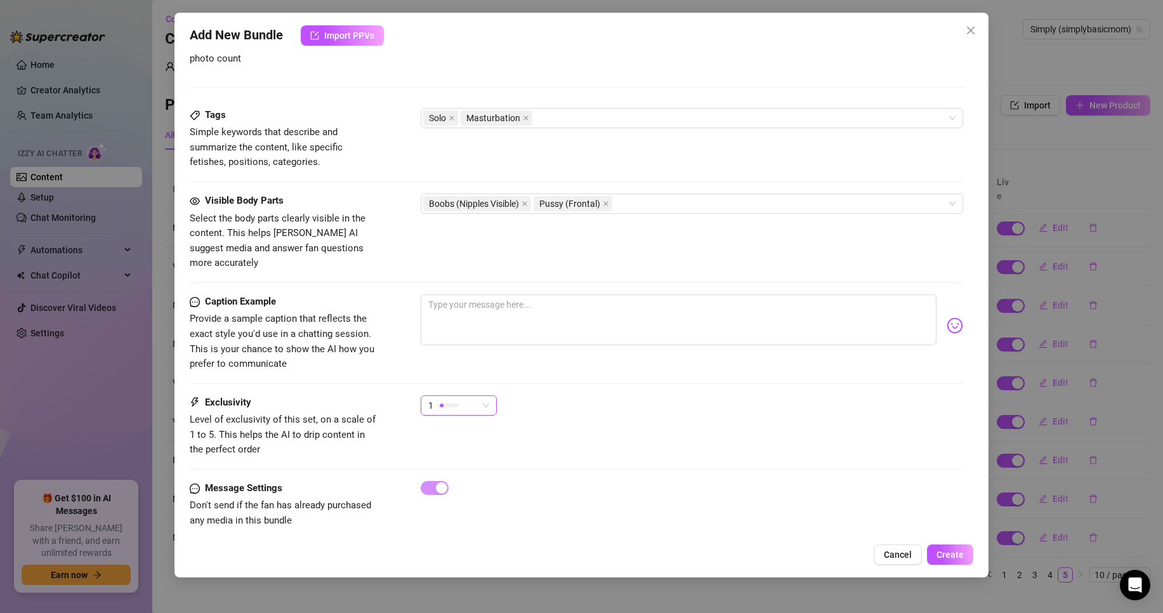
click at [449, 404] on div at bounding box center [449, 406] width 19 height 4
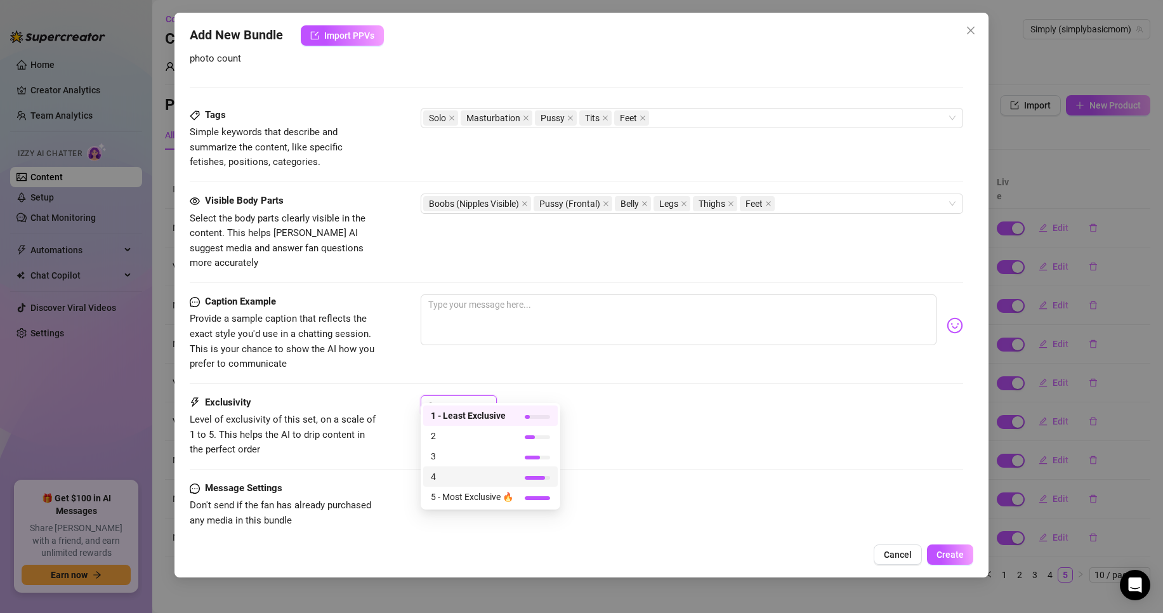
click at [445, 477] on span "4" at bounding box center [472, 477] width 82 height 14
click at [391, 357] on div "Caption Example Provide a sample caption that reflects the exact style you'd us…" at bounding box center [576, 344] width 773 height 101
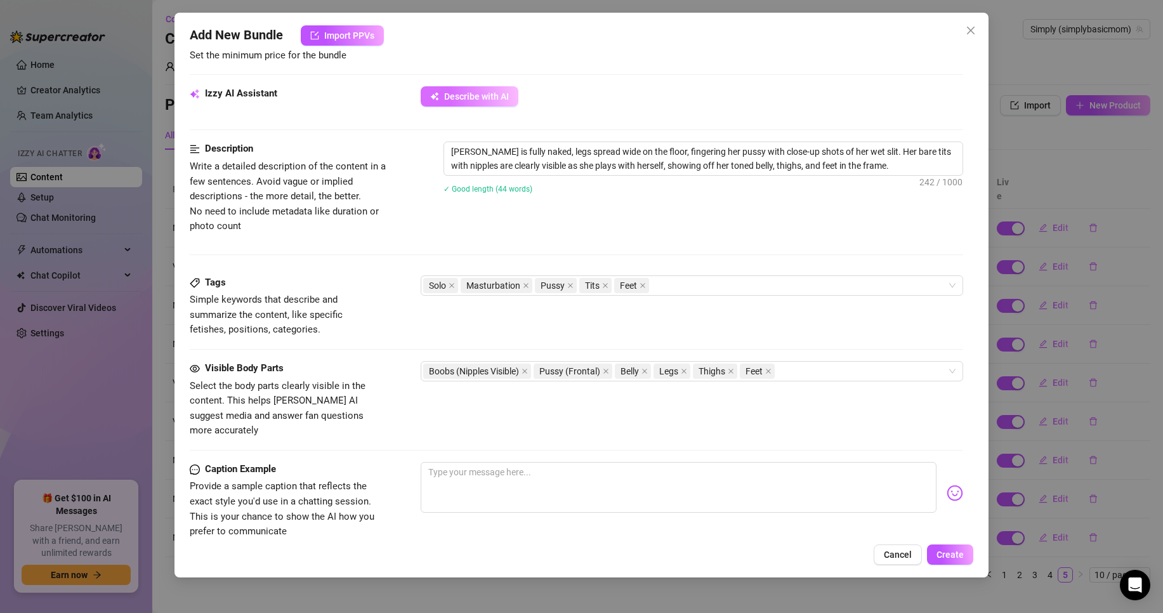
scroll to position [407, 0]
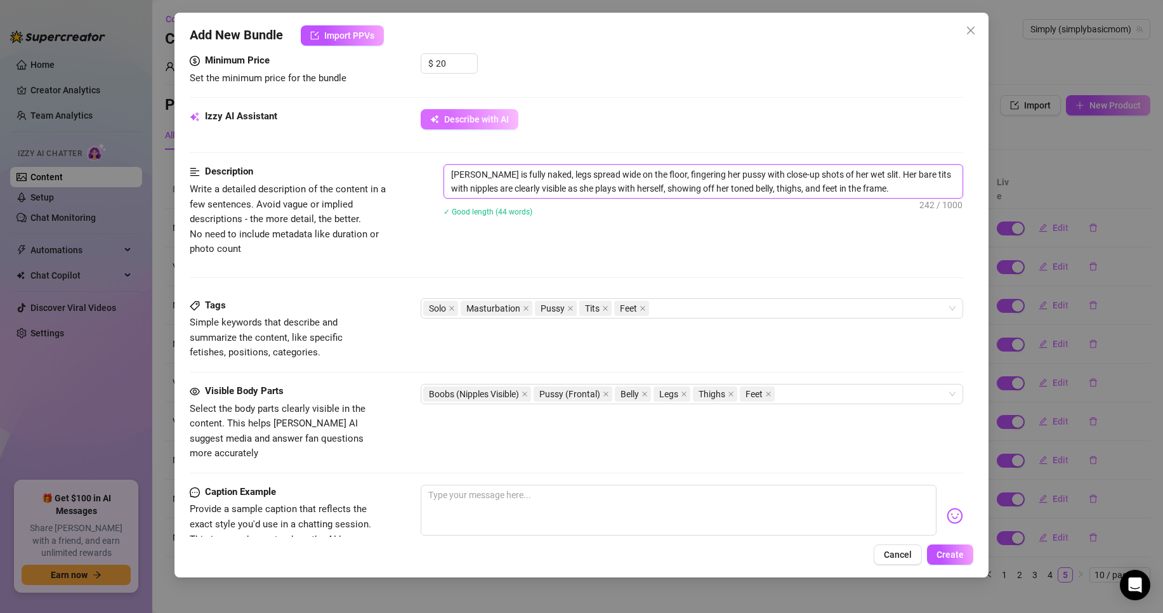
click at [918, 190] on textarea "[PERSON_NAME] is fully naked, legs spread wide on the floor, fingering her puss…" at bounding box center [703, 181] width 518 height 33
drag, startPoint x: 883, startPoint y: 204, endPoint x: 877, endPoint y: 192, distance: 13.3
click at [877, 192] on textarea "[PERSON_NAME] is fully naked, legs spread wide on the floor, fingering her puss…" at bounding box center [703, 188] width 518 height 47
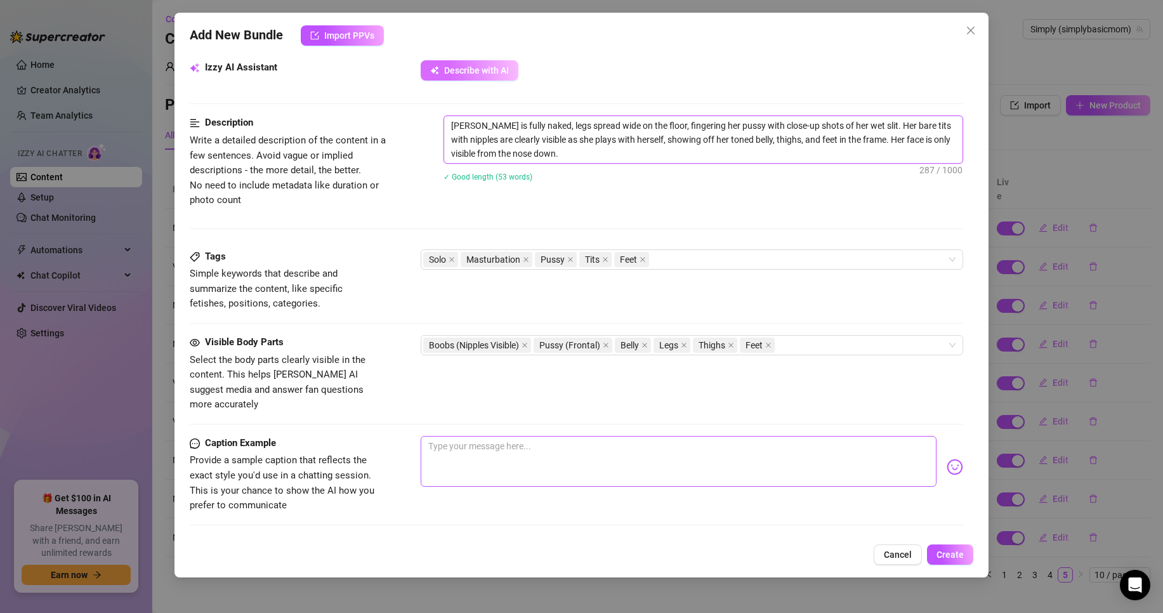
scroll to position [598, 0]
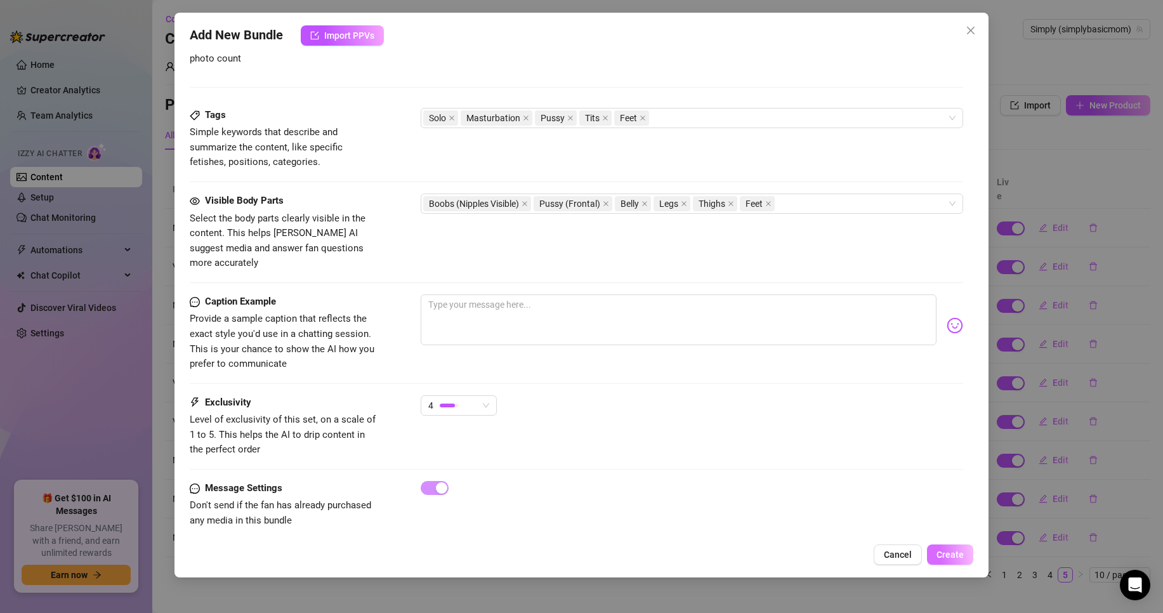
click at [963, 556] on span "Create" at bounding box center [950, 554] width 27 height 10
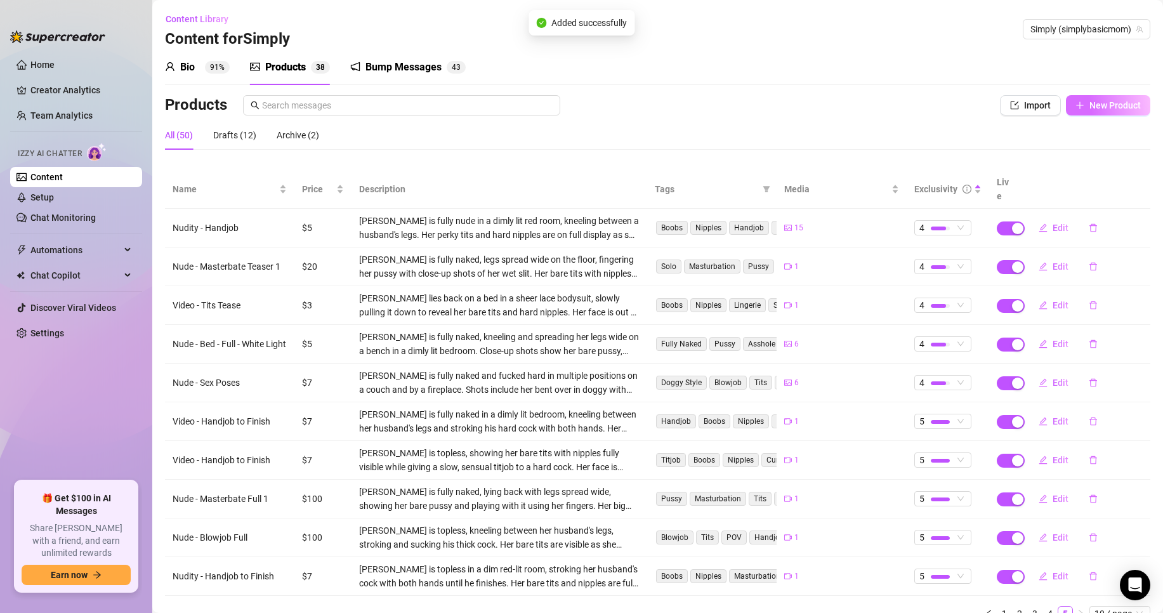
click at [1103, 109] on span "New Product" at bounding box center [1114, 105] width 51 height 10
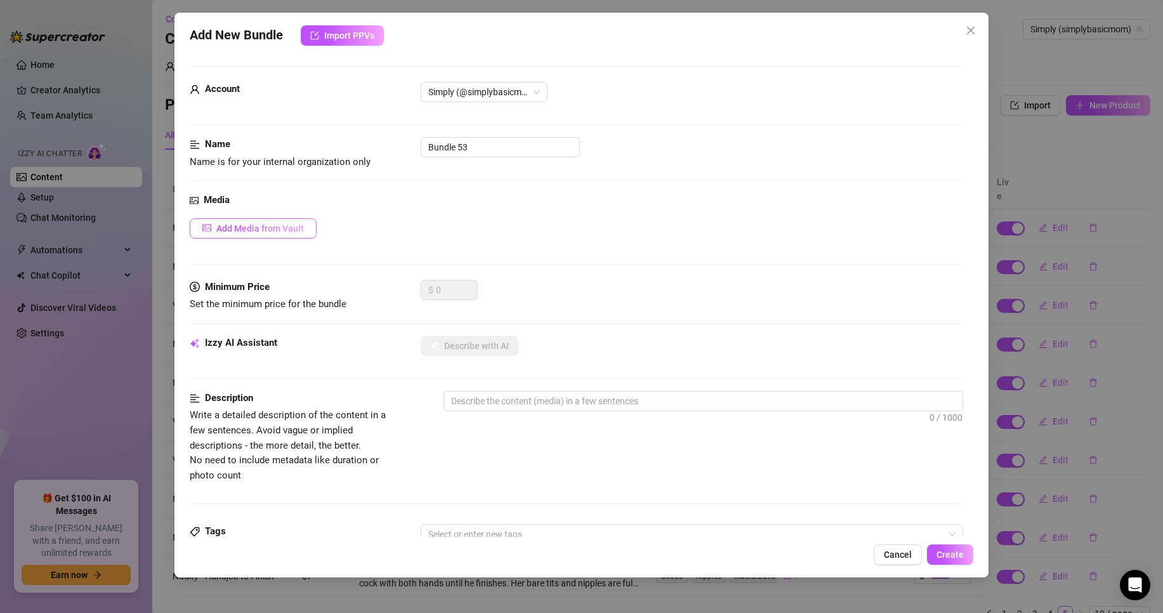
click at [271, 232] on span "Add Media from Vault" at bounding box center [260, 228] width 88 height 10
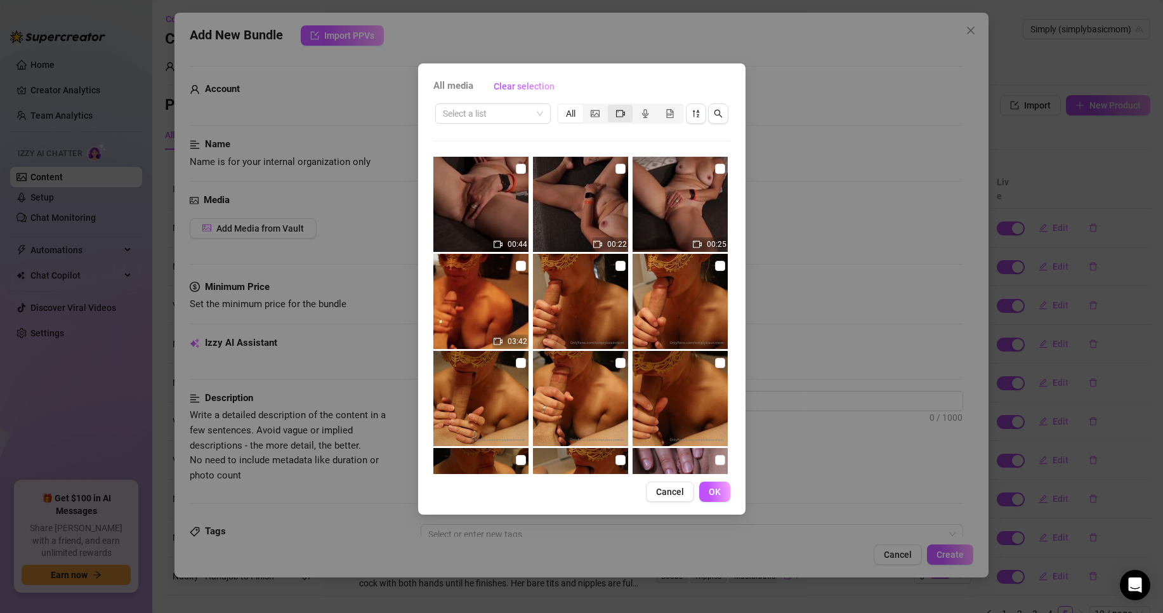
click at [622, 112] on icon "video-camera" at bounding box center [620, 113] width 9 height 7
click at [611, 107] on input "segmented control" at bounding box center [611, 107] width 0 height 0
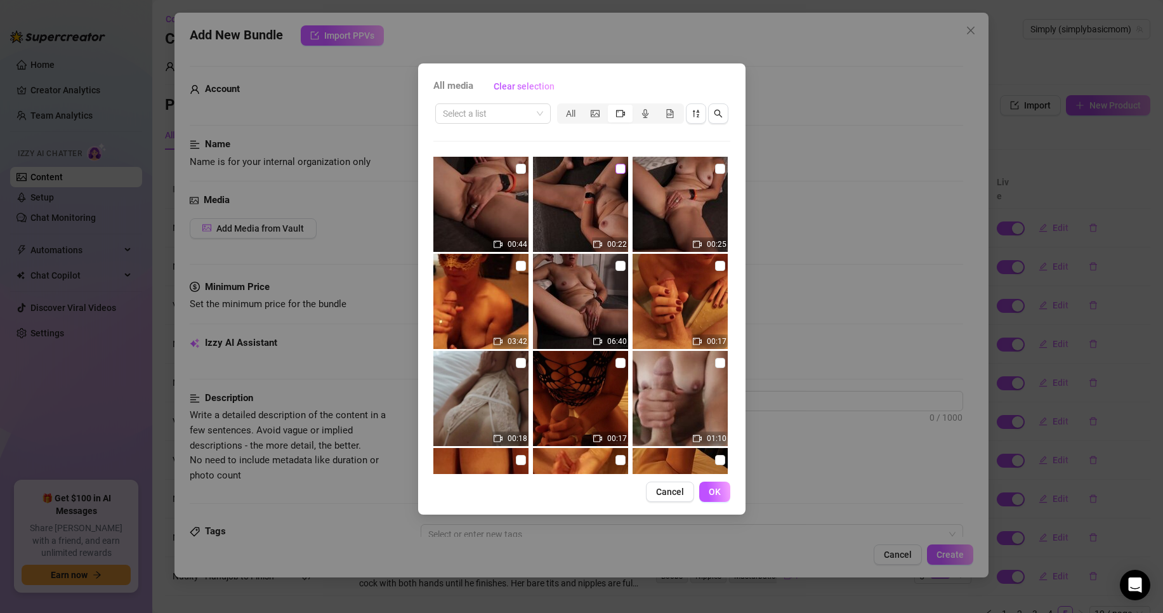
click at [617, 168] on input "checkbox" at bounding box center [620, 169] width 10 height 10
click at [720, 494] on span "OK" at bounding box center [715, 492] width 12 height 10
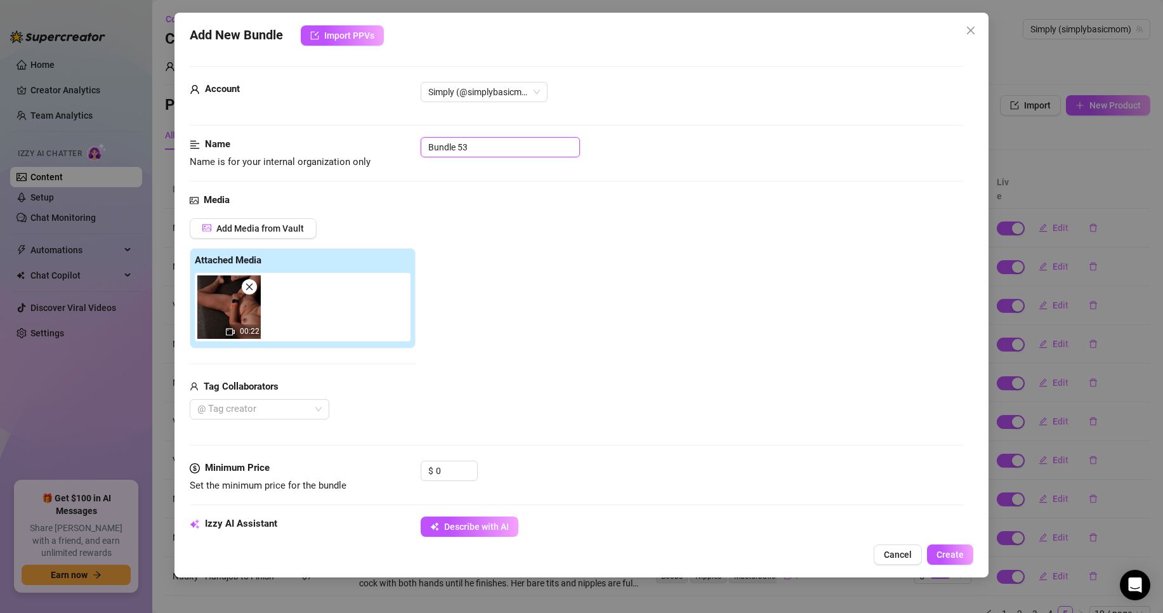
drag, startPoint x: 496, startPoint y: 149, endPoint x: 132, endPoint y: 115, distance: 365.2
click at [136, 117] on div "Add New Bundle Import PPVs Account Simply (@simplybasicmom) Name Name is for yo…" at bounding box center [581, 306] width 1163 height 613
drag, startPoint x: 452, startPoint y: 470, endPoint x: 378, endPoint y: 455, distance: 76.4
click at [378, 455] on form "Account Simply (@simplybasicmom) Name Name is for your internal organization on…" at bounding box center [576, 608] width 773 height 1084
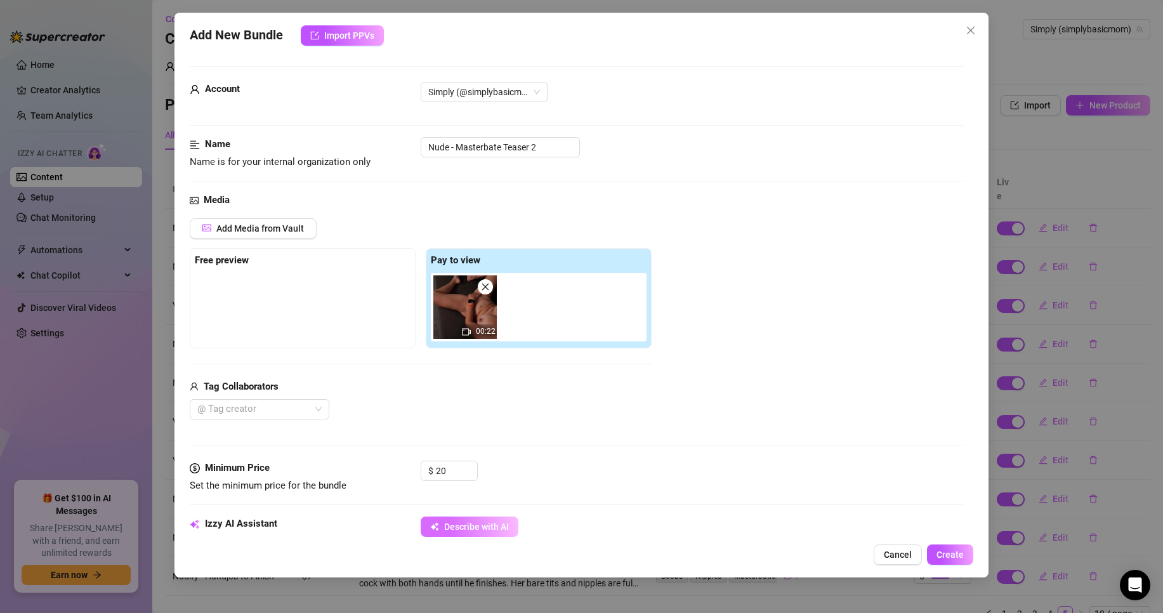
click at [494, 530] on span "Describe with AI" at bounding box center [476, 527] width 65 height 10
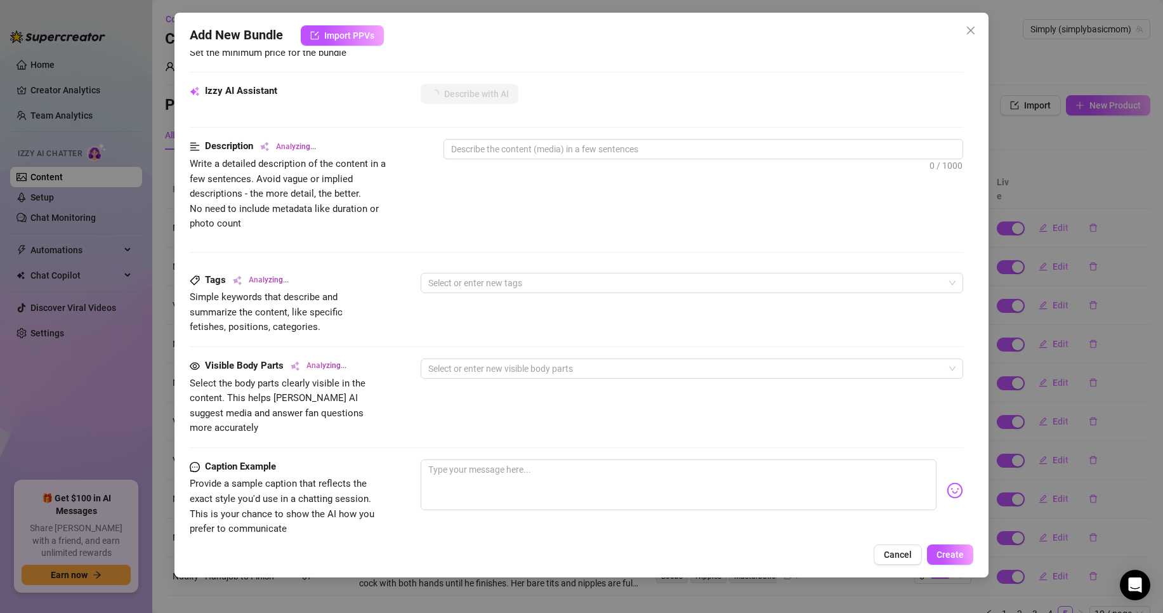
scroll to position [571, 0]
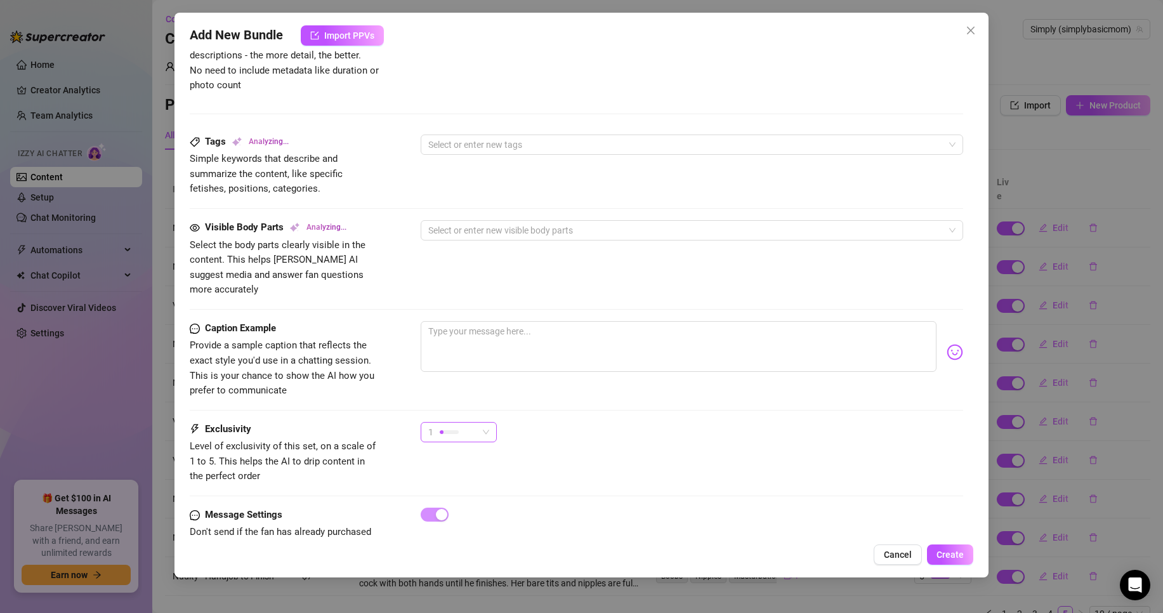
click at [449, 426] on div at bounding box center [449, 432] width 19 height 12
click at [448, 501] on span "4" at bounding box center [472, 503] width 82 height 14
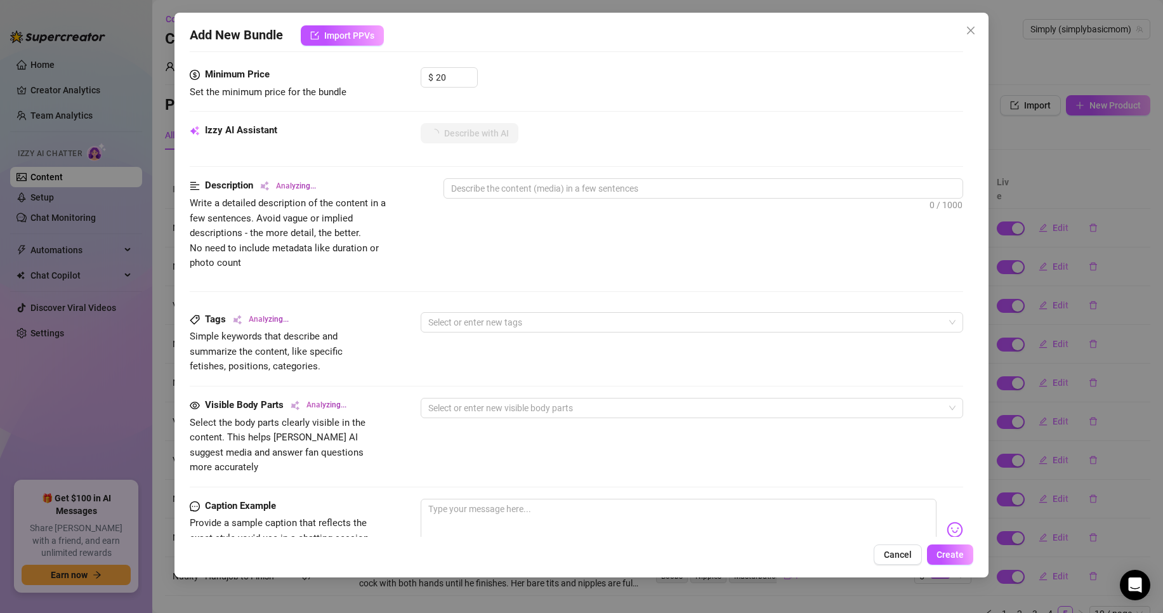
scroll to position [381, 0]
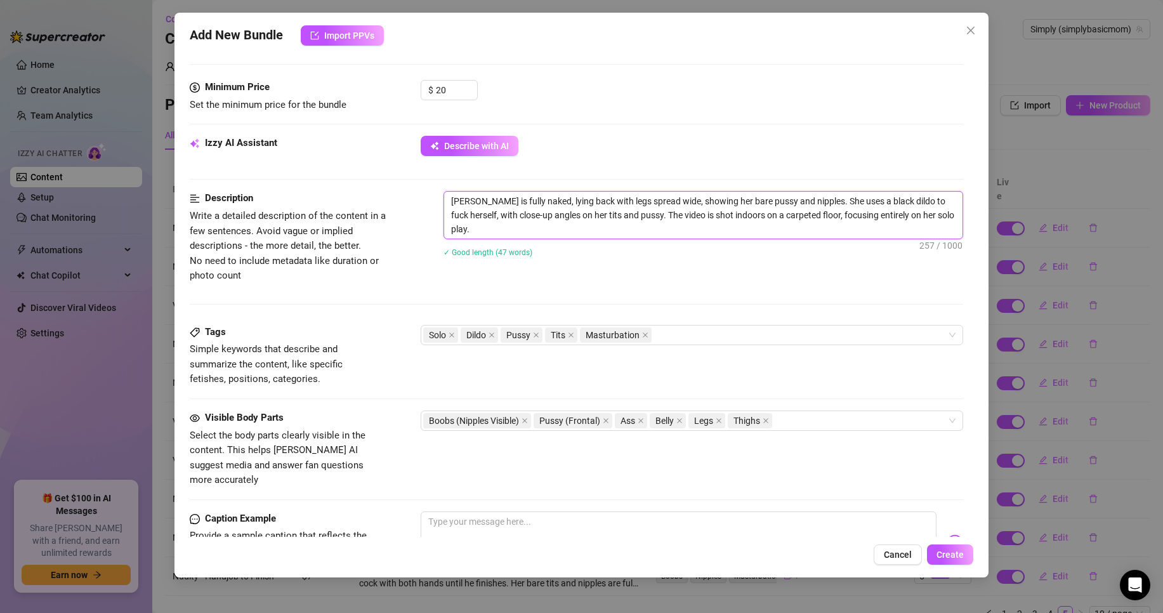
drag, startPoint x: 891, startPoint y: 202, endPoint x: 849, endPoint y: 203, distance: 41.9
click at [849, 203] on textarea "[PERSON_NAME] is fully naked, lying back with legs spread wide, showing her bar…" at bounding box center [703, 215] width 518 height 47
click at [943, 214] on textarea "[PERSON_NAME] is fully naked, lying back with legs spread wide, showing her bar…" at bounding box center [703, 208] width 518 height 33
paste textarea "Her face is only visible from the nose down."
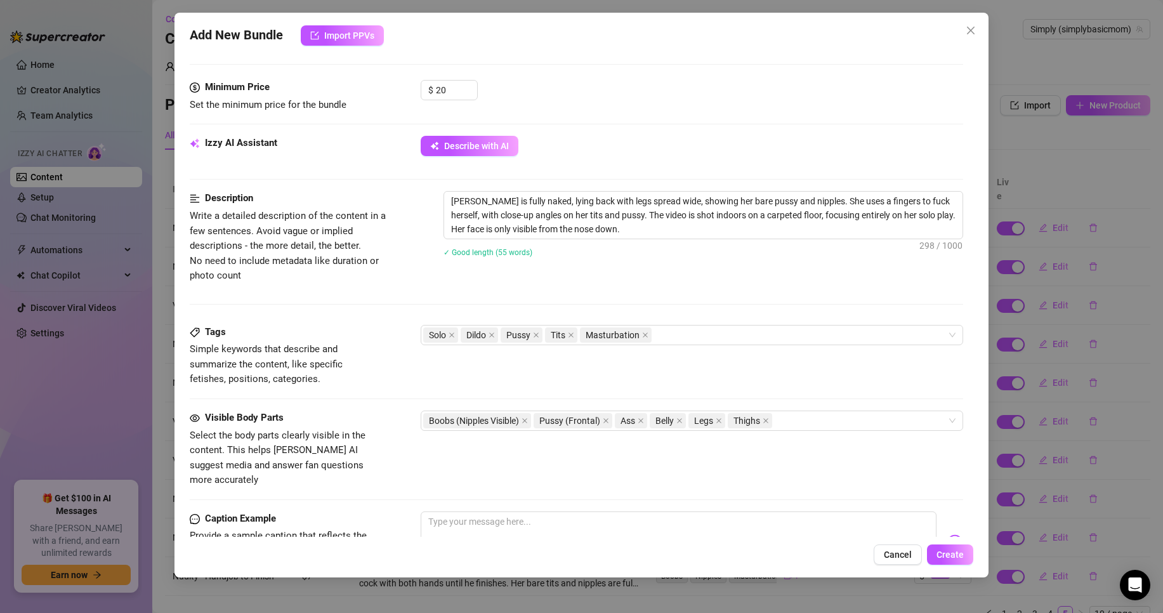
click at [397, 323] on div "Description Write a detailed description of the content in a few sentences. Avo…" at bounding box center [576, 257] width 773 height 133
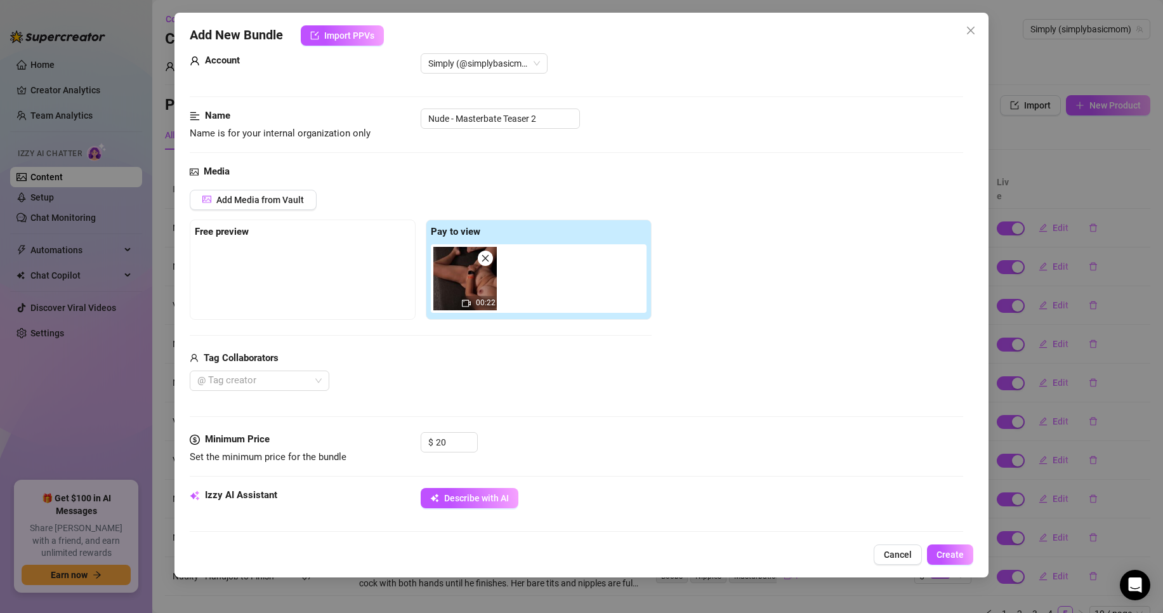
scroll to position [27, 0]
click at [957, 558] on span "Create" at bounding box center [950, 554] width 27 height 10
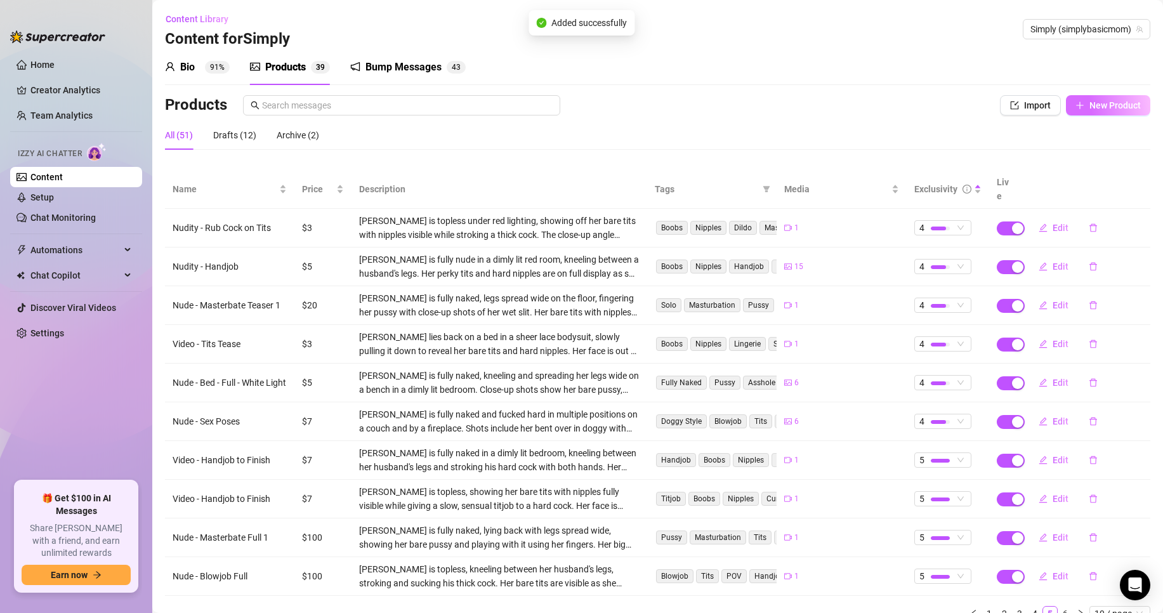
click at [1089, 103] on span "New Product" at bounding box center [1114, 105] width 51 height 10
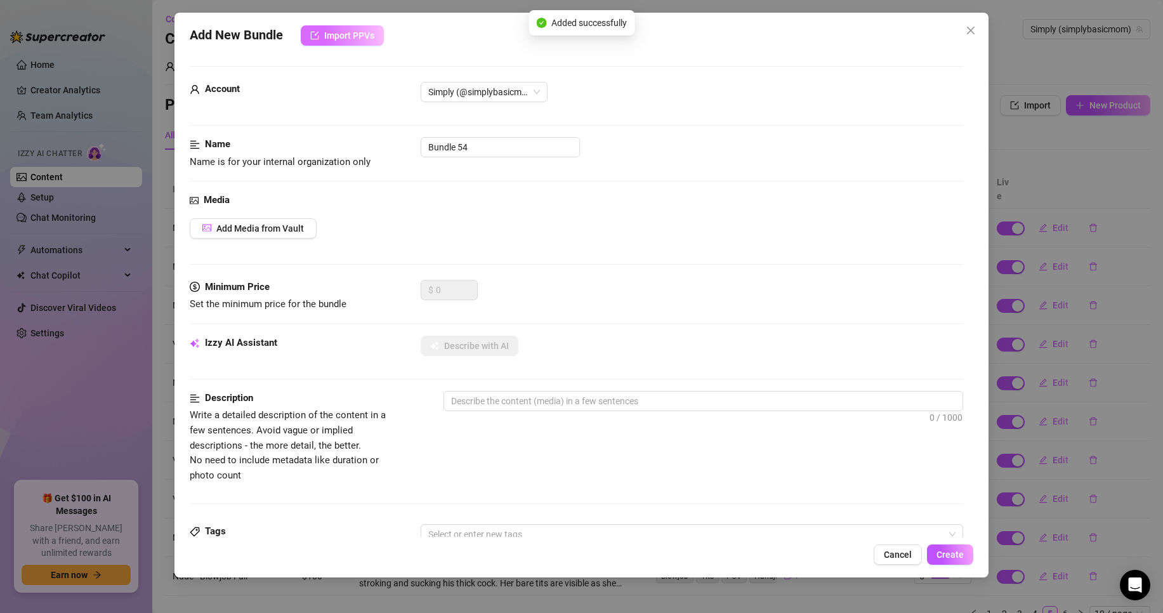
click at [349, 35] on span "Import PPVs" at bounding box center [349, 35] width 50 height 10
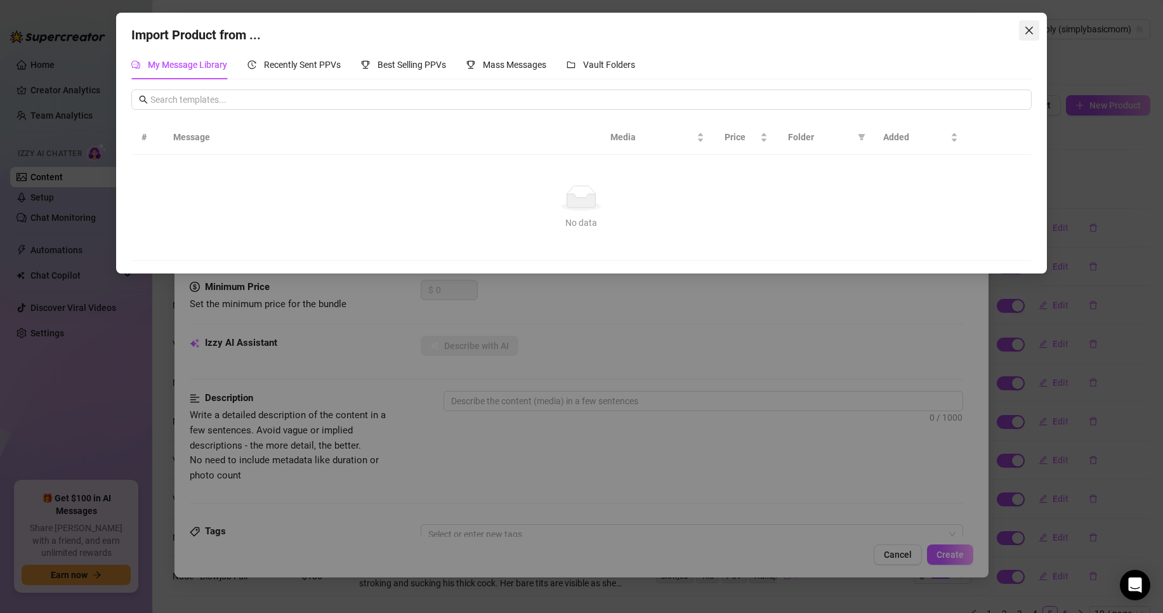
click at [1025, 31] on icon "close" at bounding box center [1029, 30] width 10 height 10
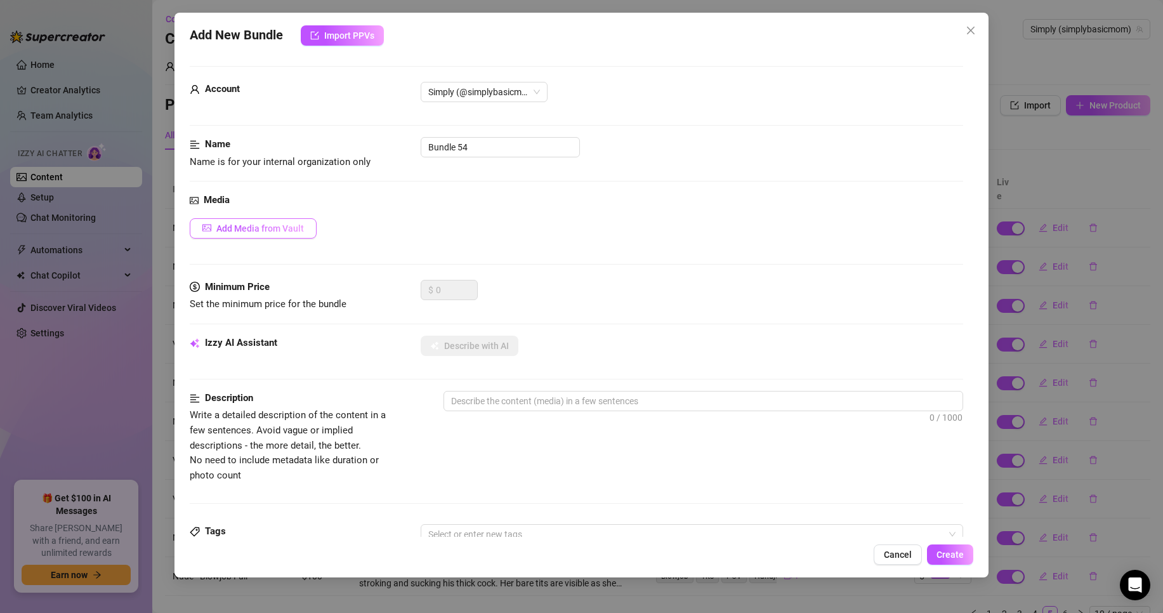
click at [242, 227] on span "Add Media from Vault" at bounding box center [260, 228] width 88 height 10
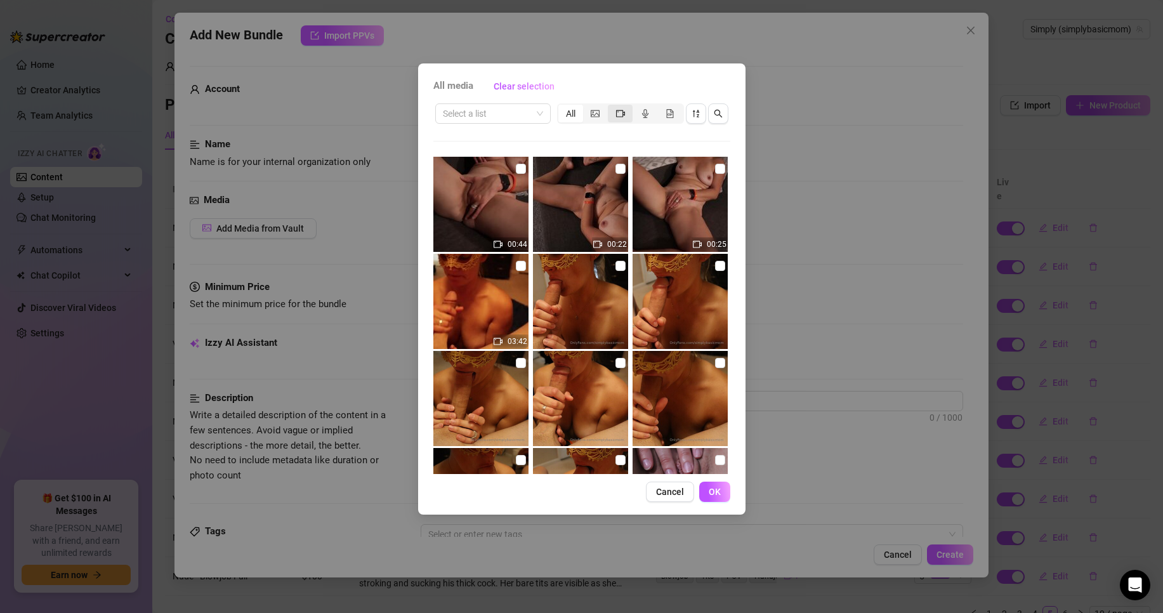
click at [619, 117] on span "segmented control" at bounding box center [620, 113] width 9 height 10
click at [611, 107] on input "segmented control" at bounding box center [611, 107] width 0 height 0
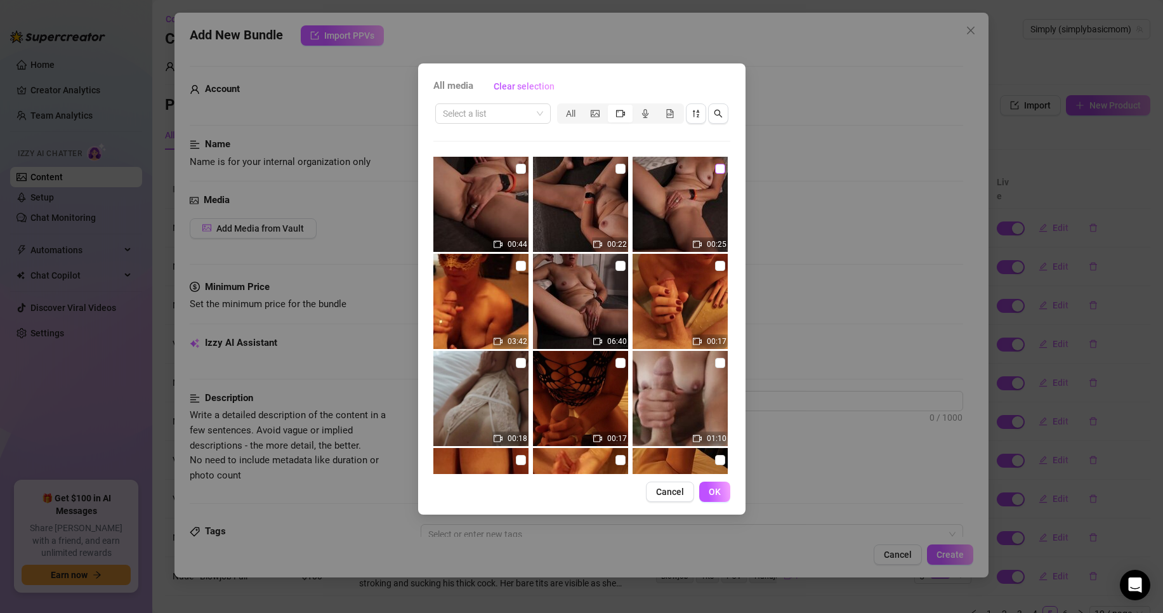
click at [715, 169] on input "checkbox" at bounding box center [720, 169] width 10 height 10
click at [719, 489] on span "OK" at bounding box center [715, 492] width 12 height 10
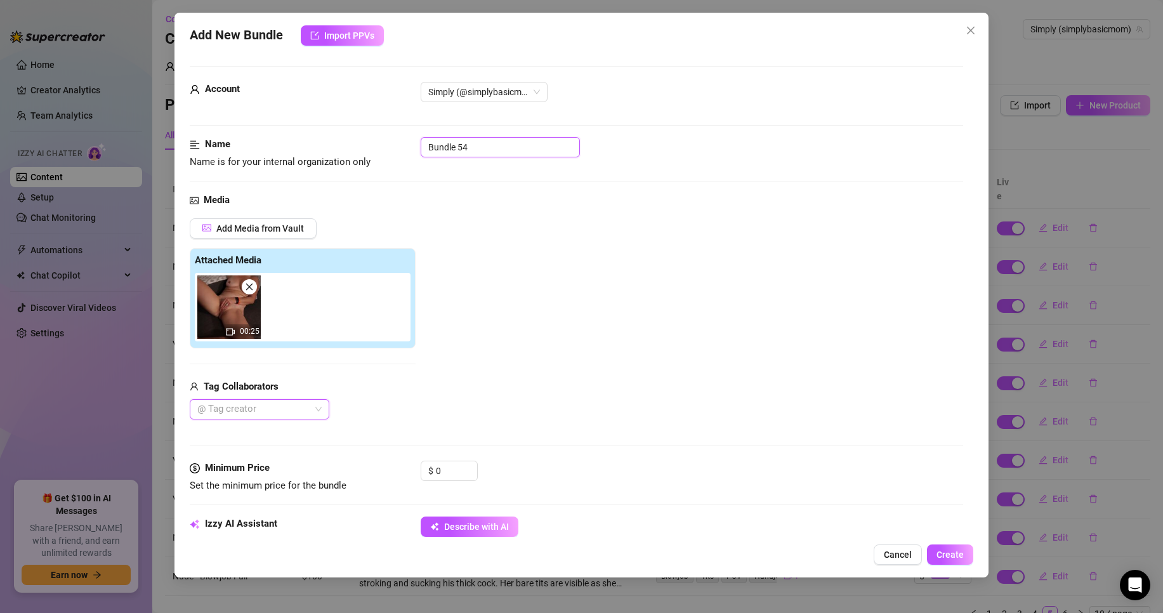
drag, startPoint x: 470, startPoint y: 142, endPoint x: 82, endPoint y: 69, distance: 394.5
click at [159, 94] on div "Add New Bundle Import PPVs Account Simply (@simplybasicmom) Name Name is for yo…" at bounding box center [581, 306] width 1163 height 613
drag, startPoint x: 456, startPoint y: 473, endPoint x: 412, endPoint y: 473, distance: 43.2
click at [412, 473] on div "Minimum Price Set the minimum price for the bundle $ 0" at bounding box center [576, 477] width 773 height 32
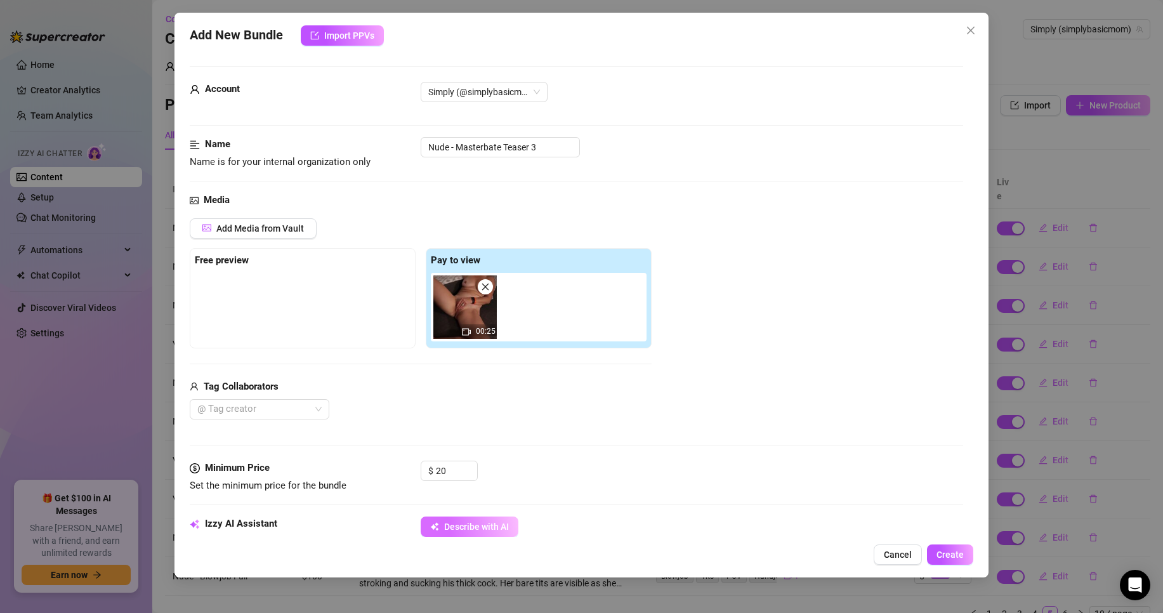
click at [437, 527] on icon "button" at bounding box center [434, 526] width 9 height 9
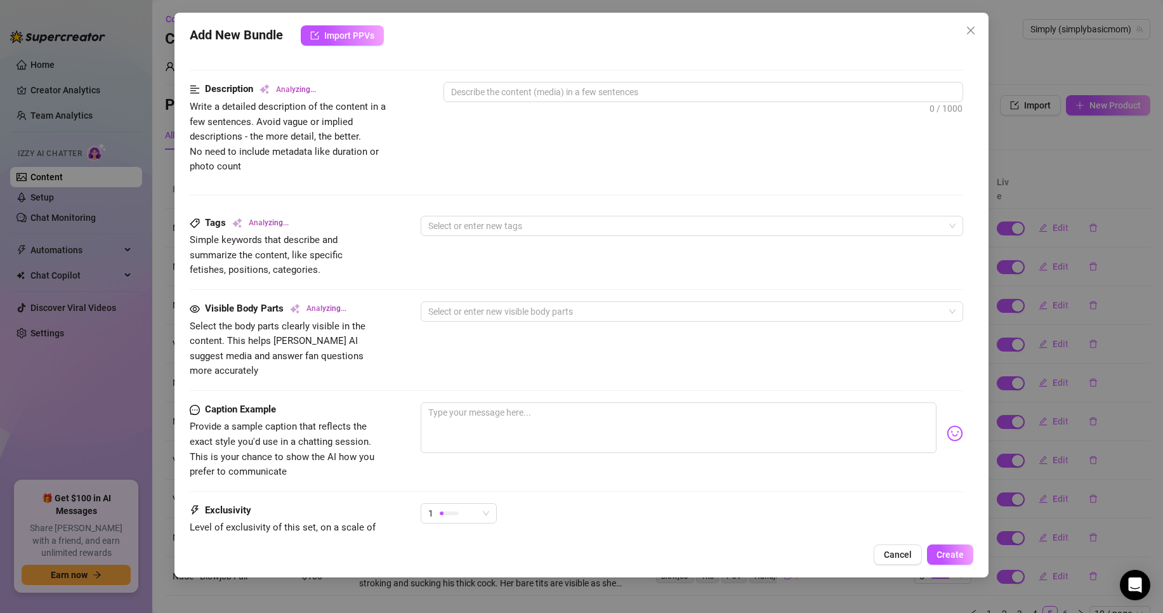
scroll to position [571, 0]
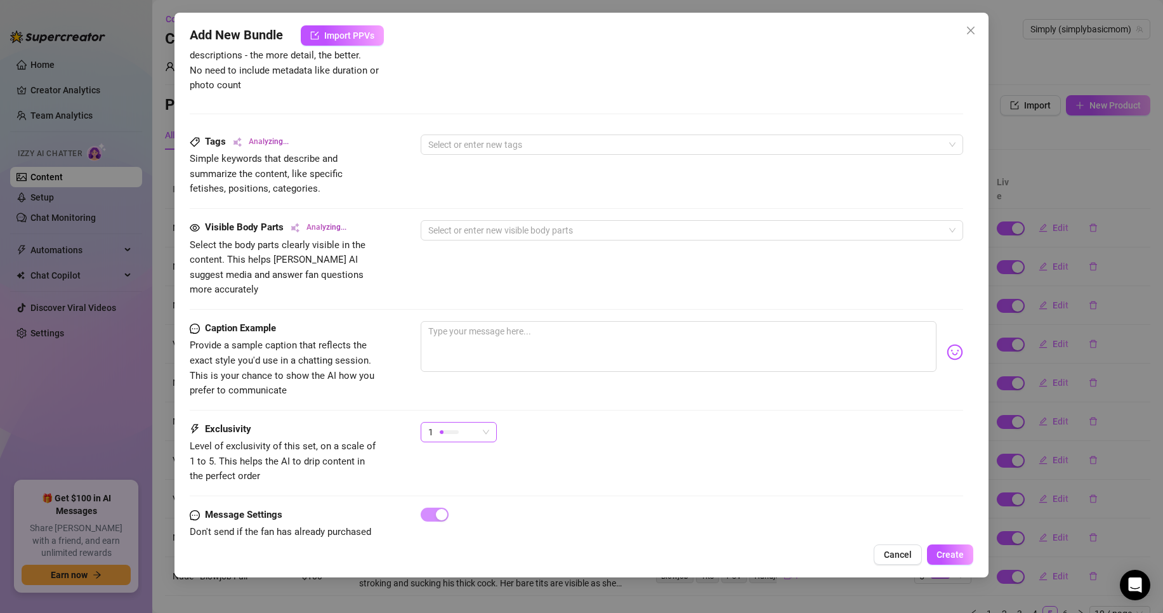
click at [456, 425] on div "1" at bounding box center [452, 432] width 49 height 19
click at [447, 497] on span "4" at bounding box center [472, 503] width 82 height 14
click at [742, 488] on div "Exclusivity Level of exclusivity of this set, on a scale of 1 to 5. This helps …" at bounding box center [576, 465] width 773 height 86
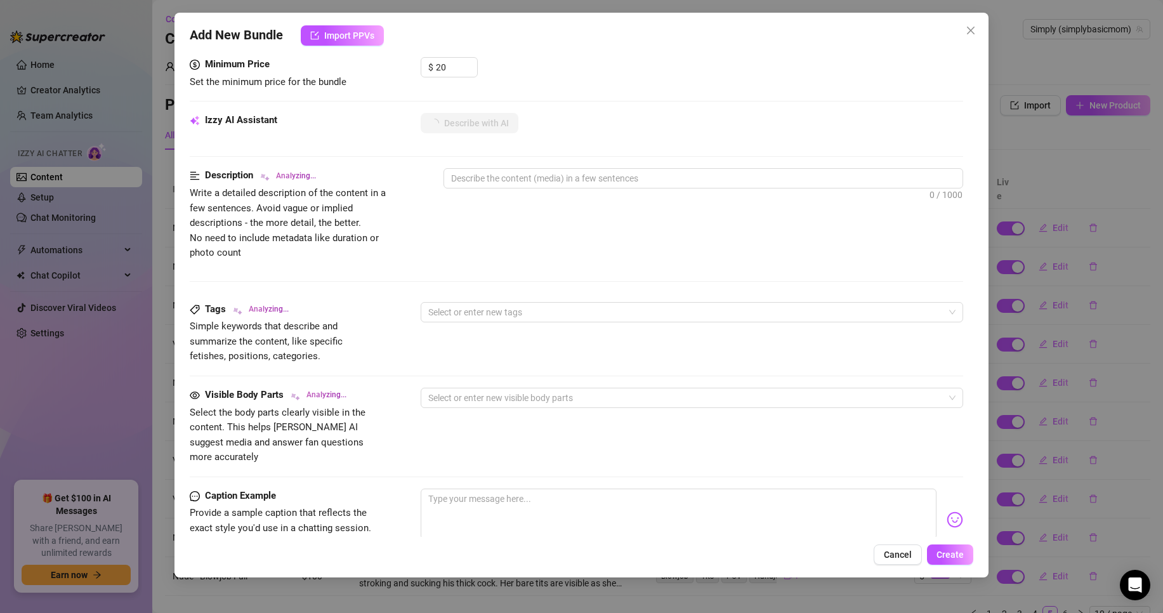
scroll to position [381, 0]
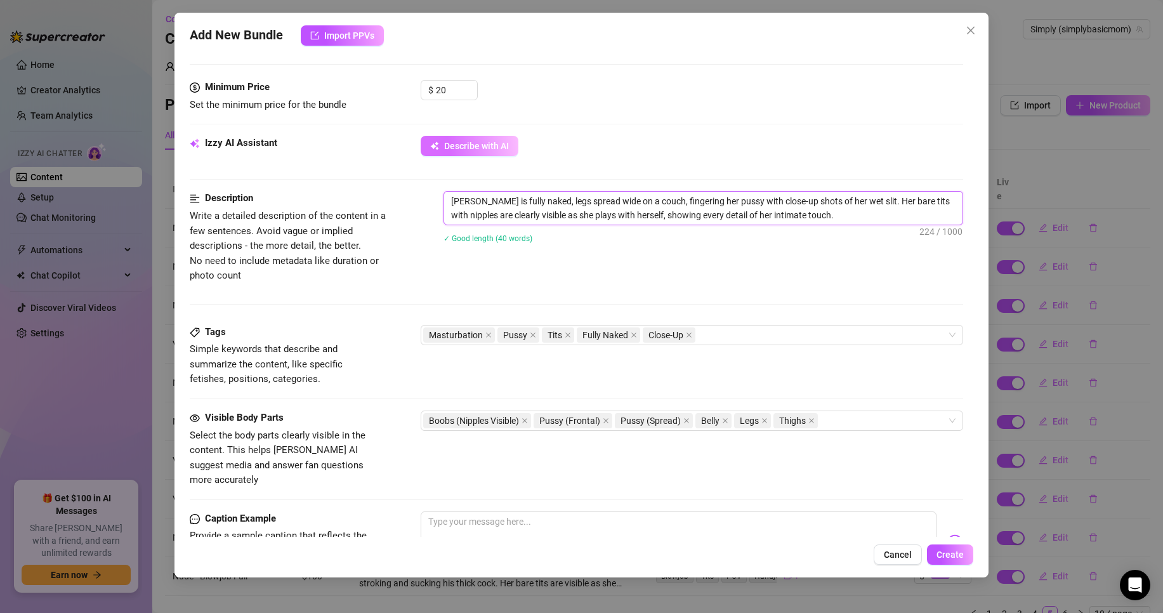
click at [845, 215] on textarea "[PERSON_NAME] is fully naked, legs spread wide on a couch, fingering her pussy …" at bounding box center [703, 208] width 518 height 33
paste textarea "Her face is only visible from the nose down."
click at [953, 551] on span "Create" at bounding box center [950, 554] width 27 height 10
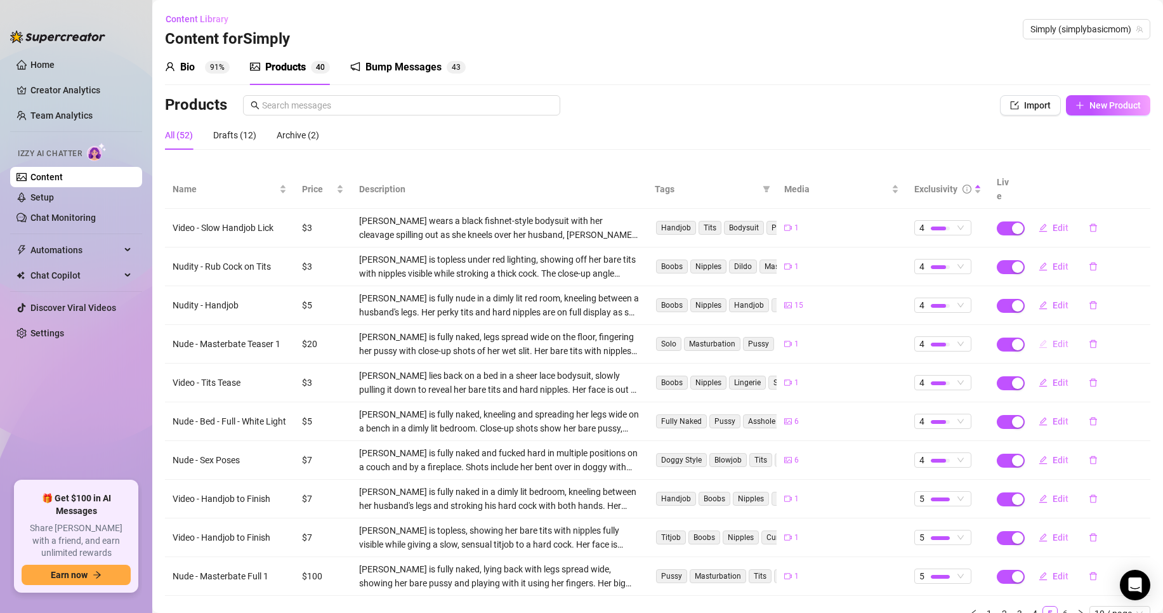
click at [1053, 339] on span "Edit" at bounding box center [1061, 344] width 16 height 10
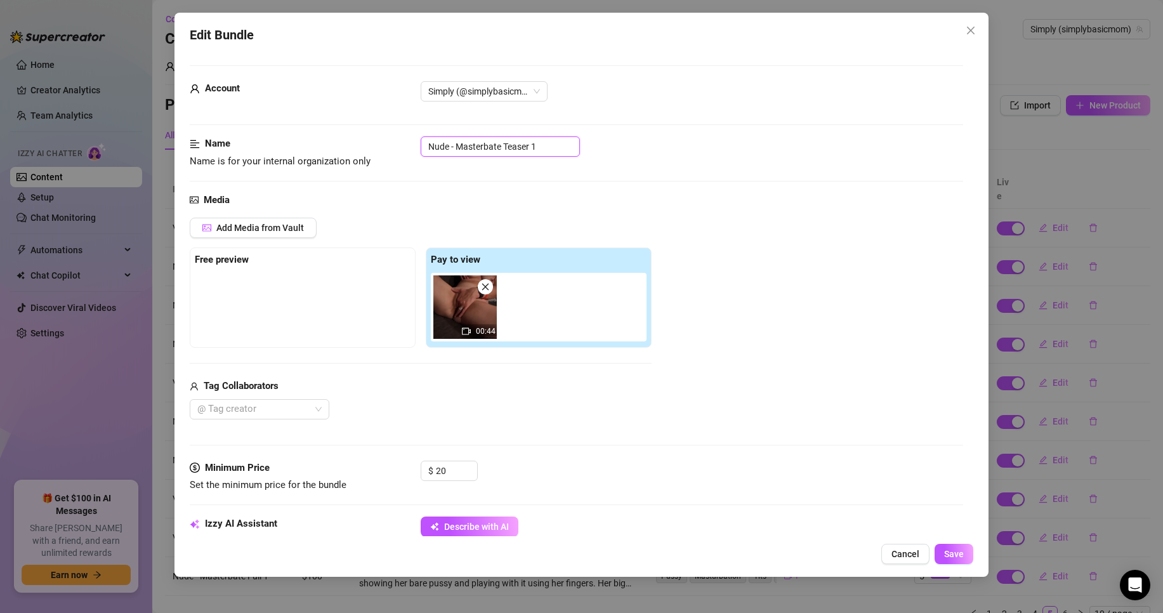
click at [434, 150] on input "Nude - Masterbate Teaser 1" at bounding box center [500, 146] width 159 height 20
click at [431, 147] on input "Video - Masterbate Teaser 1" at bounding box center [500, 146] width 159 height 20
click at [964, 556] on span "Save" at bounding box center [954, 554] width 20 height 10
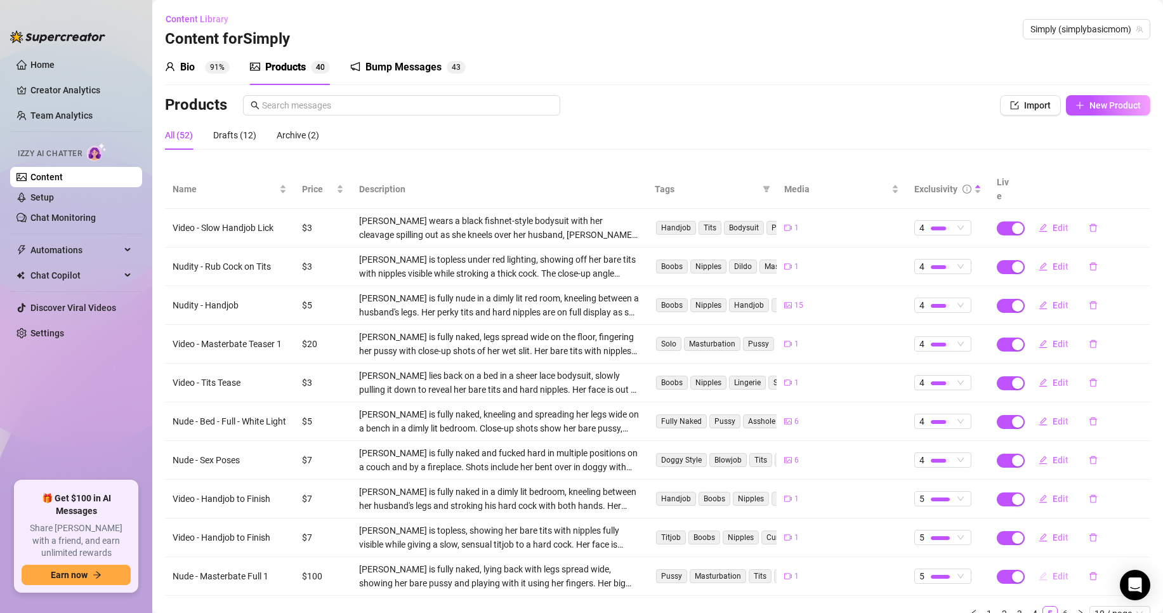
click at [1053, 571] on span "Edit" at bounding box center [1061, 576] width 16 height 10
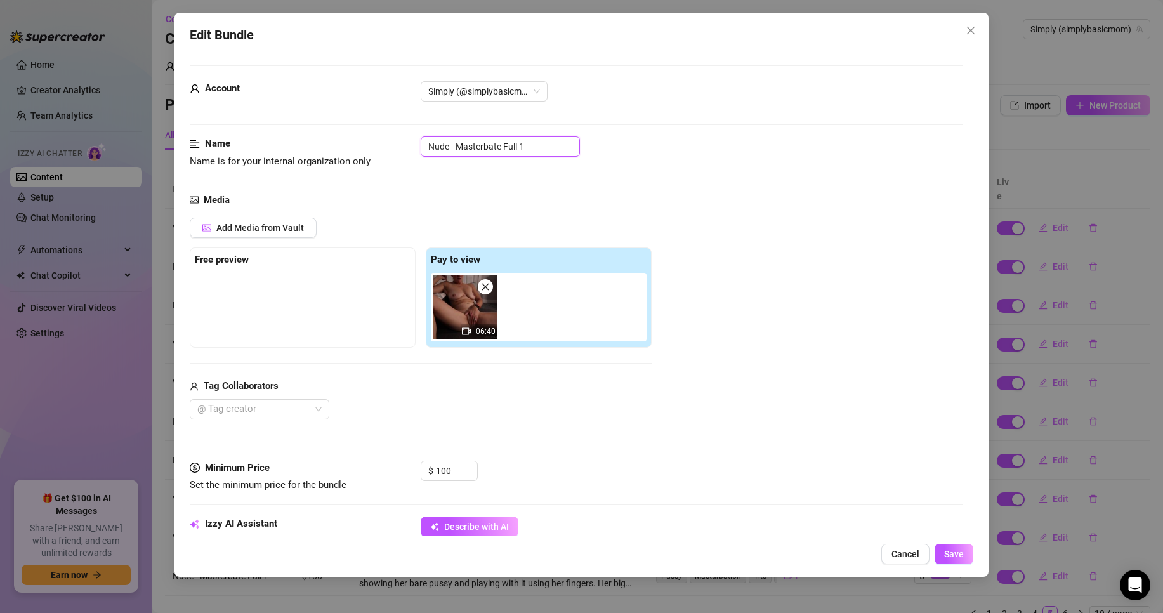
click at [435, 147] on input "Nude - Masterbate Full 1" at bounding box center [500, 146] width 159 height 20
paste input "Video"
click at [951, 555] on span "Save" at bounding box center [954, 554] width 20 height 10
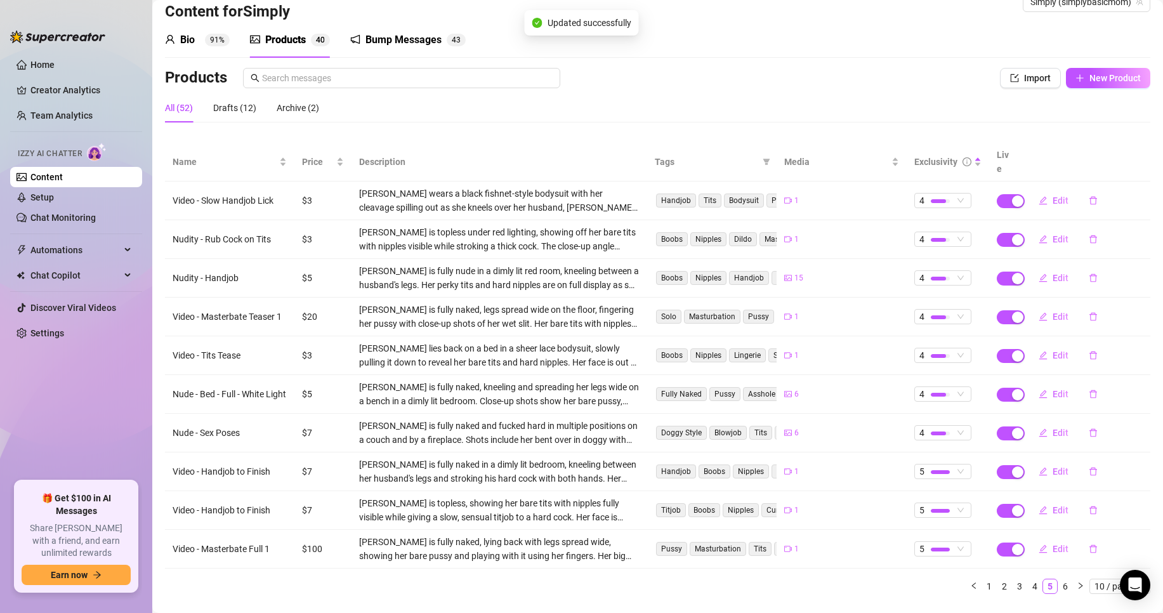
scroll to position [43, 0]
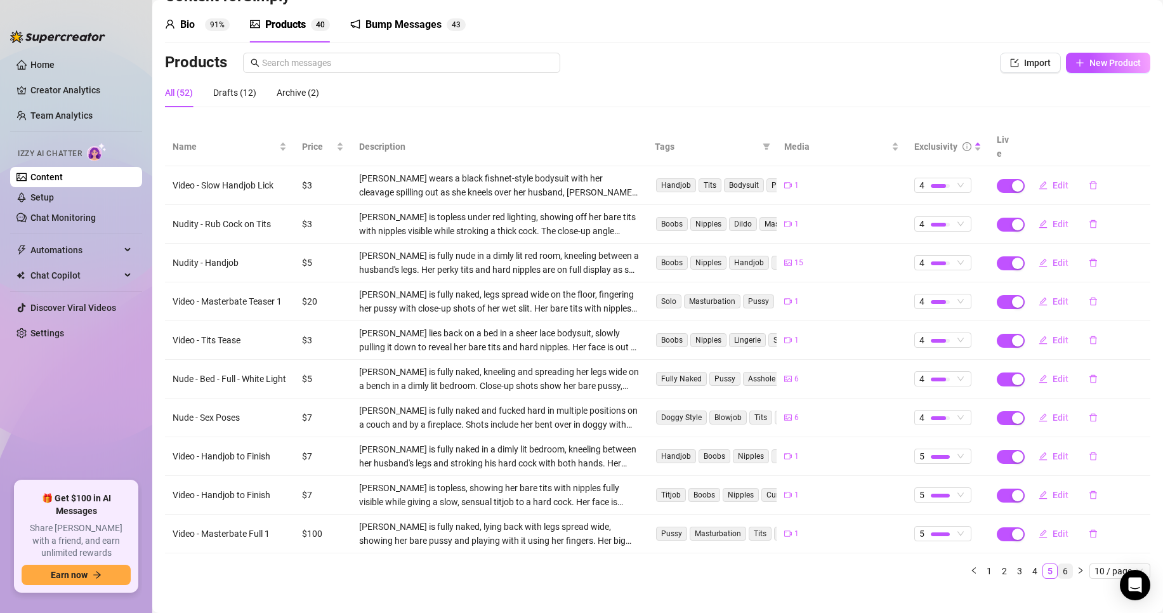
click at [1060, 564] on link "6" at bounding box center [1065, 571] width 14 height 14
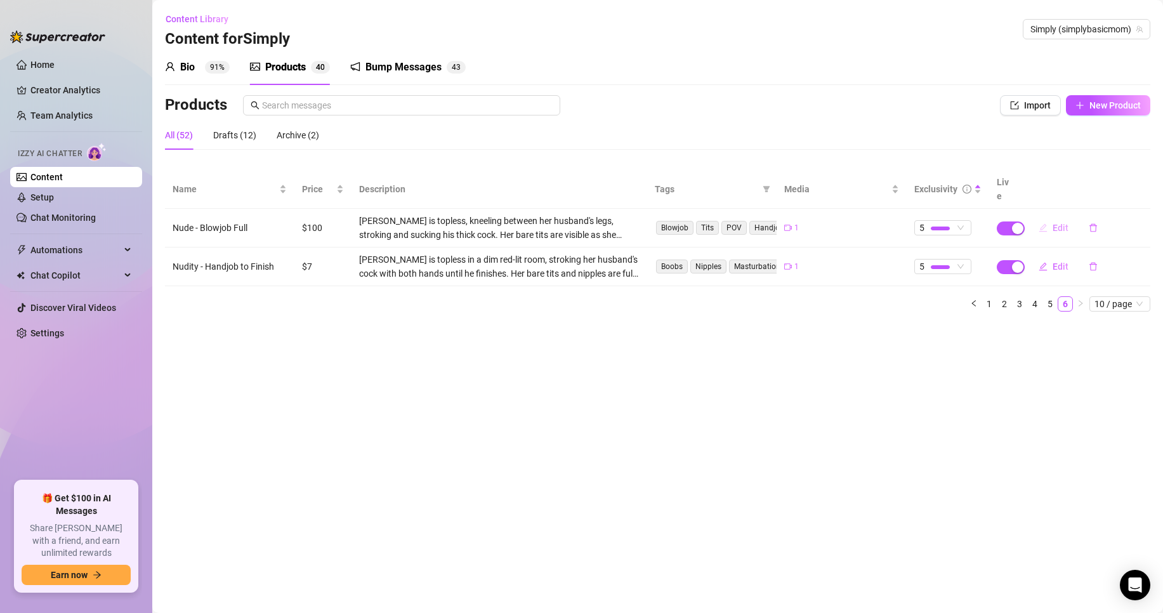
click at [1048, 218] on button "Edit" at bounding box center [1054, 228] width 50 height 20
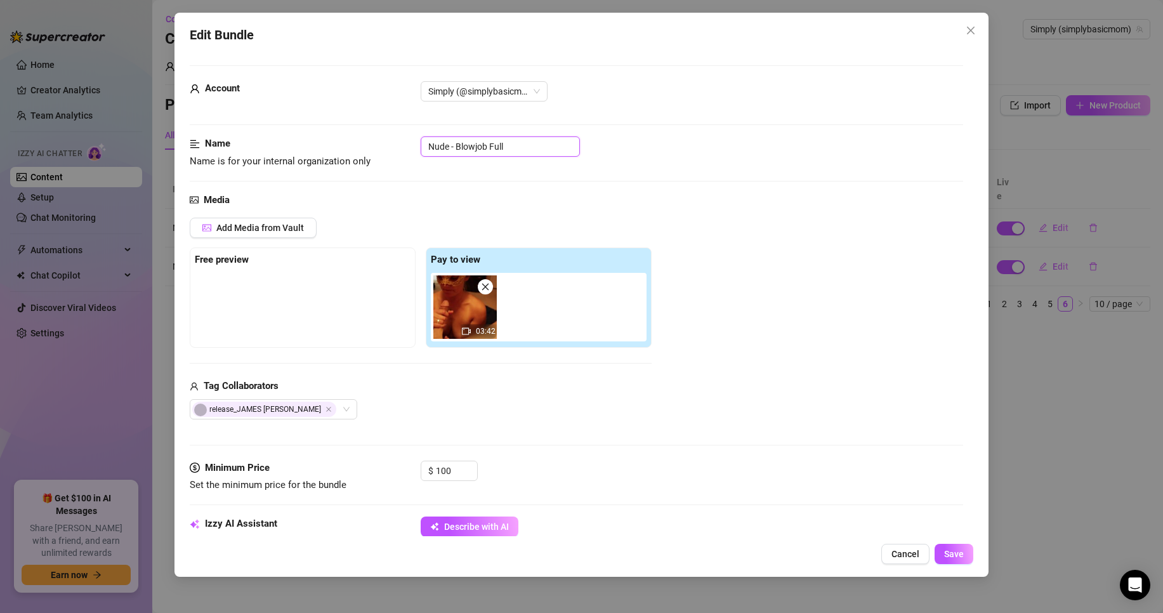
click at [433, 145] on input "Nude - Blowjob Full" at bounding box center [500, 146] width 159 height 20
paste input "Video"
click at [956, 555] on span "Save" at bounding box center [954, 554] width 20 height 10
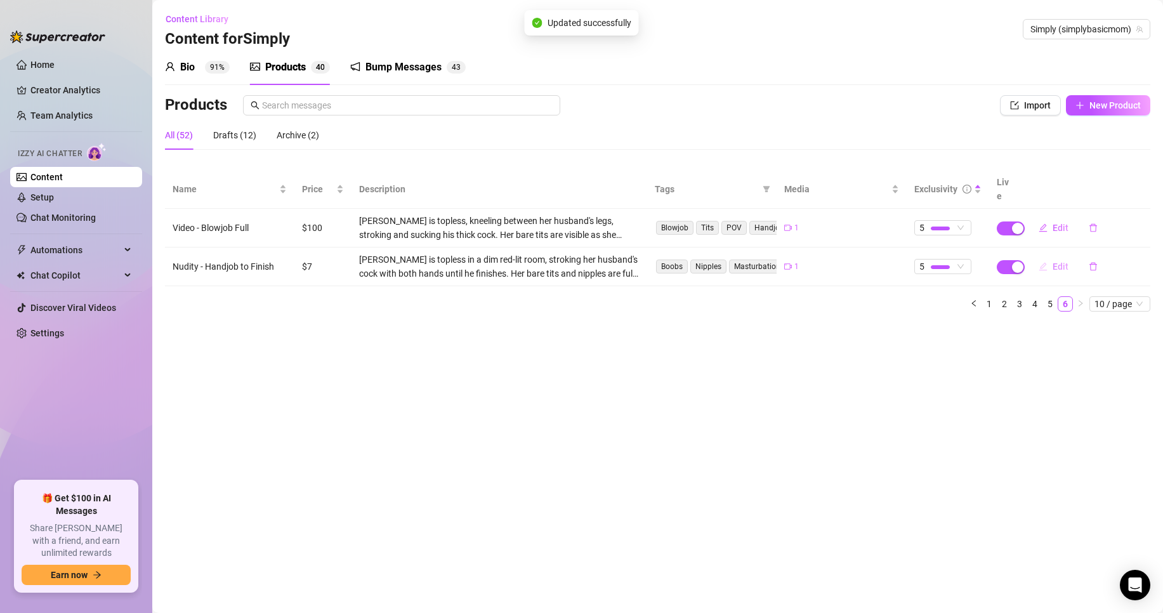
click at [1053, 261] on span "Edit" at bounding box center [1061, 266] width 16 height 10
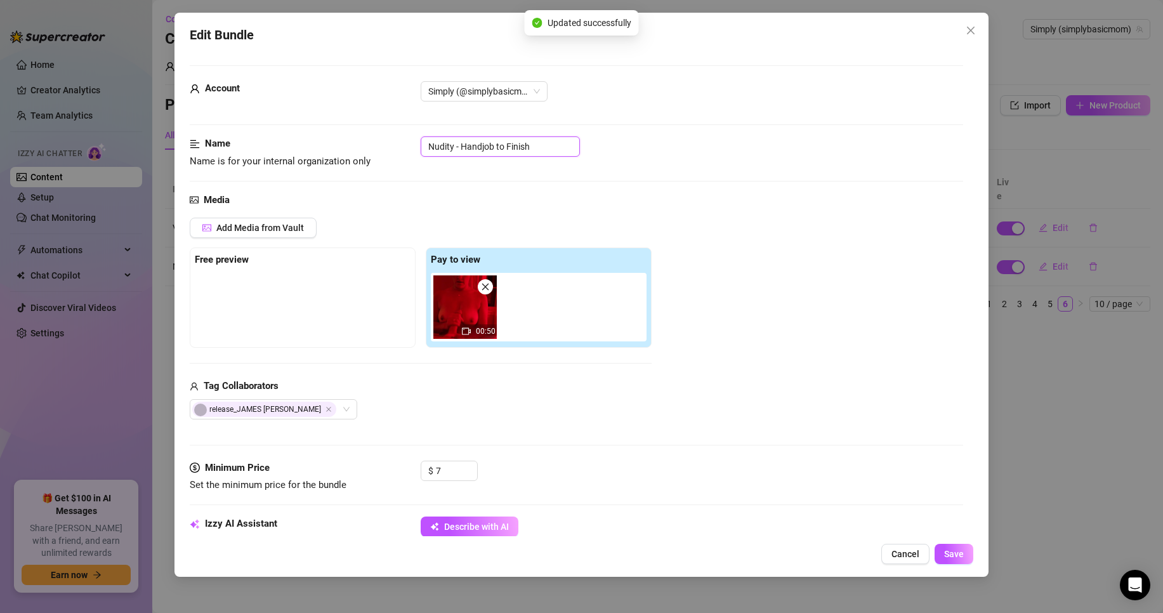
click at [438, 145] on input "Nudity - Handjob to Finish" at bounding box center [500, 146] width 159 height 20
paste input "Video"
click at [956, 555] on span "Save" at bounding box center [954, 554] width 20 height 10
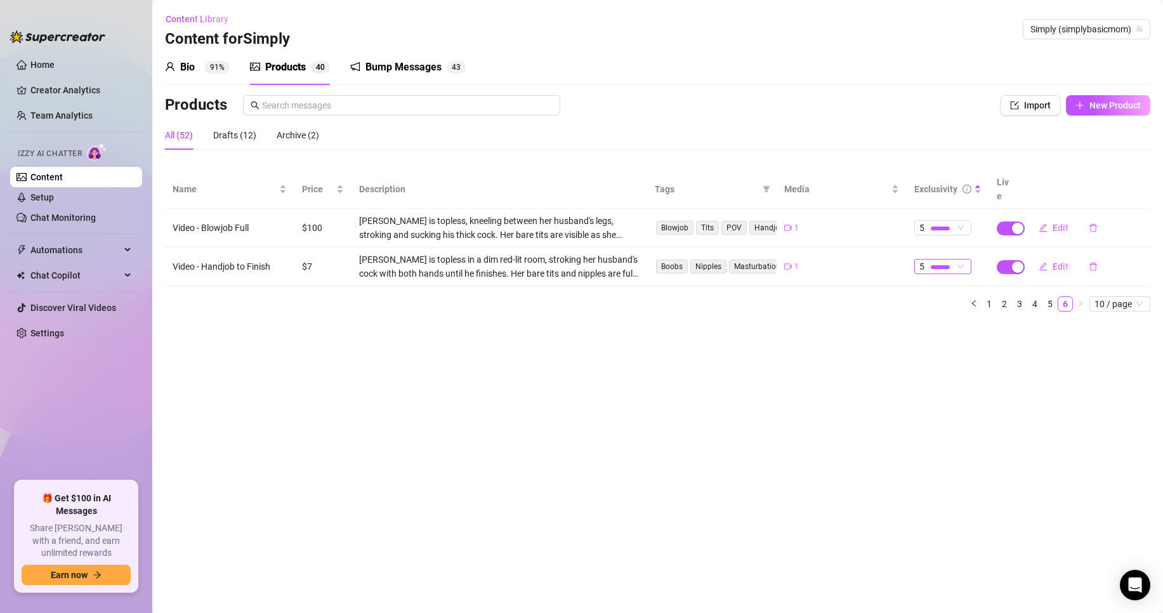
click at [966, 259] on div "5" at bounding box center [942, 266] width 57 height 15
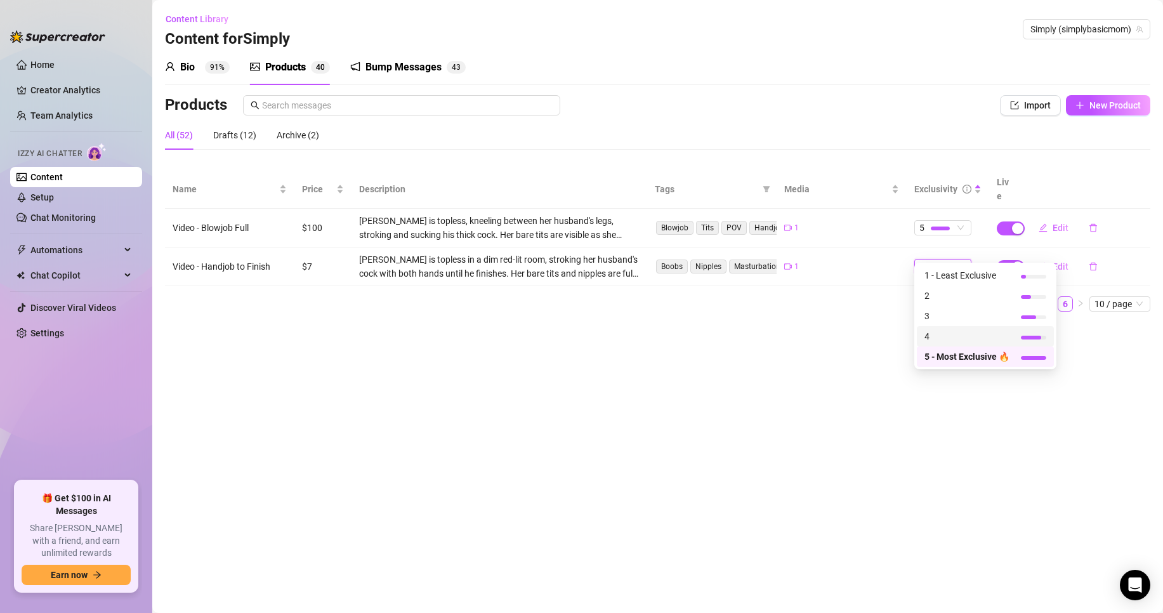
click at [955, 334] on span "4" at bounding box center [966, 336] width 85 height 14
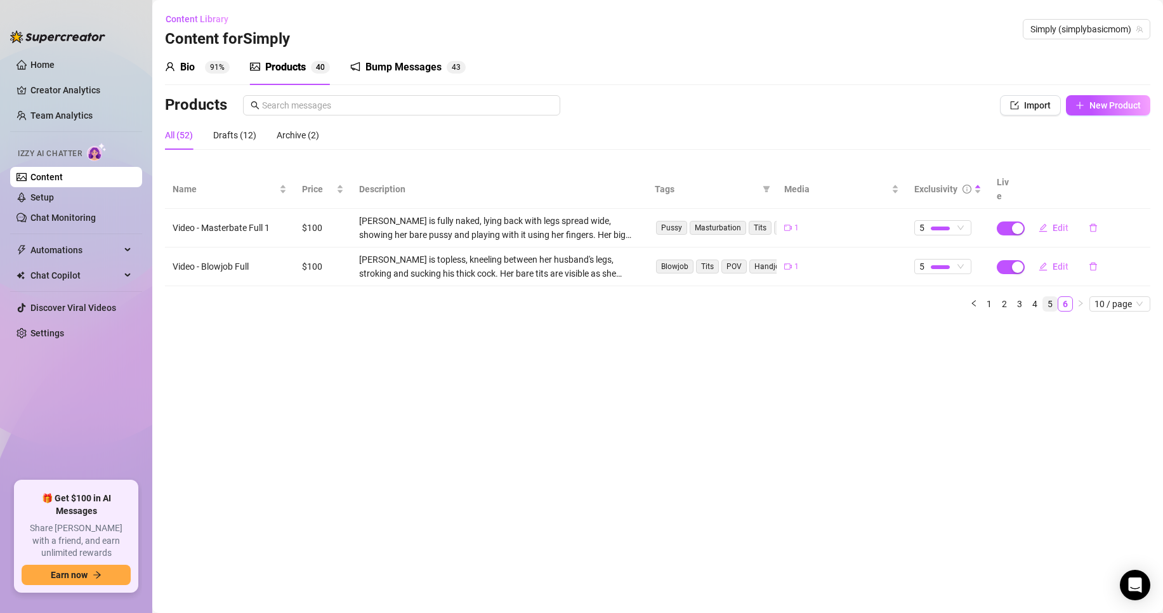
click at [1051, 297] on link "5" at bounding box center [1050, 304] width 14 height 14
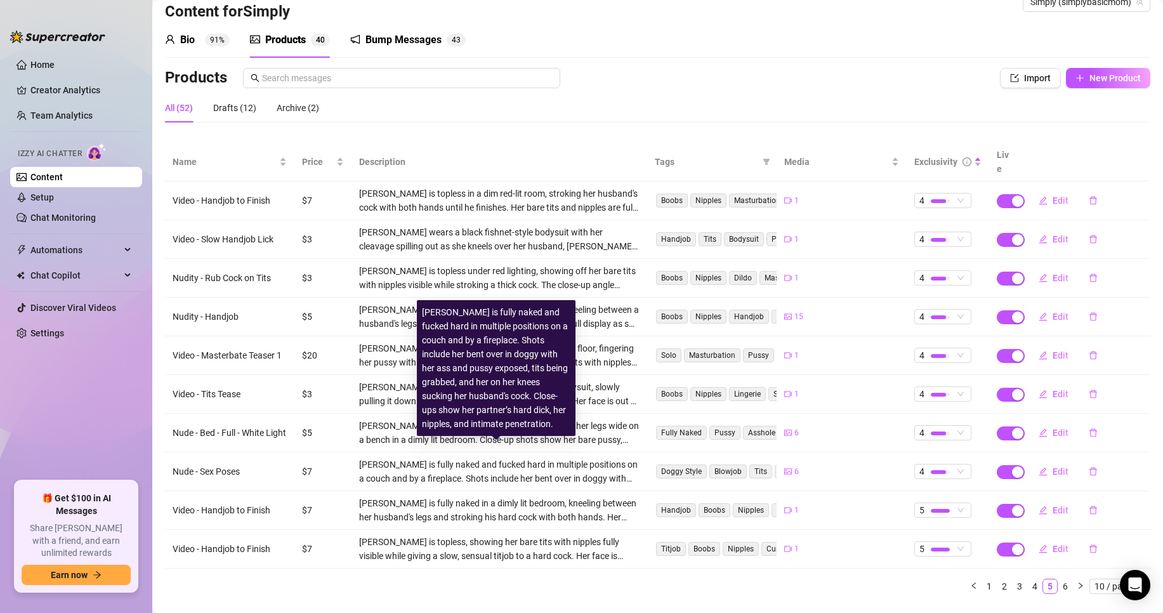
scroll to position [43, 0]
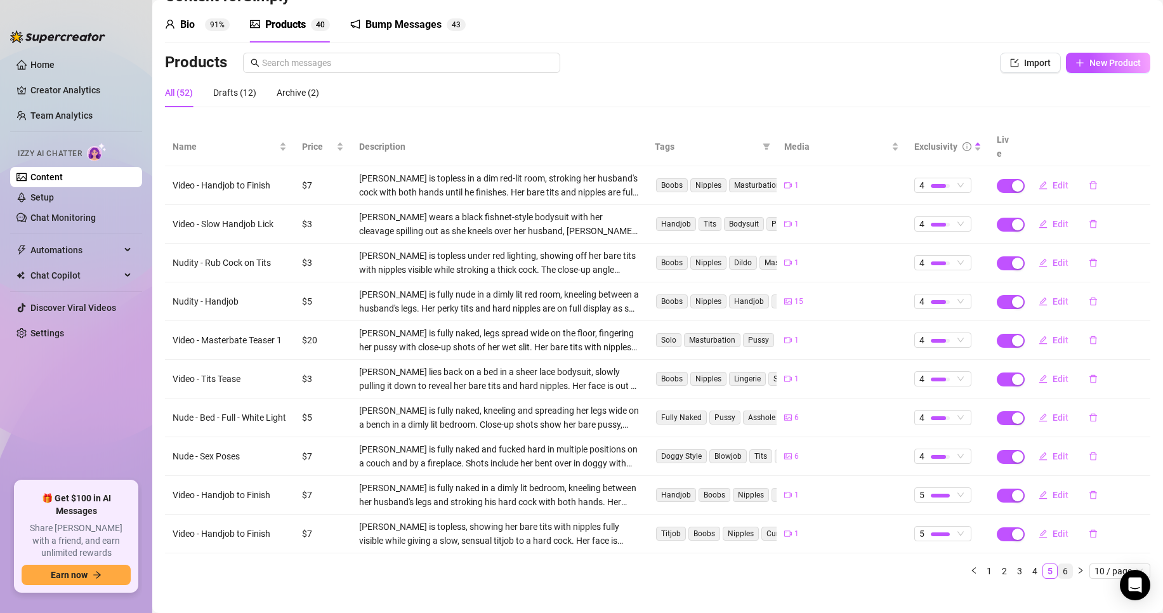
click at [1058, 564] on link "6" at bounding box center [1065, 571] width 14 height 14
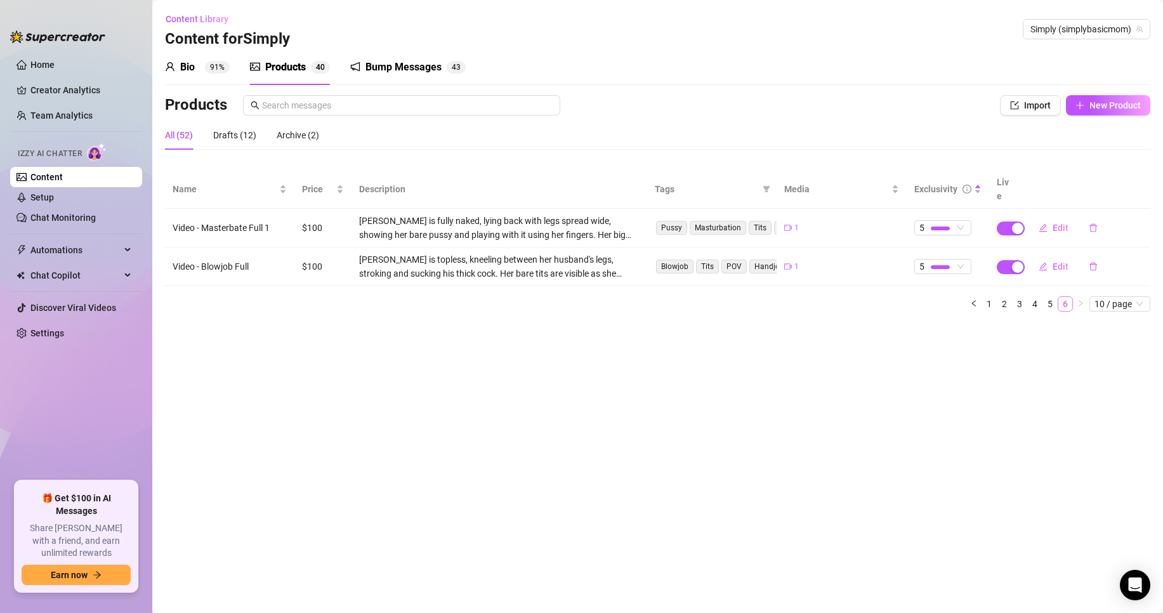
scroll to position [0, 0]
click at [1053, 297] on link "5" at bounding box center [1050, 304] width 14 height 14
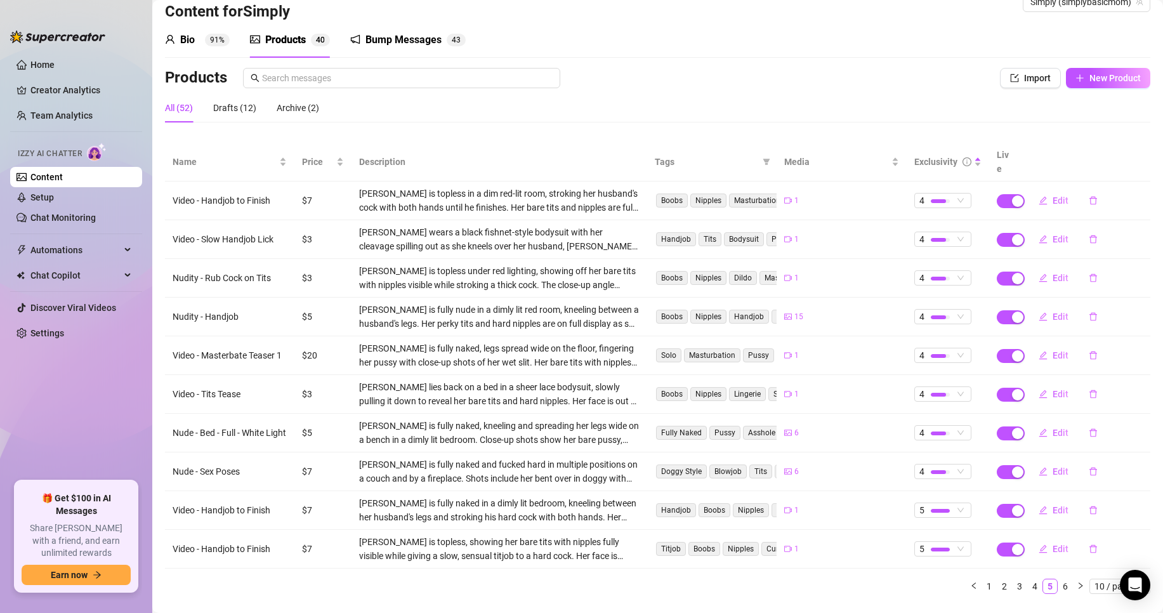
scroll to position [43, 0]
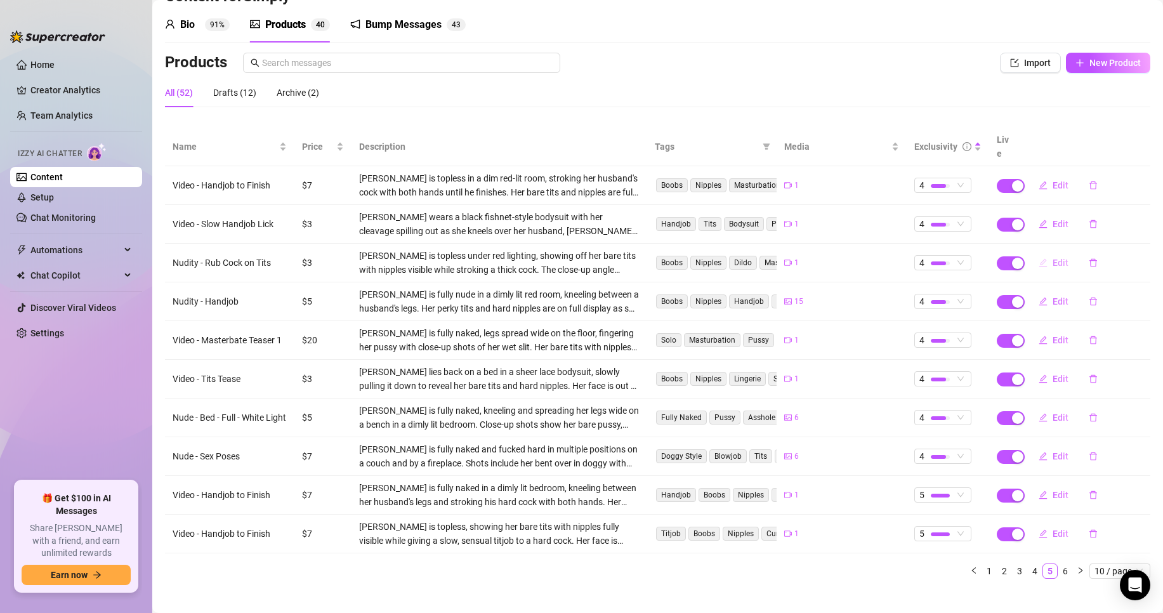
click at [1053, 258] on span "Edit" at bounding box center [1061, 263] width 16 height 10
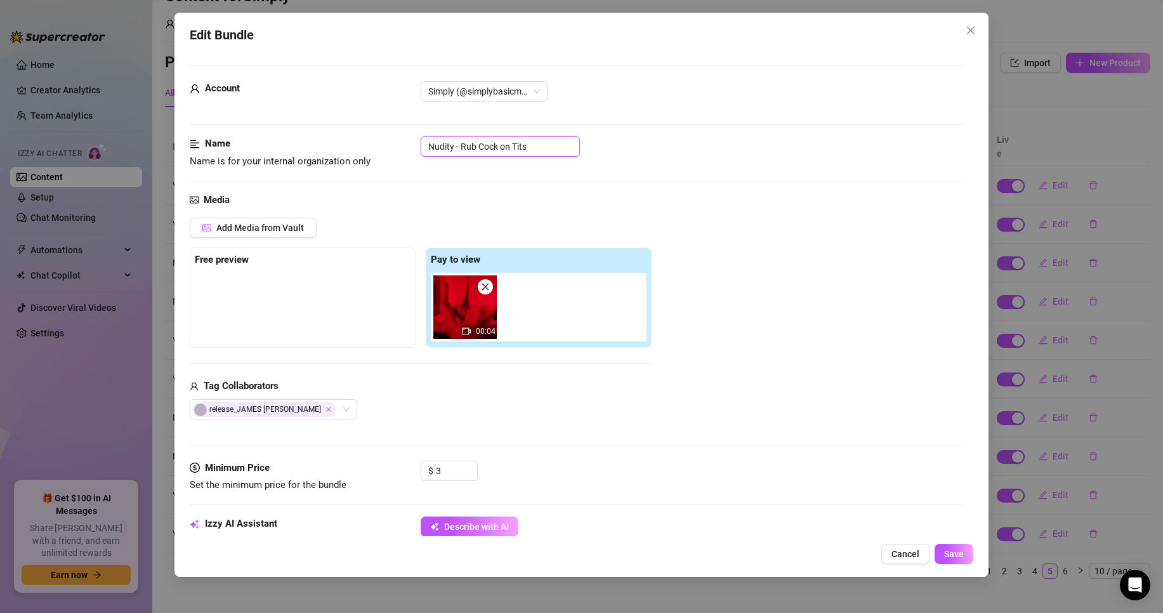
click at [436, 145] on input "Nudity - Rub Cock on Tits" at bounding box center [500, 146] width 159 height 20
paste input "Video"
click at [966, 556] on button "Save" at bounding box center [954, 554] width 39 height 20
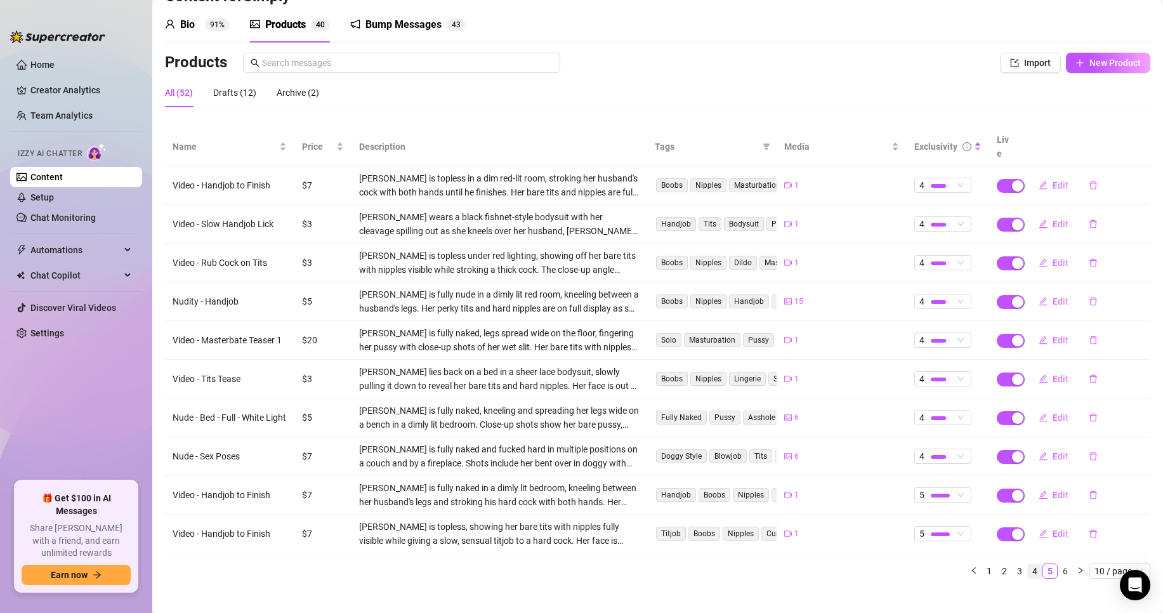
click at [1028, 564] on link "4" at bounding box center [1035, 571] width 14 height 14
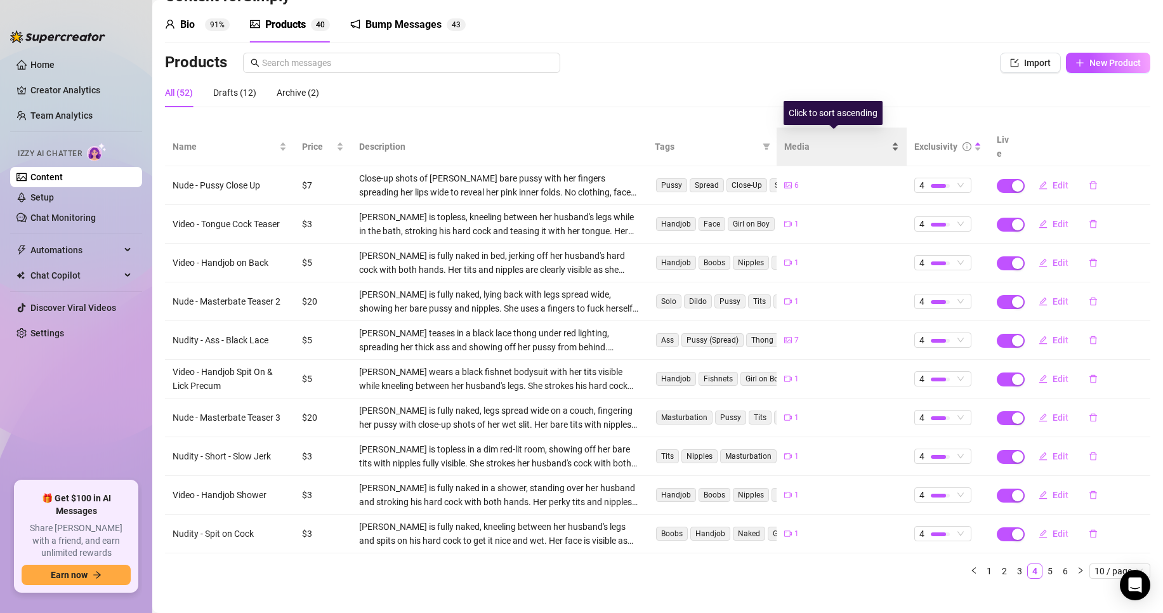
click at [855, 140] on span "Media" at bounding box center [836, 147] width 104 height 14
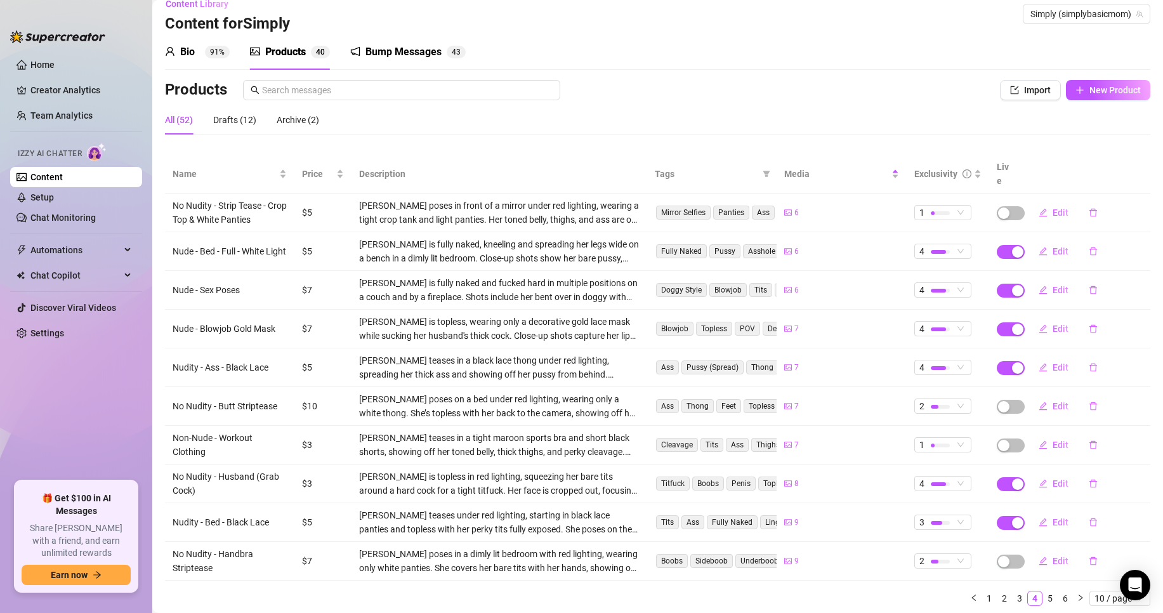
scroll to position [0, 0]
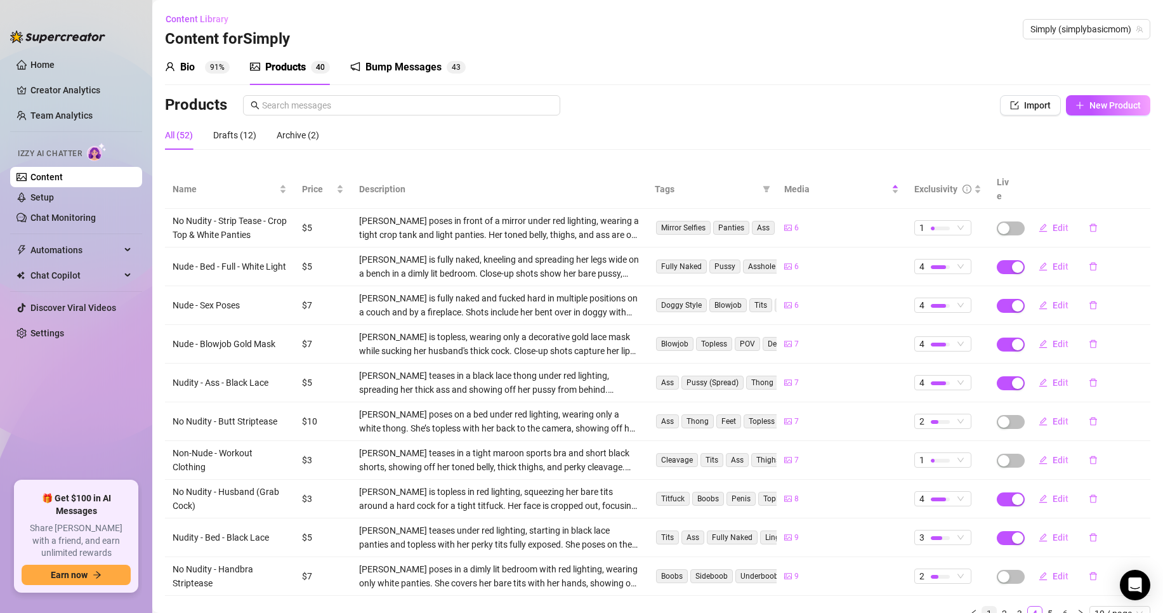
click at [982, 607] on link "1" at bounding box center [989, 614] width 14 height 14
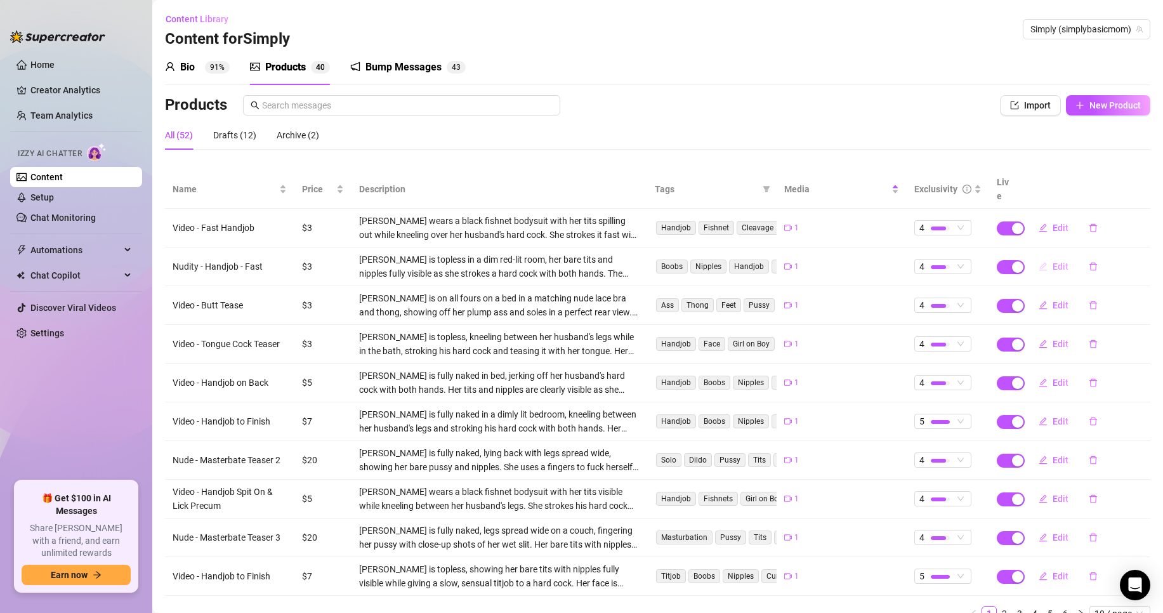
click at [1042, 256] on button "Edit" at bounding box center [1054, 266] width 50 height 20
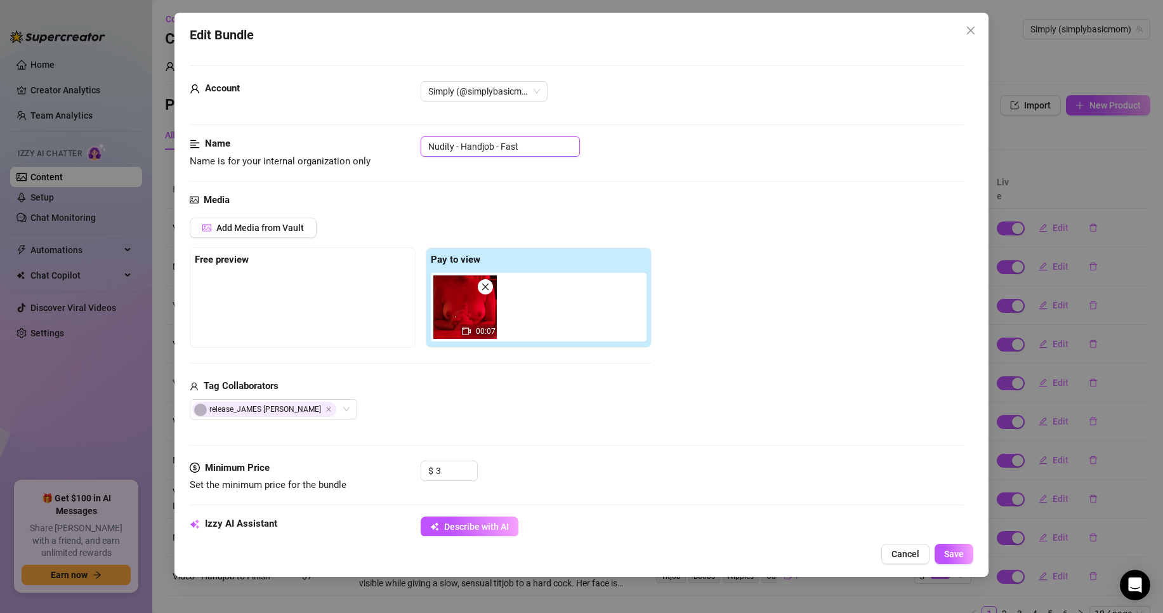
click at [438, 150] on input "Nudity - Handjob - Fast" at bounding box center [500, 146] width 159 height 20
paste input "Video"
click at [958, 556] on span "Save" at bounding box center [954, 554] width 20 height 10
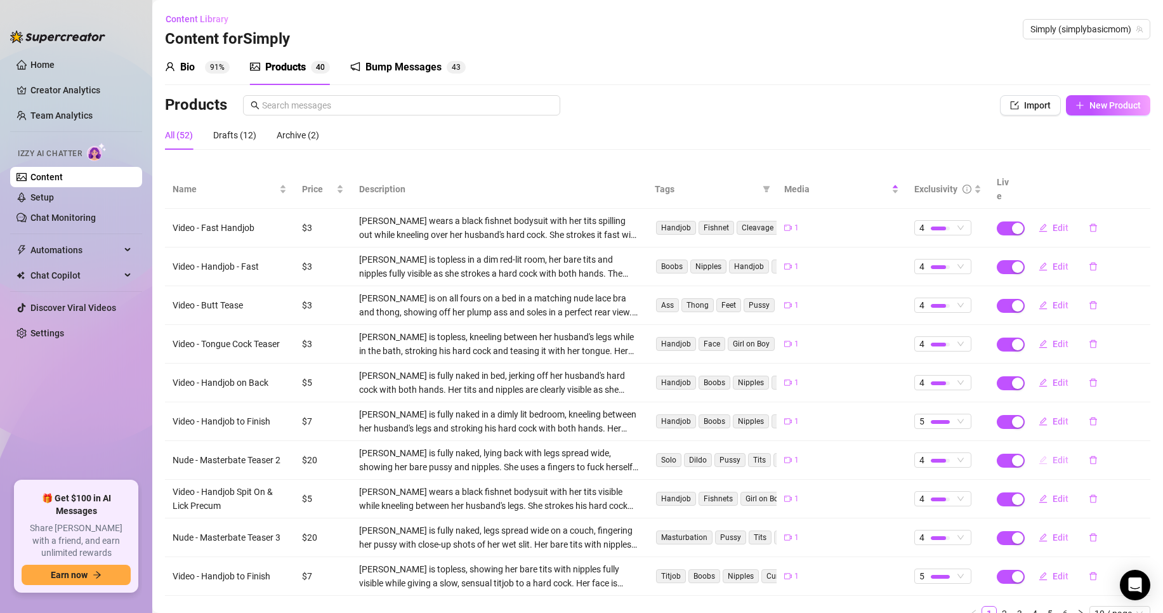
click at [1039, 456] on icon "edit" at bounding box center [1043, 460] width 8 height 8
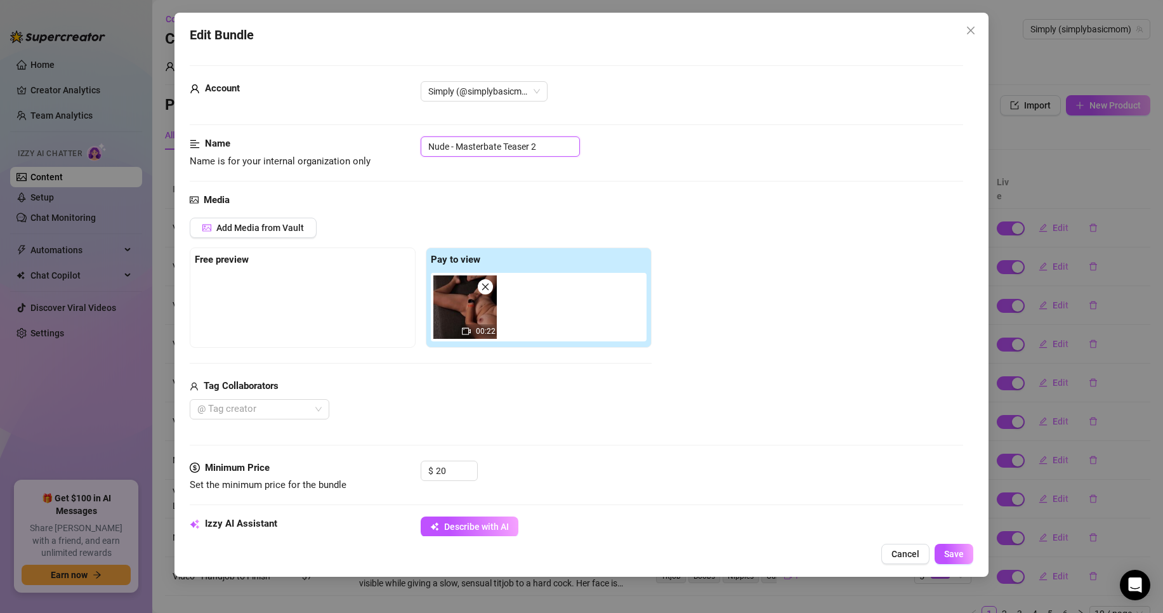
click at [440, 147] on input "Nude - Masterbate Teaser 2" at bounding box center [500, 146] width 159 height 20
paste input "Video"
click at [952, 557] on span "Save" at bounding box center [954, 554] width 20 height 10
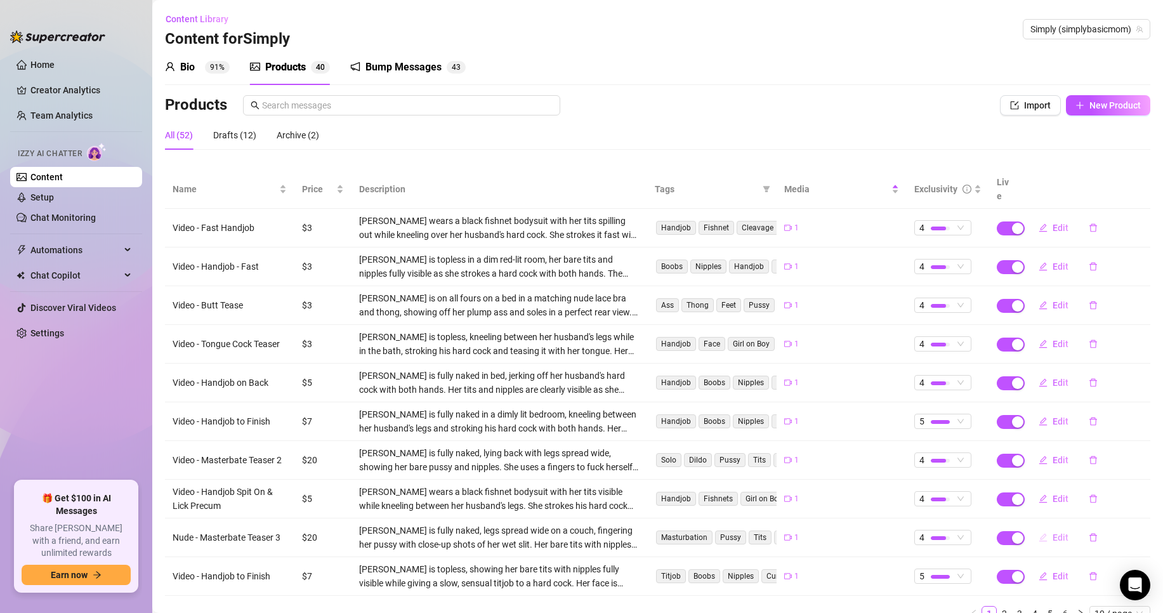
click at [1039, 533] on icon "edit" at bounding box center [1043, 537] width 9 height 9
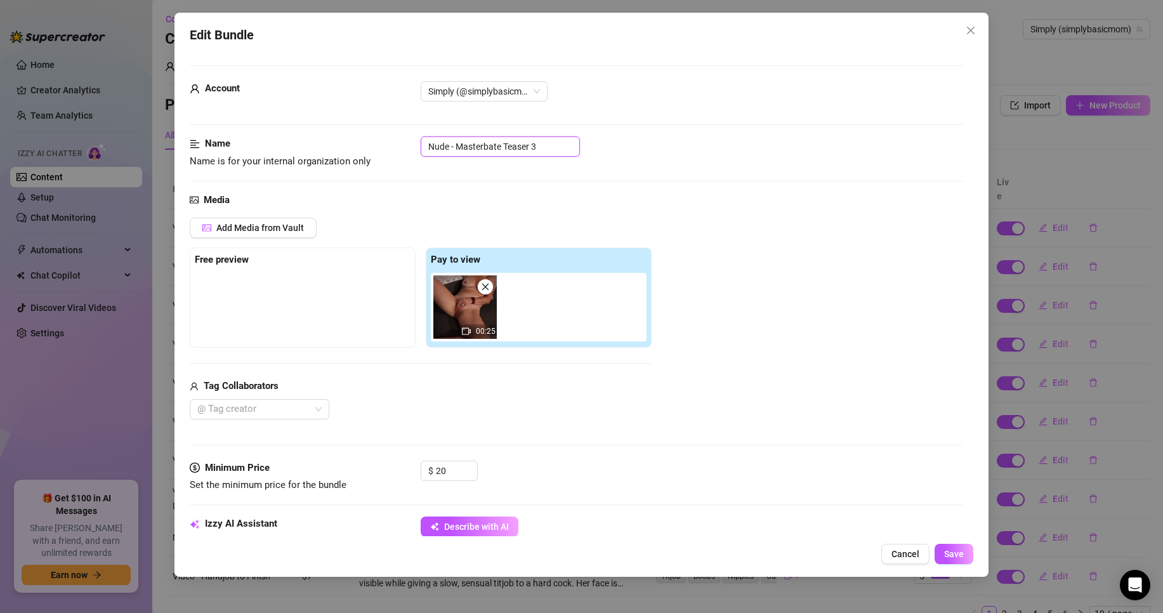
click at [441, 150] on input "Nude - Masterbate Teaser 3" at bounding box center [500, 146] width 159 height 20
paste input "Video"
click at [959, 558] on span "Save" at bounding box center [954, 554] width 20 height 10
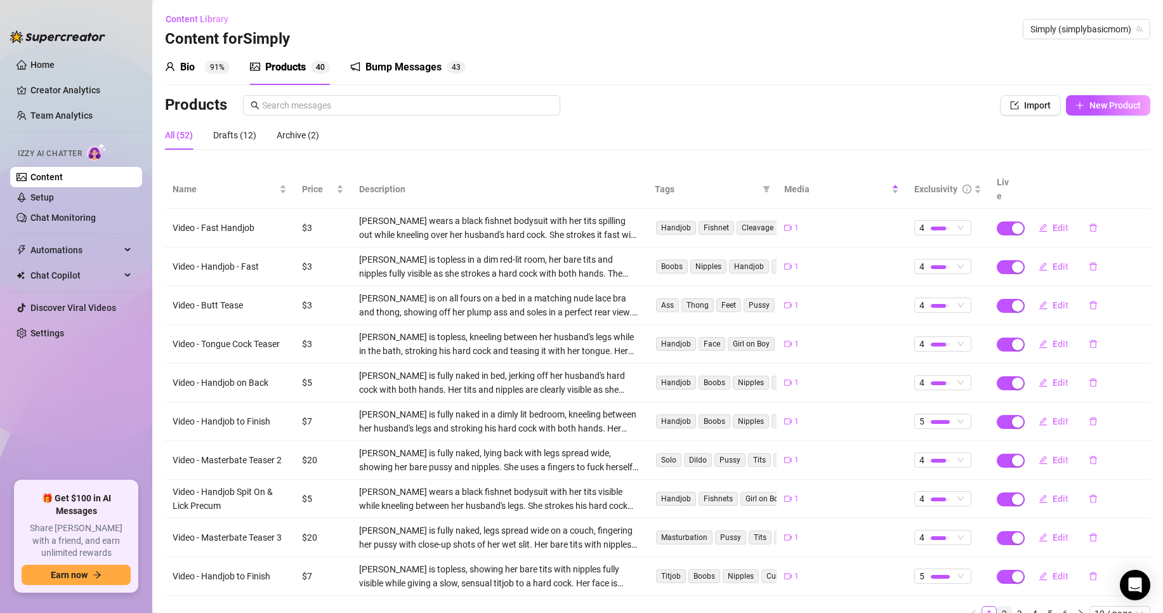
click at [997, 607] on link "2" at bounding box center [1004, 614] width 14 height 14
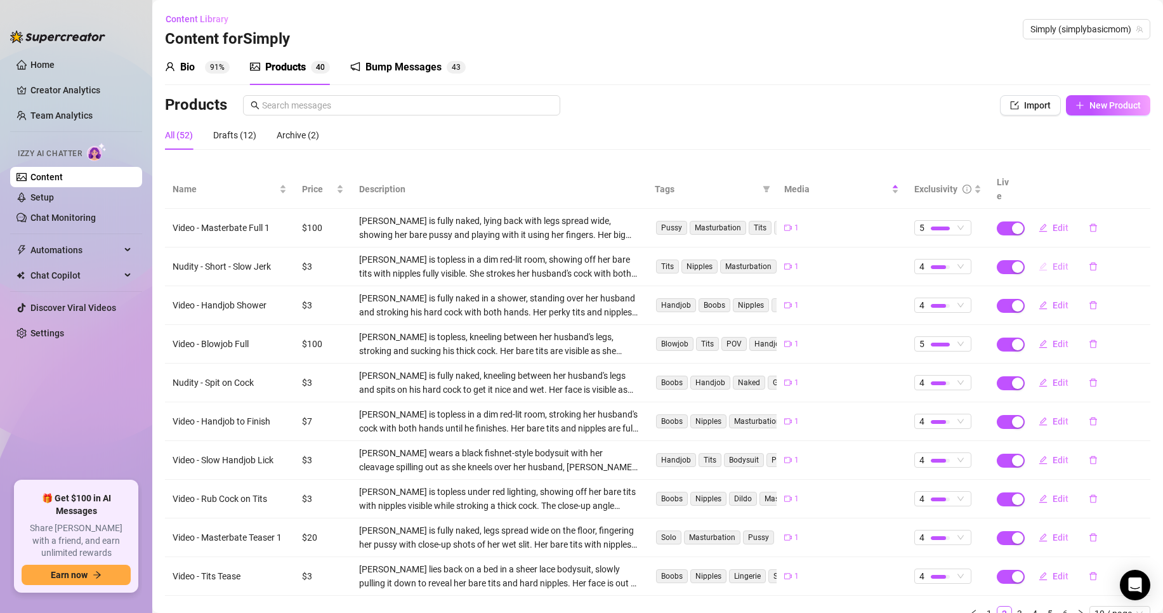
click at [1039, 256] on button "Edit" at bounding box center [1054, 266] width 50 height 20
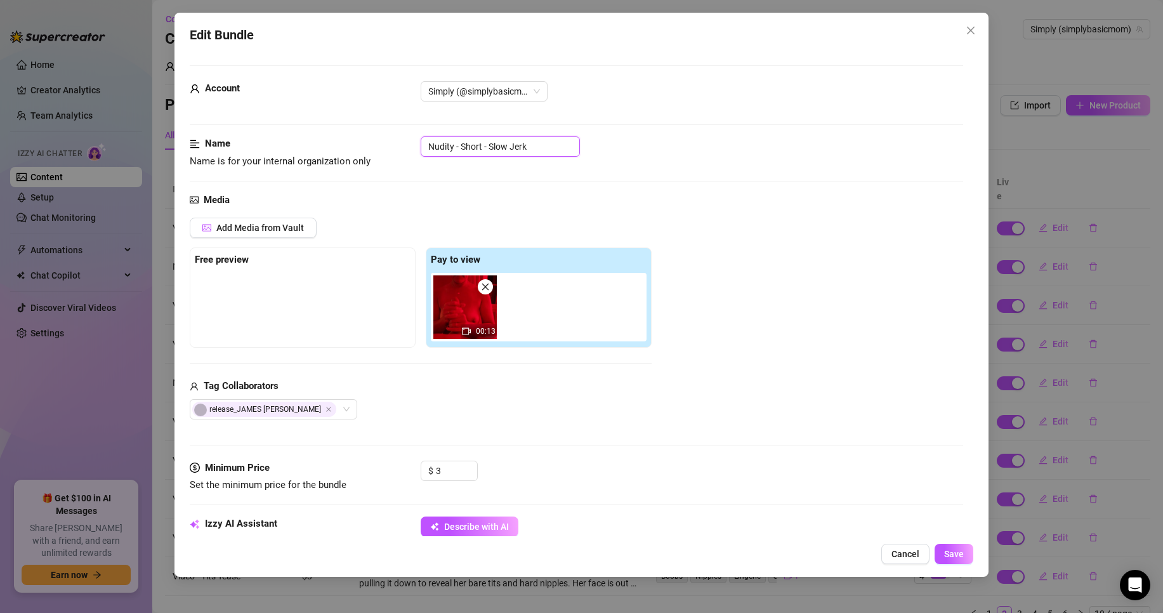
click at [453, 142] on input "Nudity - Short - Slow Jerk" at bounding box center [500, 146] width 159 height 20
click at [442, 143] on input "Nudity - Short - Slow Jerk" at bounding box center [500, 146] width 159 height 20
paste input "Video"
click at [961, 561] on button "Save" at bounding box center [954, 554] width 39 height 20
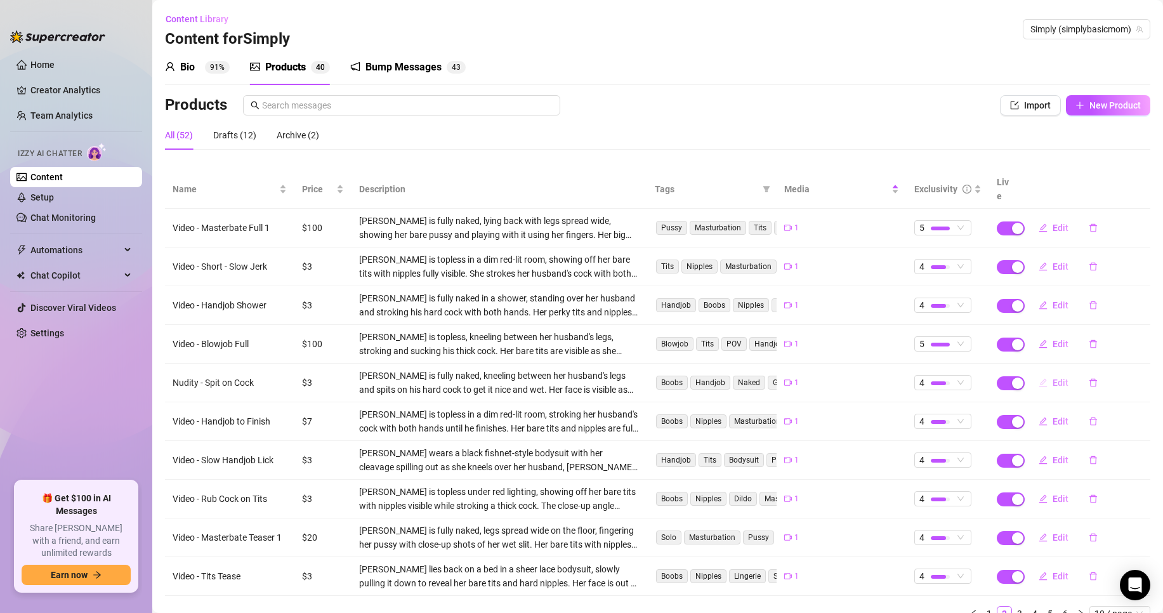
click at [1053, 378] on span "Edit" at bounding box center [1061, 383] width 16 height 10
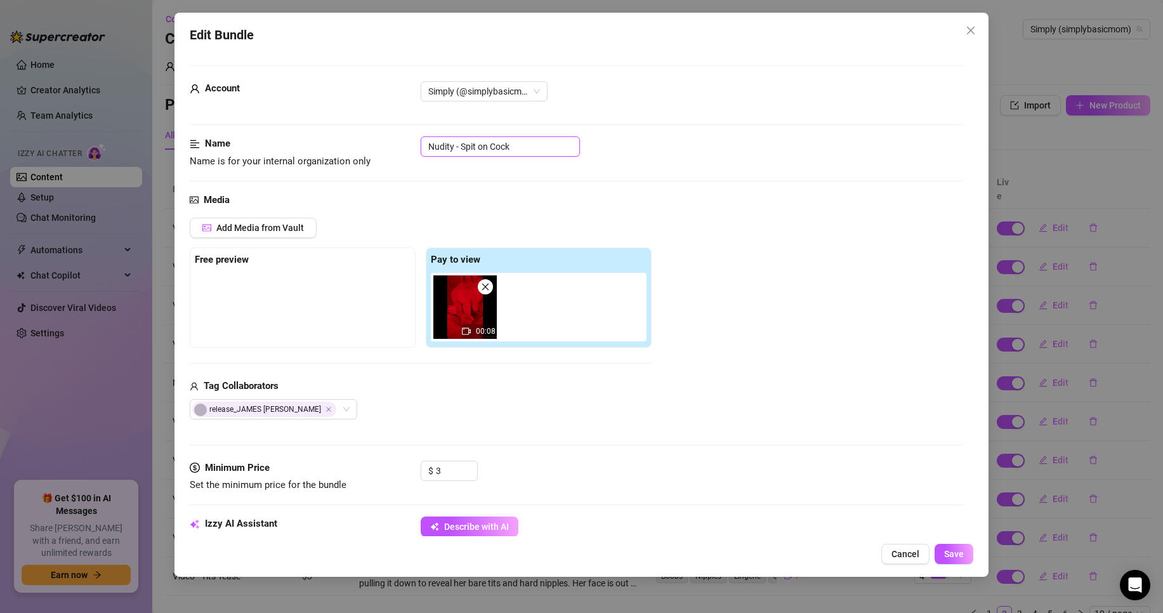
click at [442, 152] on input "Nudity - Spit on Cock" at bounding box center [500, 146] width 159 height 20
paste input "Video"
click at [957, 556] on span "Save" at bounding box center [954, 554] width 20 height 10
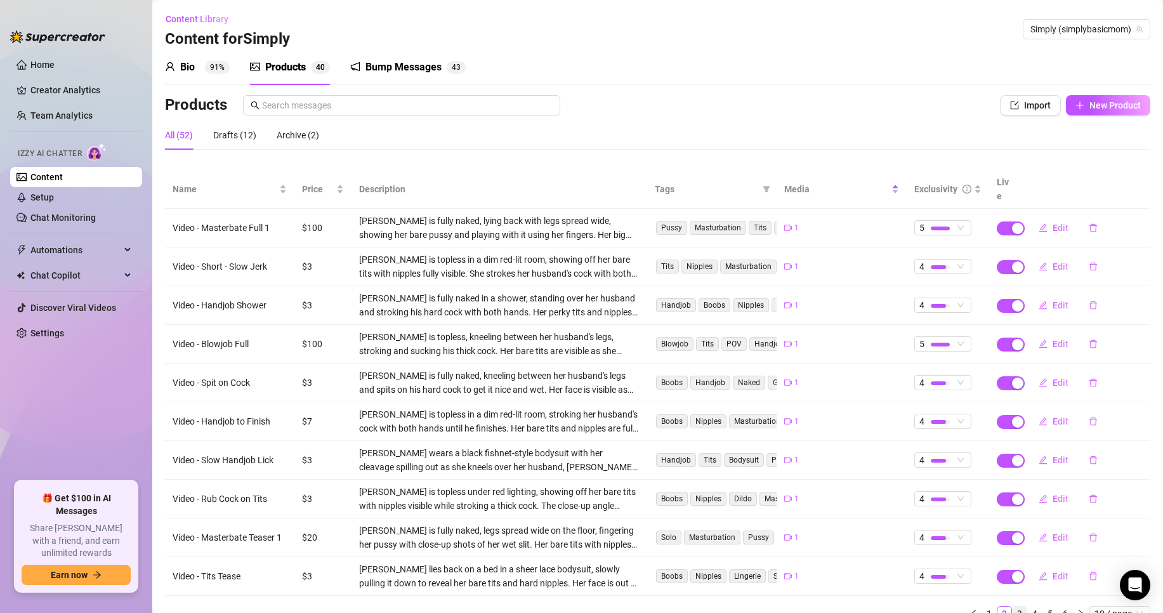
click at [1013, 607] on link "3" at bounding box center [1020, 614] width 14 height 14
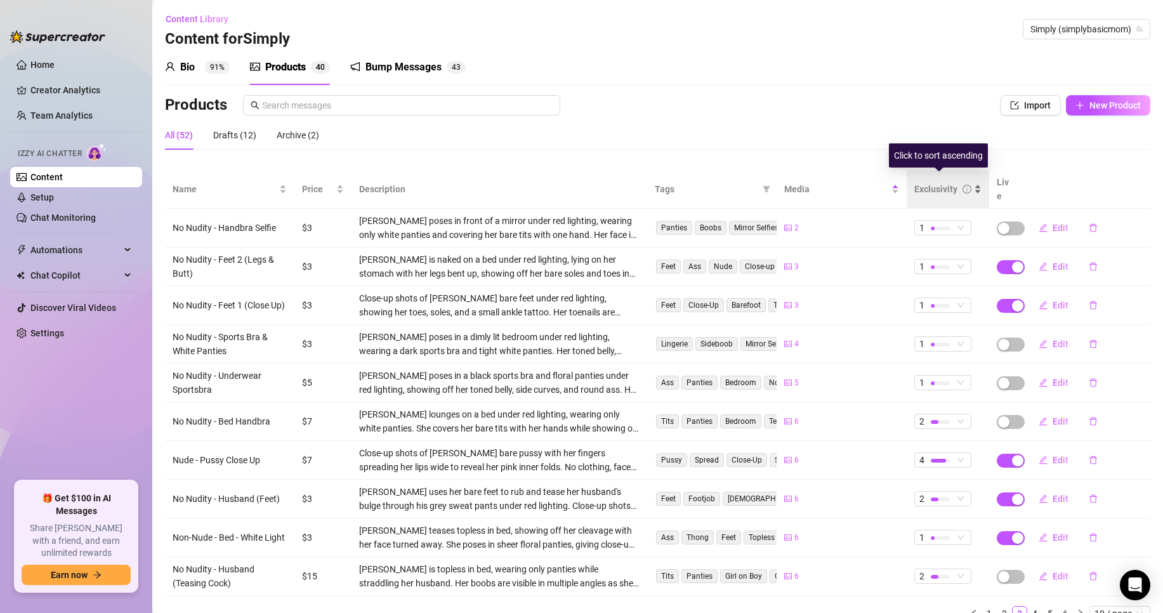
click at [966, 187] on div "Exclusivity" at bounding box center [947, 189] width 67 height 14
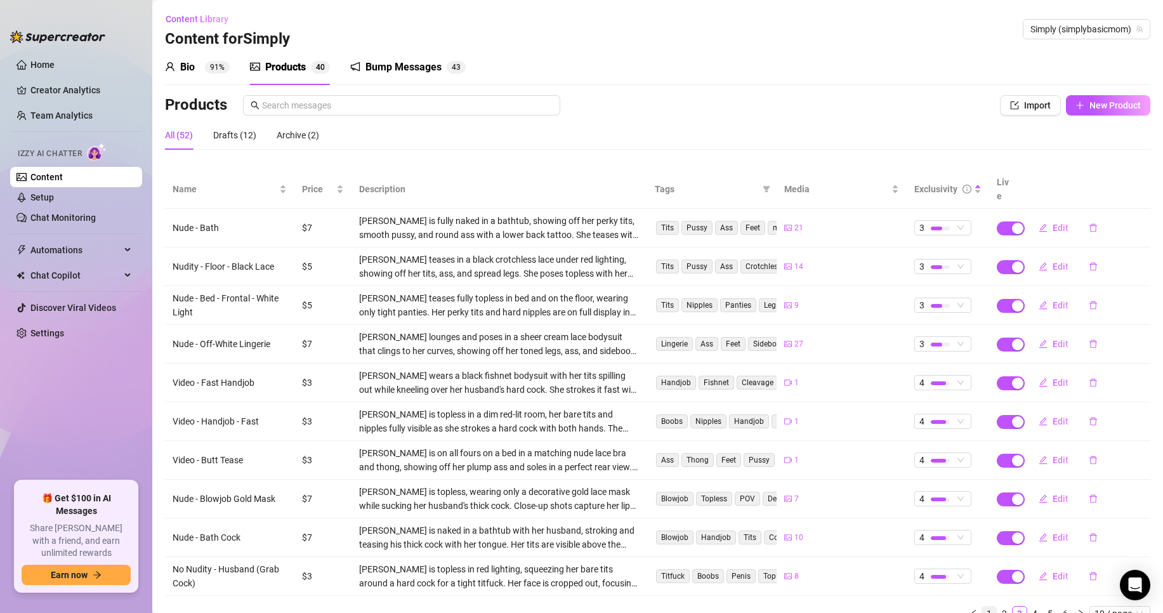
click at [982, 607] on link "1" at bounding box center [989, 614] width 14 height 14
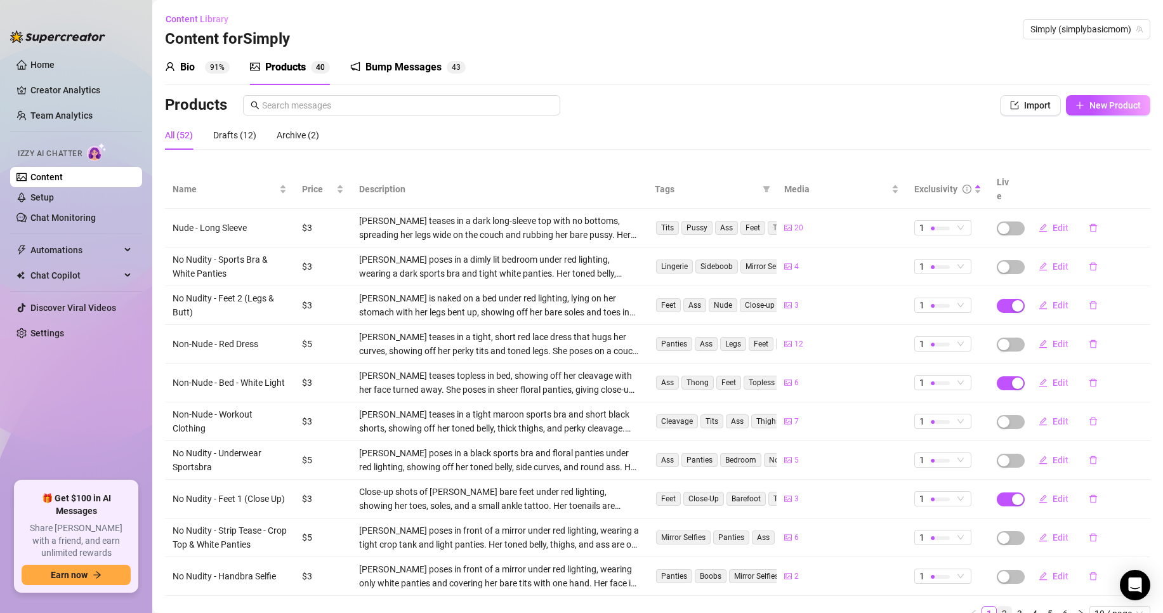
click at [997, 607] on link "2" at bounding box center [1004, 614] width 14 height 14
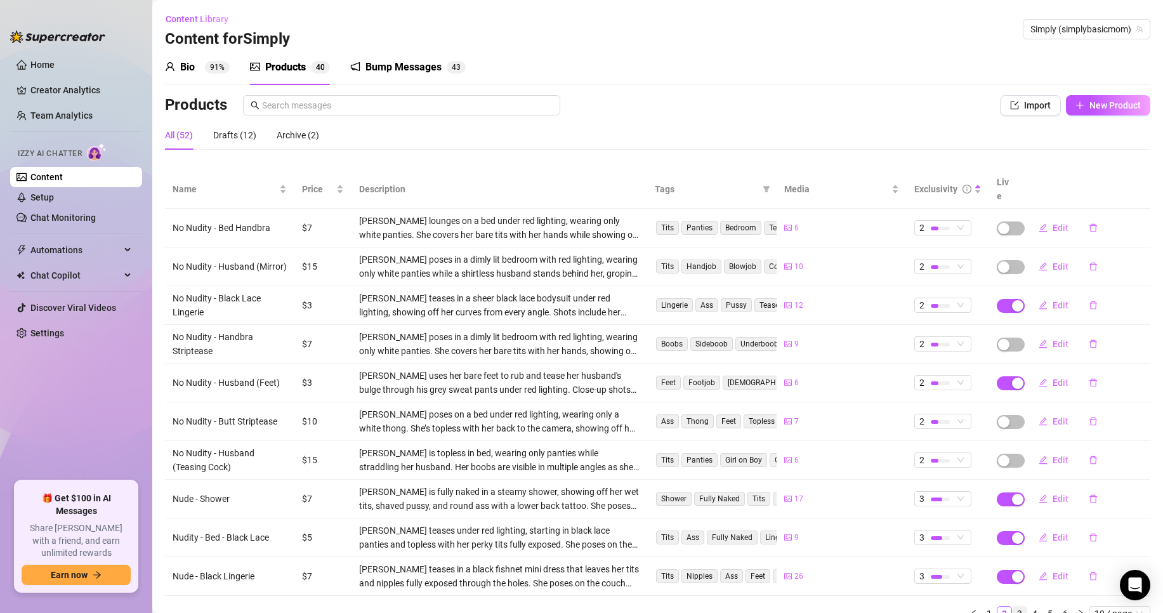
click at [1013, 607] on link "3" at bounding box center [1020, 614] width 14 height 14
